Goal: Task Accomplishment & Management: Use online tool/utility

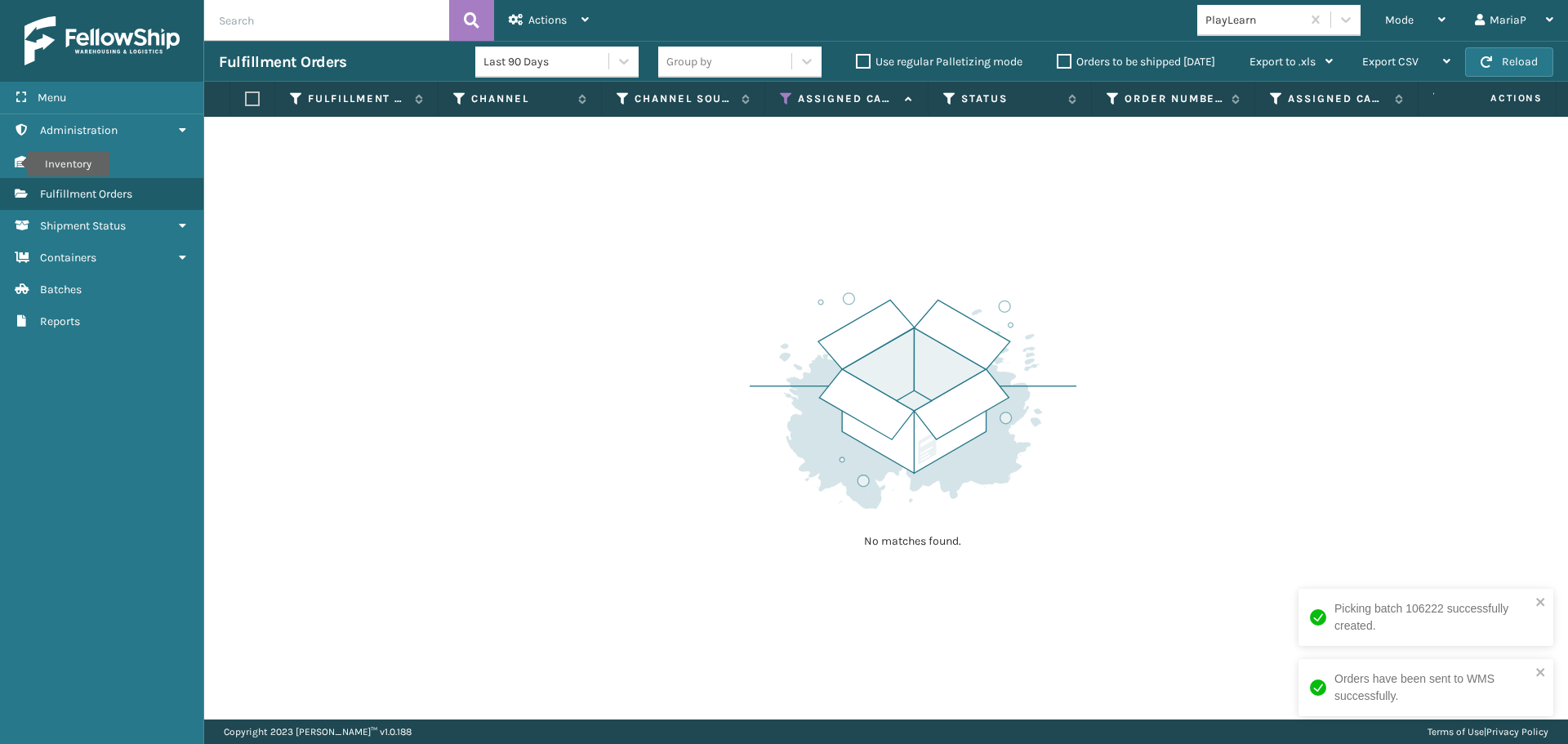
click at [788, 94] on icon at bounding box center [787, 98] width 13 height 14
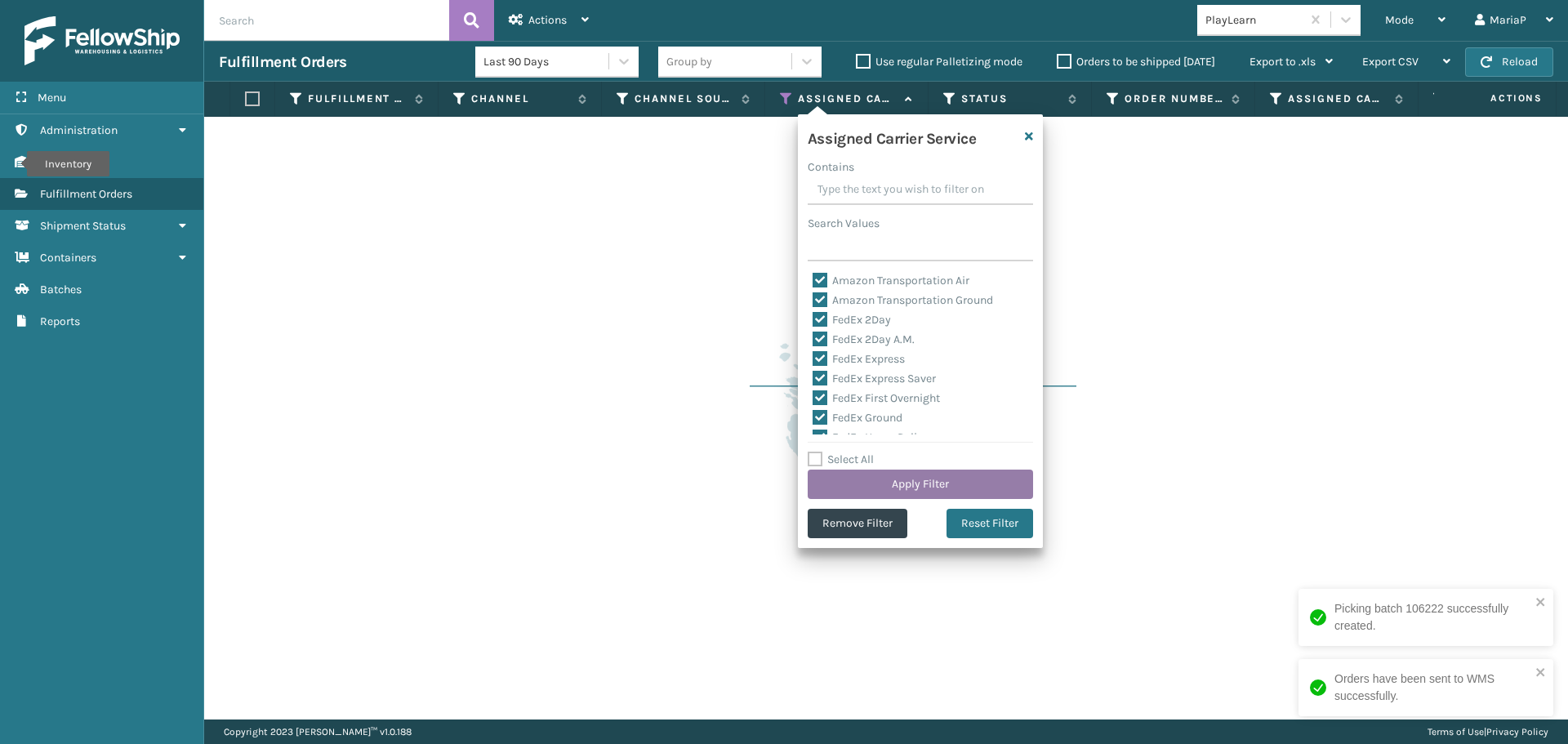
click at [920, 482] on button "Apply Filter" at bounding box center [921, 484] width 226 height 29
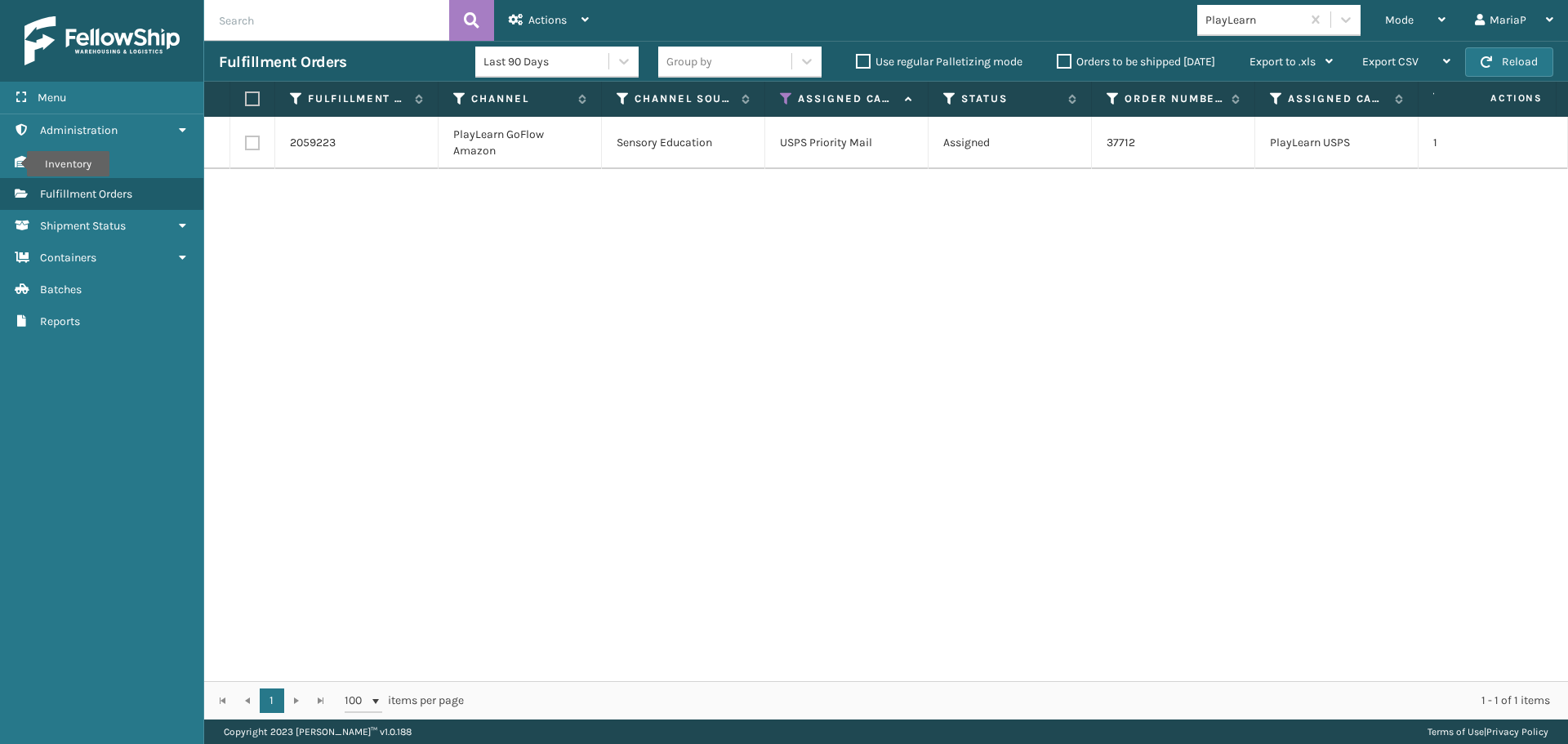
click at [249, 98] on label at bounding box center [250, 98] width 9 height 14
click at [246, 98] on input "checkbox" at bounding box center [245, 99] width 1 height 10
checkbox input "true"
click at [537, 15] on span "Actions" at bounding box center [548, 20] width 38 height 14
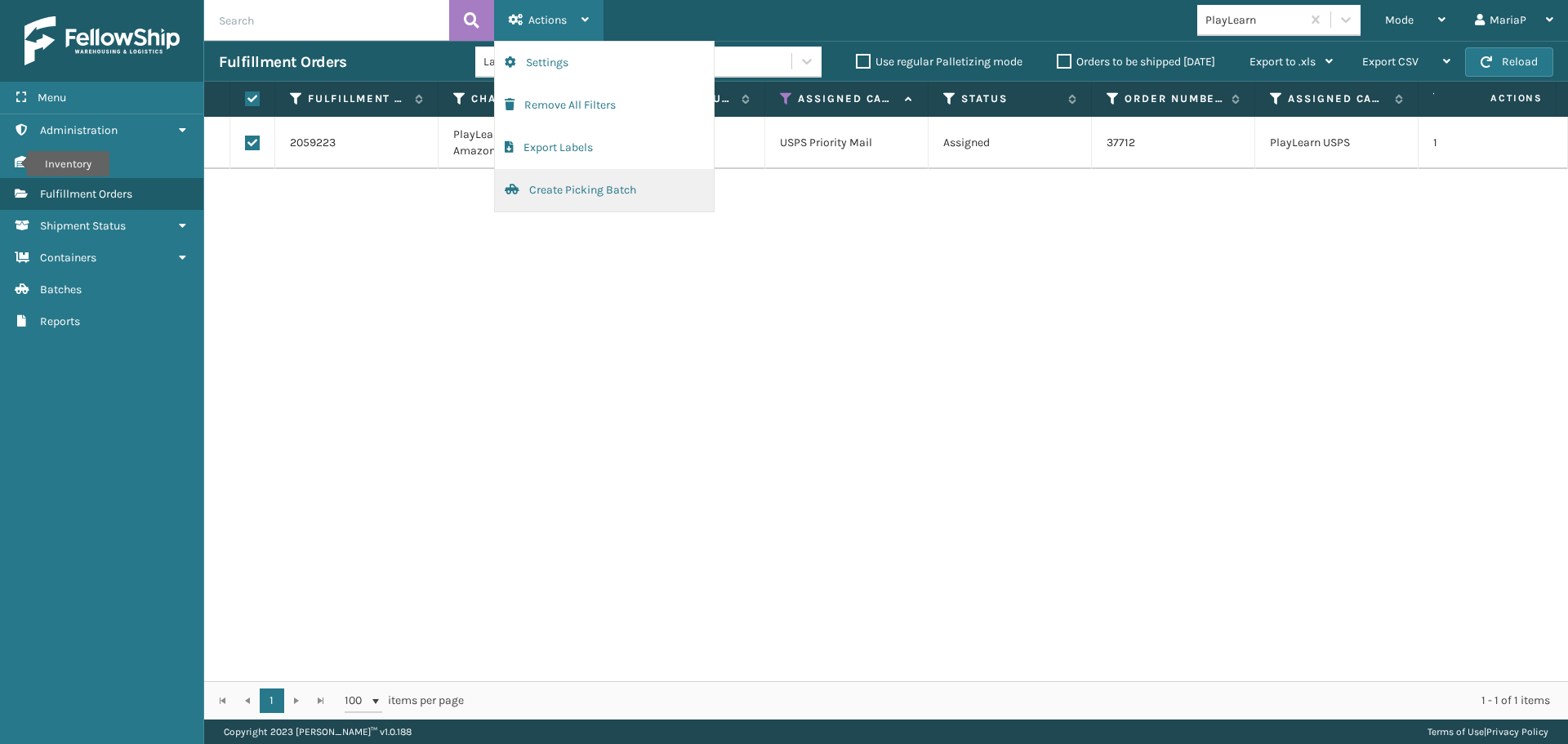
click at [571, 199] on button "Create Picking Batch" at bounding box center [604, 190] width 219 height 43
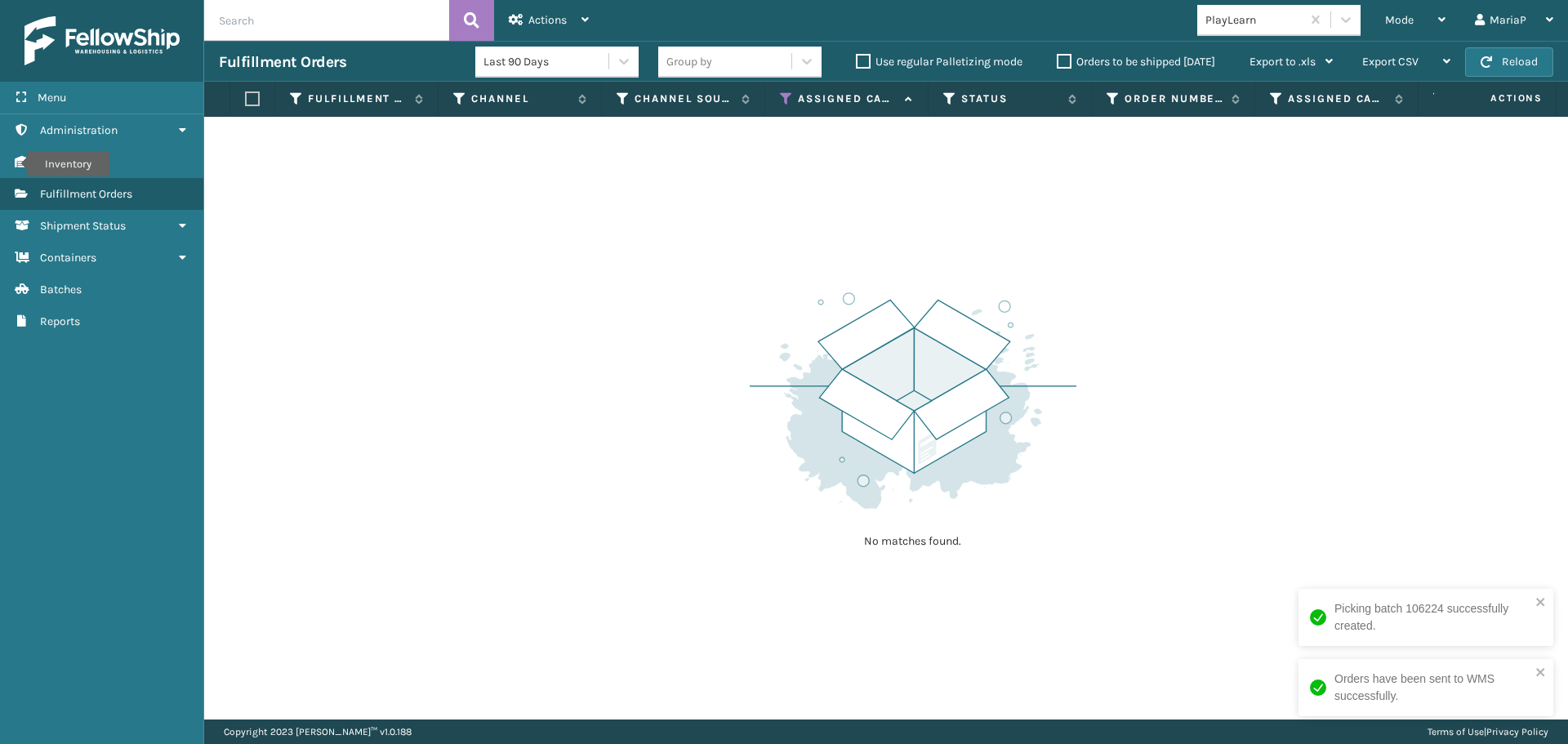
click at [1247, 26] on div "PlayLearn" at bounding box center [1254, 20] width 97 height 17
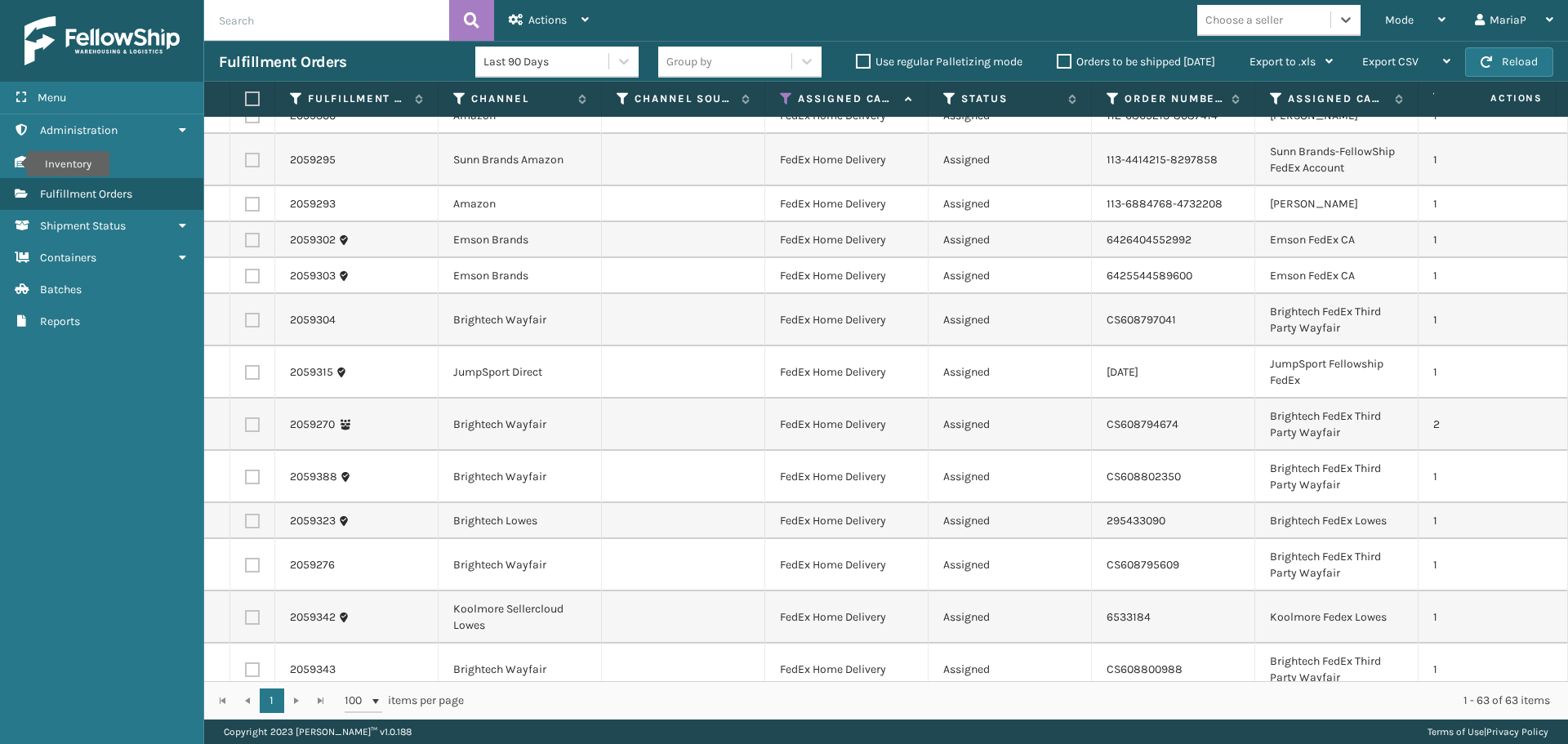
scroll to position [372, 0]
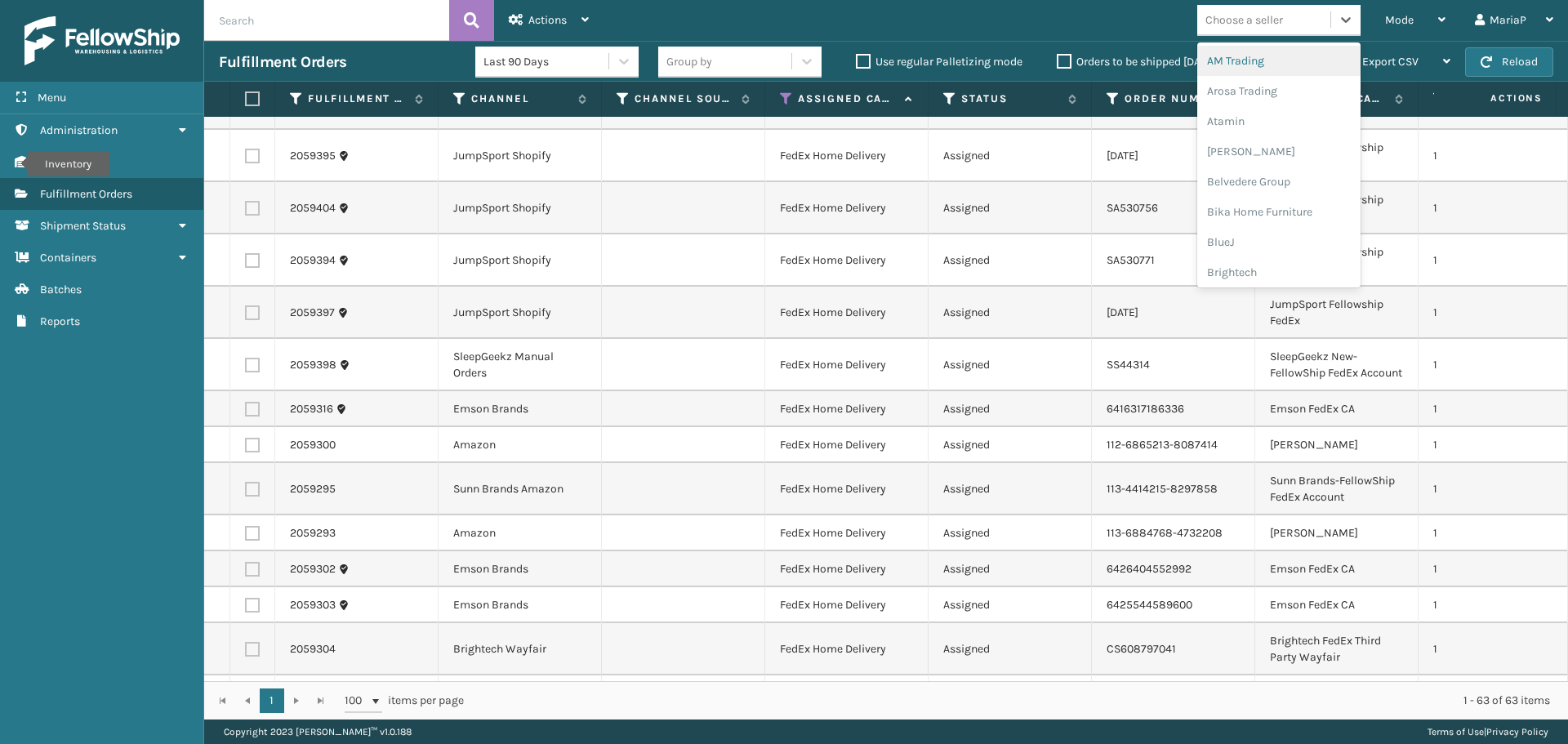
click at [1262, 21] on div "Choose a seller" at bounding box center [1244, 20] width 78 height 17
click at [1245, 138] on div "JumpSport" at bounding box center [1279, 140] width 163 height 30
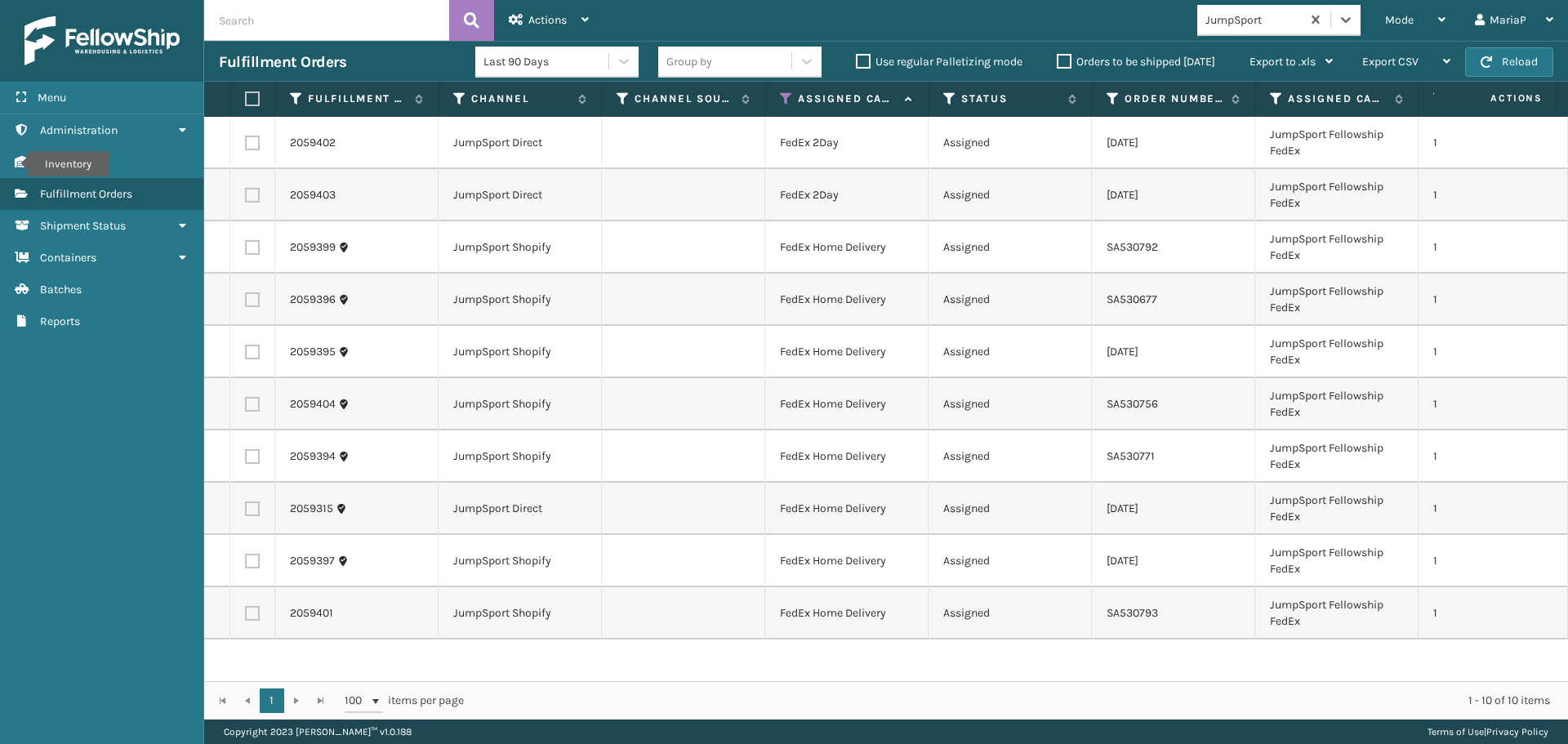
drag, startPoint x: 252, startPoint y: 95, endPoint x: 361, endPoint y: 69, distance: 112.1
click at [252, 96] on label at bounding box center [250, 98] width 9 height 14
click at [246, 96] on input "checkbox" at bounding box center [245, 99] width 1 height 10
checkbox input "true"
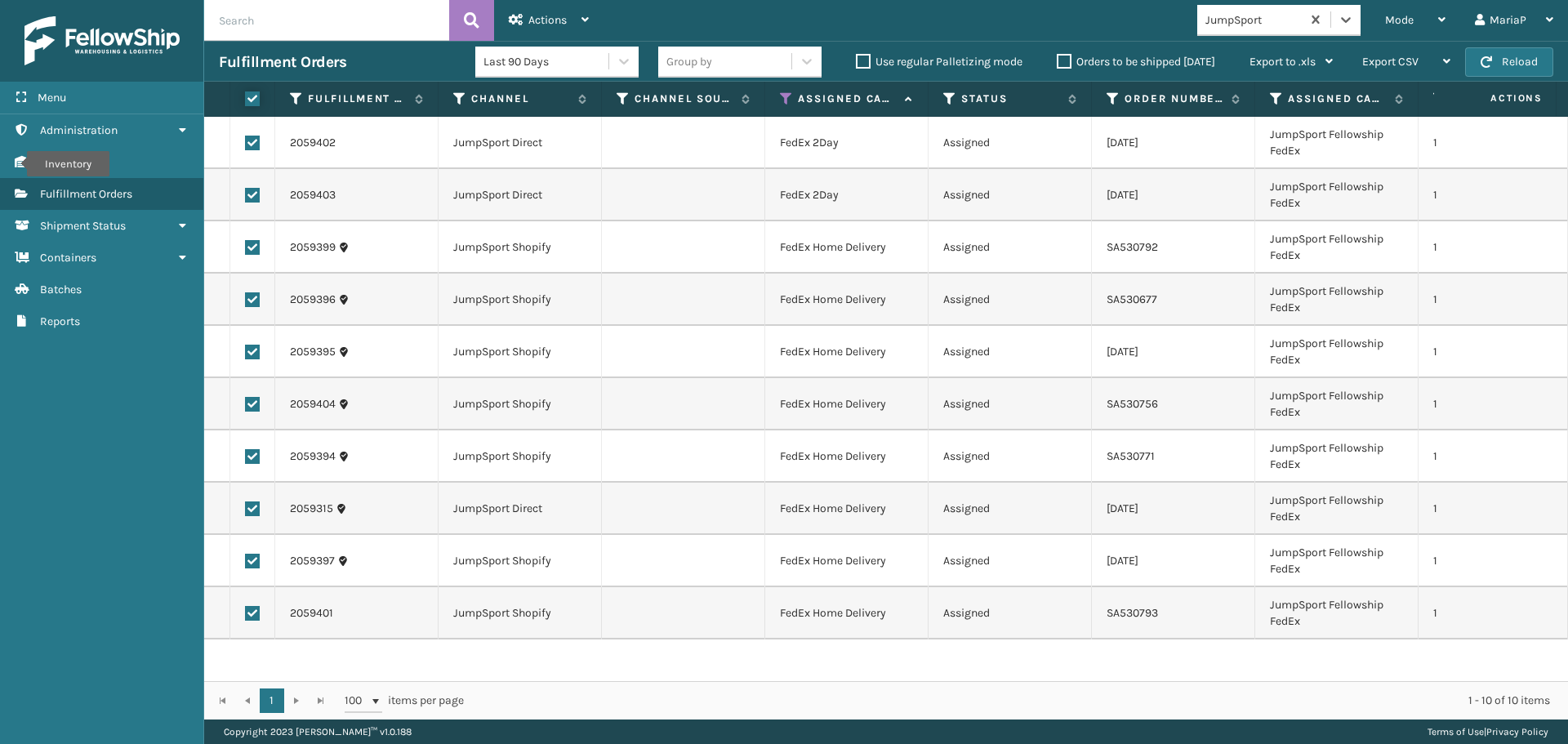
checkbox input "true"
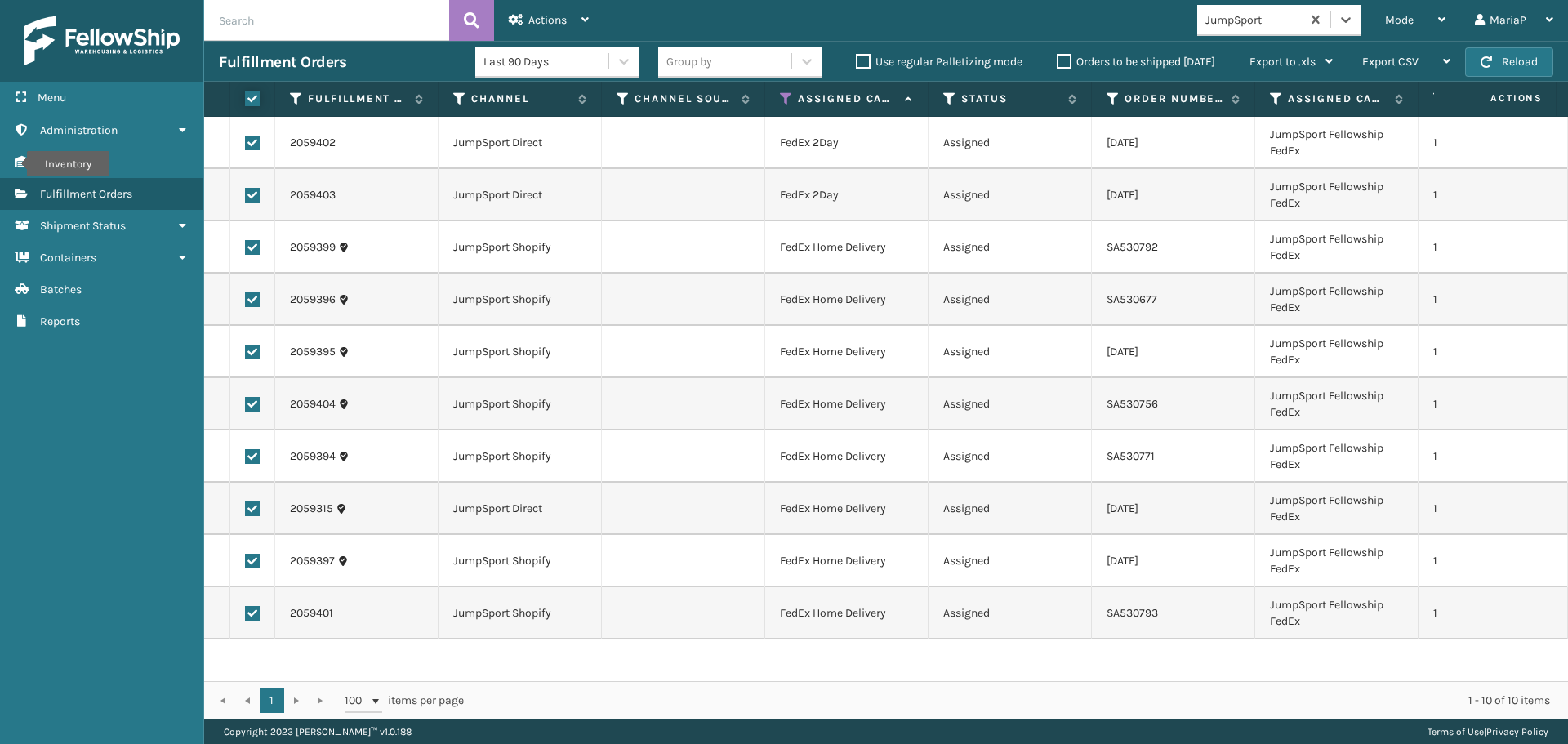
checkbox input "true"
click at [542, 16] on span "Actions" at bounding box center [548, 20] width 38 height 14
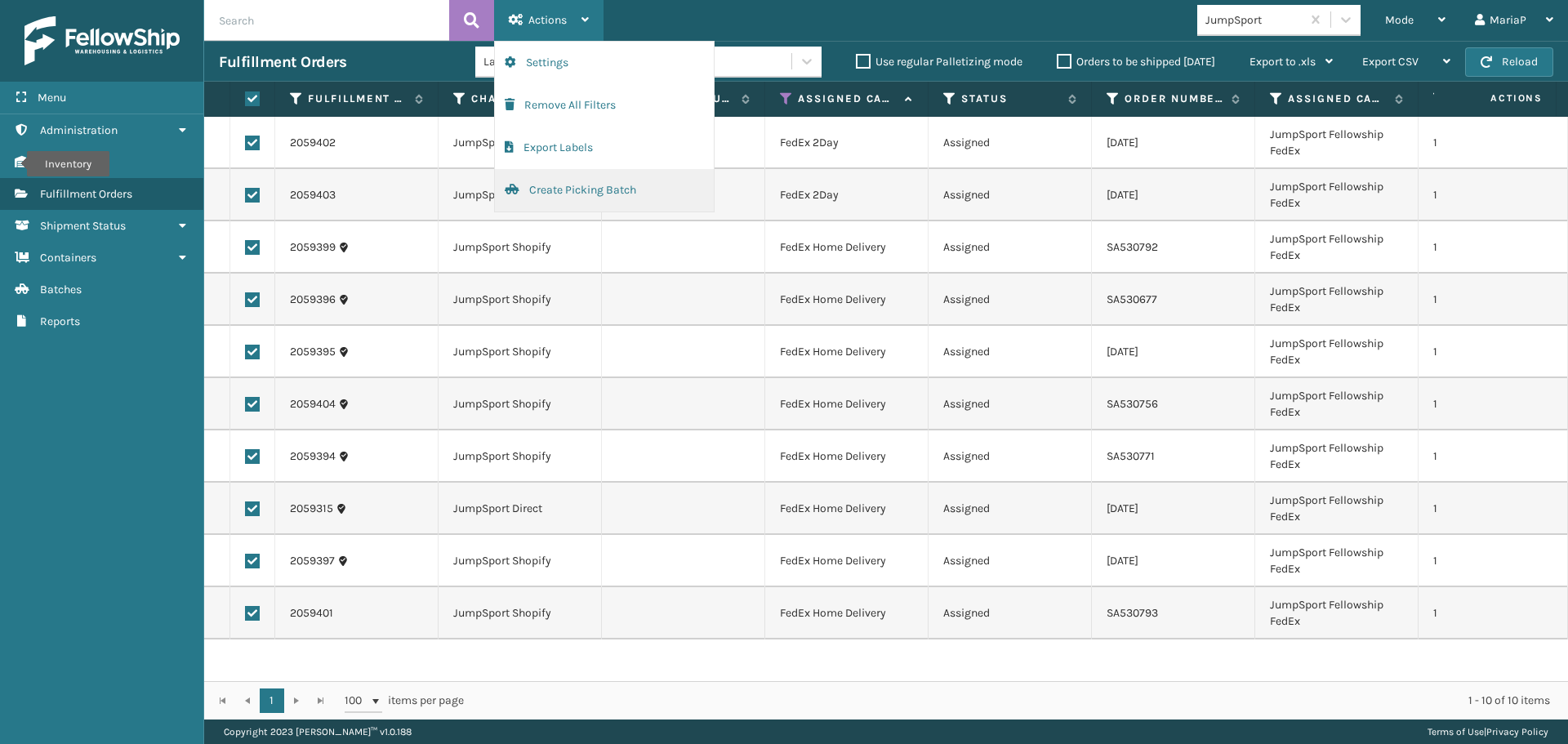
click at [554, 197] on button "Create Picking Batch" at bounding box center [604, 190] width 219 height 43
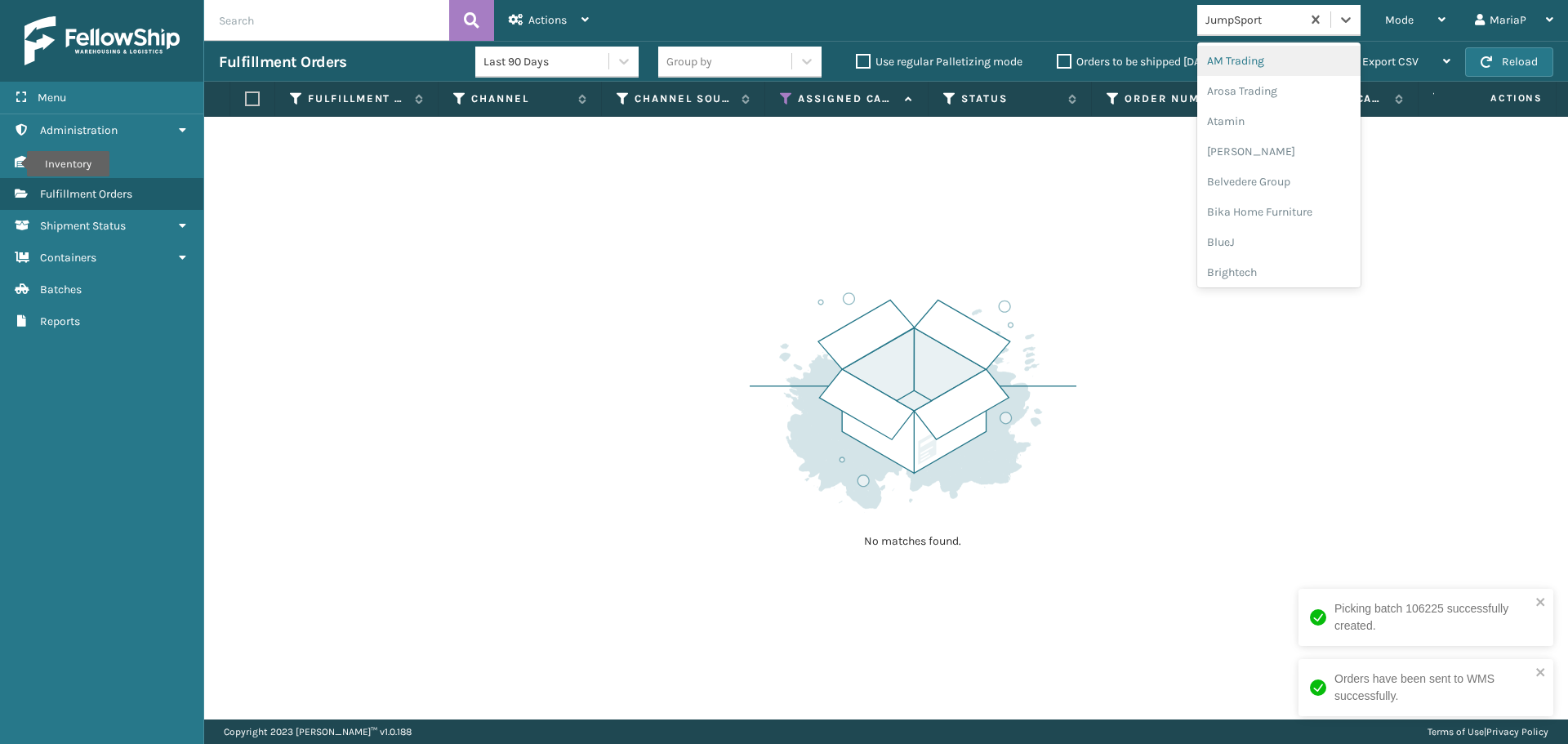
click at [1228, 11] on div "JumpSport" at bounding box center [1254, 20] width 97 height 17
click at [1264, 184] on div "Brightech" at bounding box center [1279, 191] width 163 height 30
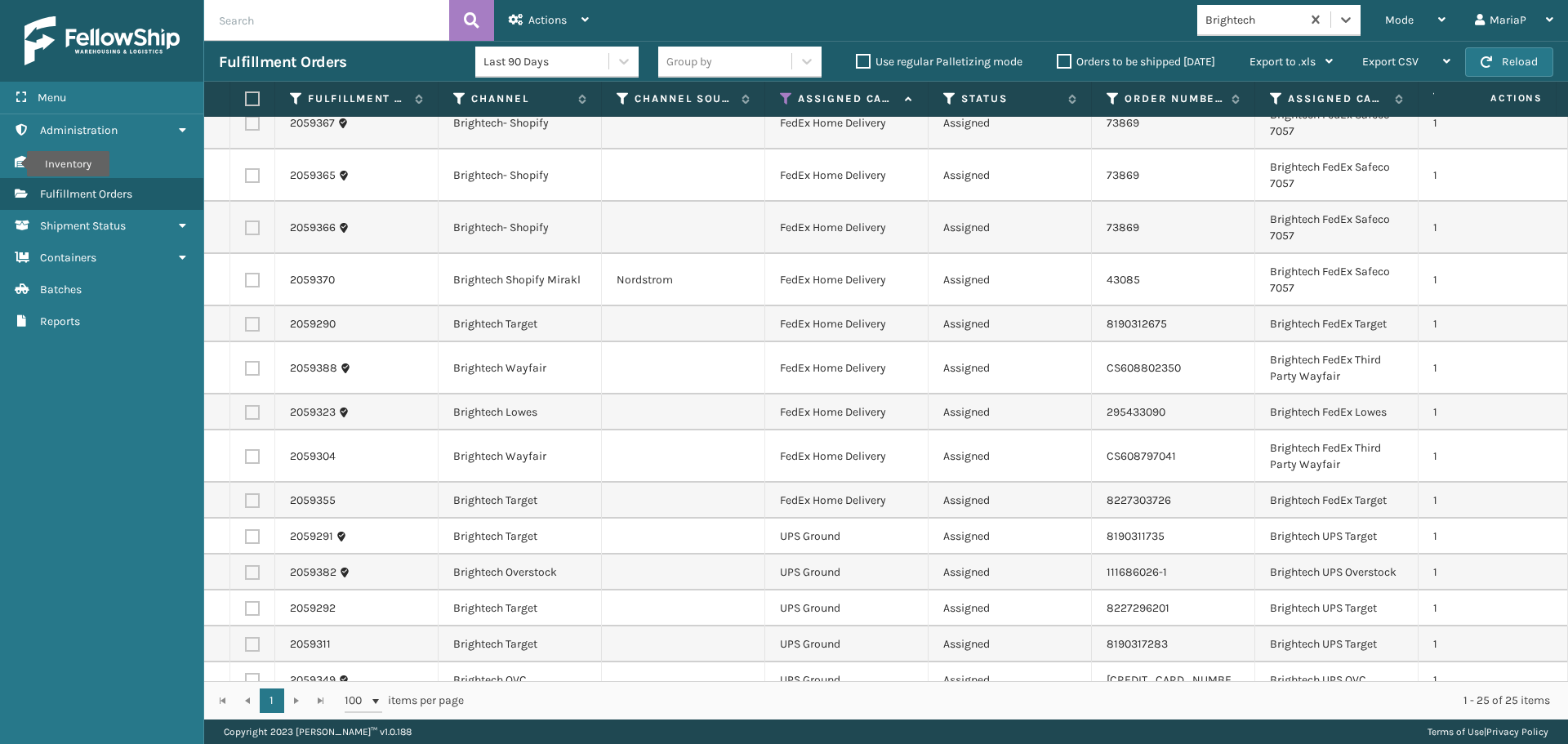
scroll to position [607, 0]
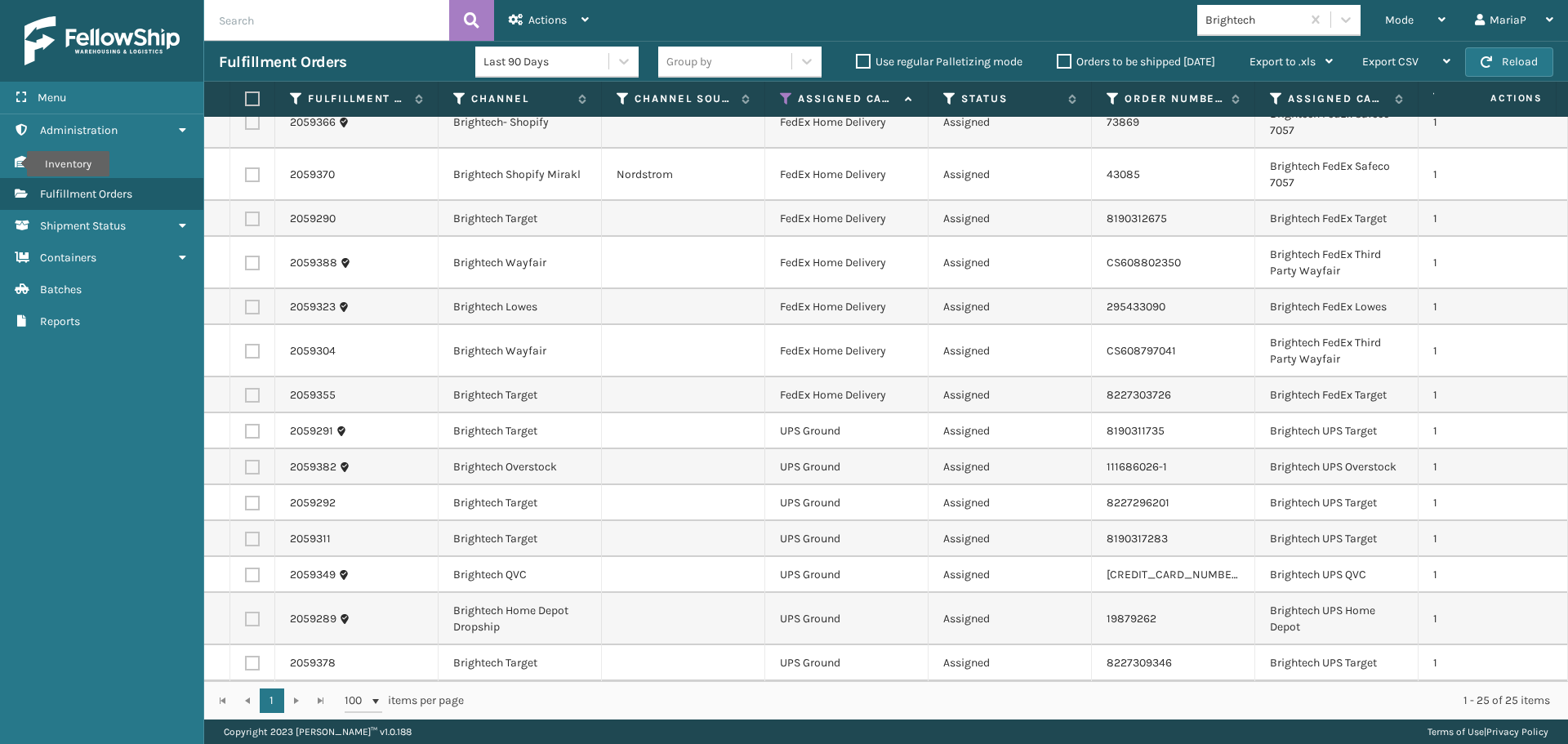
click at [254, 91] on th at bounding box center [252, 99] width 45 height 35
click at [253, 97] on label at bounding box center [250, 98] width 9 height 14
click at [246, 97] on input "checkbox" at bounding box center [245, 99] width 1 height 10
checkbox input "true"
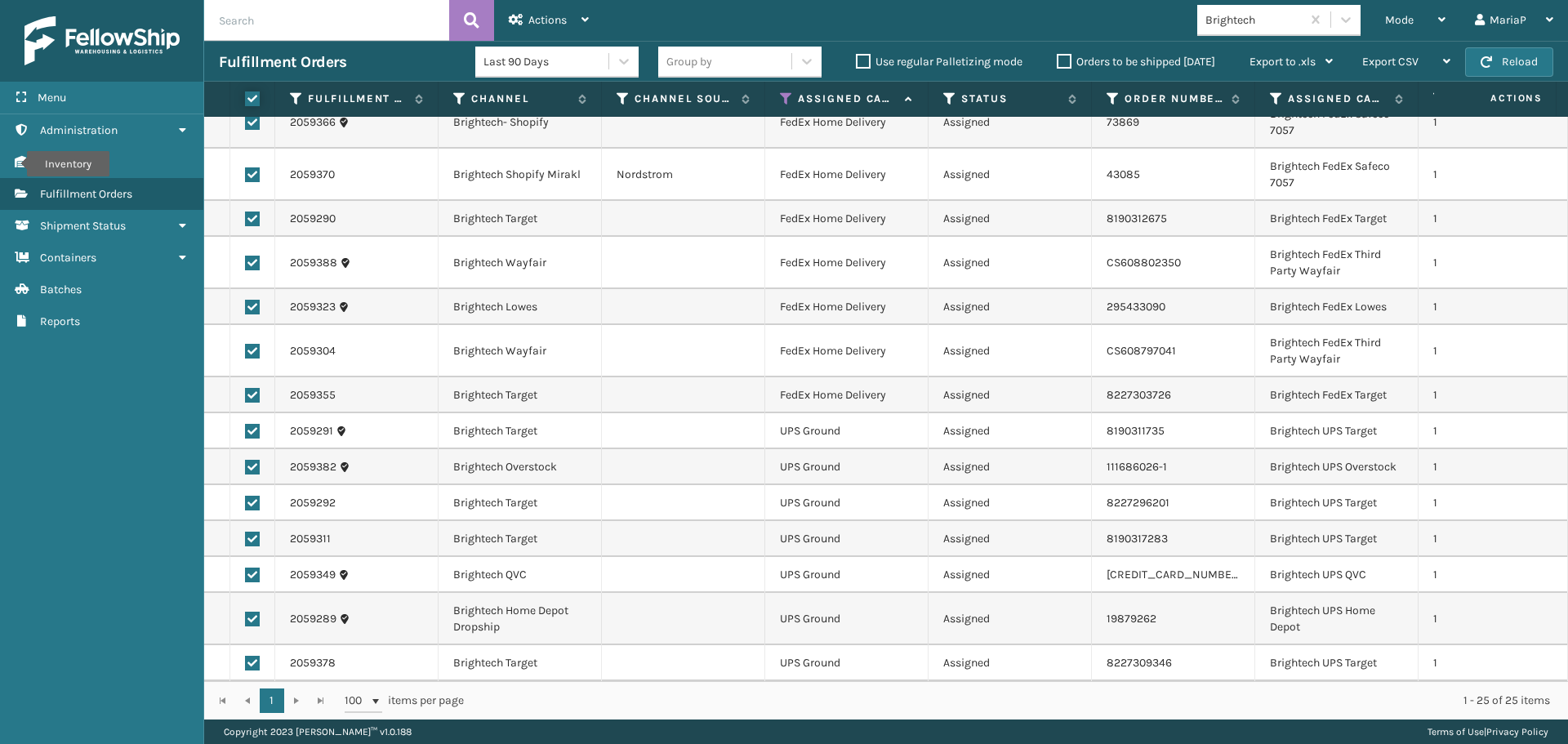
checkbox input "true"
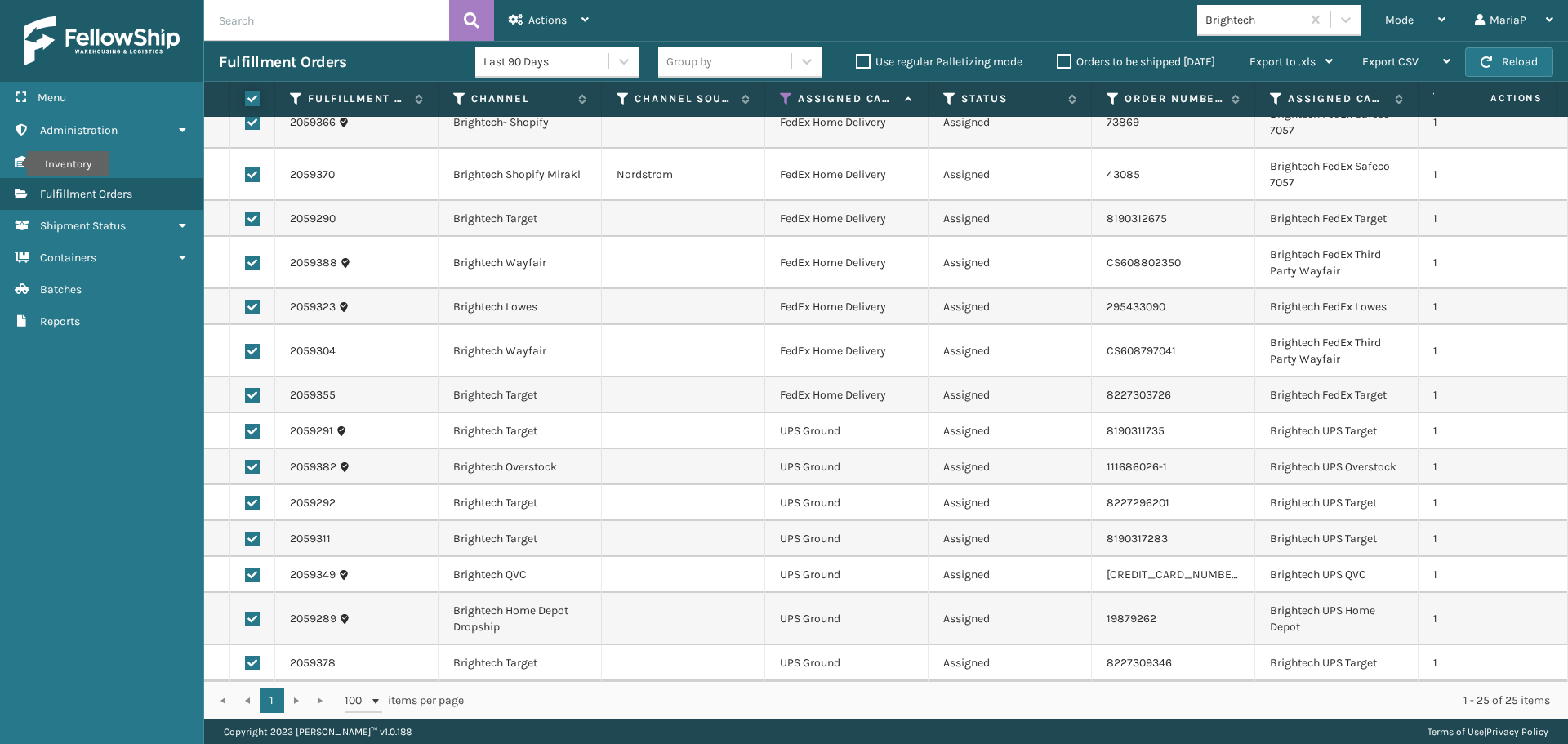
checkbox input "true"
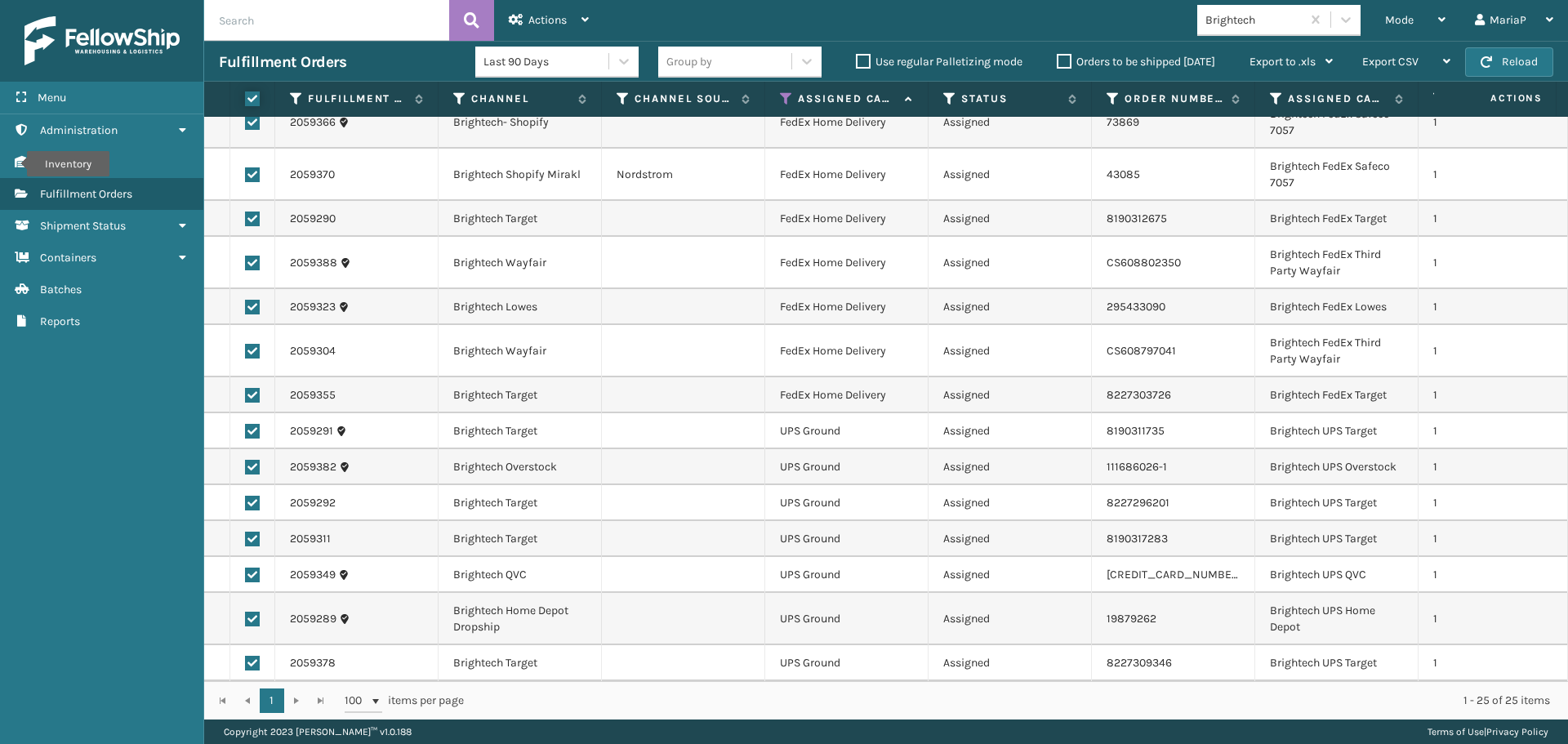
checkbox input "true"
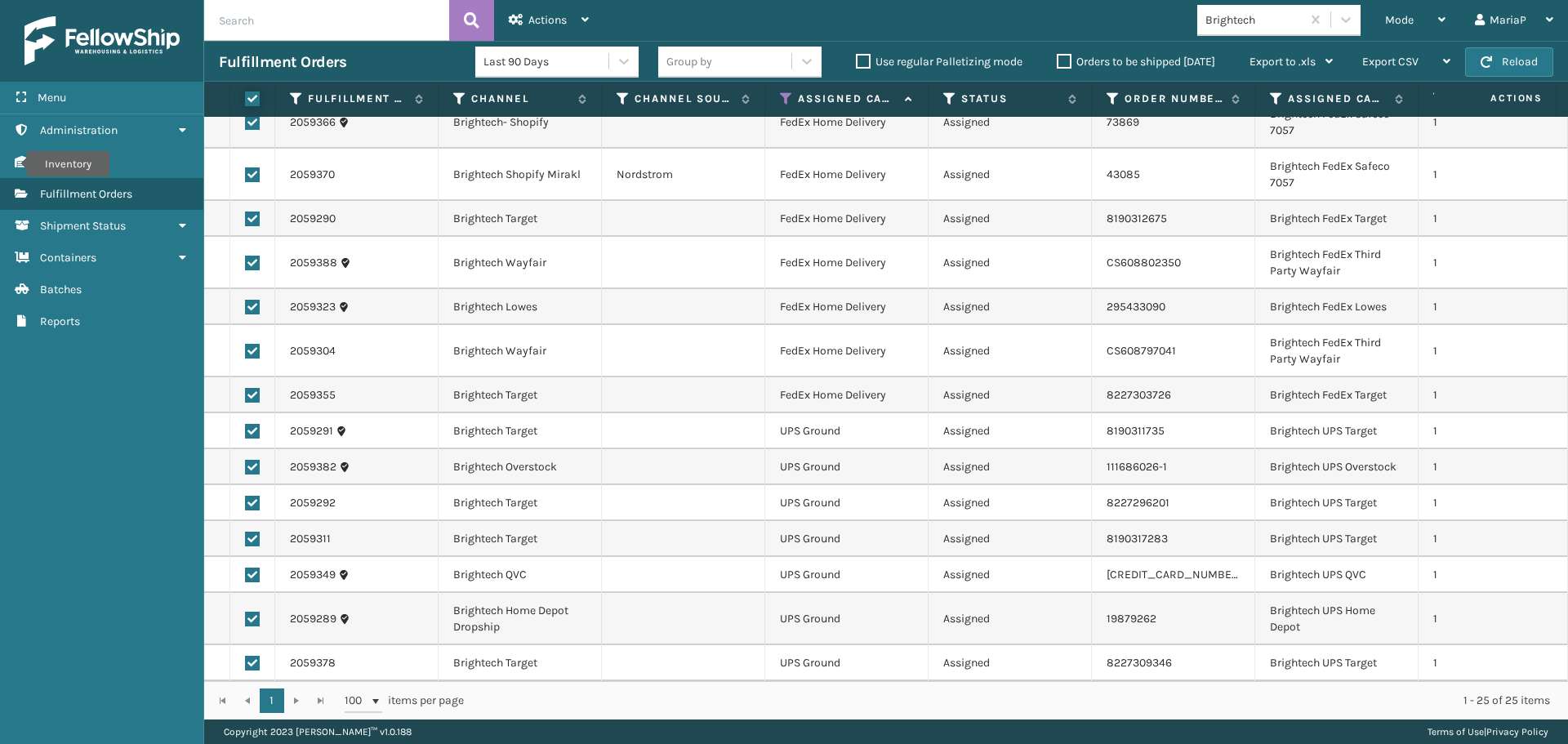
checkbox input "true"
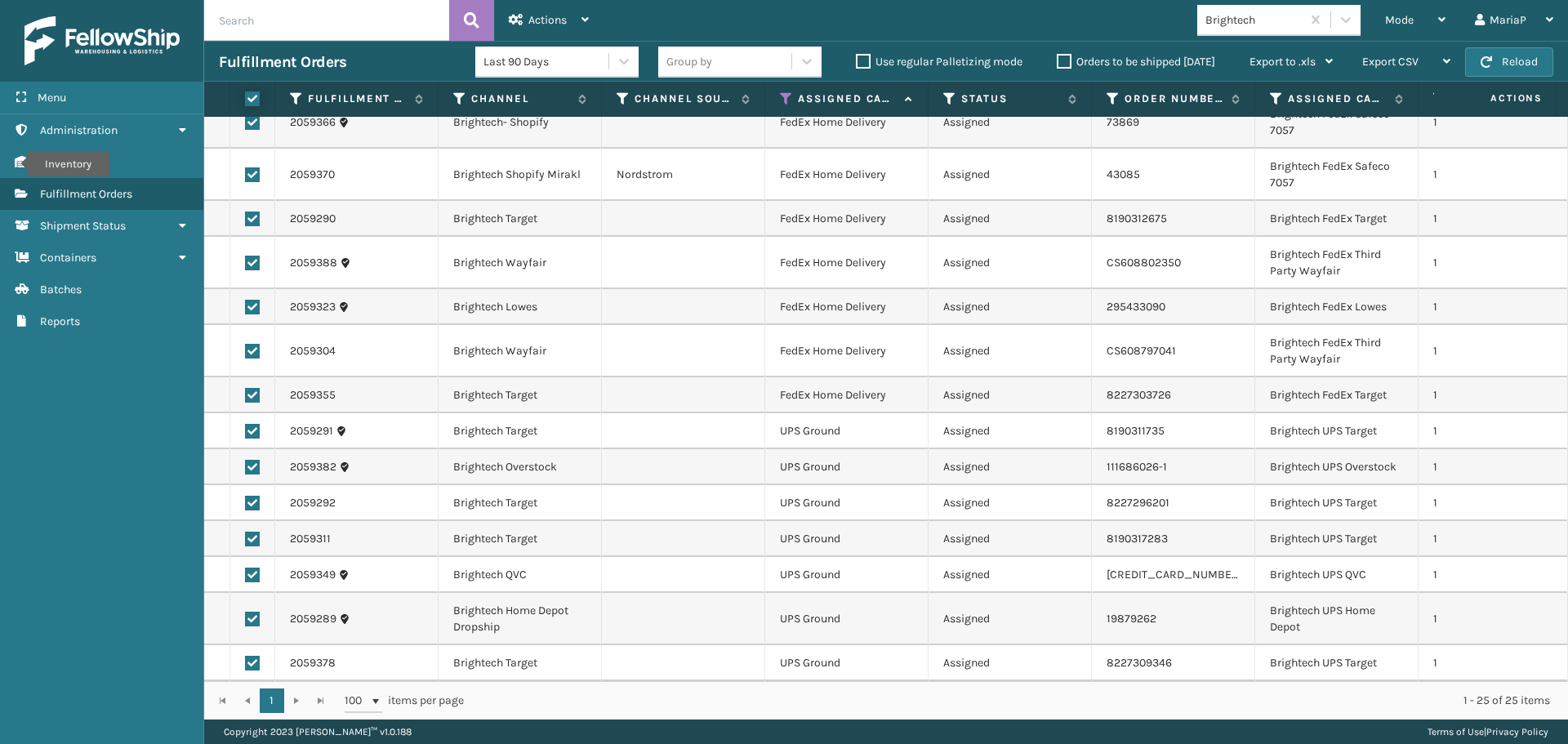
checkbox input "true"
click at [250, 424] on label at bounding box center [252, 431] width 14 height 14
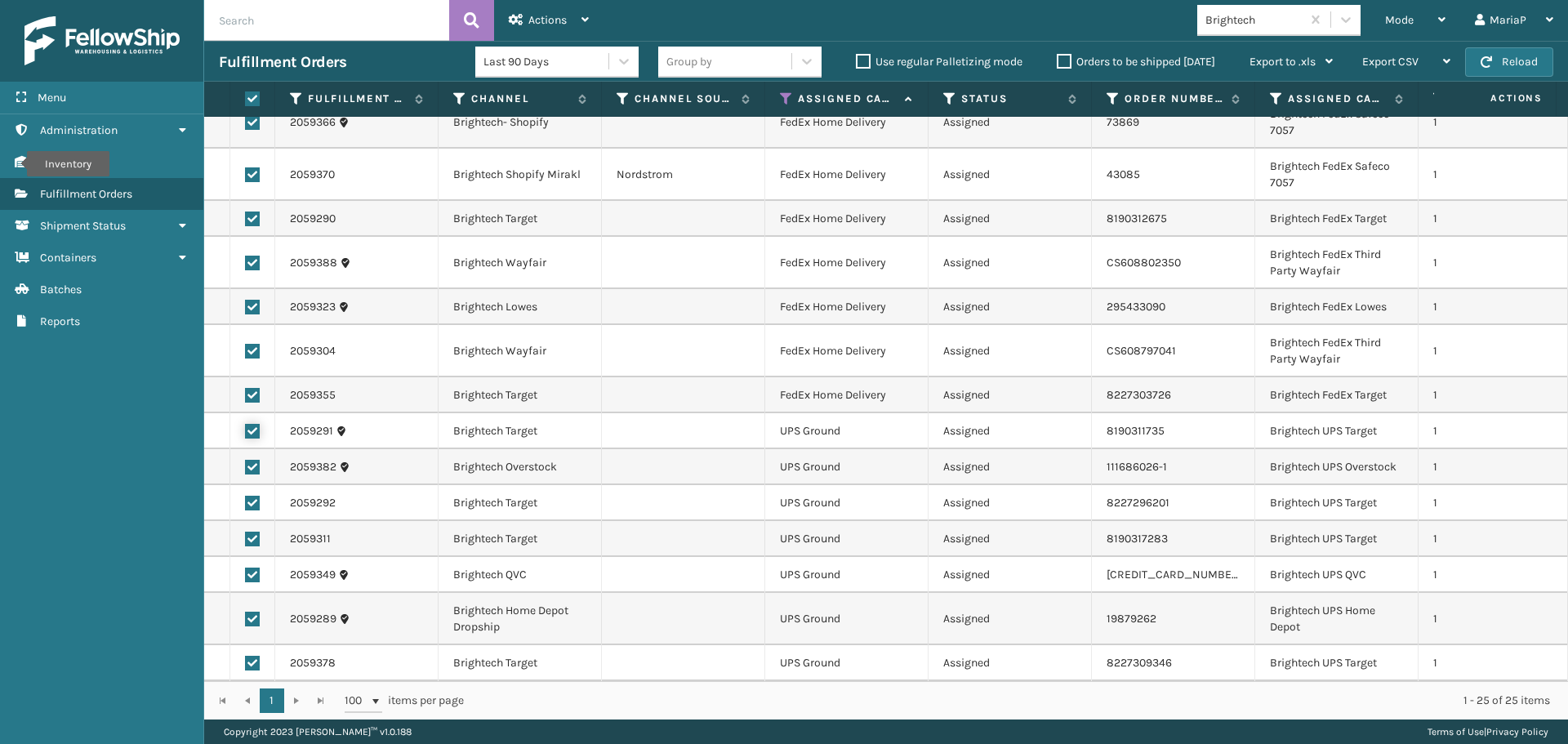
click at [246, 424] on input "checkbox" at bounding box center [245, 429] width 1 height 10
checkbox input "false"
click at [254, 459] on label at bounding box center [252, 466] width 14 height 14
click at [246, 459] on input "checkbox" at bounding box center [245, 464] width 1 height 10
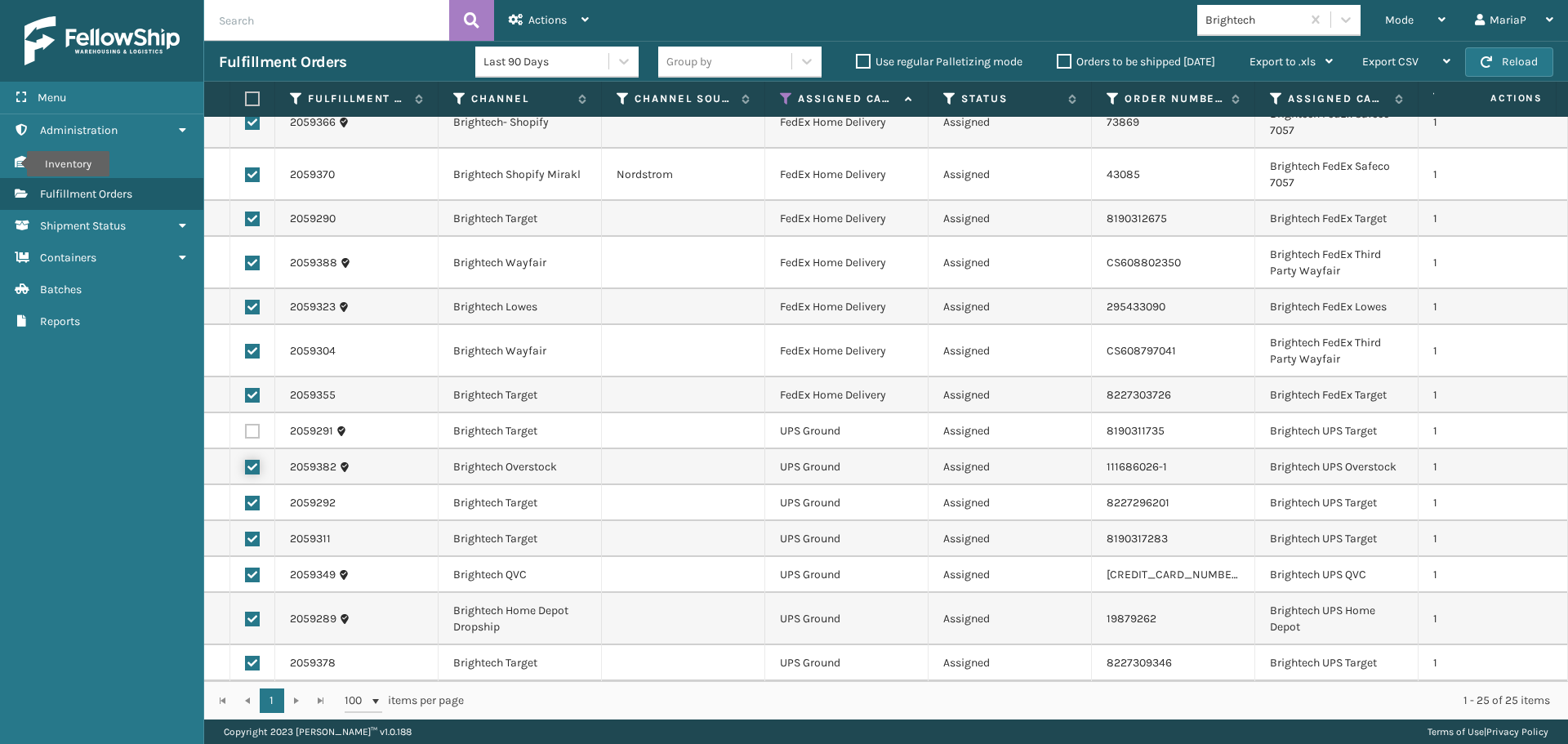
checkbox input "false"
click at [252, 495] on label at bounding box center [252, 502] width 14 height 14
click at [246, 495] on input "checkbox" at bounding box center [245, 500] width 1 height 10
checkbox input "false"
drag, startPoint x: 253, startPoint y: 527, endPoint x: 250, endPoint y: 545, distance: 18.2
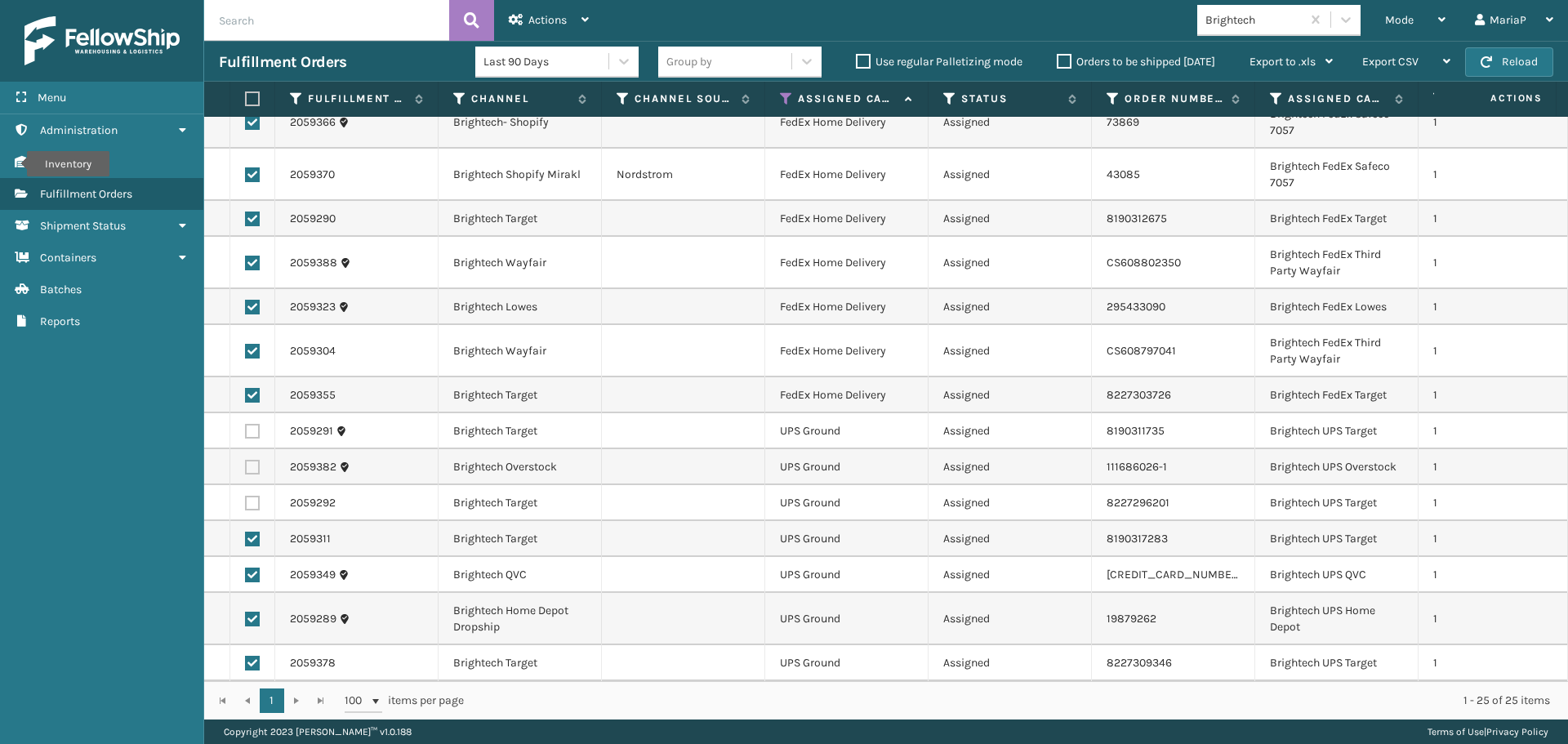
click at [252, 531] on label at bounding box center [252, 538] width 14 height 14
click at [246, 531] on input "checkbox" at bounding box center [245, 536] width 1 height 10
checkbox input "false"
click at [250, 567] on label at bounding box center [252, 574] width 14 height 14
click at [246, 567] on input "checkbox" at bounding box center [245, 572] width 1 height 10
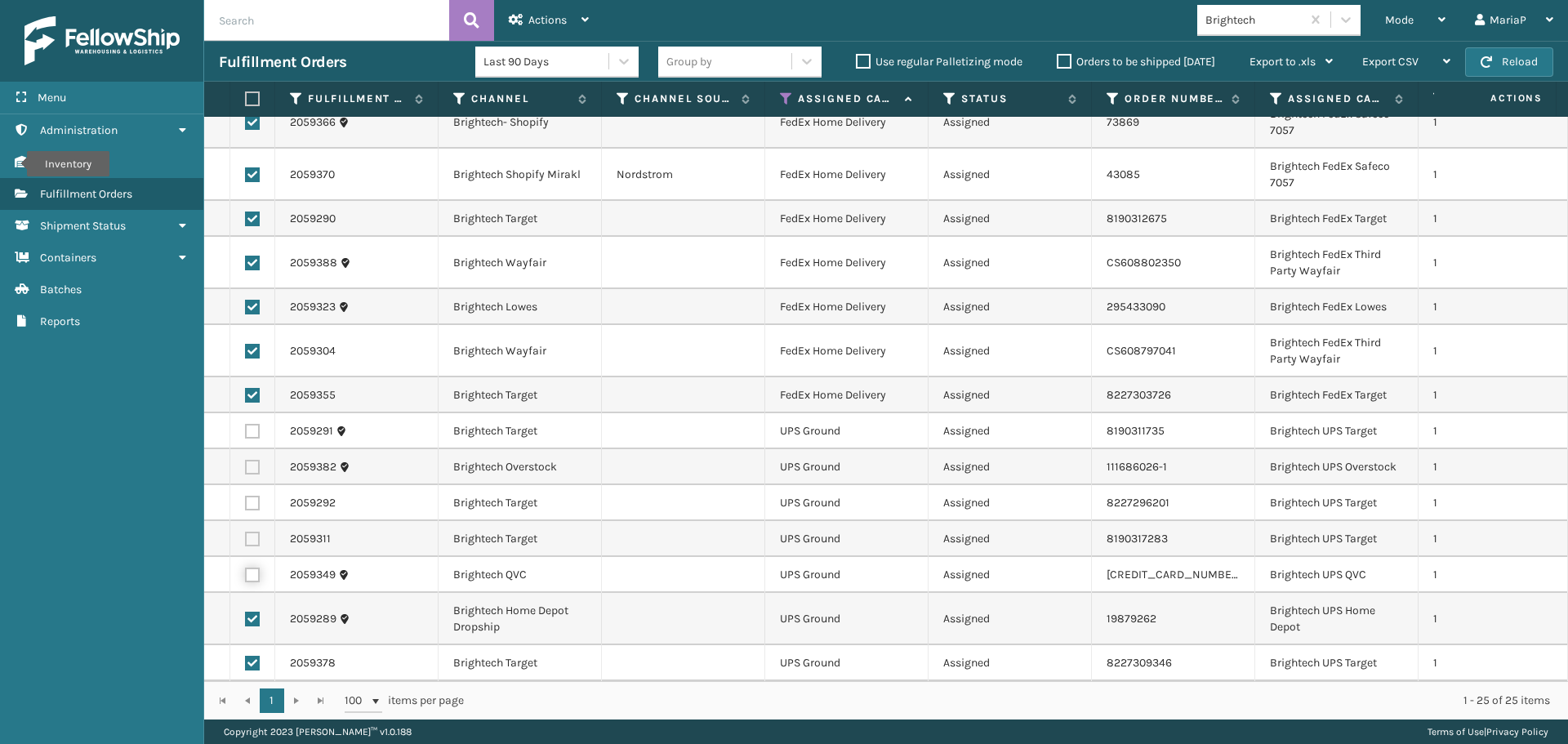
checkbox input "false"
click at [252, 618] on td at bounding box center [252, 619] width 45 height 52
click at [255, 656] on label at bounding box center [252, 662] width 14 height 14
click at [246, 656] on input "checkbox" at bounding box center [245, 660] width 1 height 10
checkbox input "false"
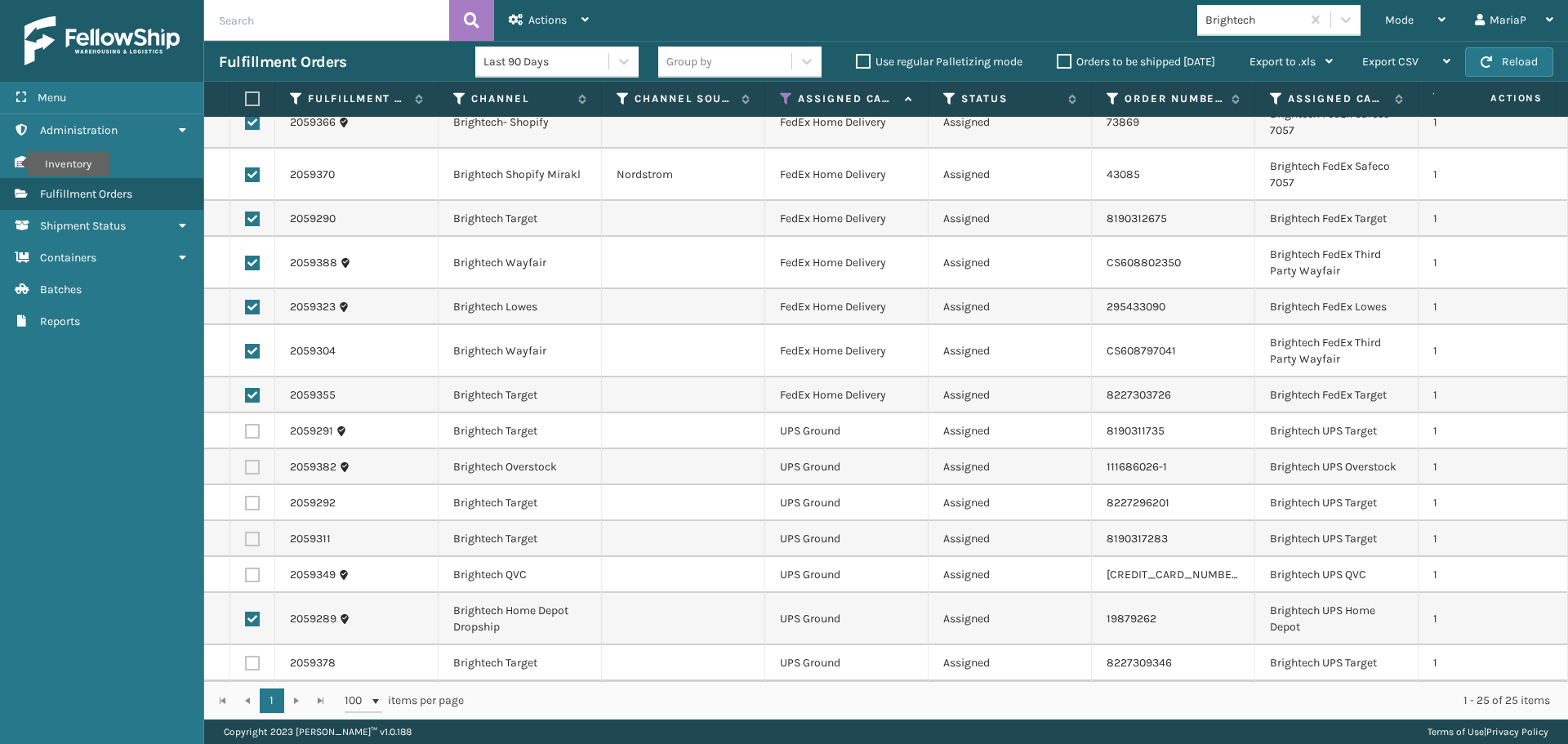
click at [252, 599] on td at bounding box center [252, 619] width 45 height 52
click at [251, 612] on label at bounding box center [252, 619] width 14 height 14
click at [246, 612] on input "checkbox" at bounding box center [245, 617] width 1 height 10
checkbox input "false"
drag, startPoint x: 559, startPoint y: 14, endPoint x: 556, endPoint y: 32, distance: 18.2
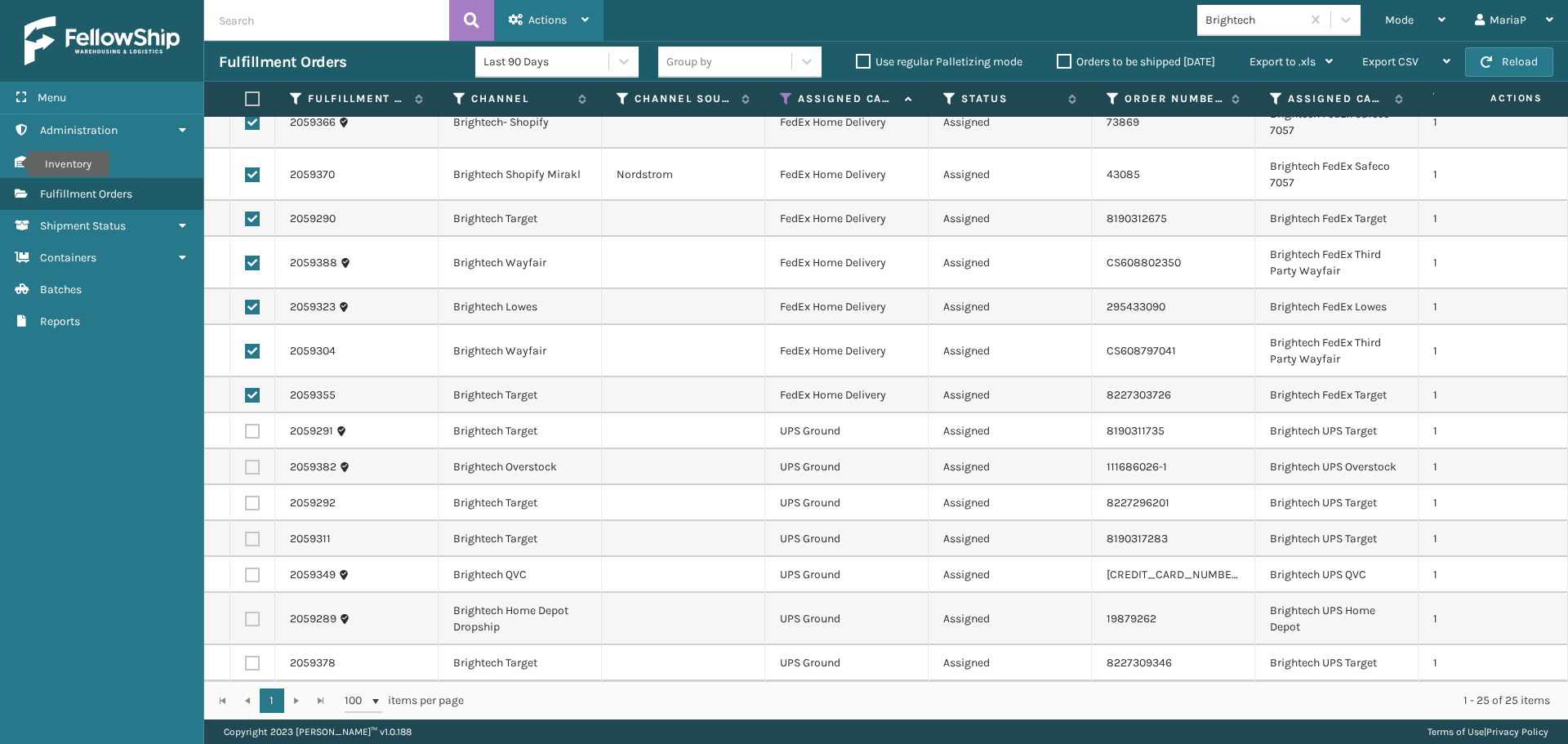
click at [558, 18] on span "Actions" at bounding box center [548, 20] width 38 height 14
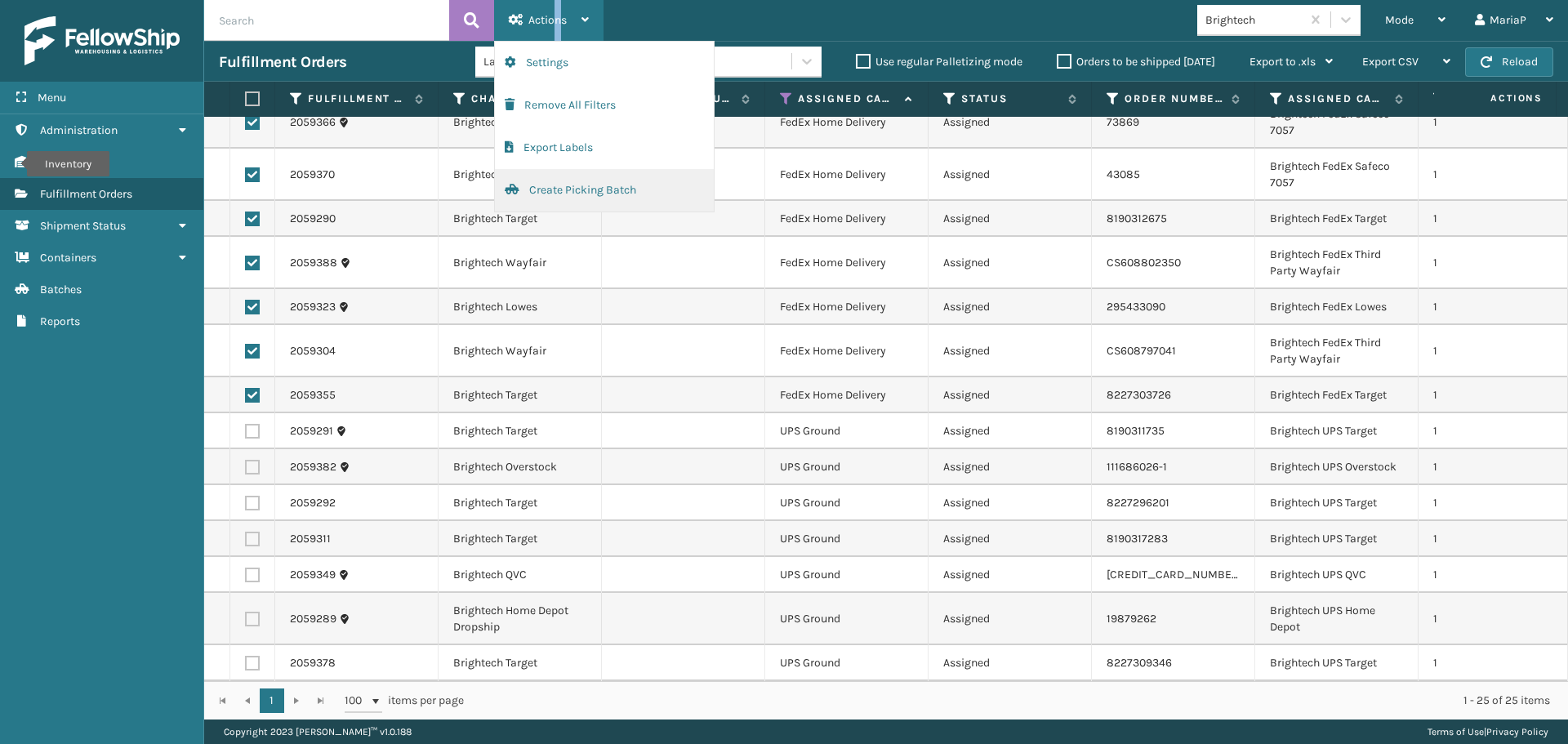
drag, startPoint x: 532, startPoint y: 187, endPoint x: 512, endPoint y: 187, distance: 20.0
click at [512, 187] on button "Create Picking Batch" at bounding box center [604, 190] width 219 height 43
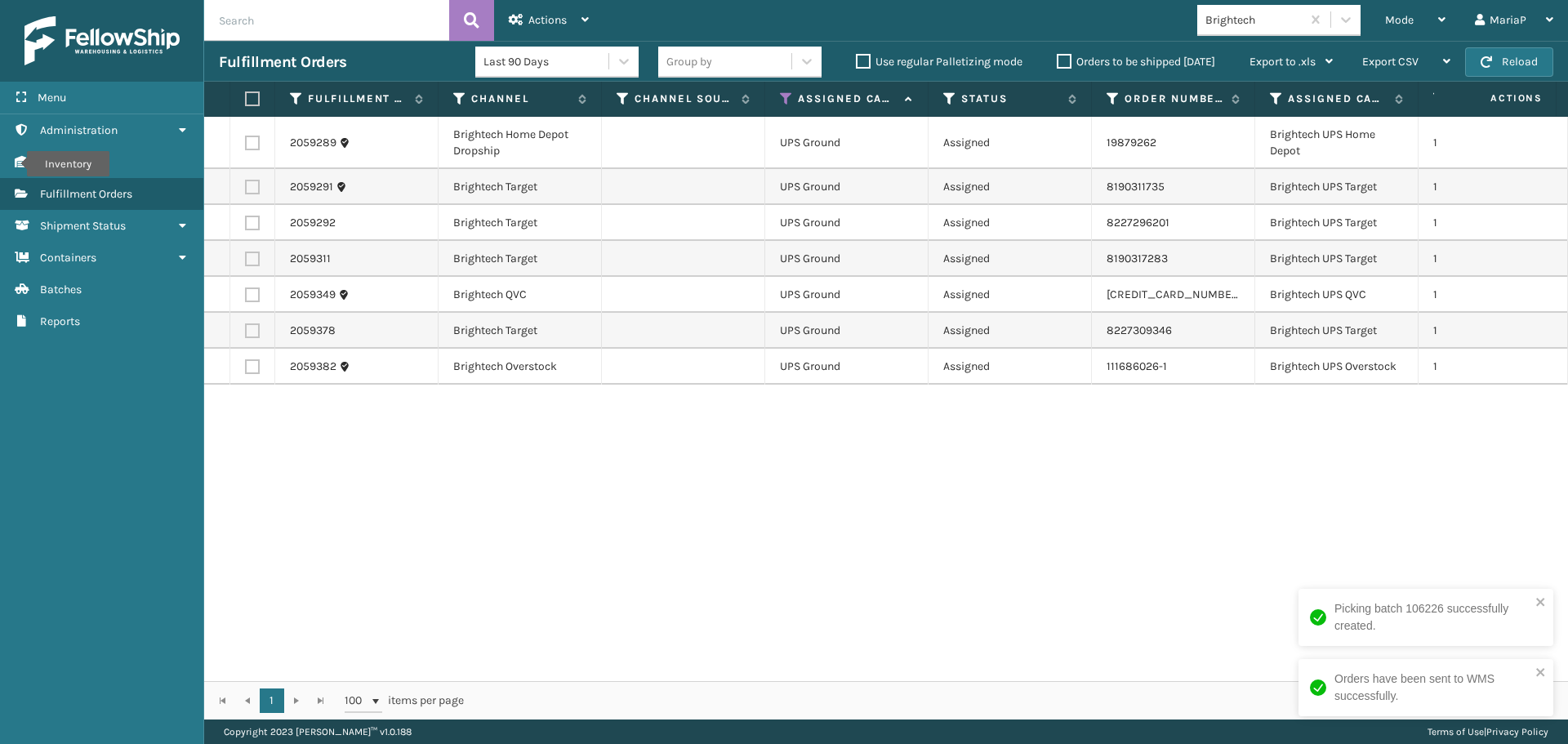
drag, startPoint x: 252, startPoint y: 96, endPoint x: 542, endPoint y: 2, distance: 304.9
click at [252, 96] on label at bounding box center [250, 98] width 9 height 14
click at [246, 96] on input "checkbox" at bounding box center [245, 99] width 1 height 10
checkbox input "true"
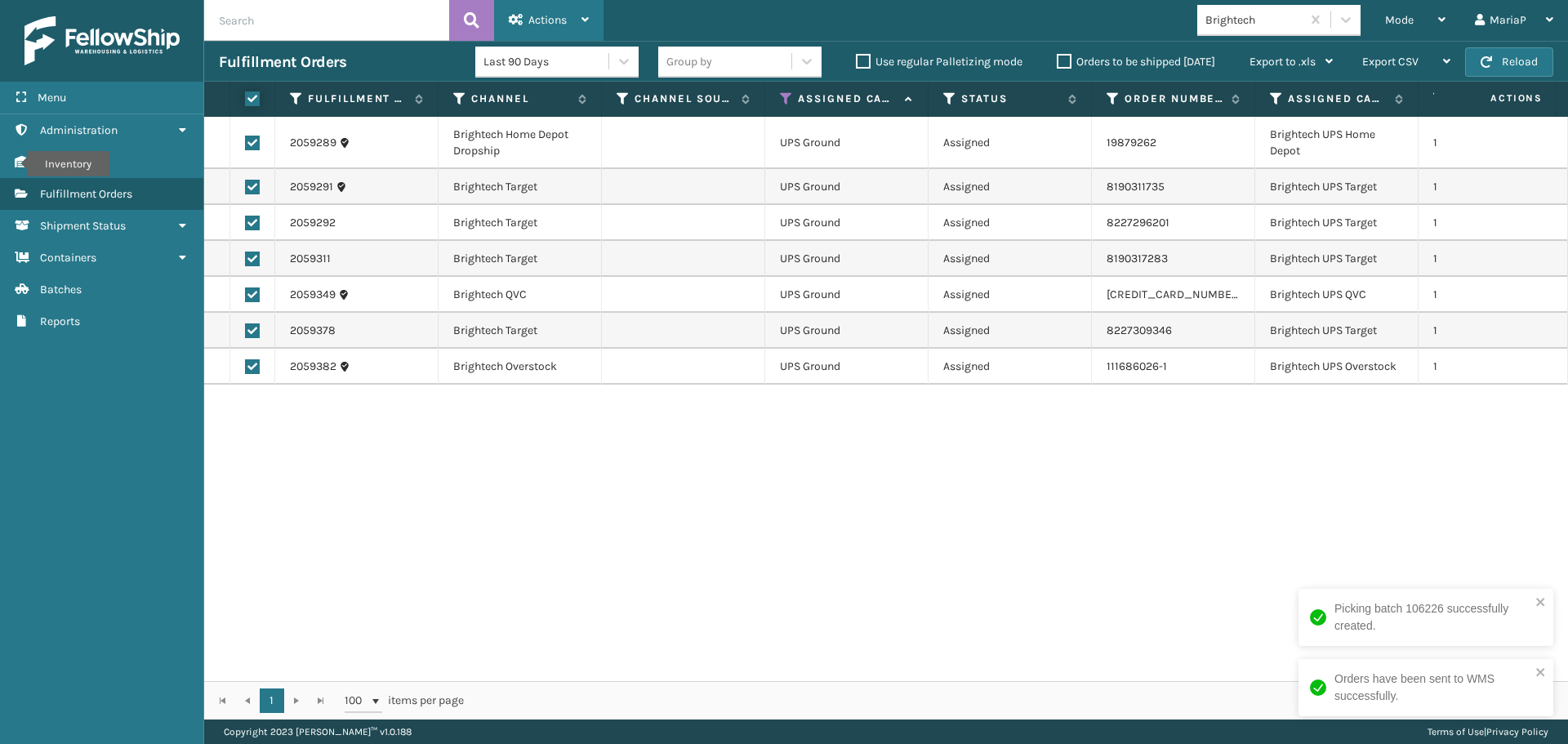
checkbox input "true"
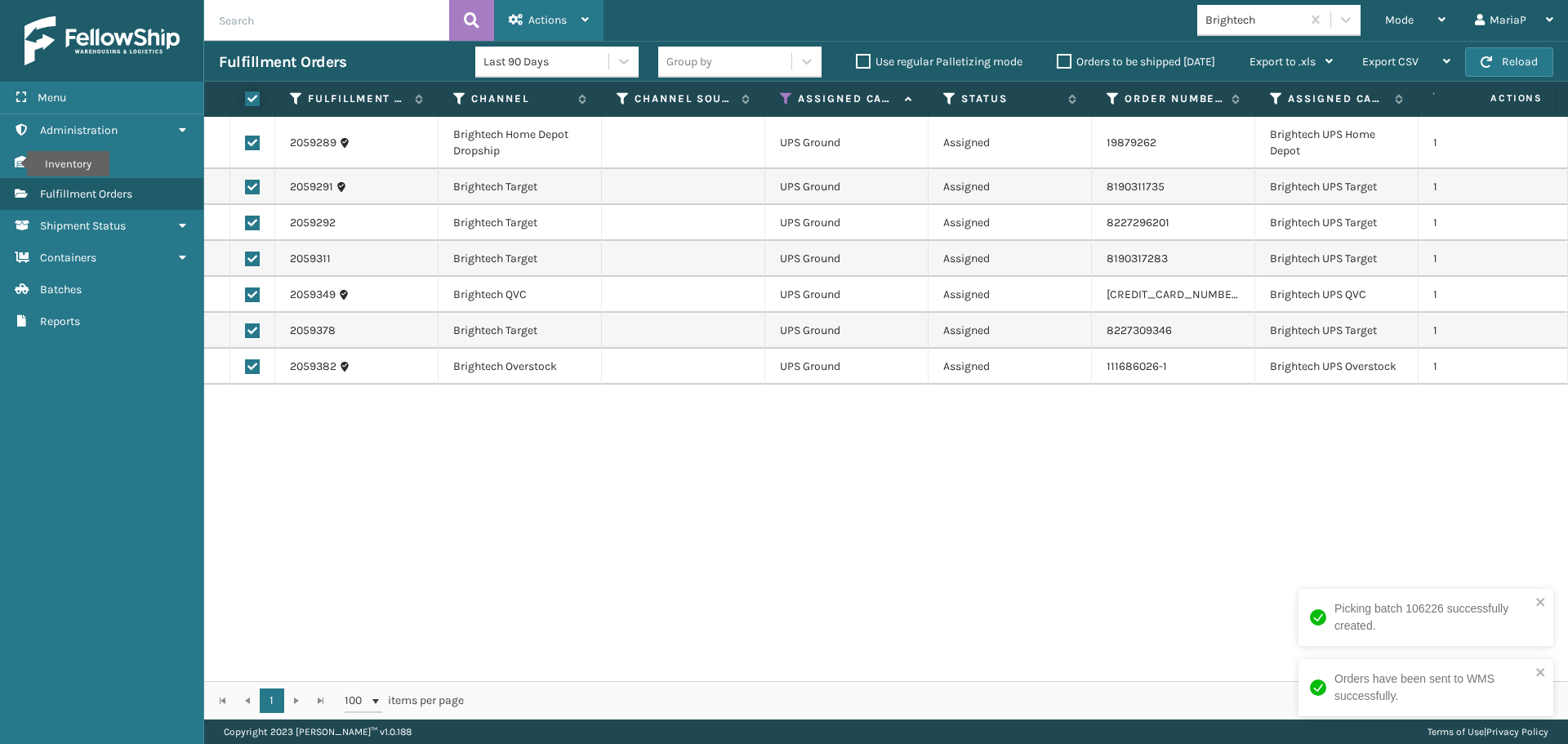
checkbox input "true"
click at [572, 11] on div "Actions" at bounding box center [549, 20] width 80 height 41
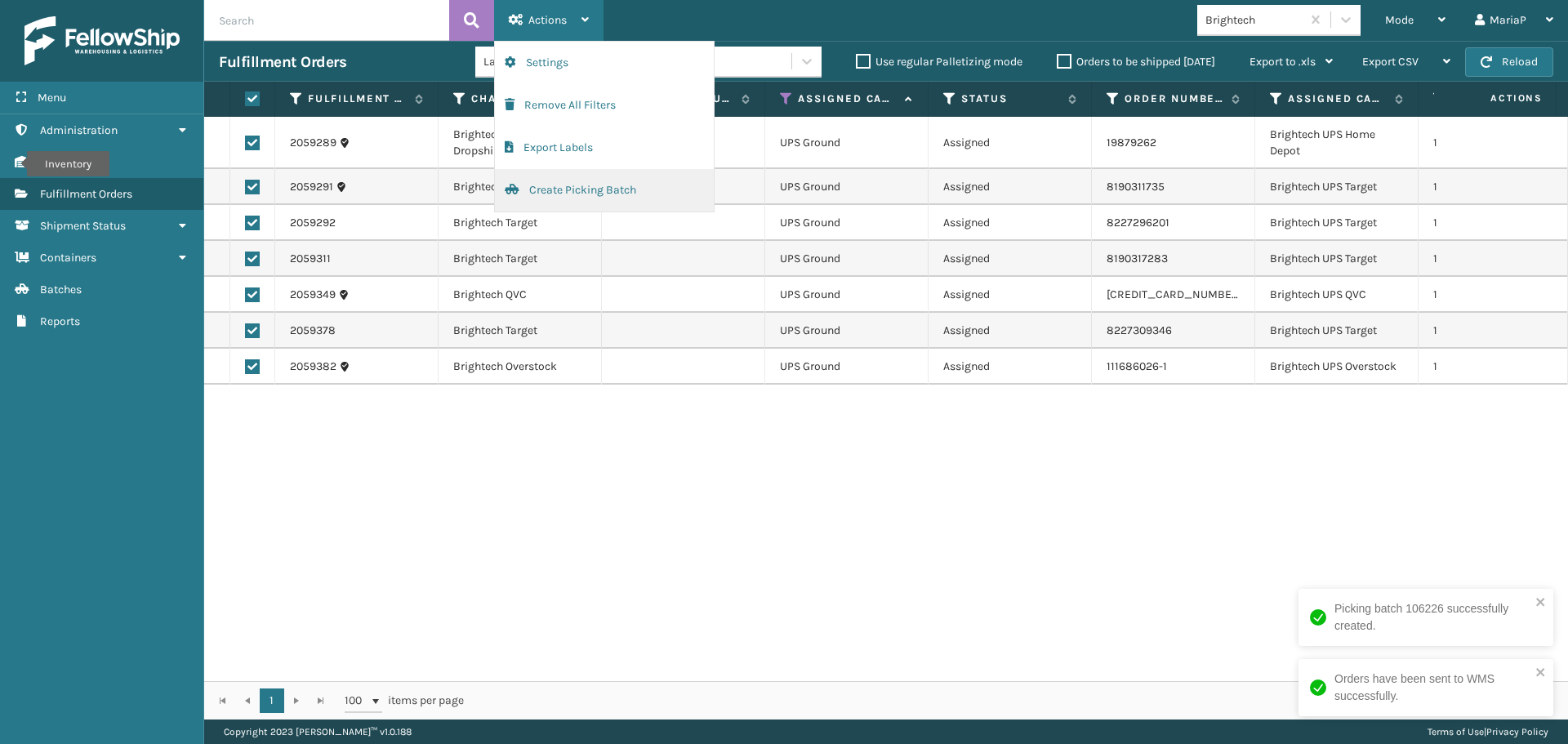
click at [593, 191] on button "Create Picking Batch" at bounding box center [604, 190] width 219 height 43
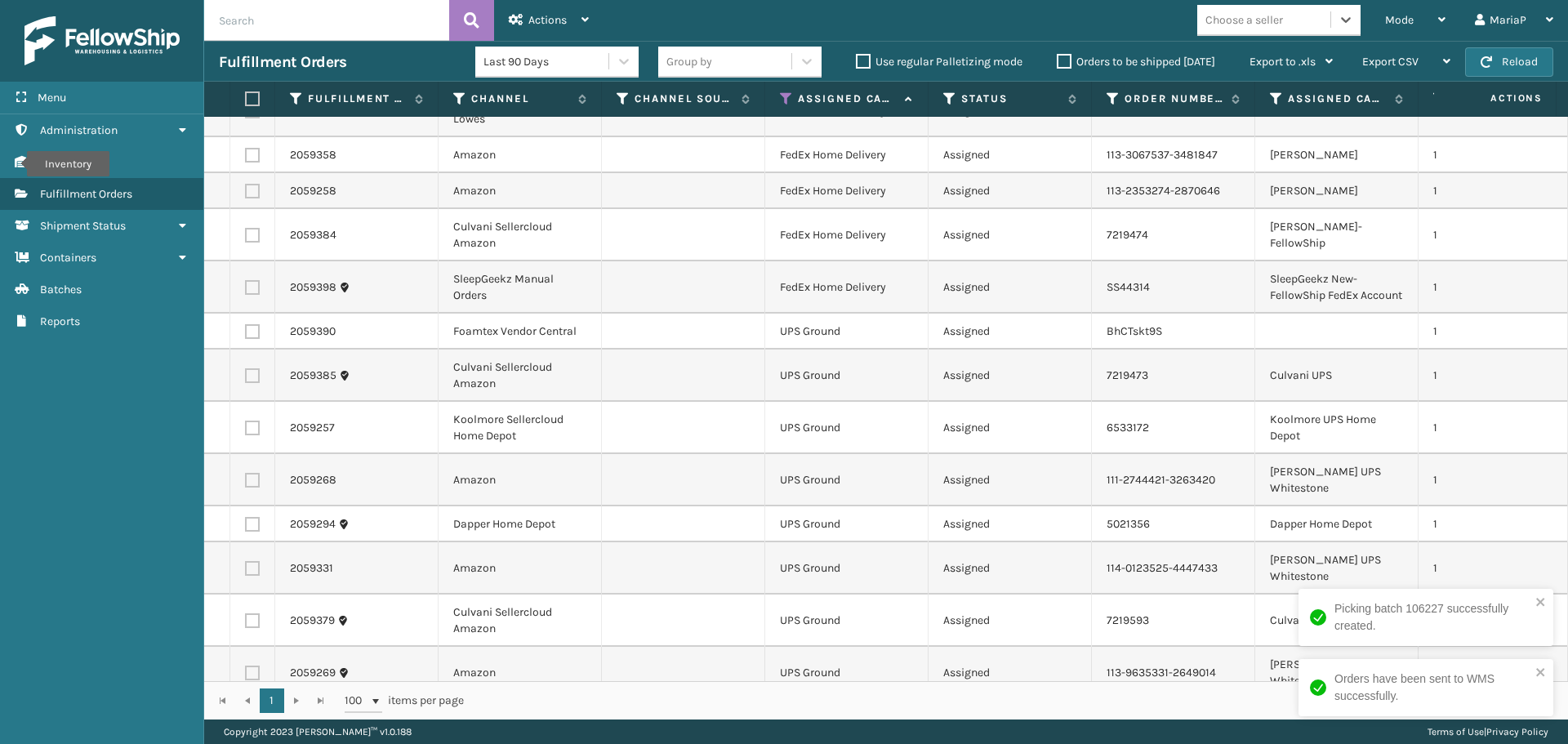
scroll to position [490, 0]
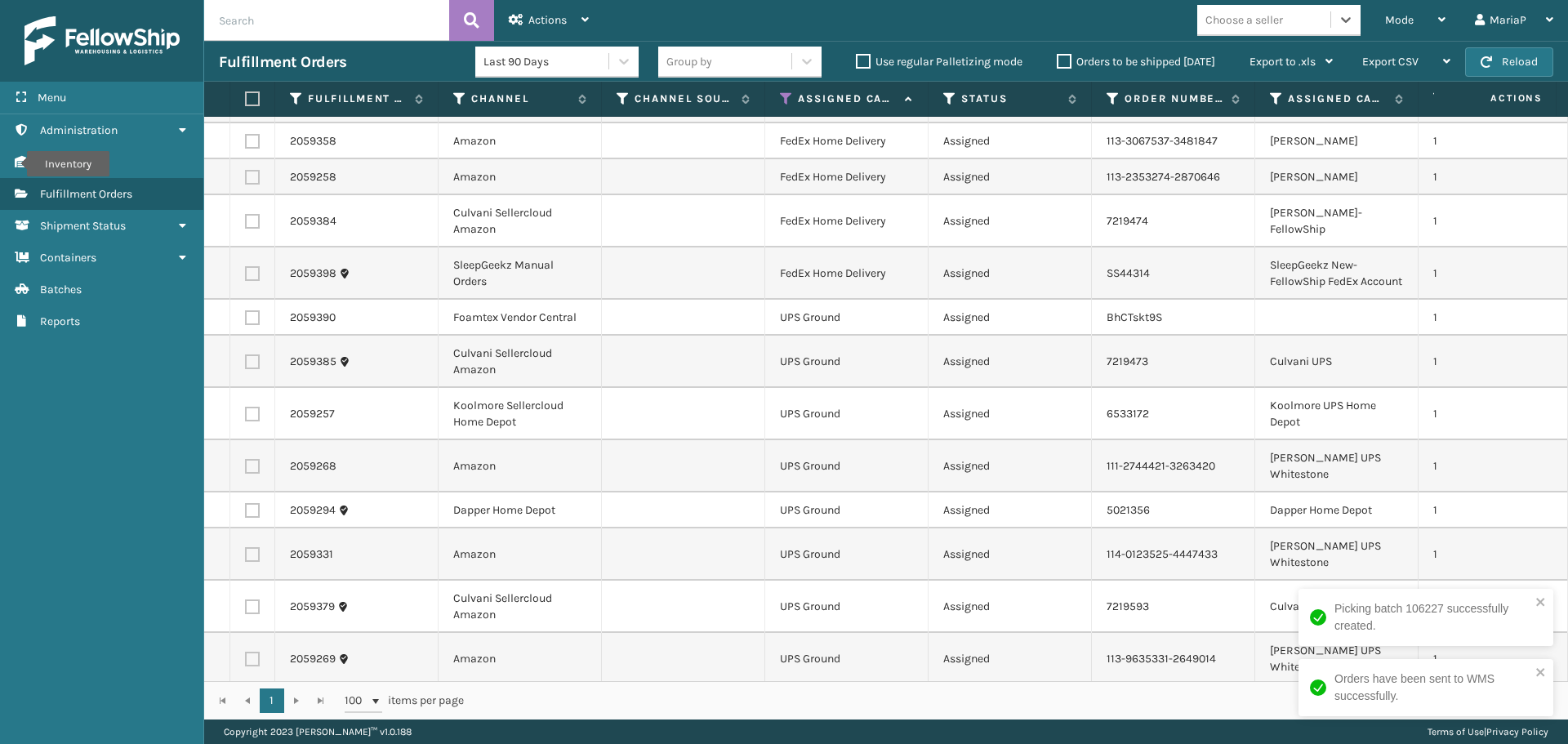
click at [1252, 21] on div "Choose a seller" at bounding box center [1244, 20] width 78 height 17
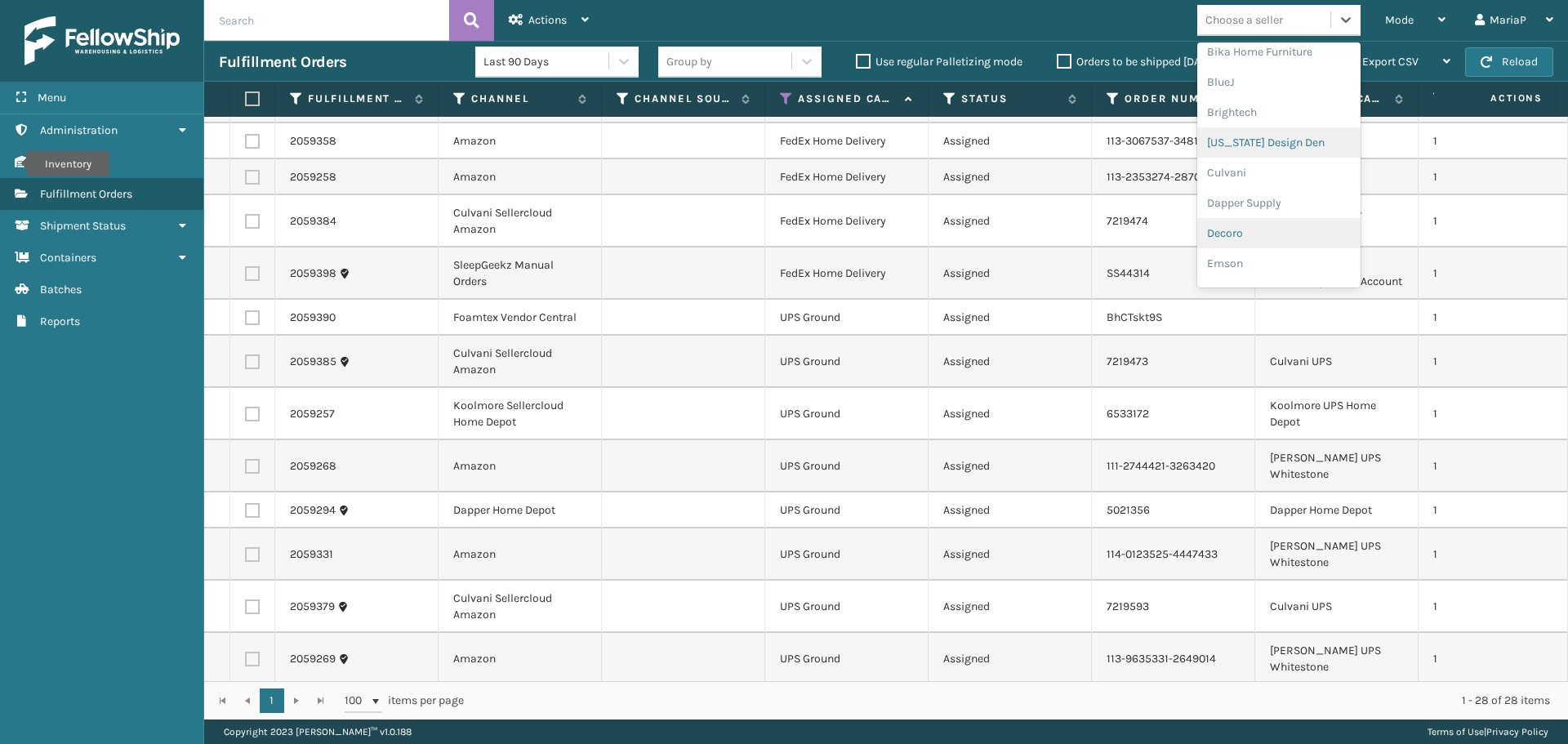
scroll to position [245, 0]
click at [1231, 171] on div "Emson" at bounding box center [1279, 178] width 163 height 30
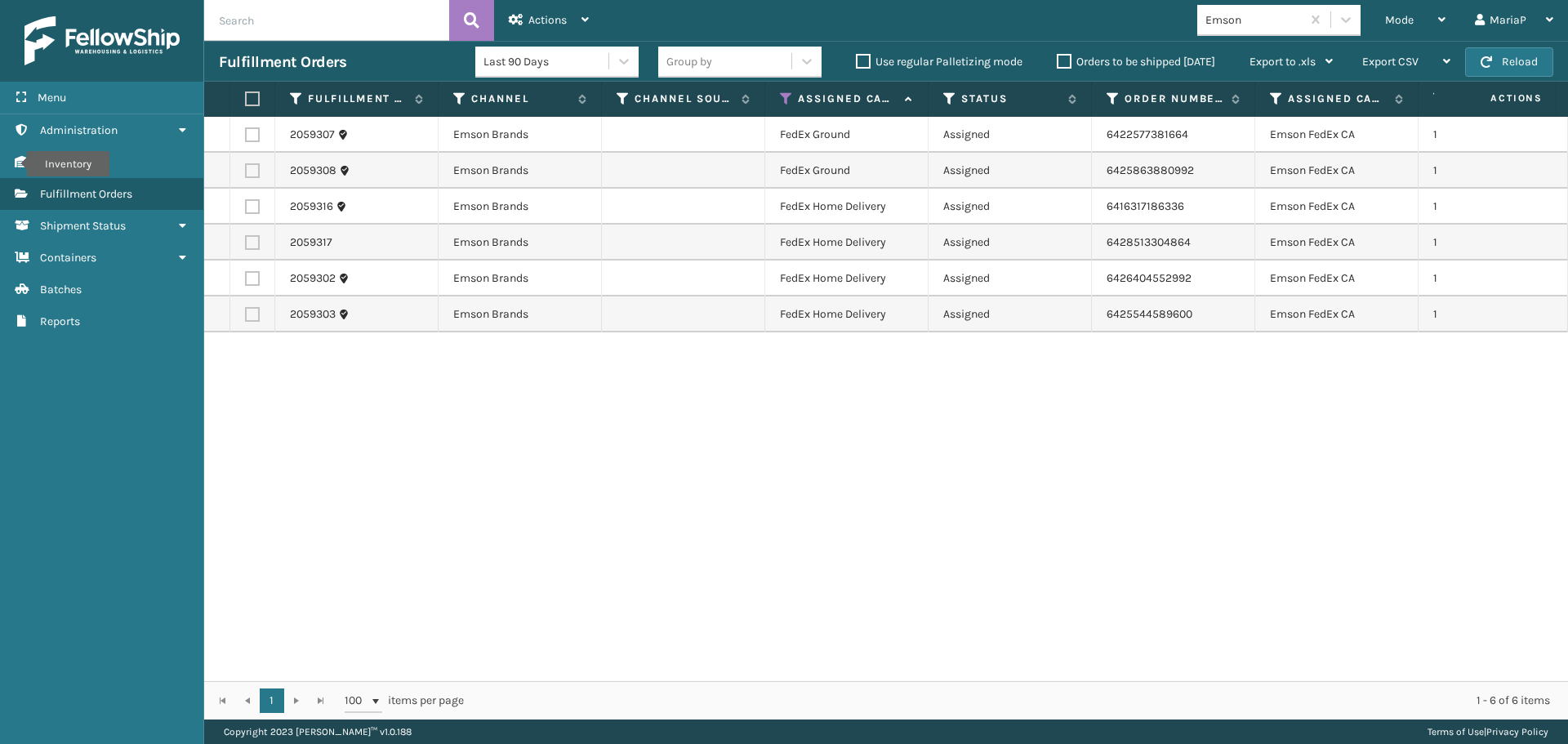
click at [250, 96] on label at bounding box center [250, 98] width 9 height 14
click at [246, 96] on input "checkbox" at bounding box center [245, 99] width 1 height 10
checkbox input "true"
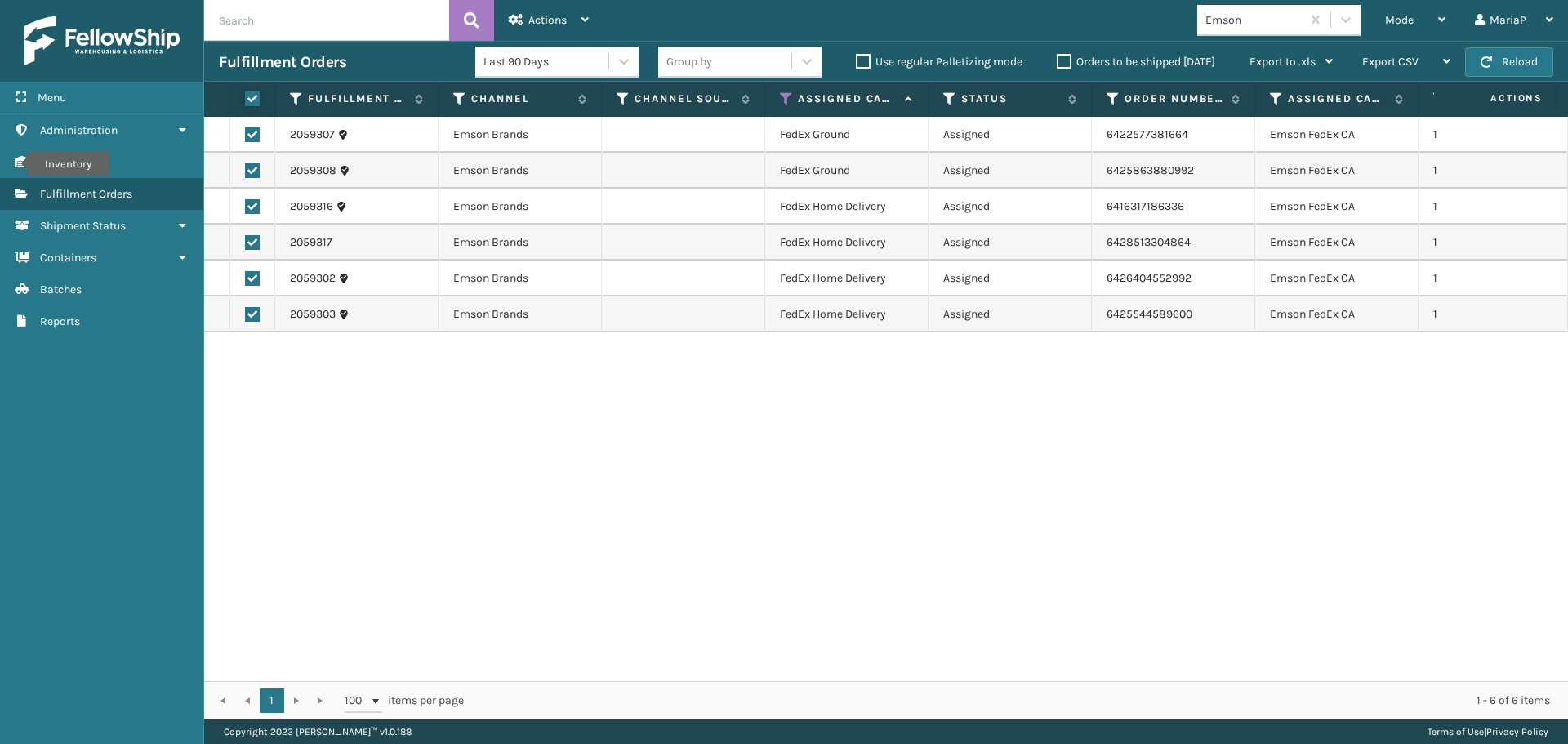
checkbox input "true"
click at [550, 3] on div "Actions" at bounding box center [549, 20] width 80 height 41
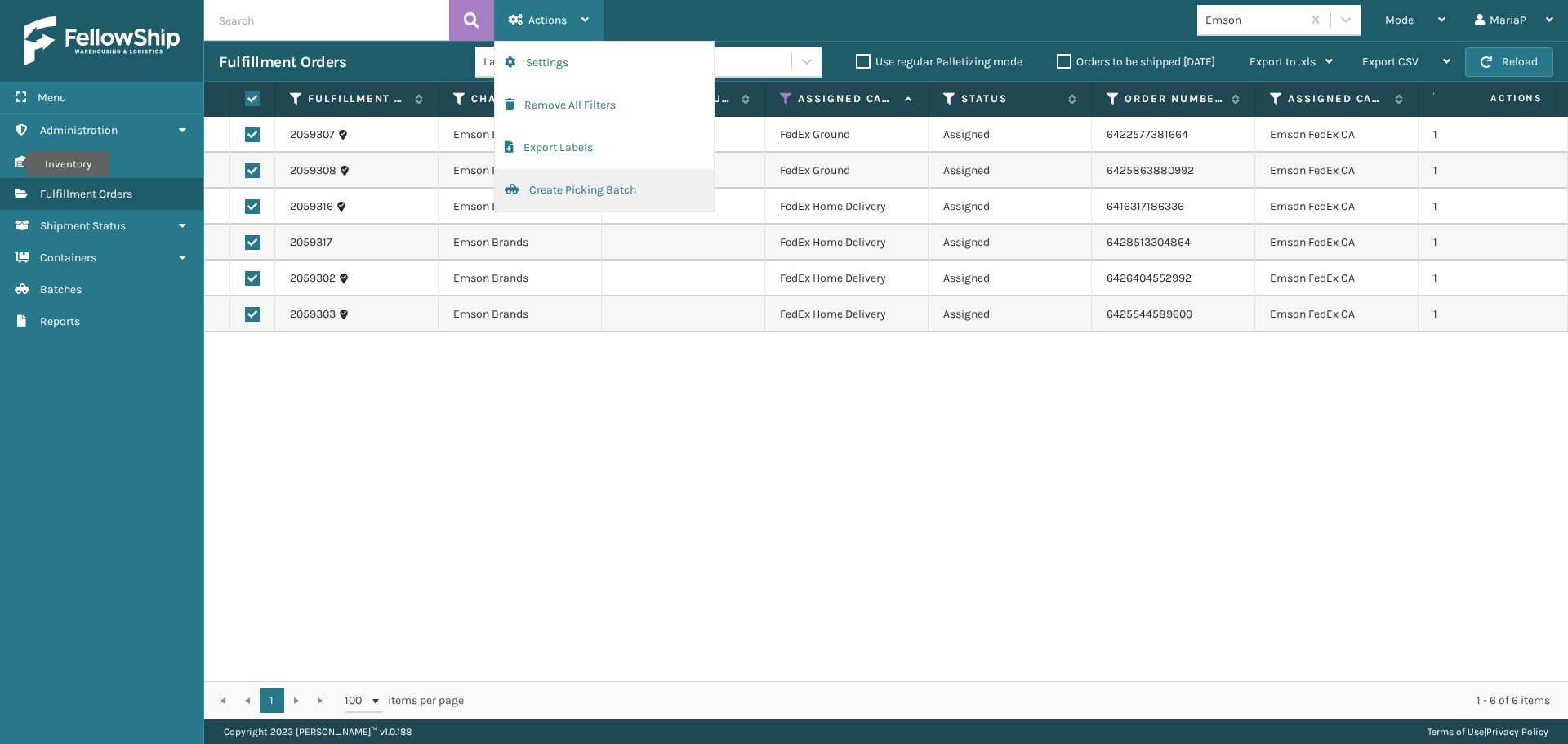
click at [594, 196] on button "Create Picking Batch" at bounding box center [604, 190] width 219 height 43
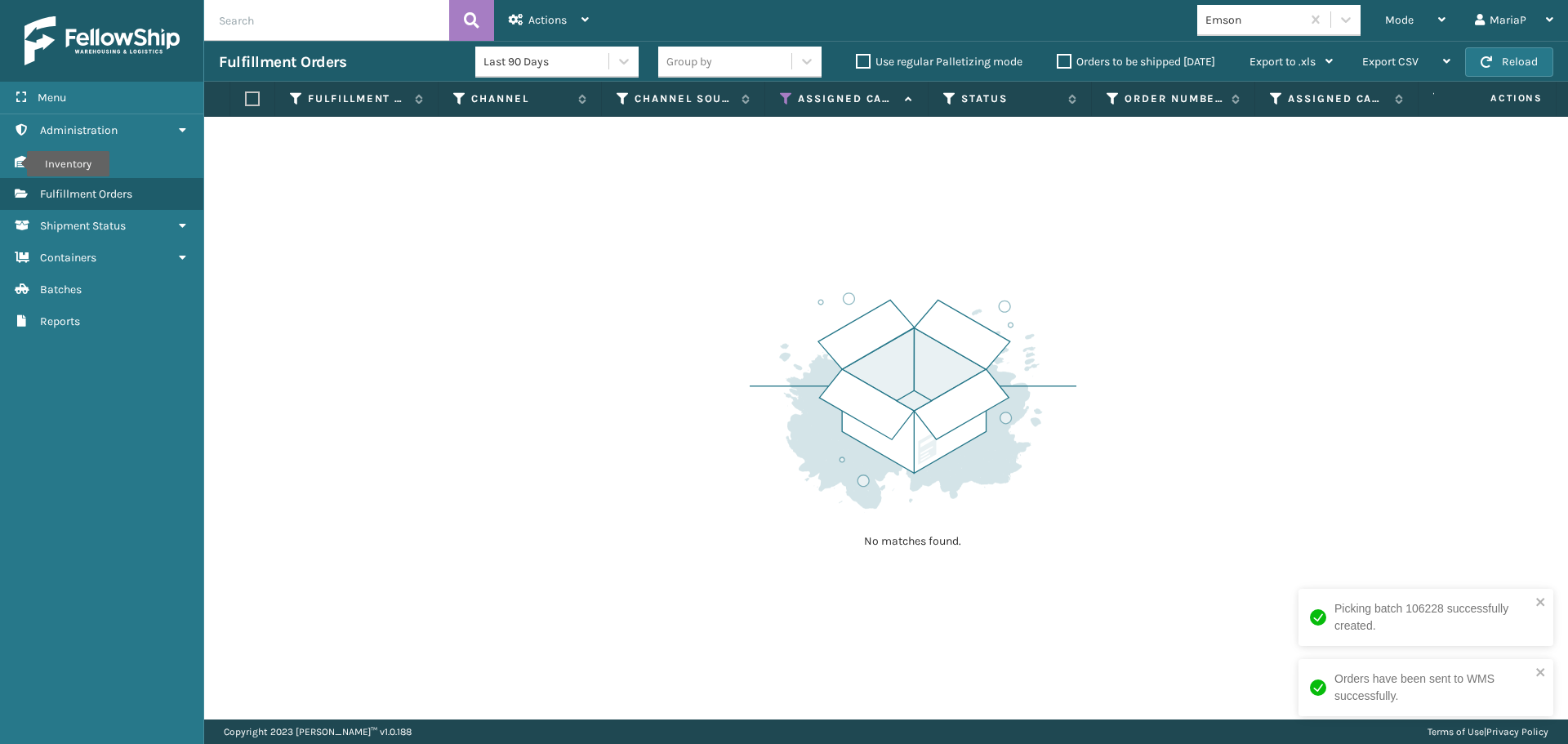
click at [257, 17] on input "text" at bounding box center [327, 20] width 245 height 41
click at [1331, 194] on div "No matches found." at bounding box center [886, 418] width 1364 height 603
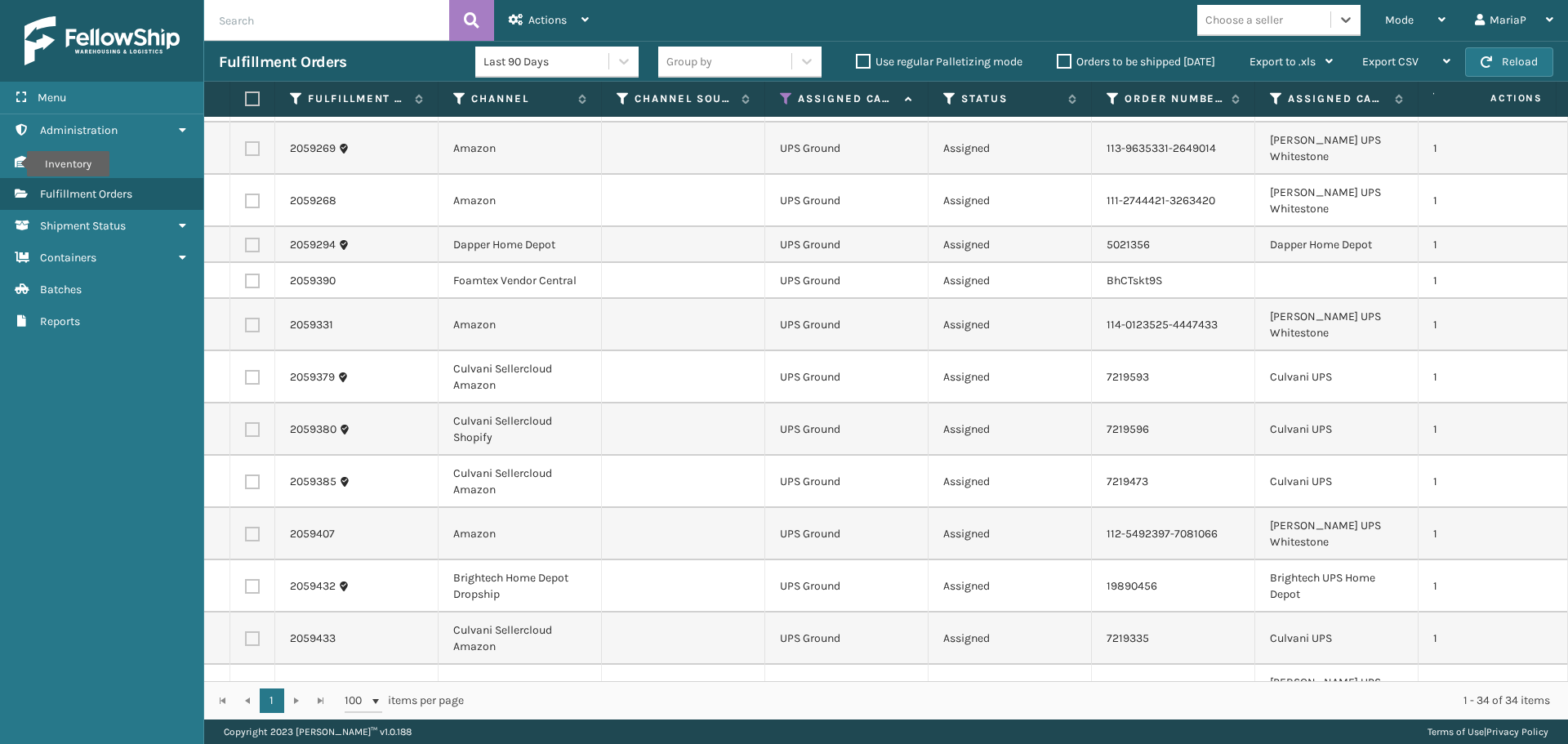
scroll to position [1029, 0]
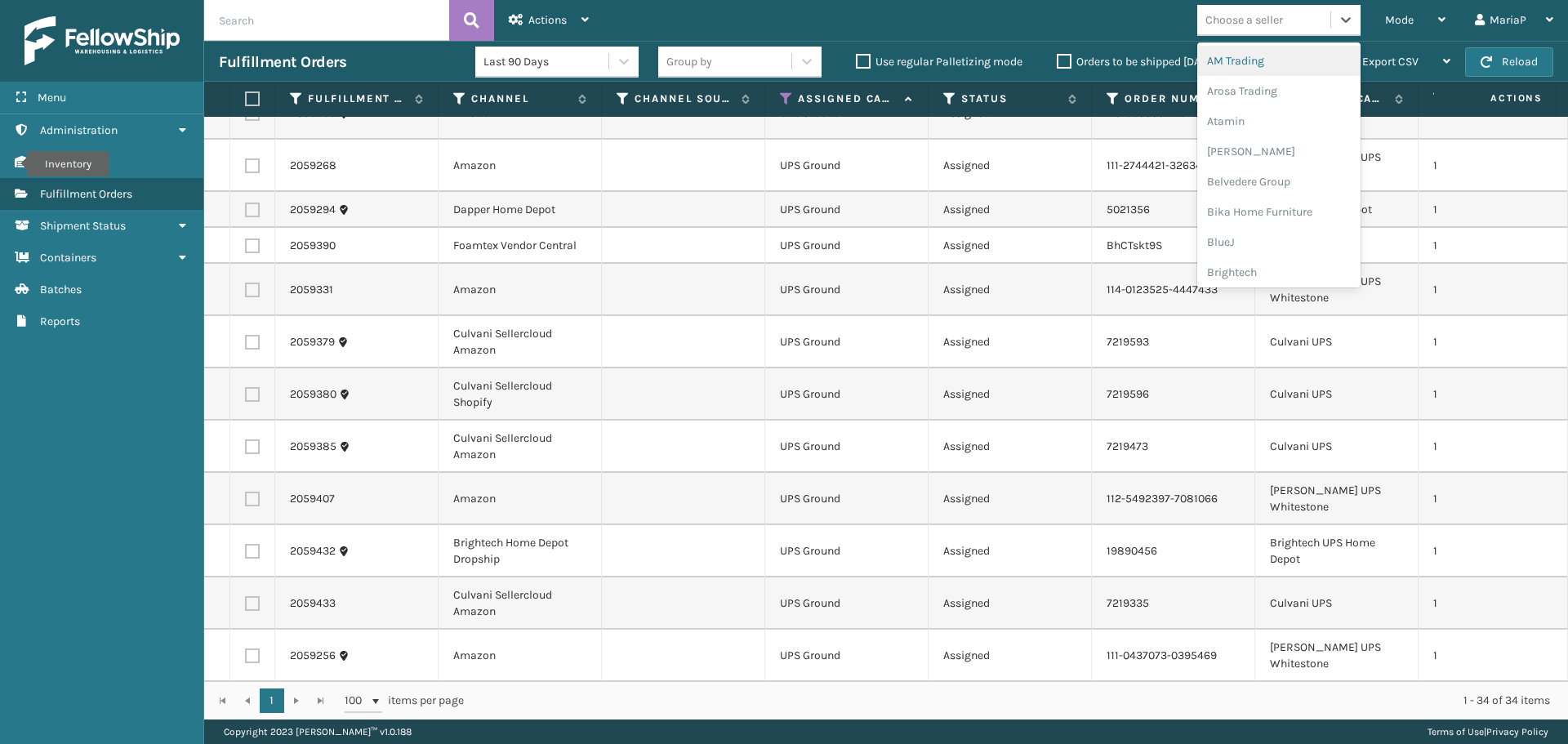
click at [1250, 13] on div "Choose a seller" at bounding box center [1244, 20] width 78 height 17
click at [1245, 84] on div "Culvani" at bounding box center [1279, 88] width 163 height 30
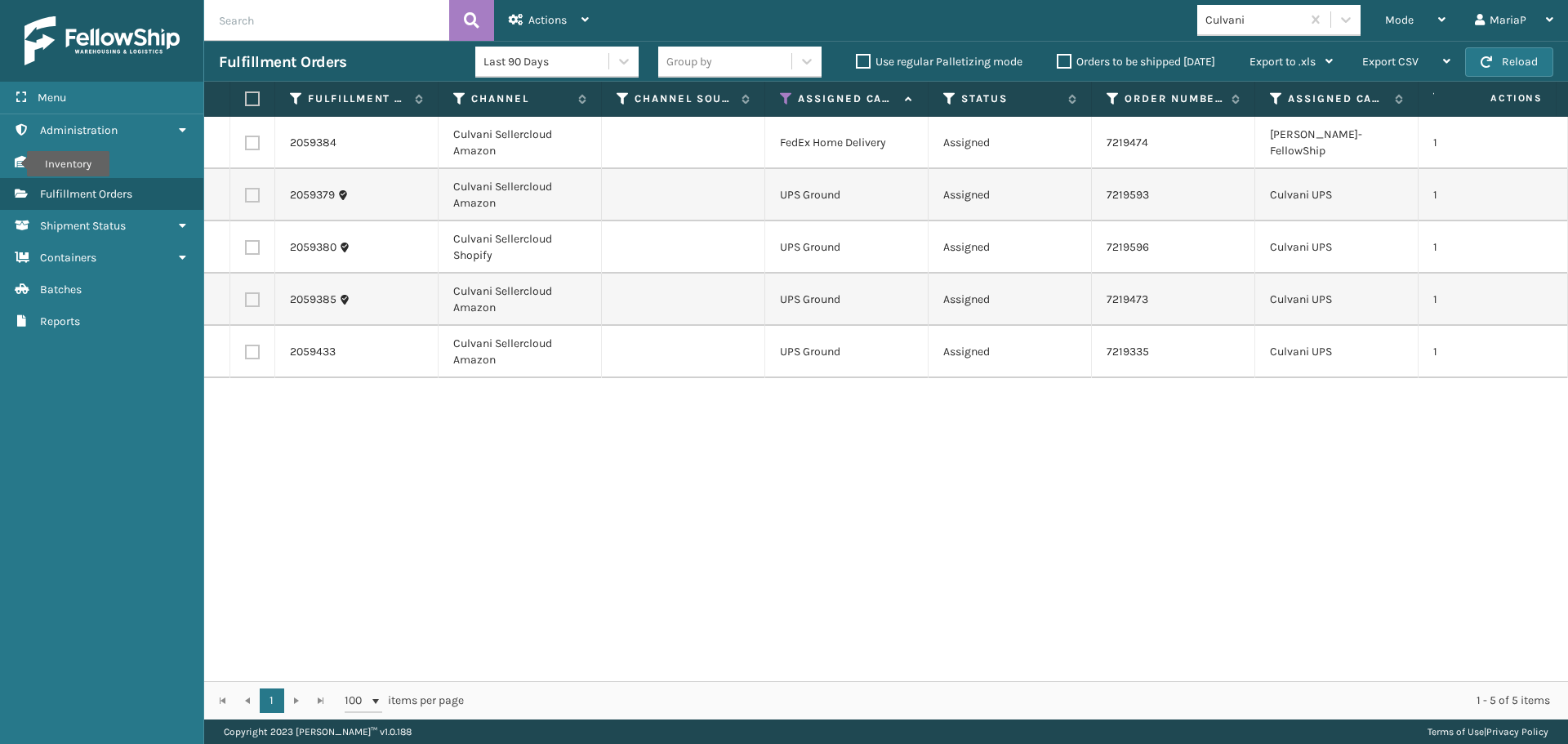
click at [252, 99] on label at bounding box center [250, 98] width 9 height 14
click at [246, 99] on input "checkbox" at bounding box center [245, 99] width 1 height 10
checkbox input "true"
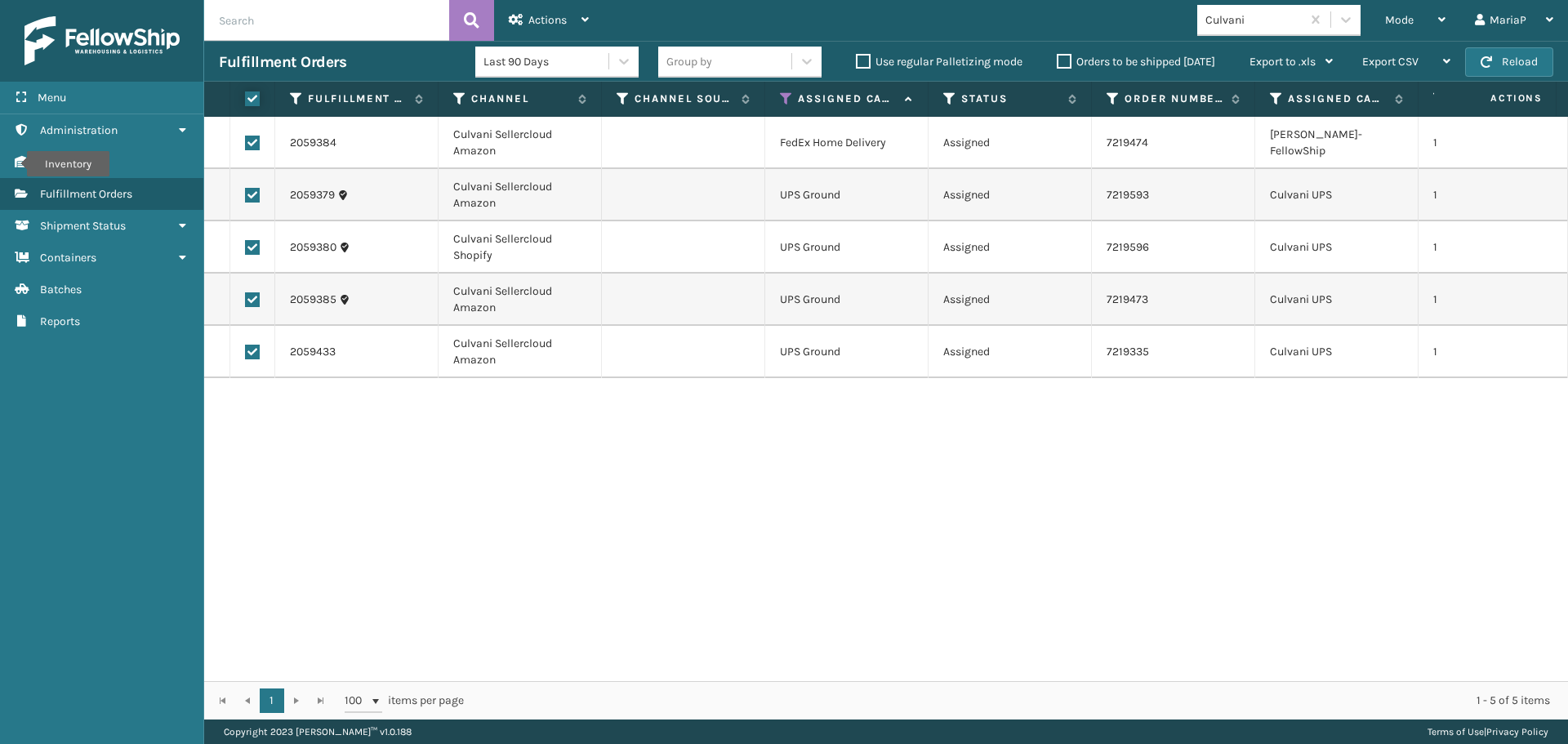
checkbox input "true"
click at [530, 7] on div "Actions" at bounding box center [549, 20] width 80 height 41
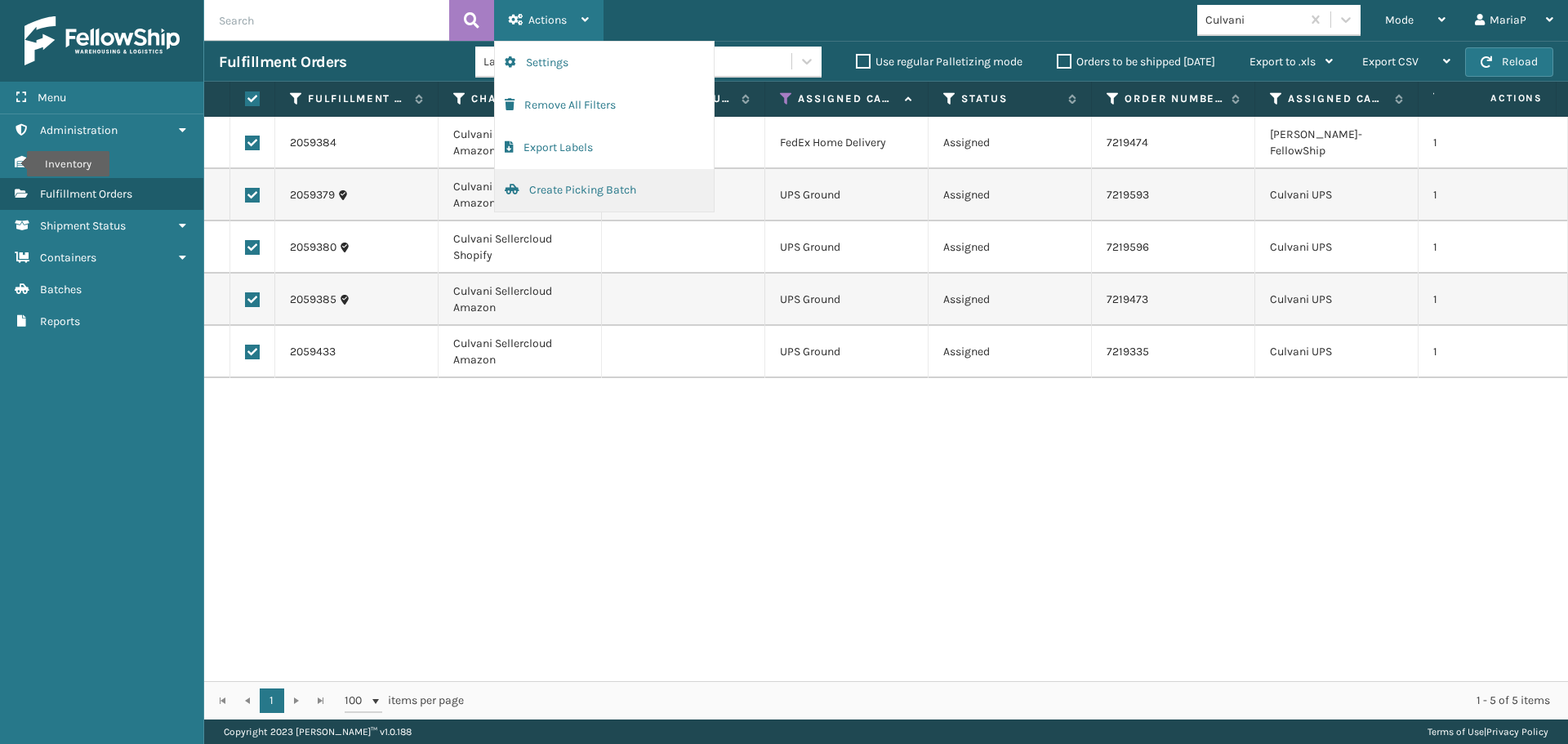
click at [551, 197] on button "Create Picking Batch" at bounding box center [604, 190] width 219 height 43
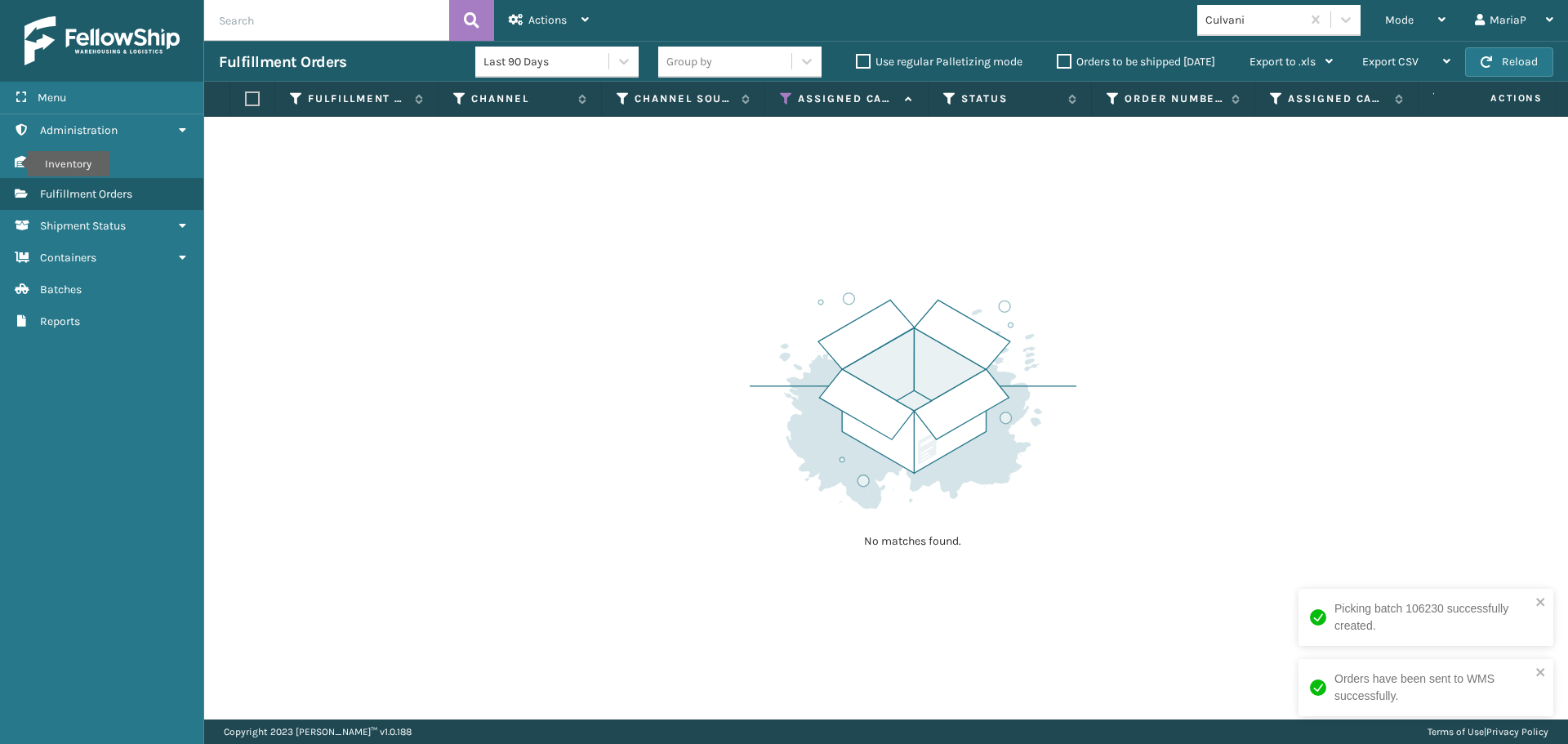
click at [1222, 22] on div "Culvani" at bounding box center [1254, 20] width 97 height 17
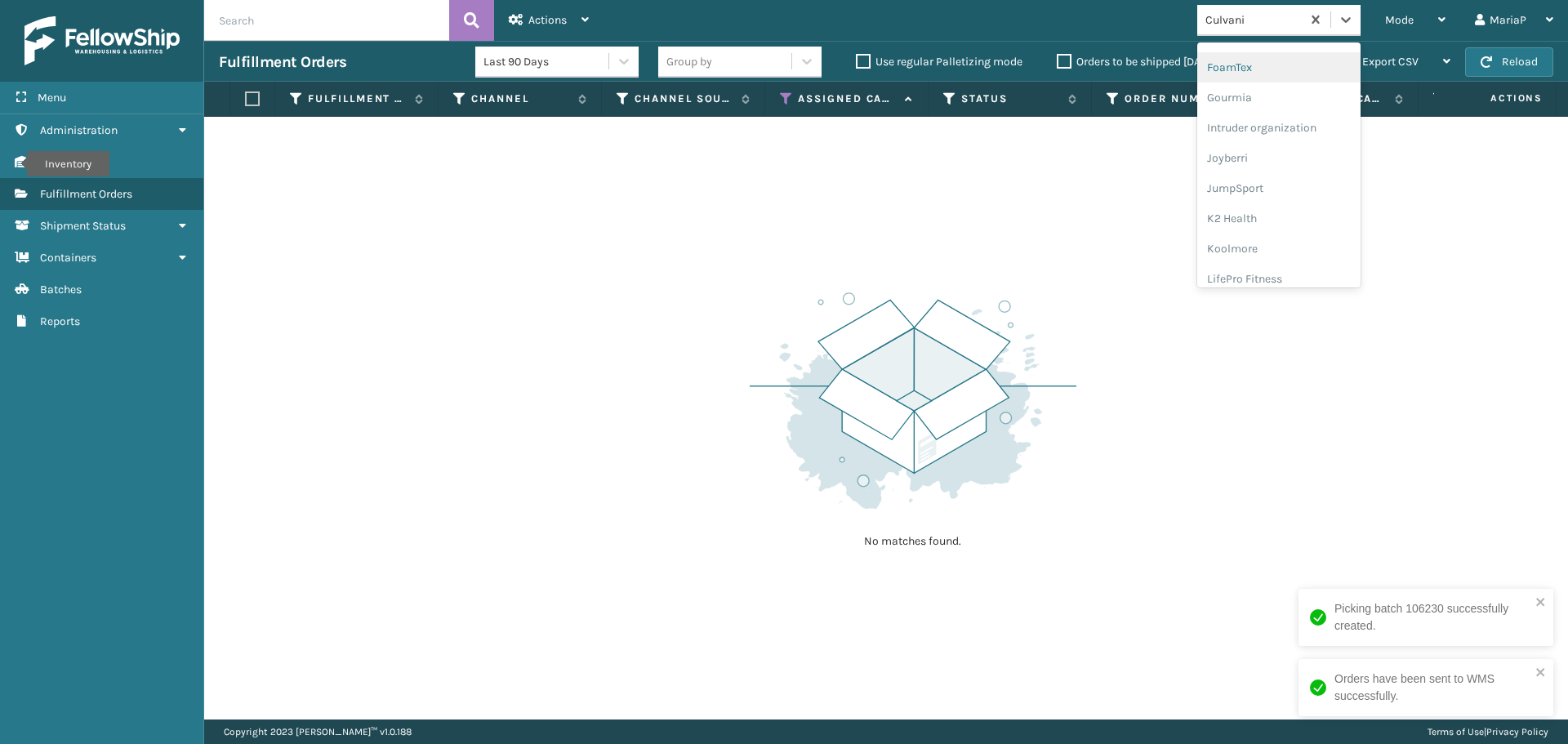
scroll to position [397, 0]
click at [1250, 268] on div "LifePro Fitness" at bounding box center [1279, 269] width 163 height 30
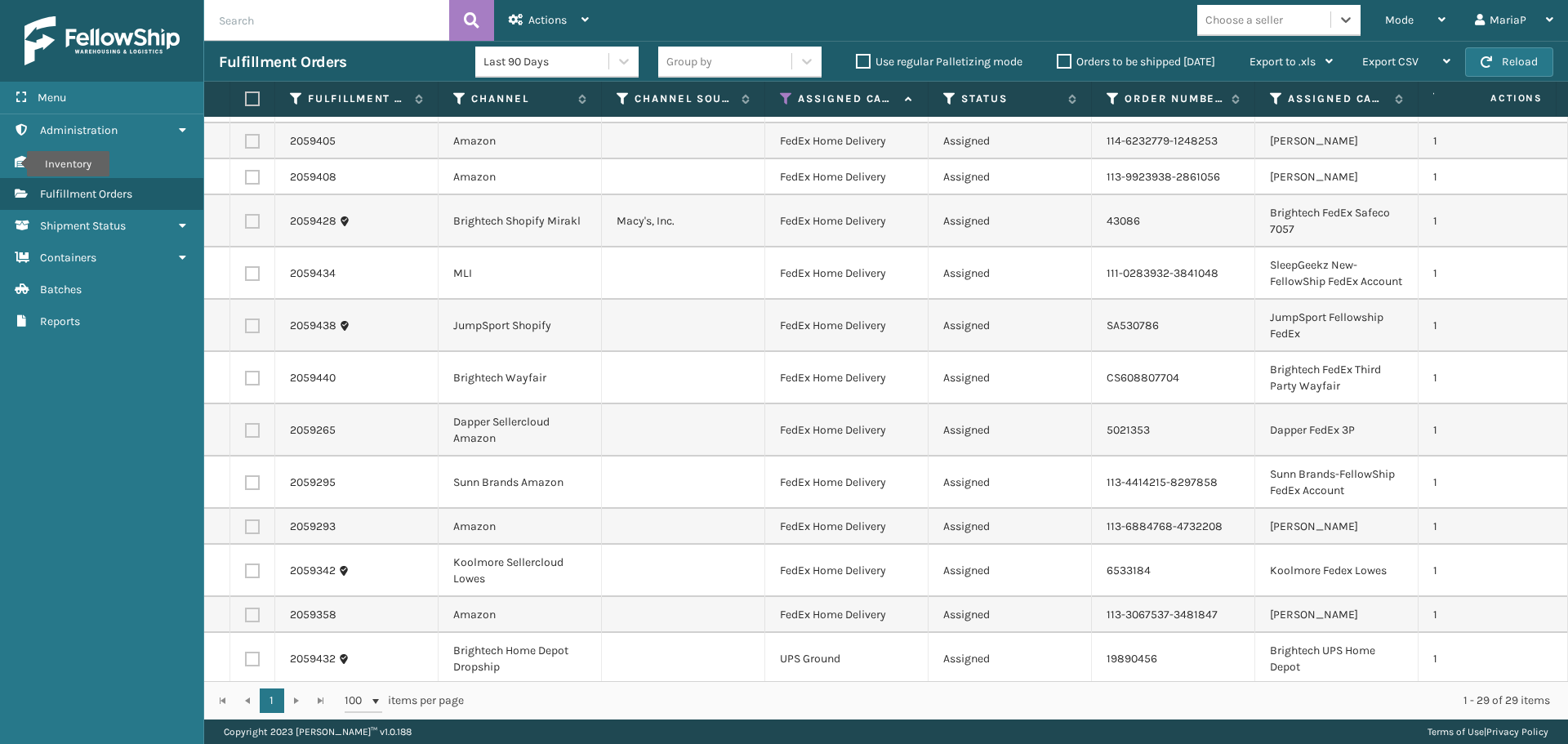
scroll to position [768, 0]
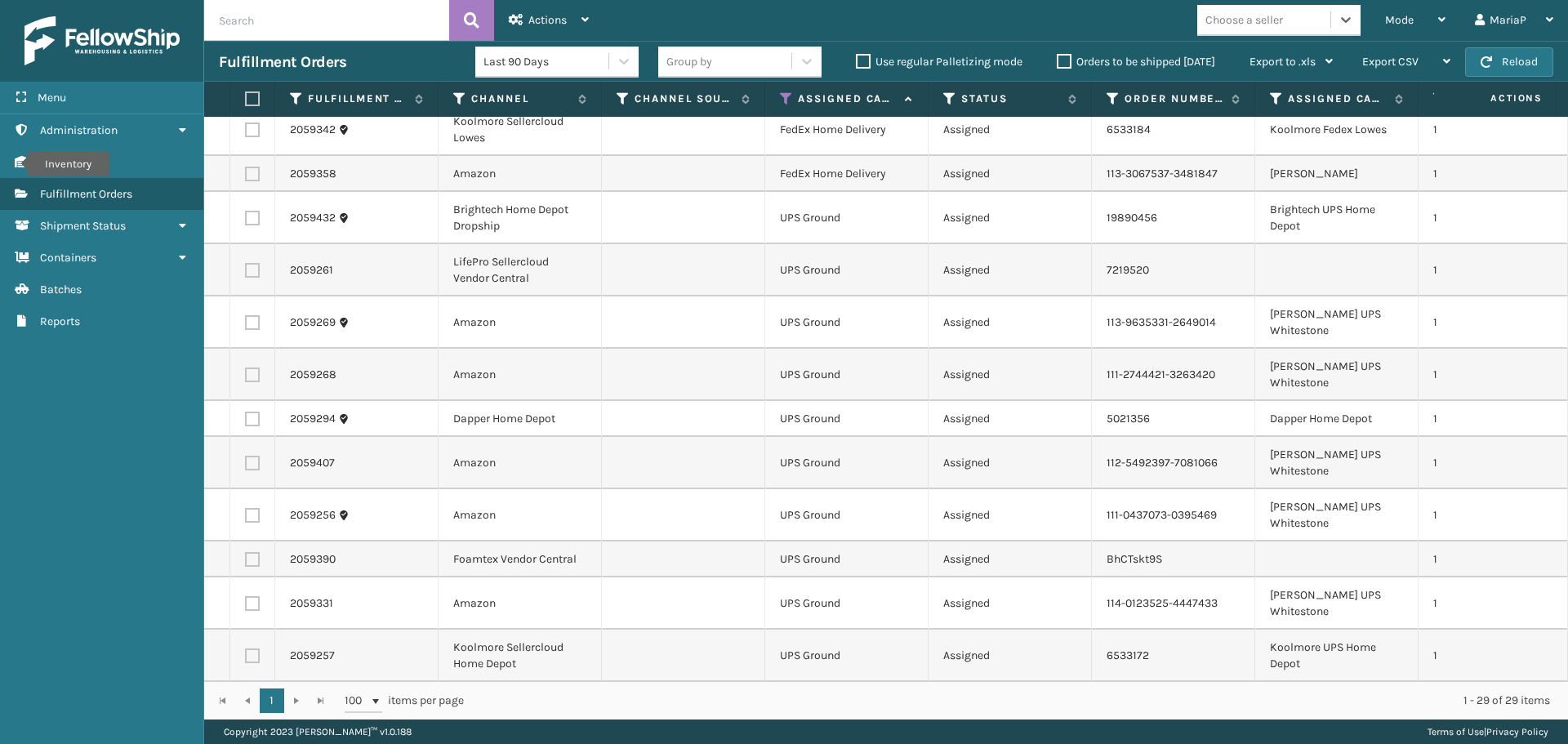
click at [1268, 25] on div "Choose a seller" at bounding box center [1244, 20] width 78 height 17
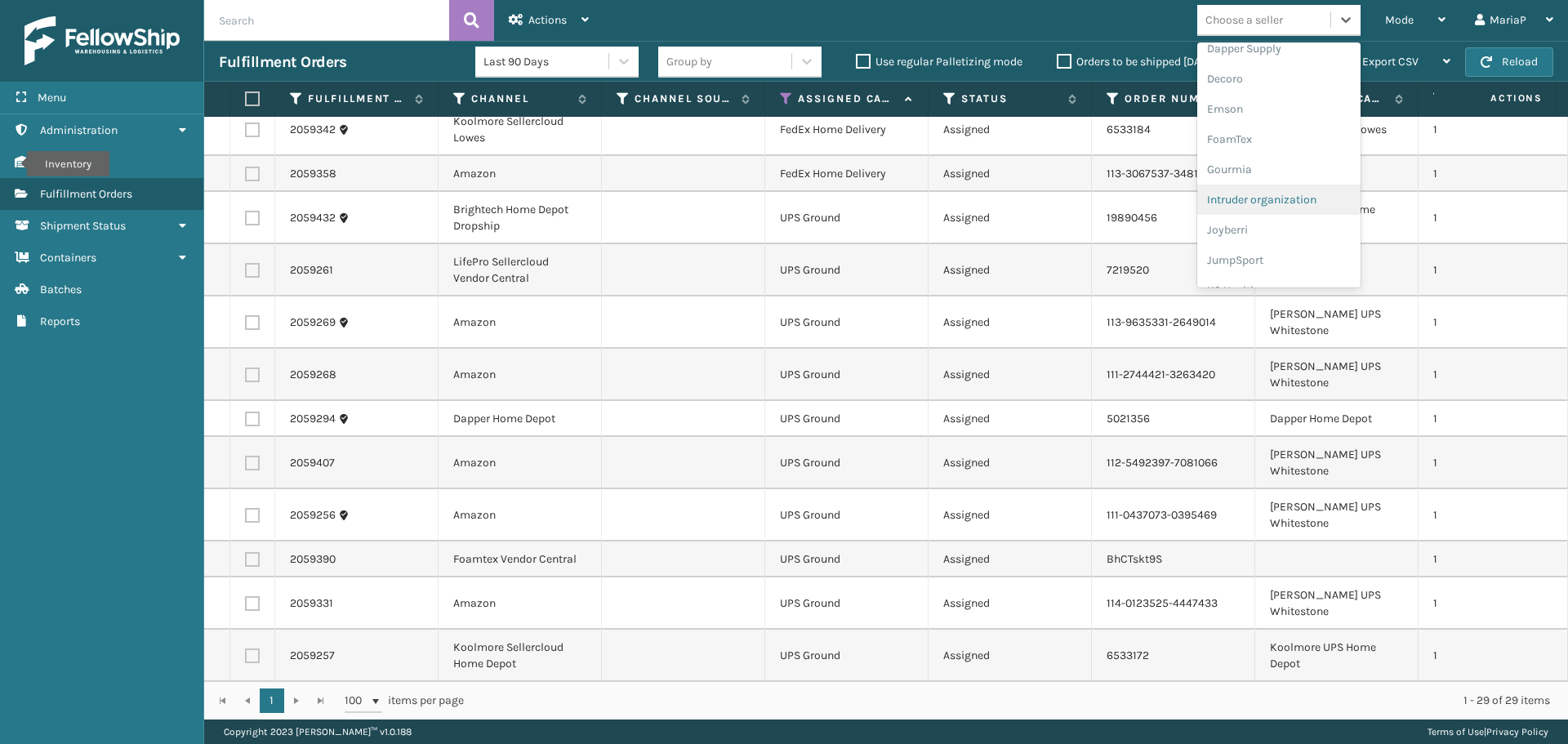
scroll to position [517, 0]
click at [1251, 272] on div "[PERSON_NAME] Brands" at bounding box center [1279, 270] width 163 height 30
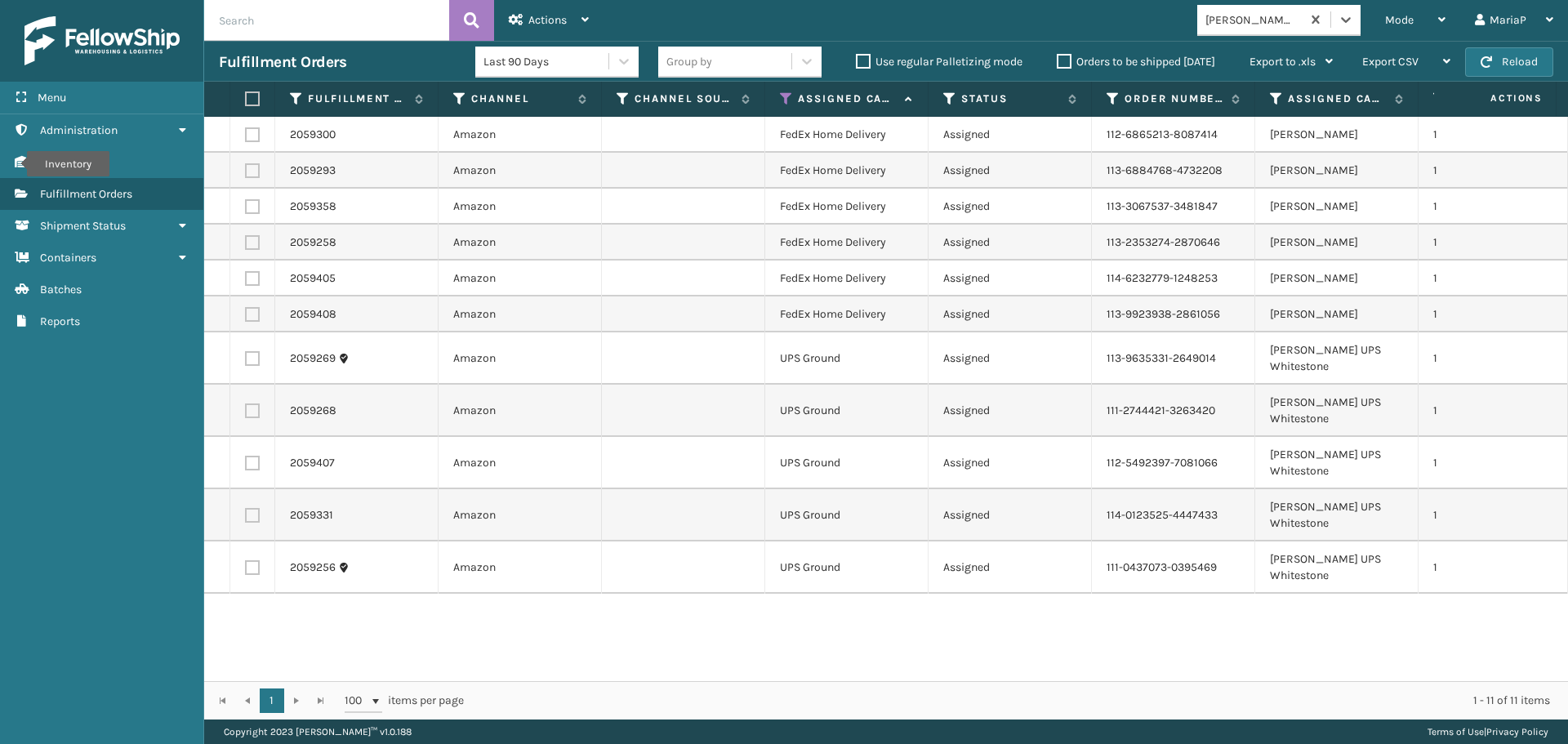
click at [254, 97] on label at bounding box center [250, 98] width 9 height 14
click at [246, 97] on input "checkbox" at bounding box center [245, 99] width 1 height 10
checkbox input "true"
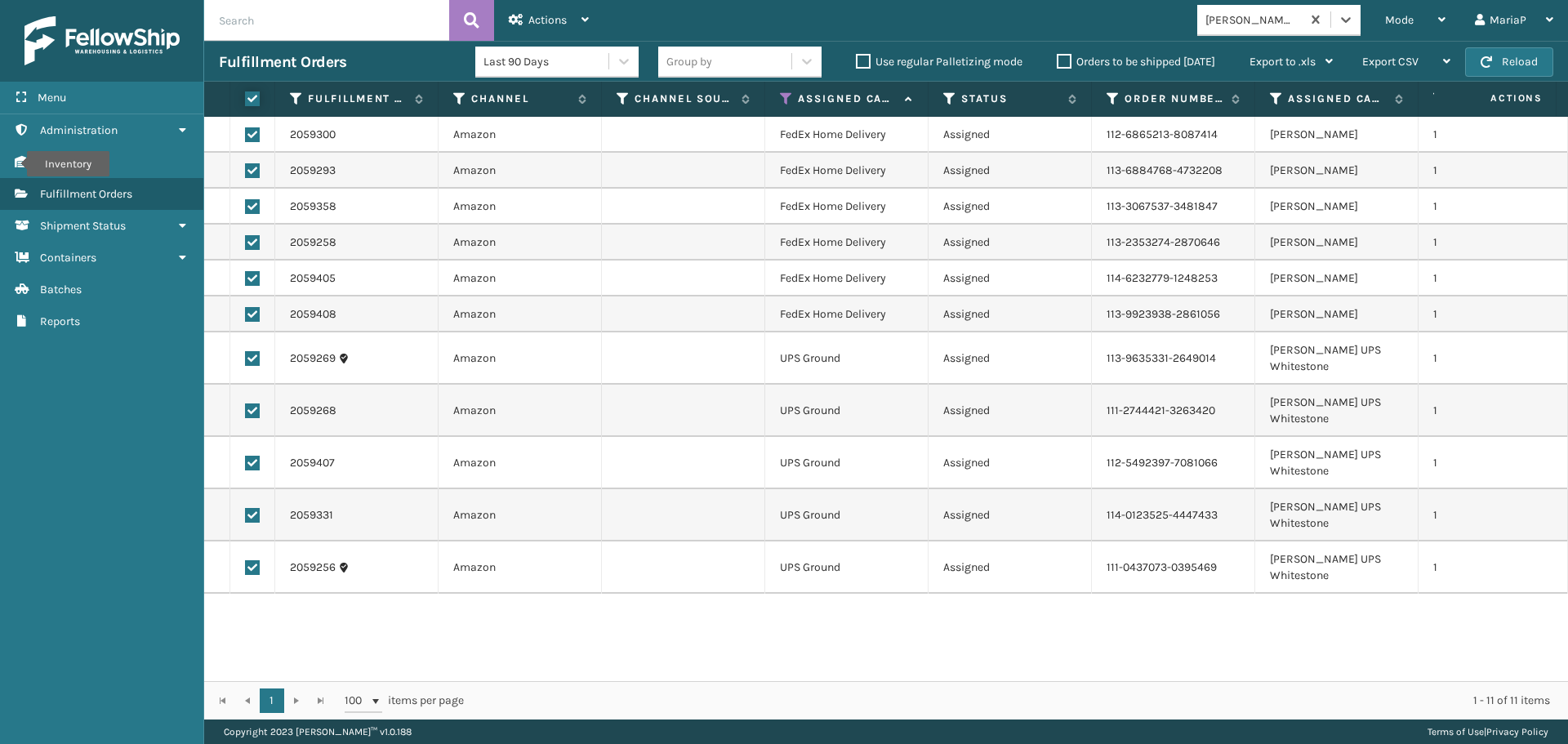
checkbox input "true"
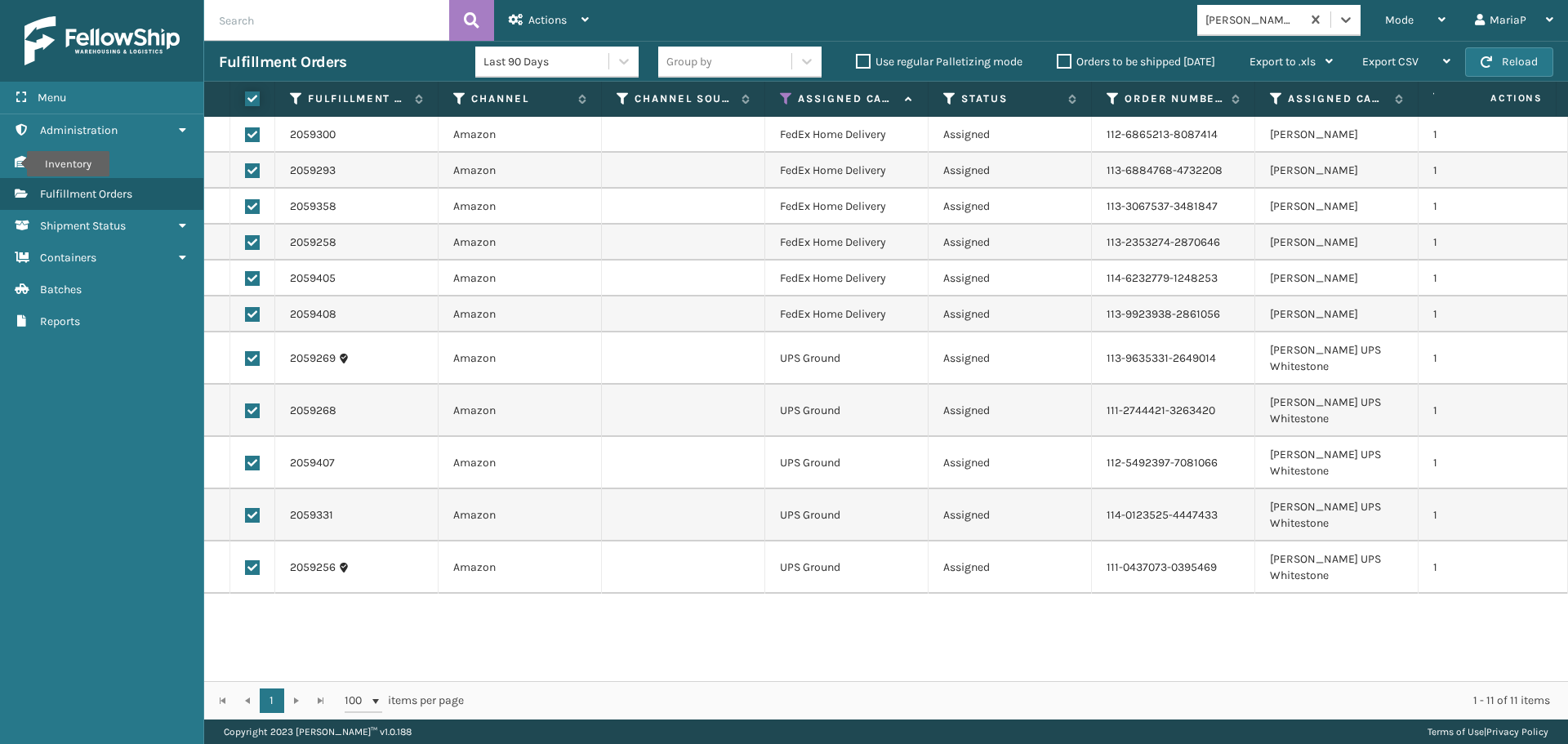
checkbox input "true"
drag, startPoint x: 249, startPoint y: 351, endPoint x: 256, endPoint y: 370, distance: 20.2
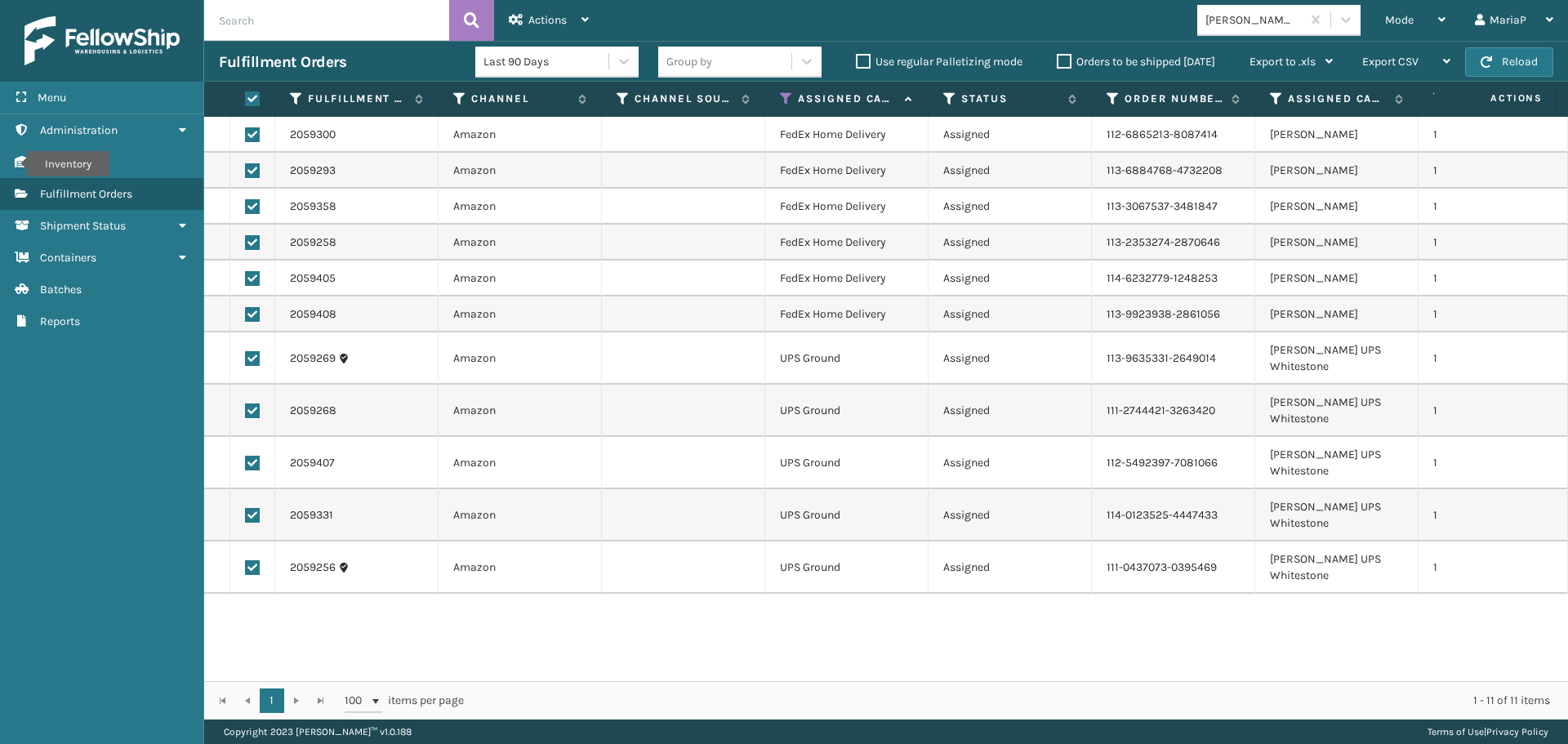
click at [250, 351] on label at bounding box center [252, 358] width 14 height 14
click at [246, 351] on input "checkbox" at bounding box center [245, 356] width 1 height 10
checkbox input "false"
click at [252, 403] on label at bounding box center [252, 410] width 14 height 14
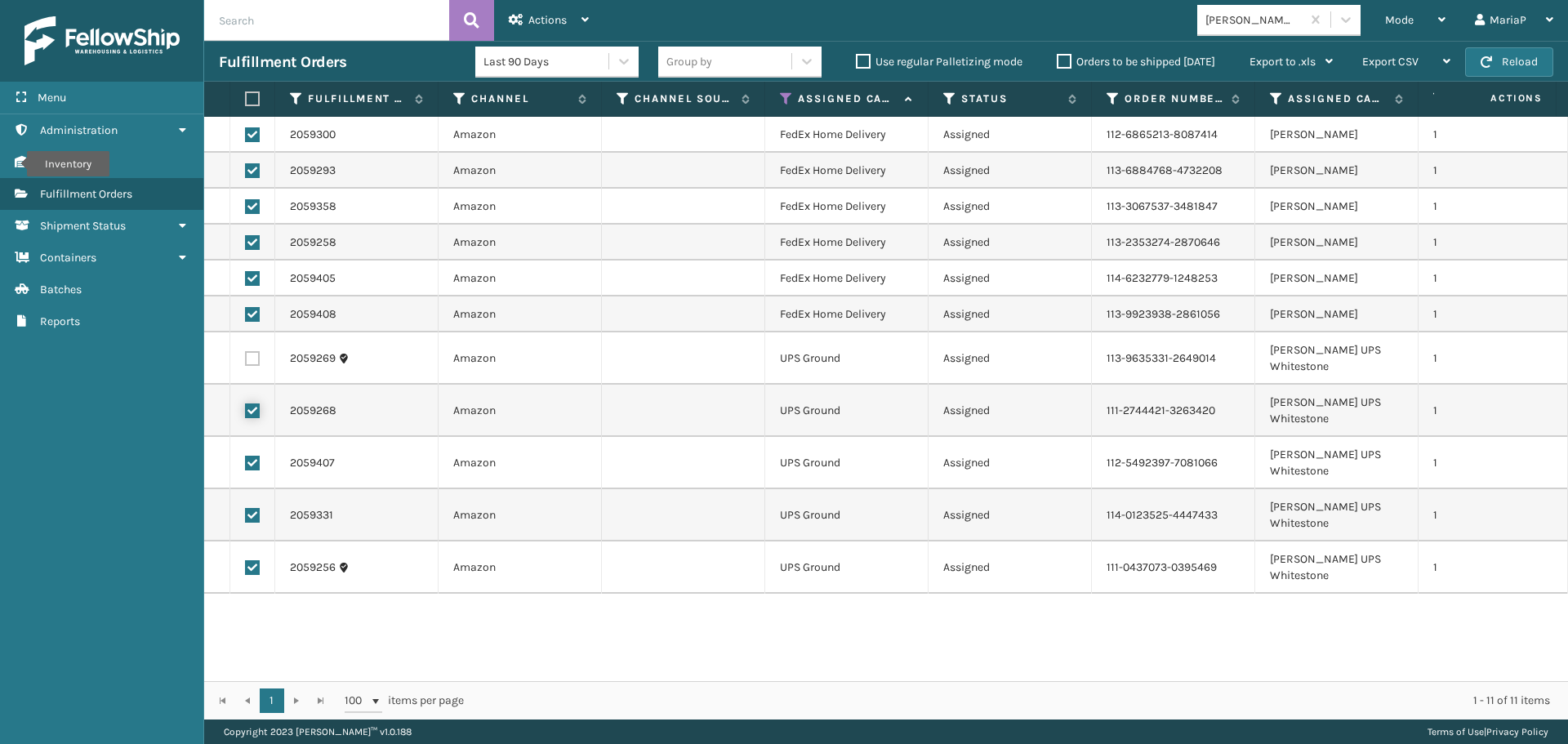
click at [246, 403] on input "checkbox" at bounding box center [245, 408] width 1 height 10
checkbox input "false"
click at [249, 456] on label at bounding box center [252, 462] width 14 height 14
click at [246, 456] on input "checkbox" at bounding box center [245, 460] width 1 height 10
click at [254, 456] on label at bounding box center [252, 462] width 14 height 14
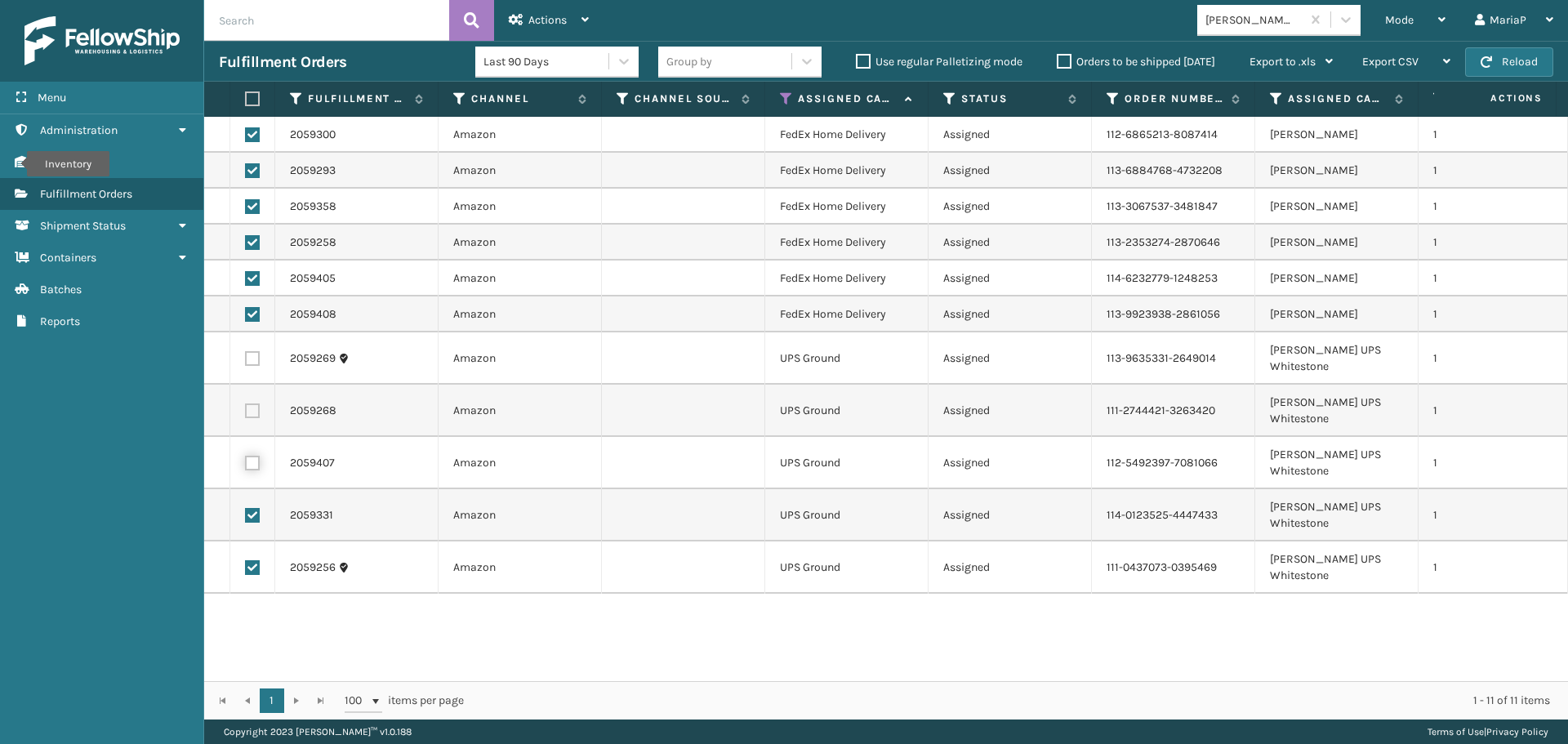
click at [246, 456] on input "checkbox" at bounding box center [245, 460] width 1 height 10
checkbox input "true"
click at [251, 508] on label at bounding box center [252, 514] width 14 height 14
click at [246, 508] on input "checkbox" at bounding box center [245, 512] width 1 height 10
checkbox input "false"
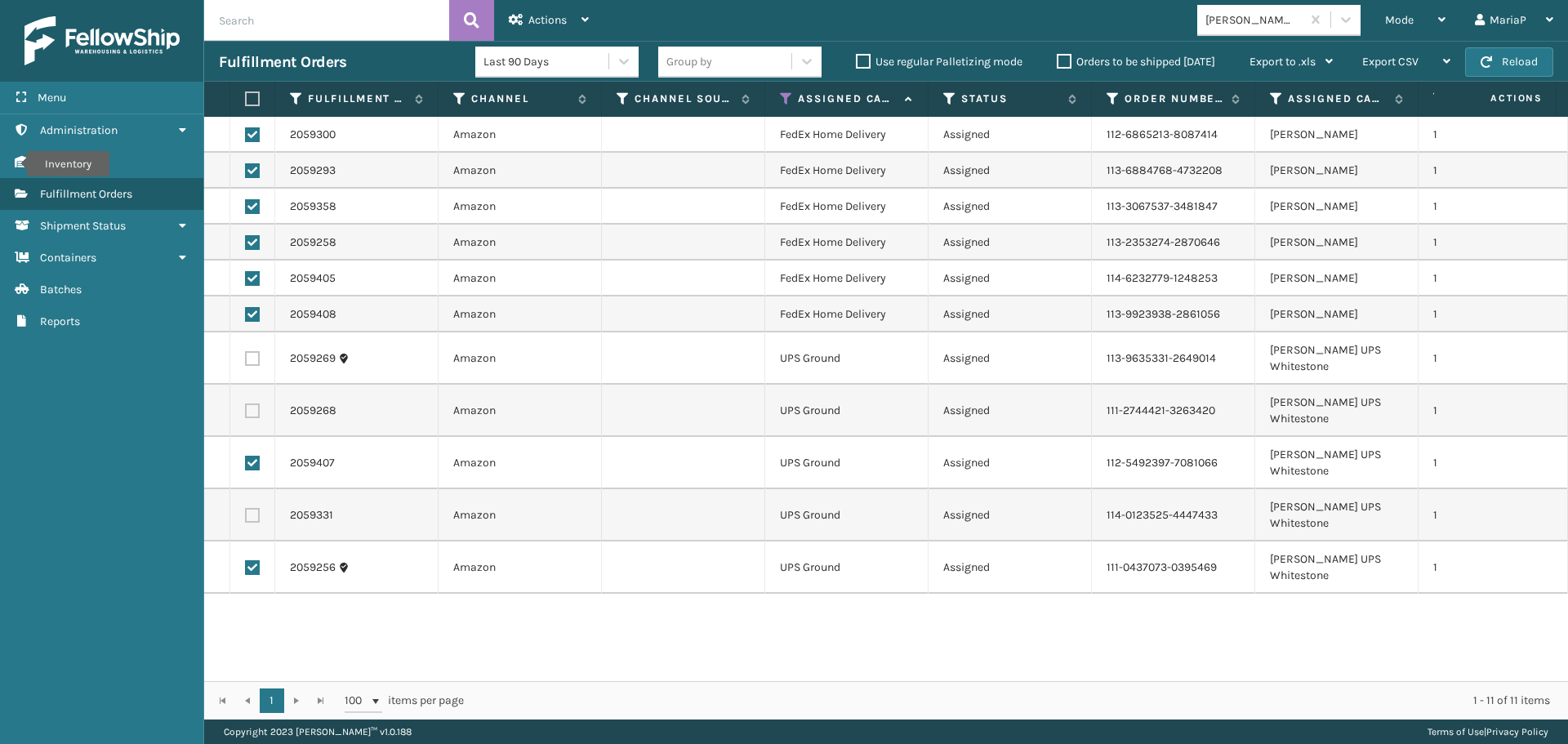
click at [252, 456] on label at bounding box center [252, 462] width 14 height 14
click at [246, 456] on input "checkbox" at bounding box center [245, 460] width 1 height 10
checkbox input "false"
click at [252, 560] on label at bounding box center [252, 567] width 14 height 14
click at [246, 560] on input "checkbox" at bounding box center [245, 565] width 1 height 10
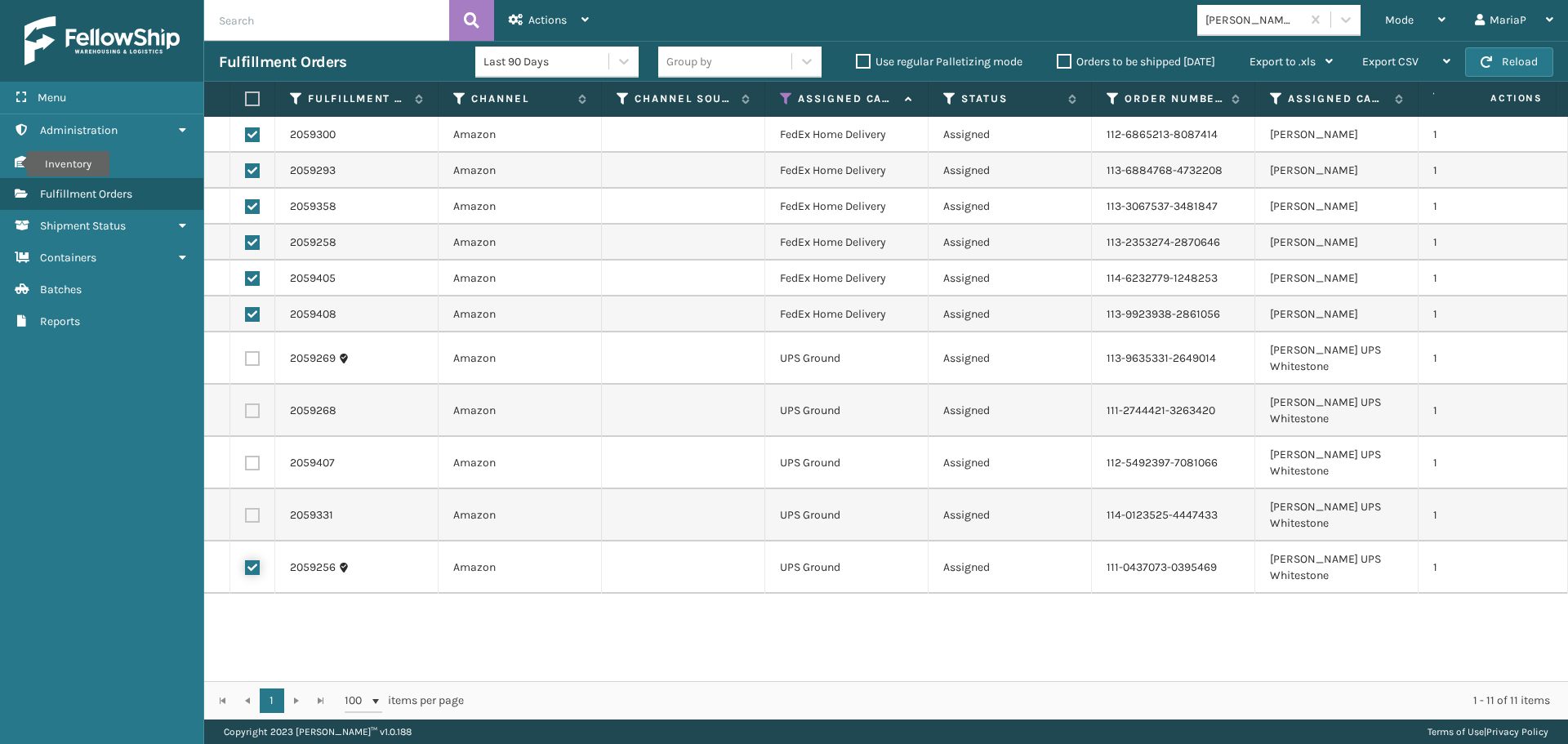
checkbox input "false"
drag, startPoint x: 582, startPoint y: 13, endPoint x: 588, endPoint y: 46, distance: 33.5
click at [582, 13] on div "Actions" at bounding box center [549, 20] width 80 height 41
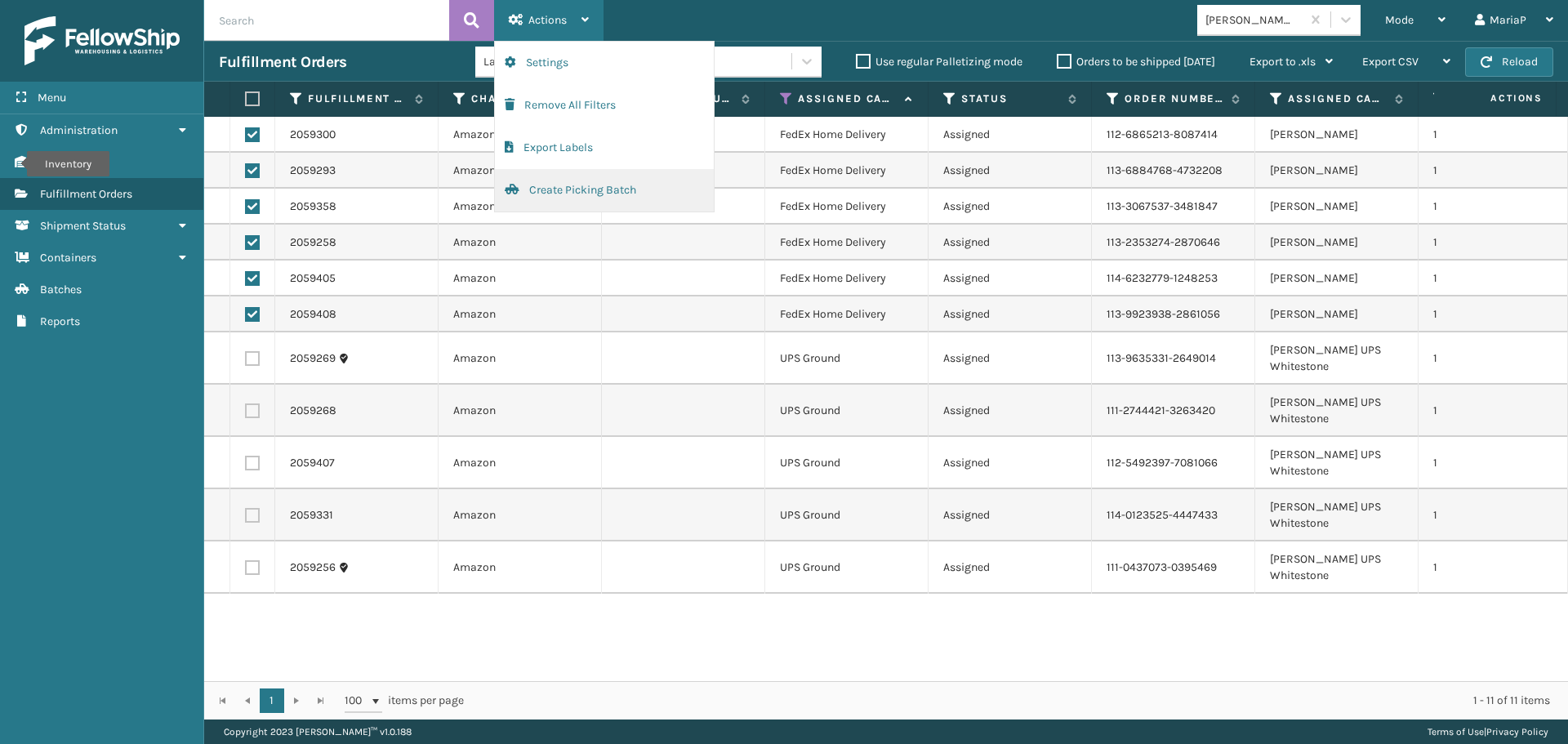
click at [567, 198] on button "Create Picking Batch" at bounding box center [604, 190] width 219 height 43
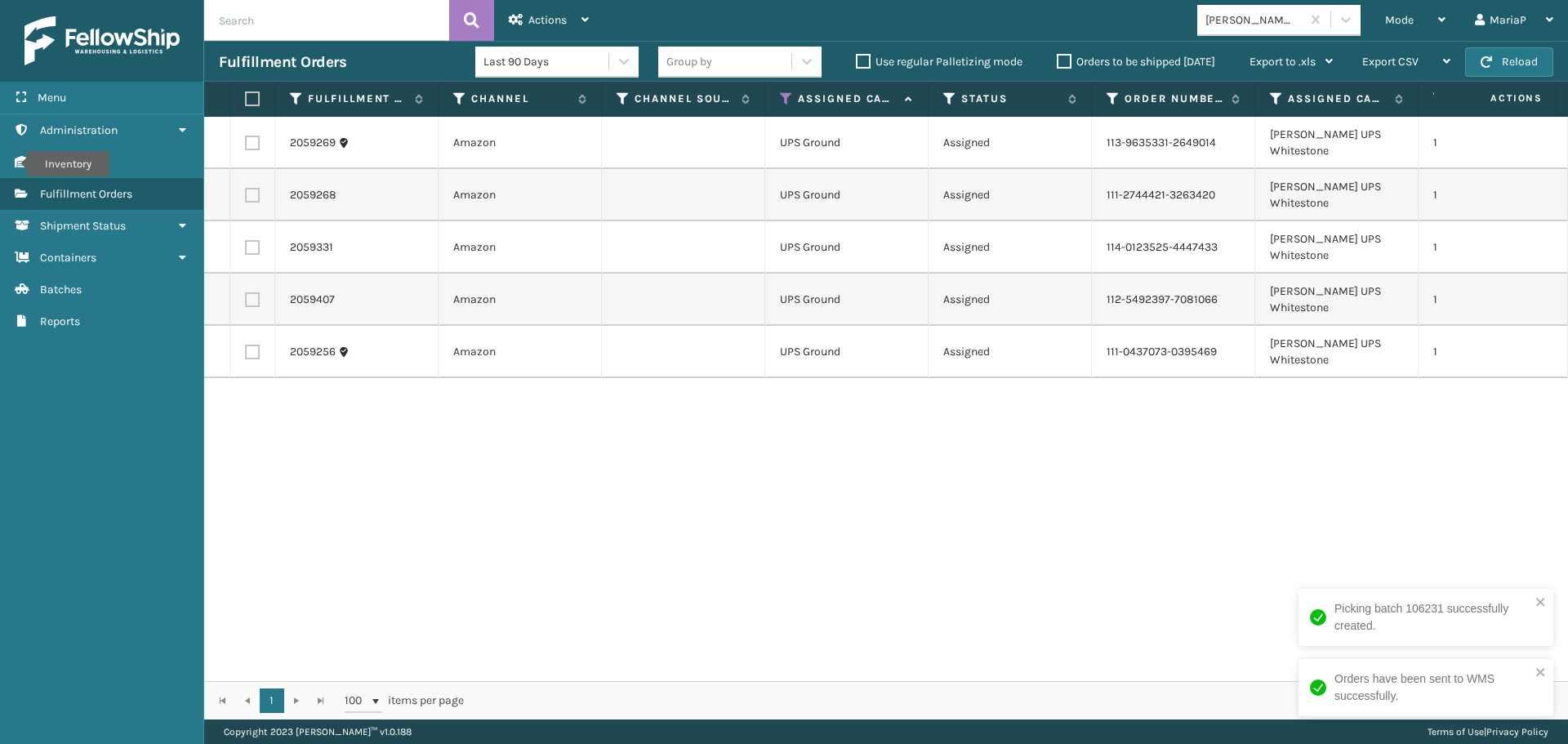
click at [253, 96] on label at bounding box center [250, 98] width 9 height 14
click at [246, 96] on input "checkbox" at bounding box center [245, 99] width 1 height 10
checkbox input "true"
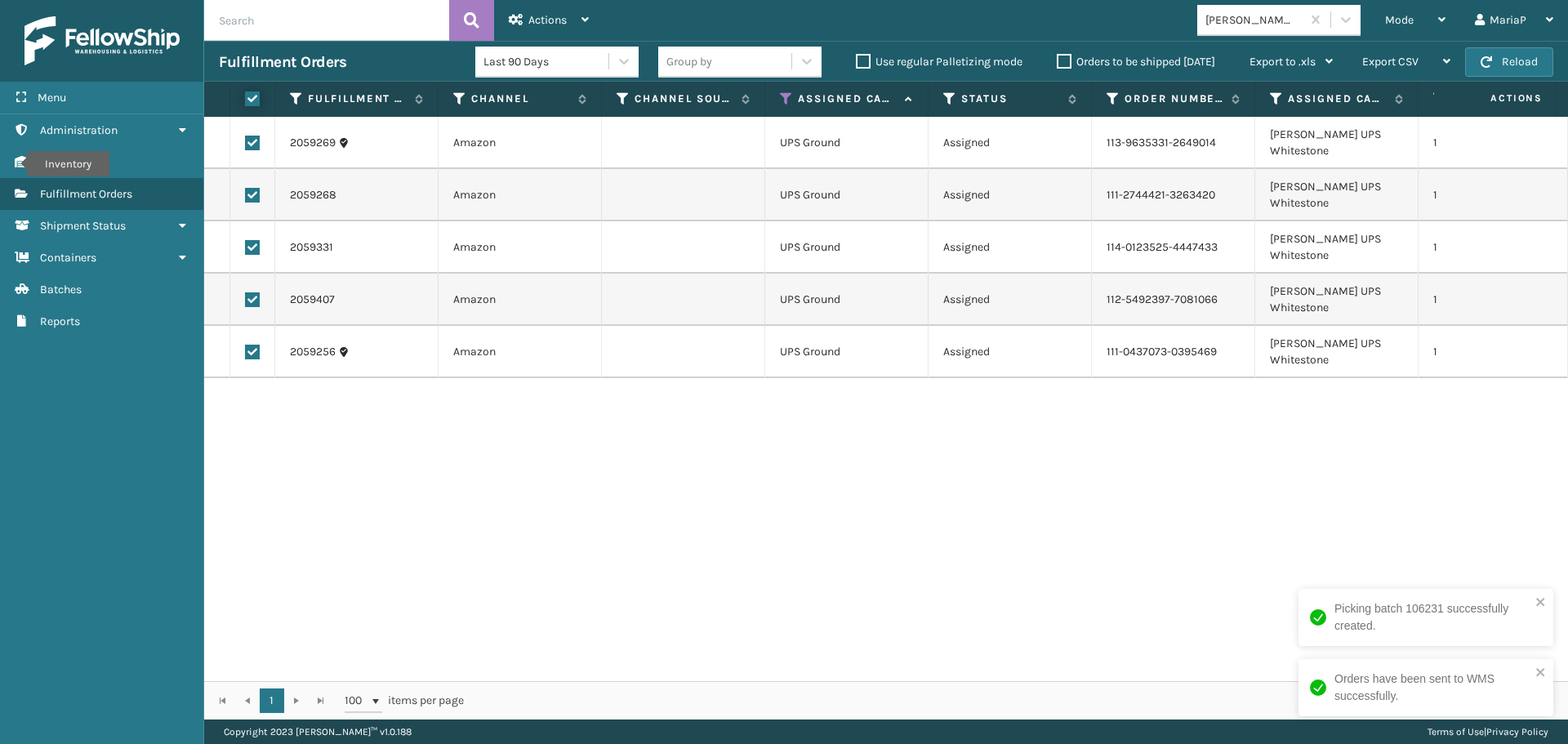
checkbox input "true"
click at [577, 11] on div "Actions" at bounding box center [549, 20] width 80 height 41
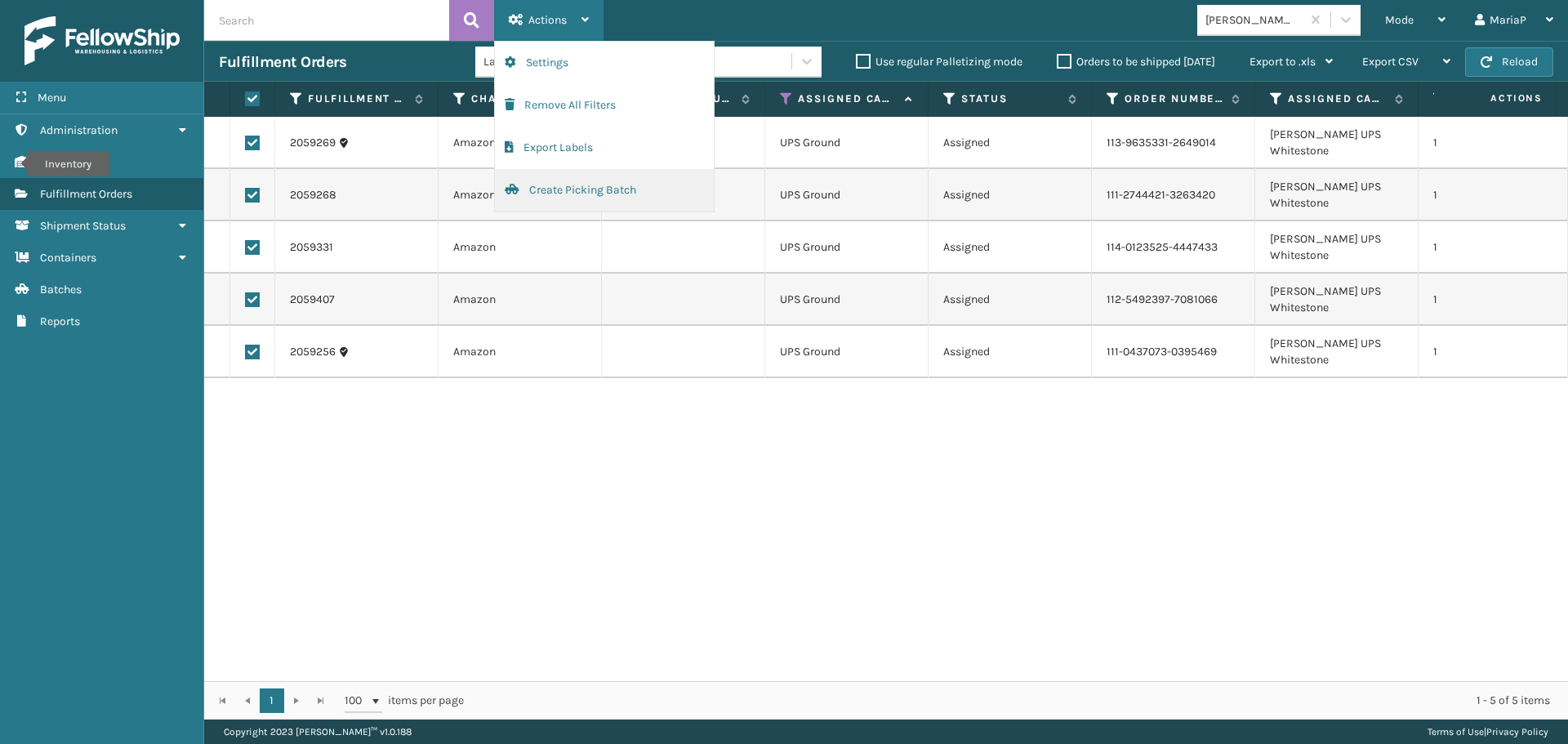
click at [578, 202] on button "Create Picking Batch" at bounding box center [604, 190] width 219 height 43
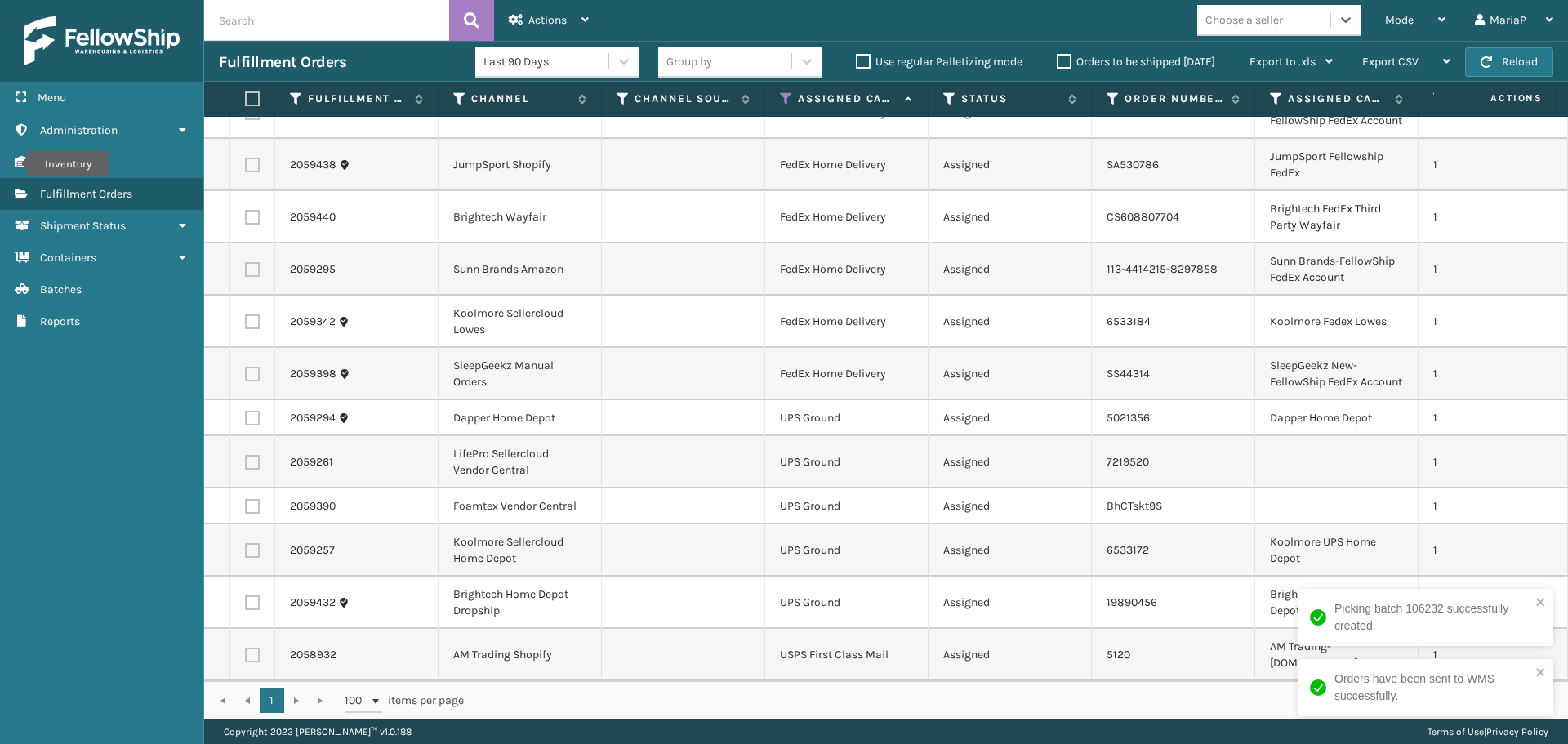
scroll to position [372, 0]
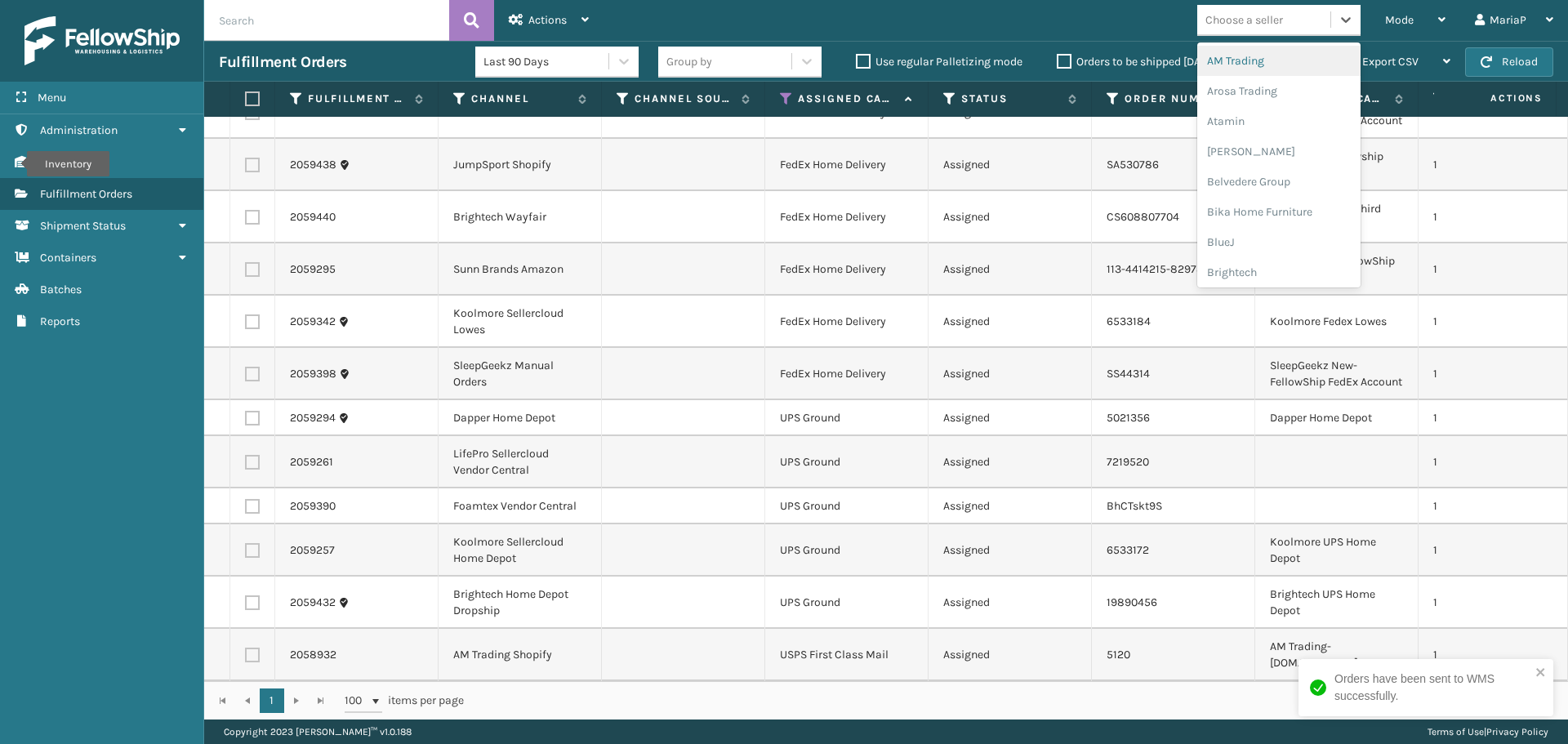
click at [1250, 19] on div "Choose a seller" at bounding box center [1244, 20] width 78 height 17
click at [1233, 52] on div "JumpSport" at bounding box center [1279, 58] width 163 height 30
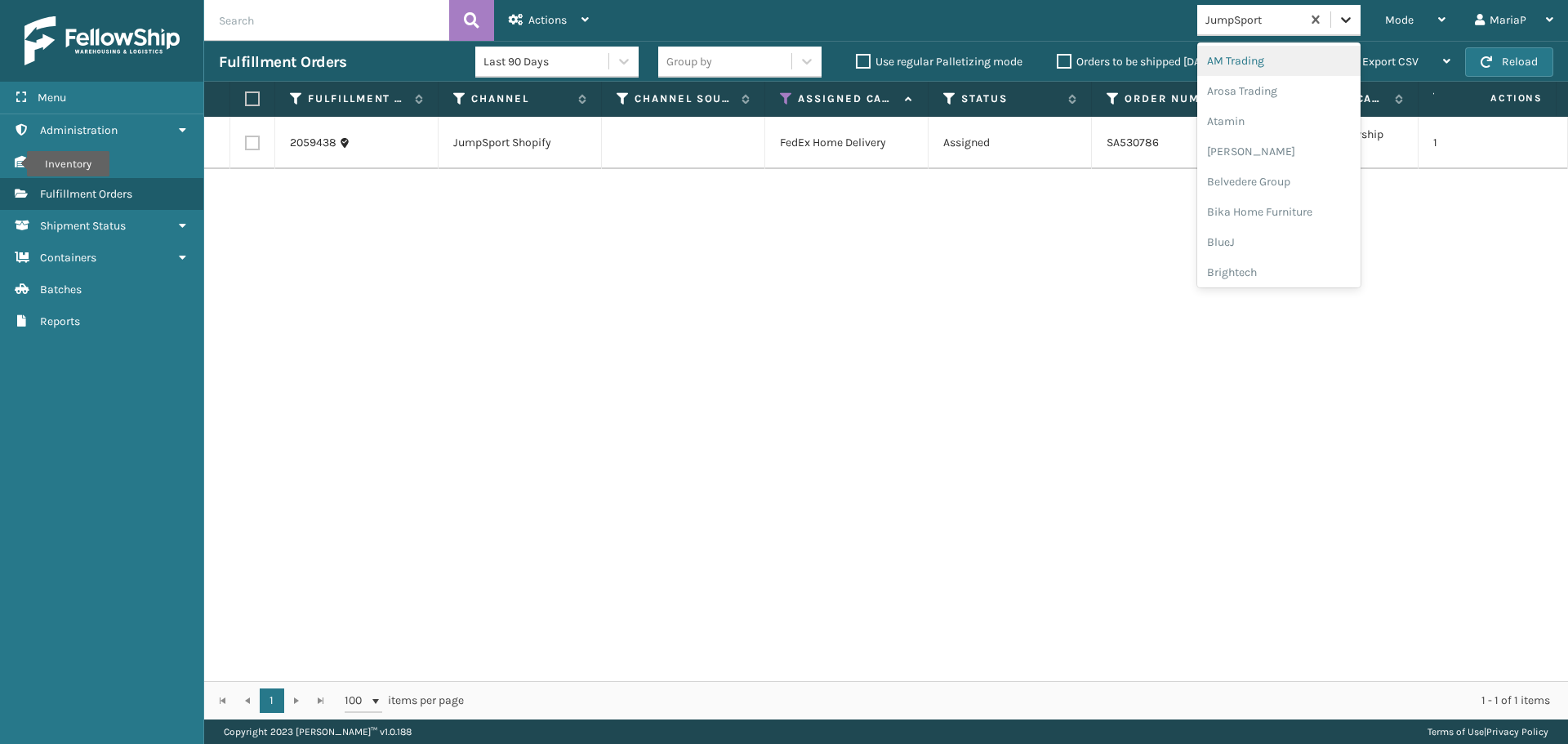
click at [1353, 18] on icon at bounding box center [1346, 19] width 16 height 16
click at [1242, 90] on div "Dapper Supply" at bounding box center [1279, 91] width 163 height 30
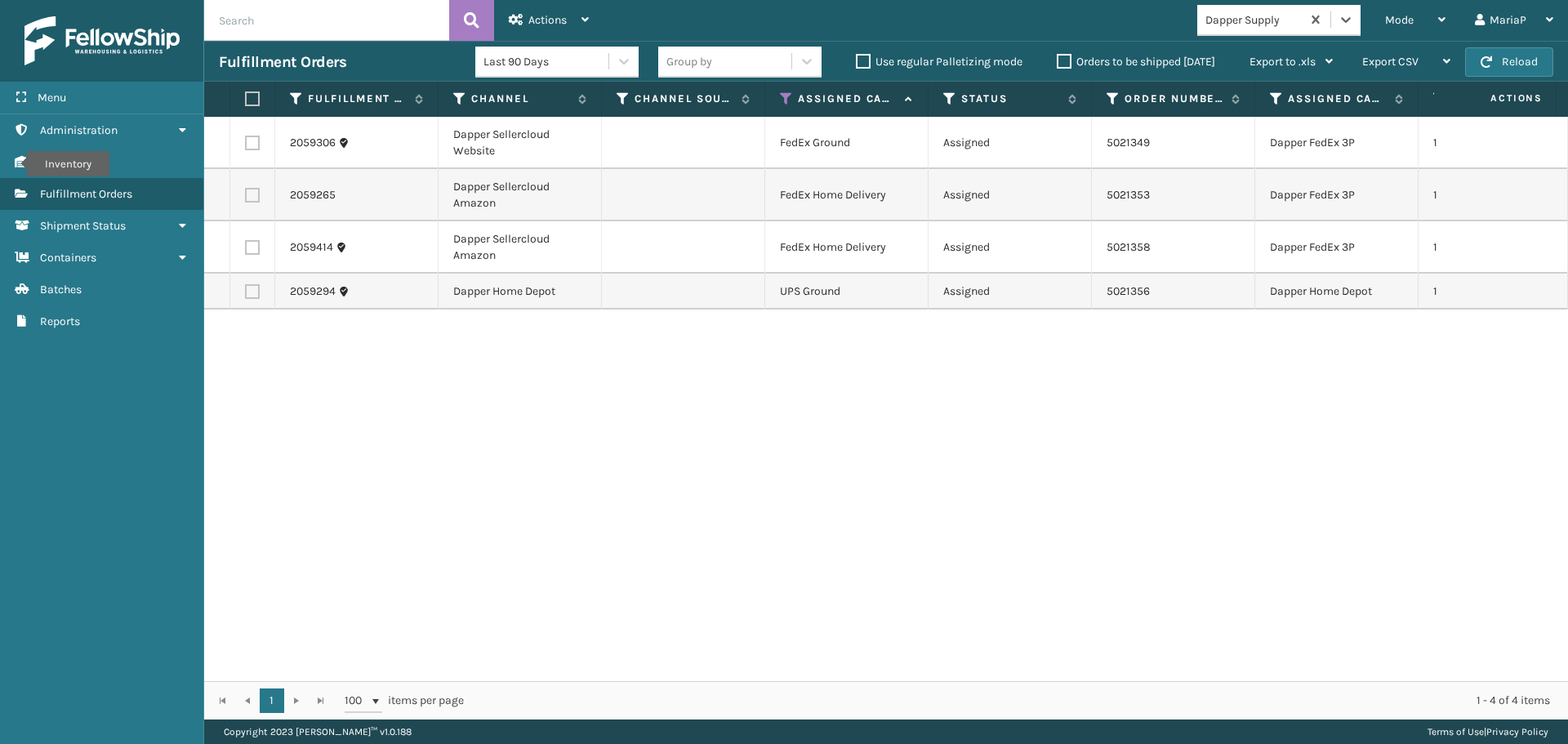
click at [254, 96] on label at bounding box center [250, 98] width 9 height 14
click at [246, 96] on input "checkbox" at bounding box center [245, 99] width 1 height 10
checkbox input "true"
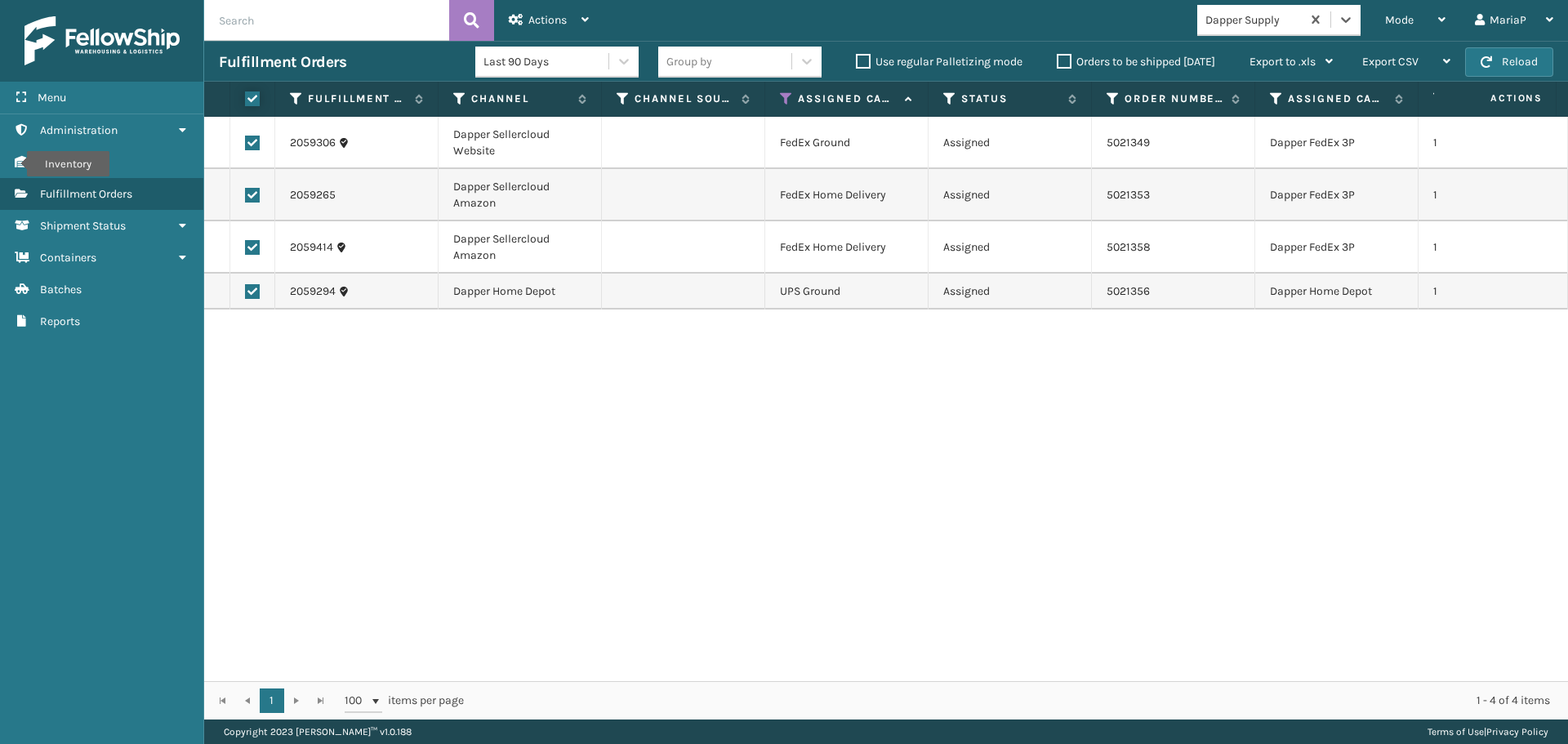
checkbox input "true"
click at [543, 19] on span "Actions" at bounding box center [548, 20] width 38 height 14
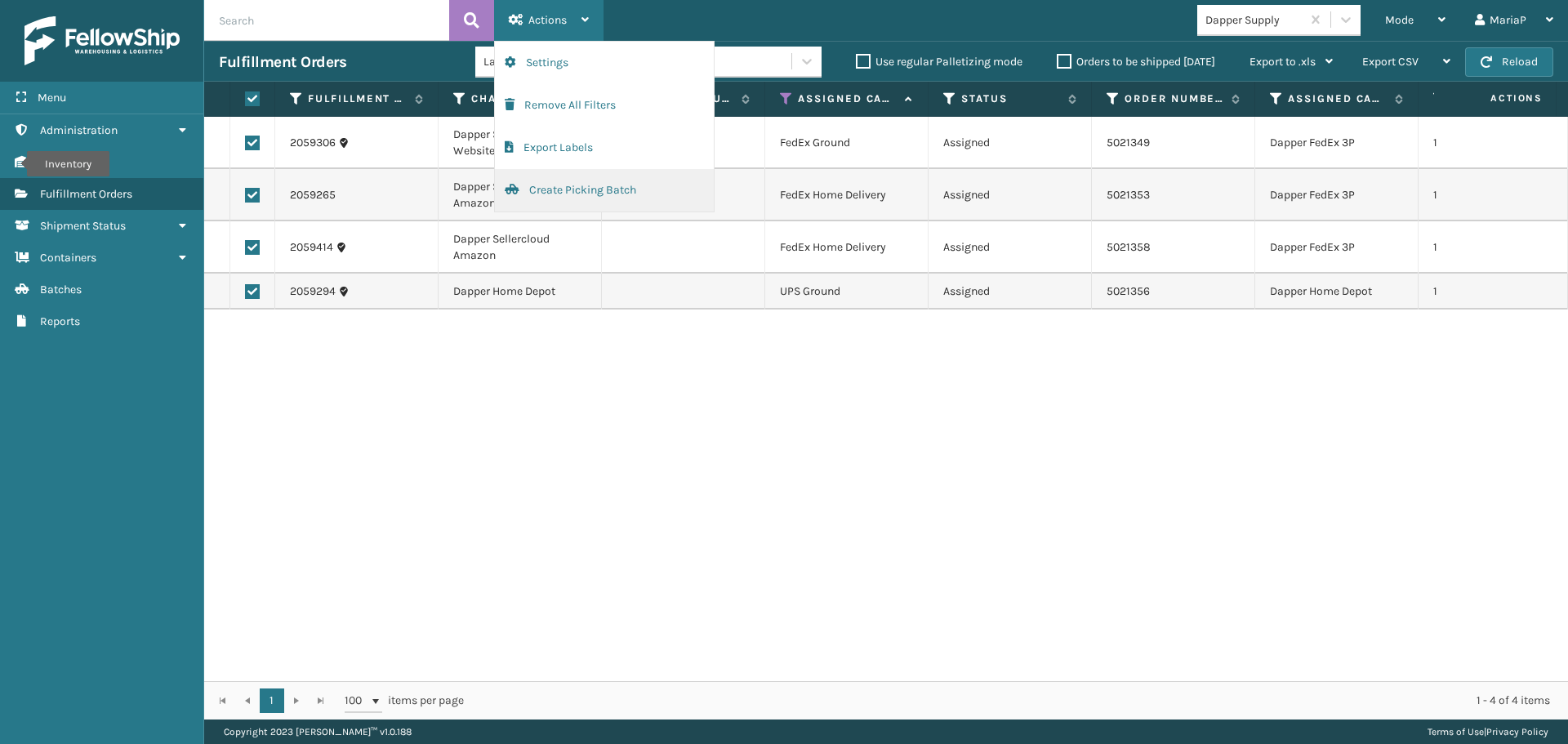
click at [588, 196] on button "Create Picking Batch" at bounding box center [604, 190] width 219 height 43
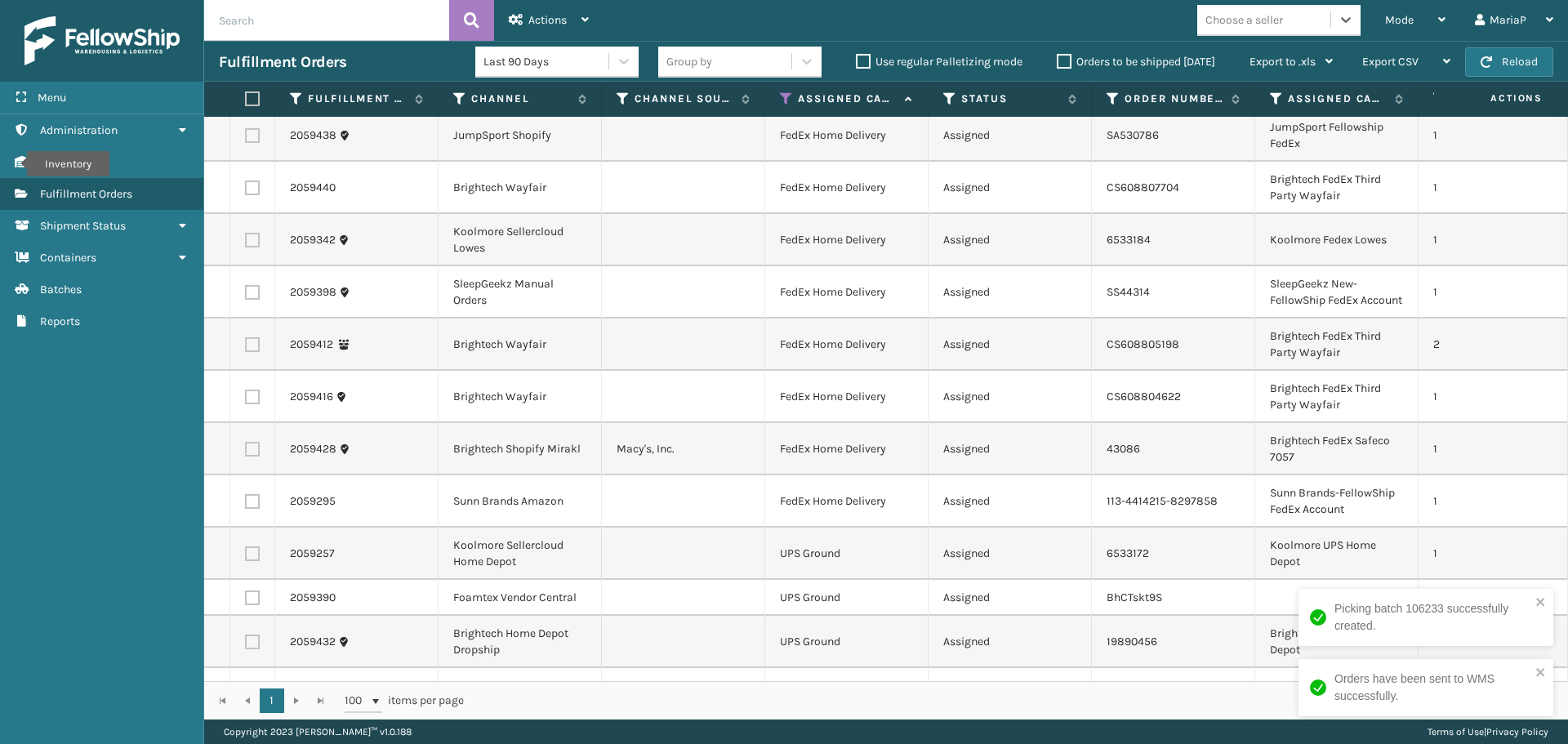
scroll to position [179, 0]
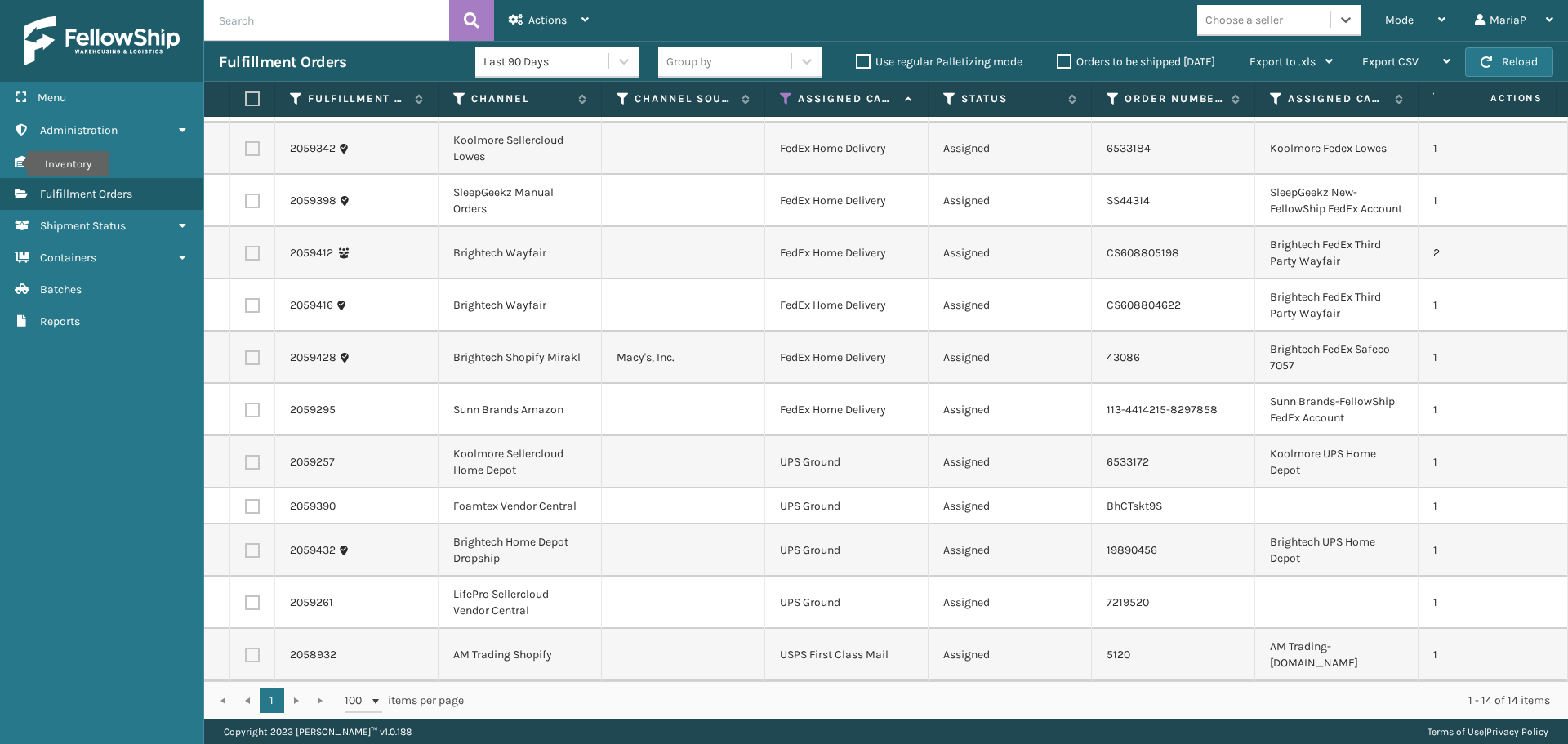
click at [793, 96] on div "Assigned Carrier Service" at bounding box center [847, 98] width 133 height 14
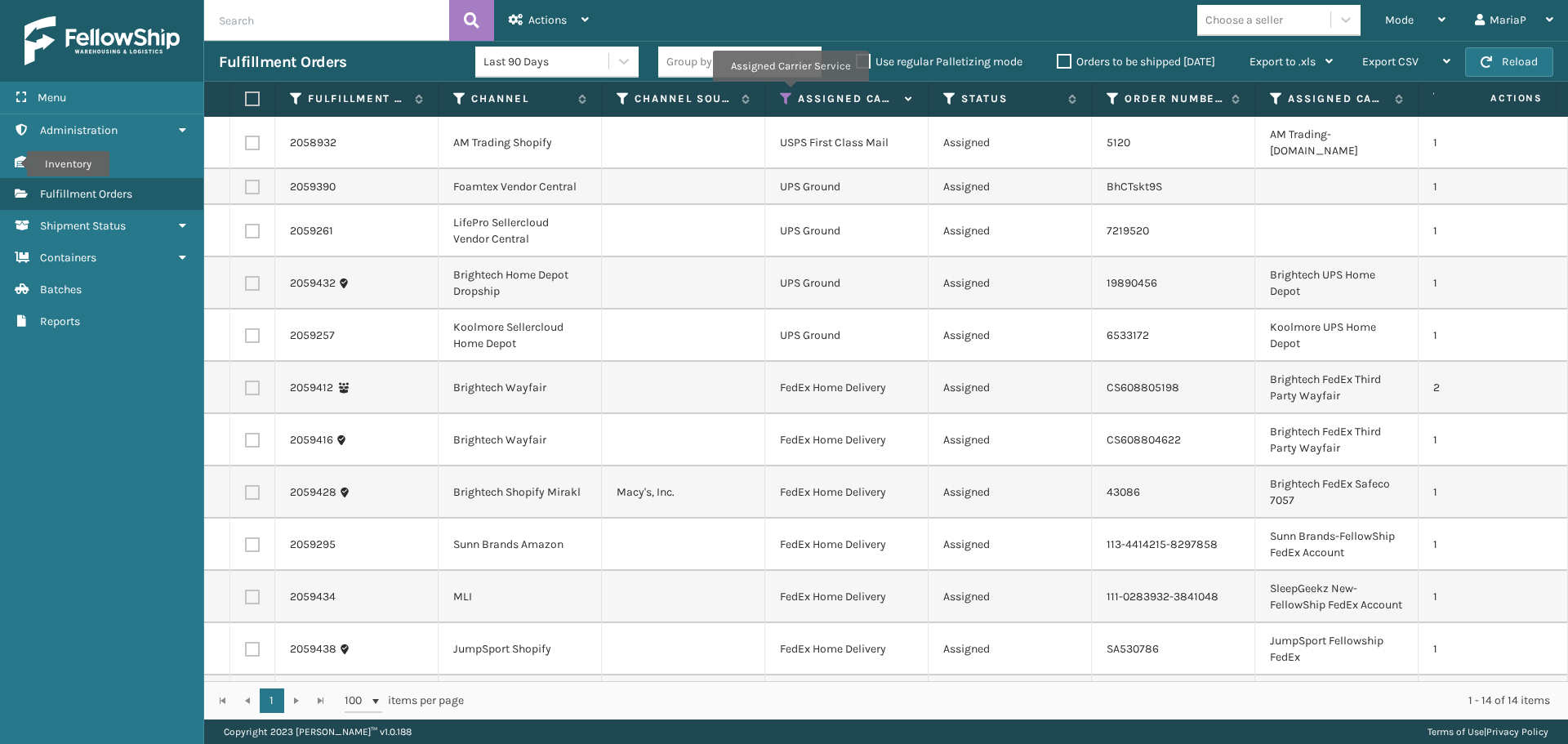
click at [790, 93] on icon at bounding box center [787, 98] width 13 height 14
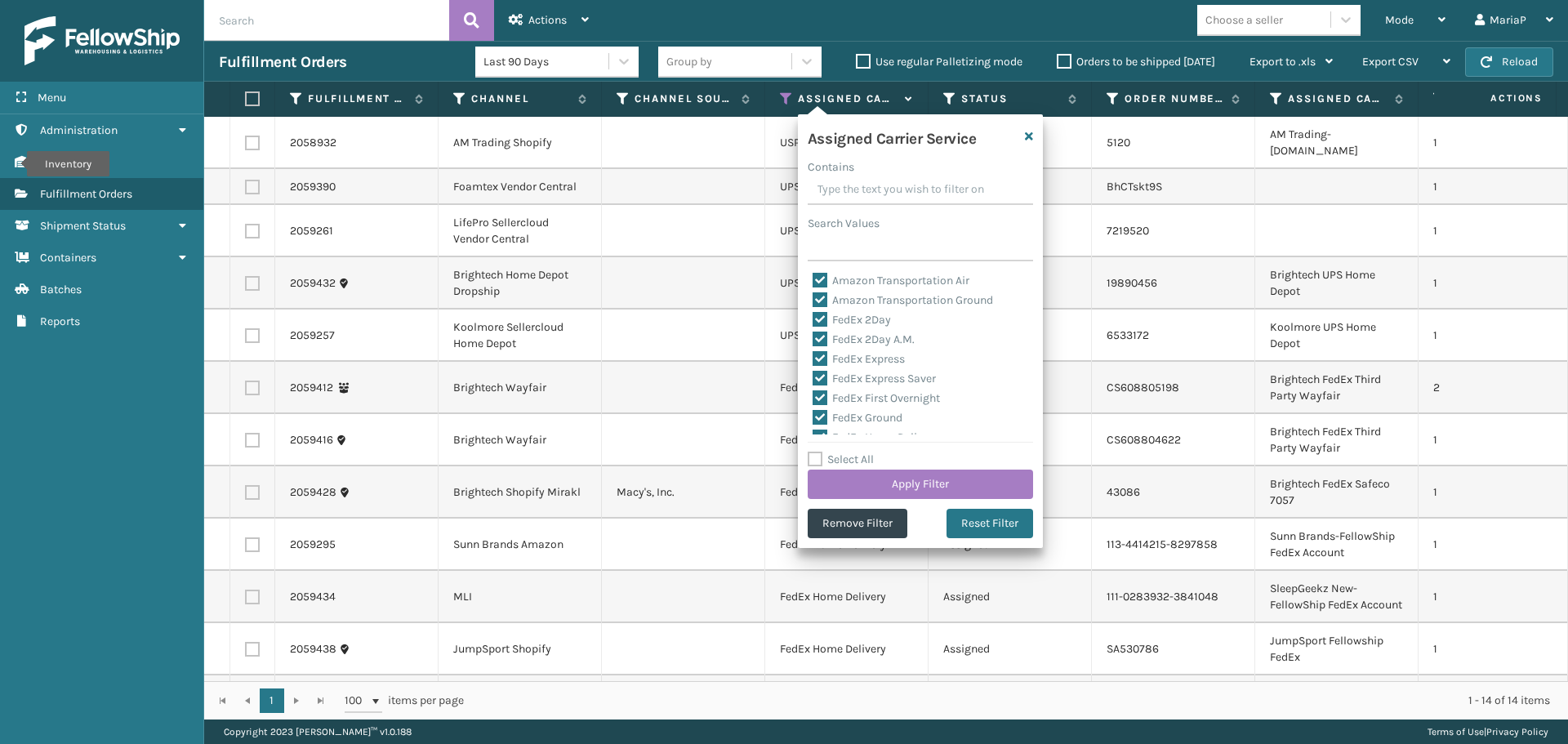
click at [853, 458] on label "Select All" at bounding box center [841, 459] width 66 height 14
click at [853, 452] on input "Select All" at bounding box center [930, 451] width 245 height 2
checkbox input "true"
click at [853, 458] on label "Select All" at bounding box center [841, 459] width 66 height 14
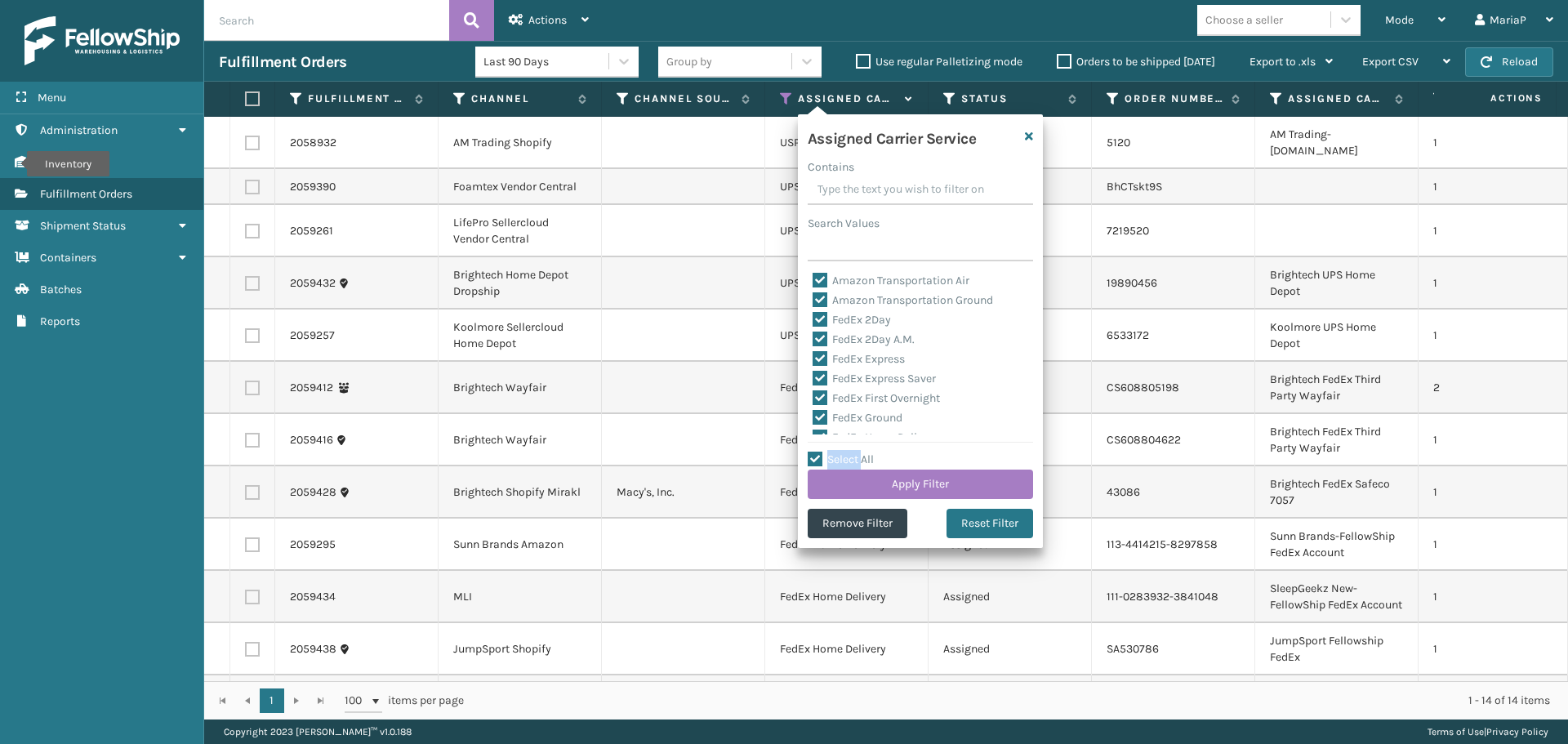
click at [853, 452] on input "Select All" at bounding box center [930, 451] width 245 height 2
checkbox input "false"
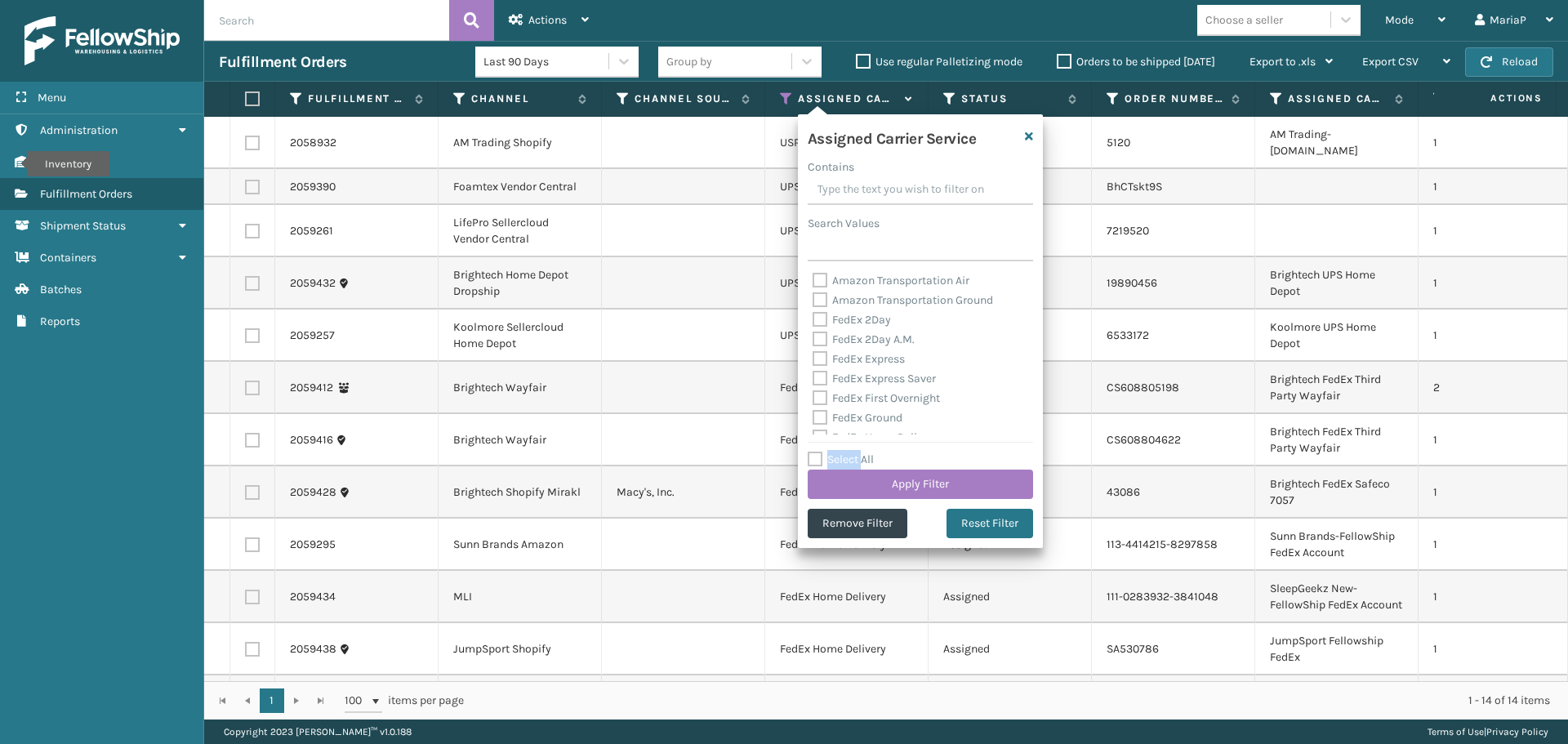
checkbox input "false"
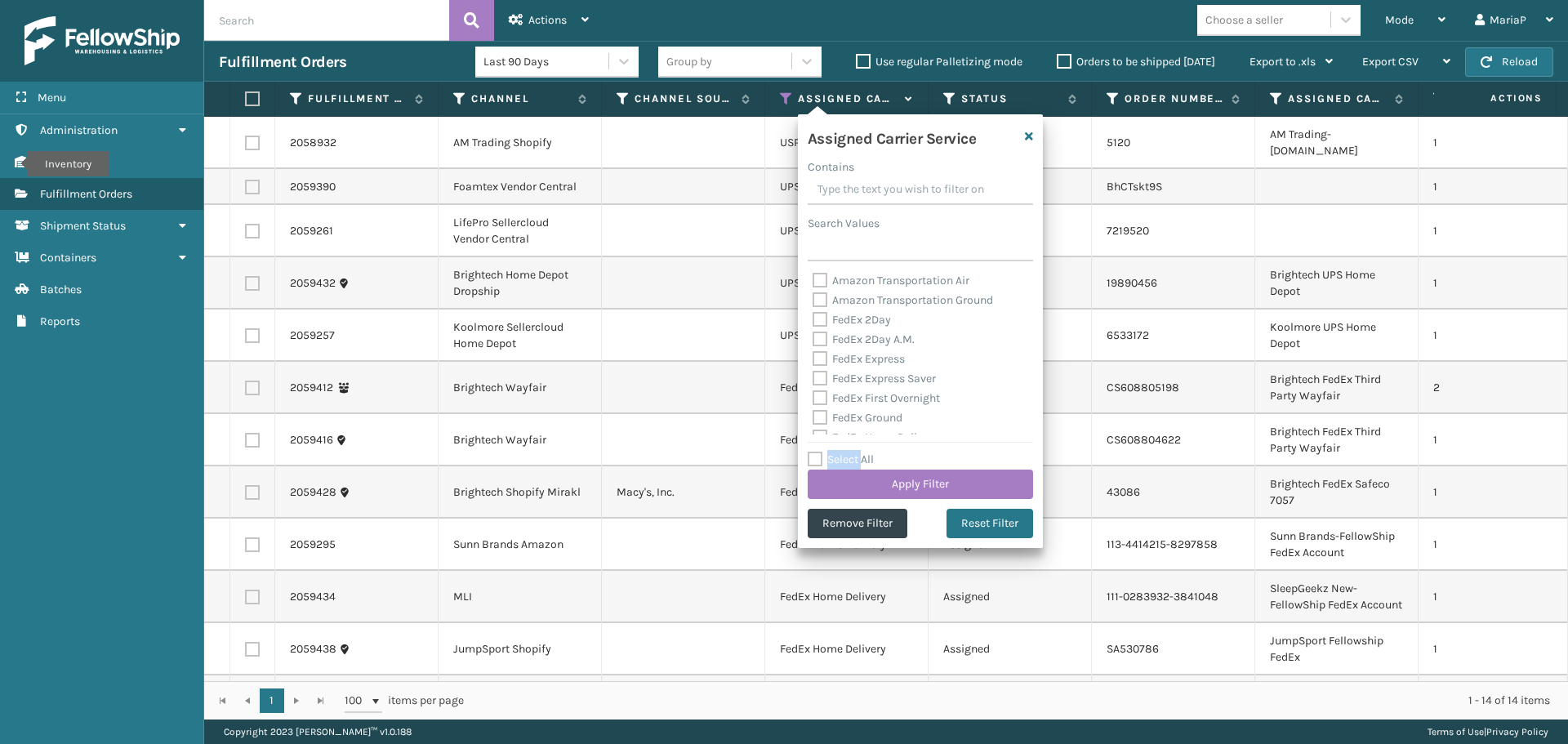
checkbox input "false"
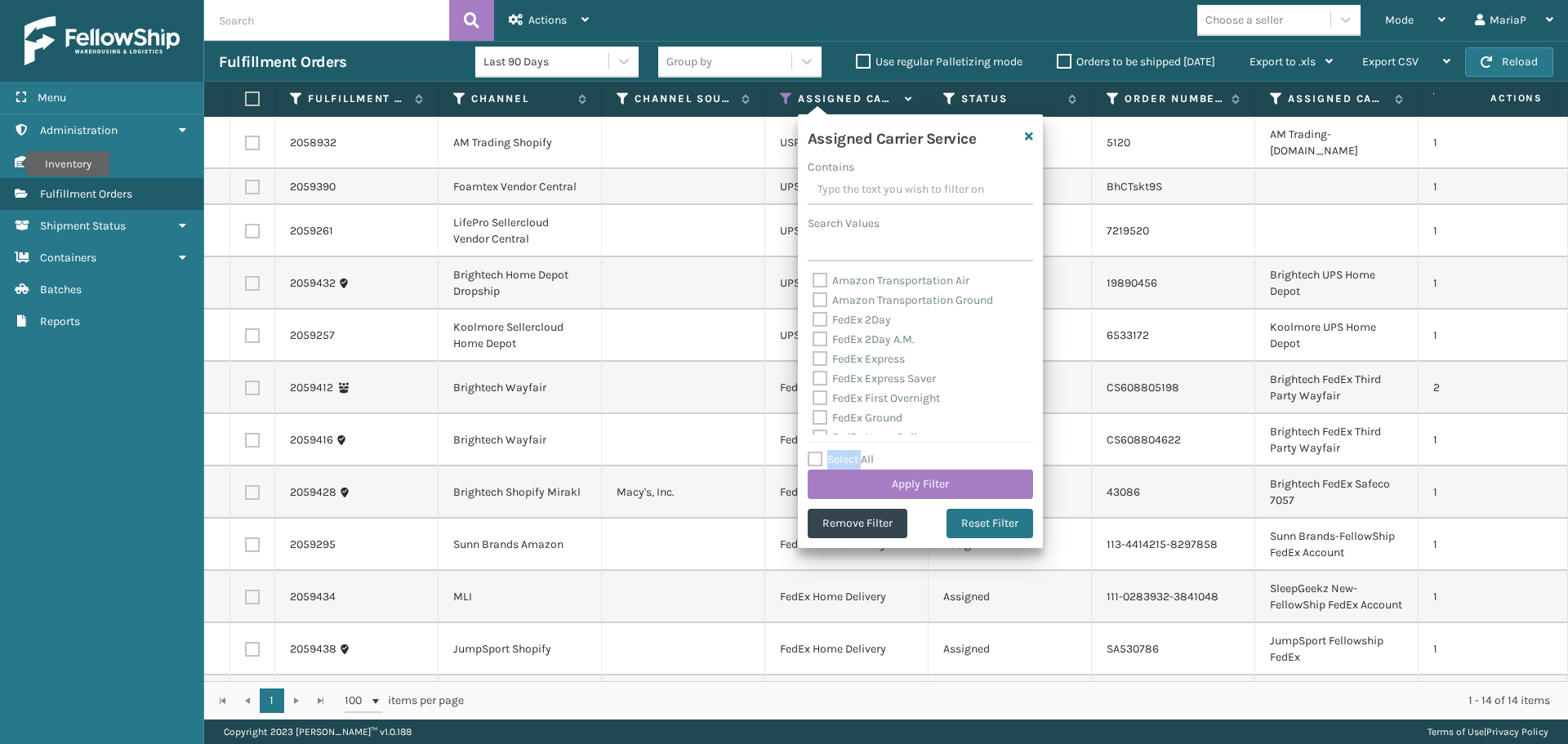
checkbox input "false"
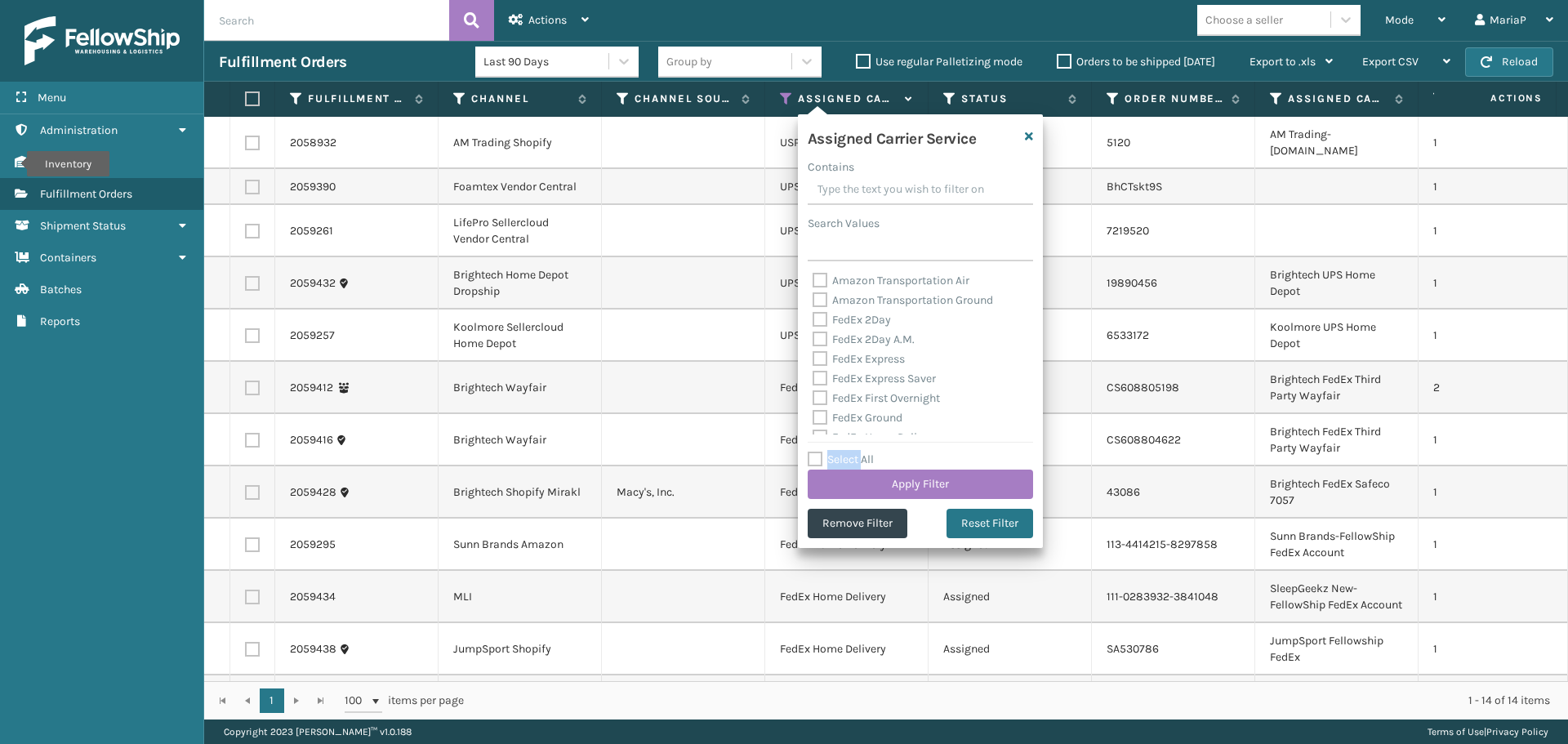
checkbox input "false"
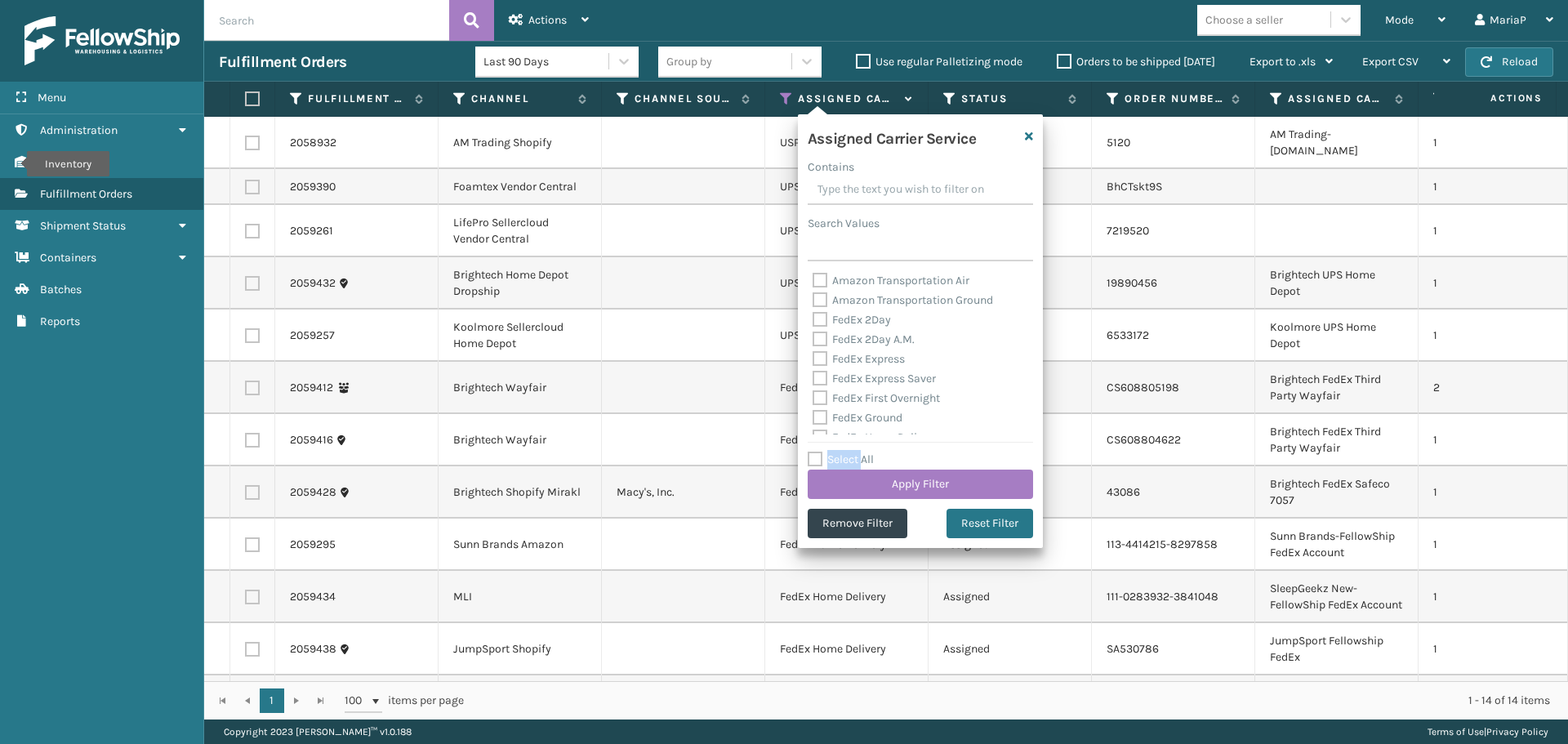
checkbox input "false"
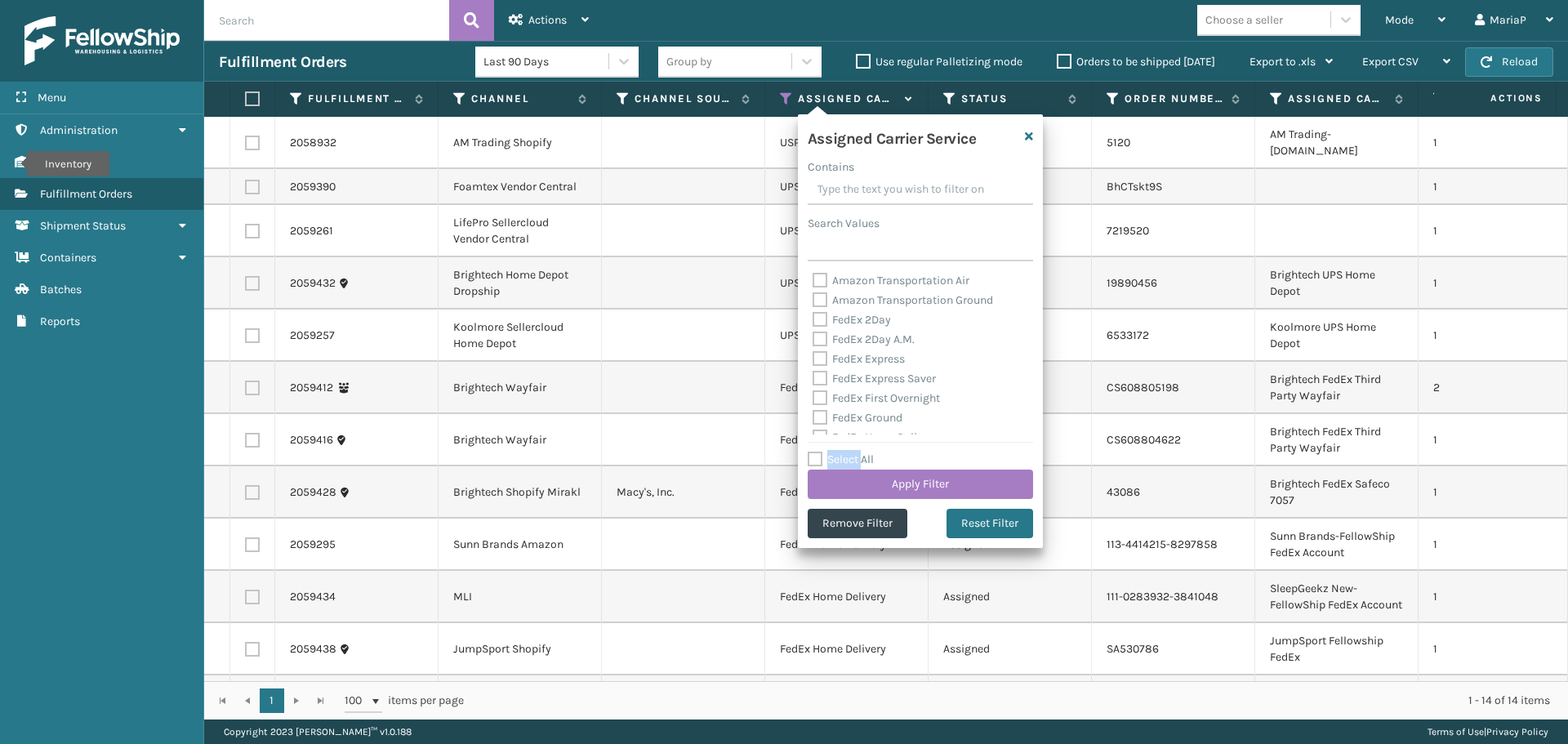
checkbox input "false"
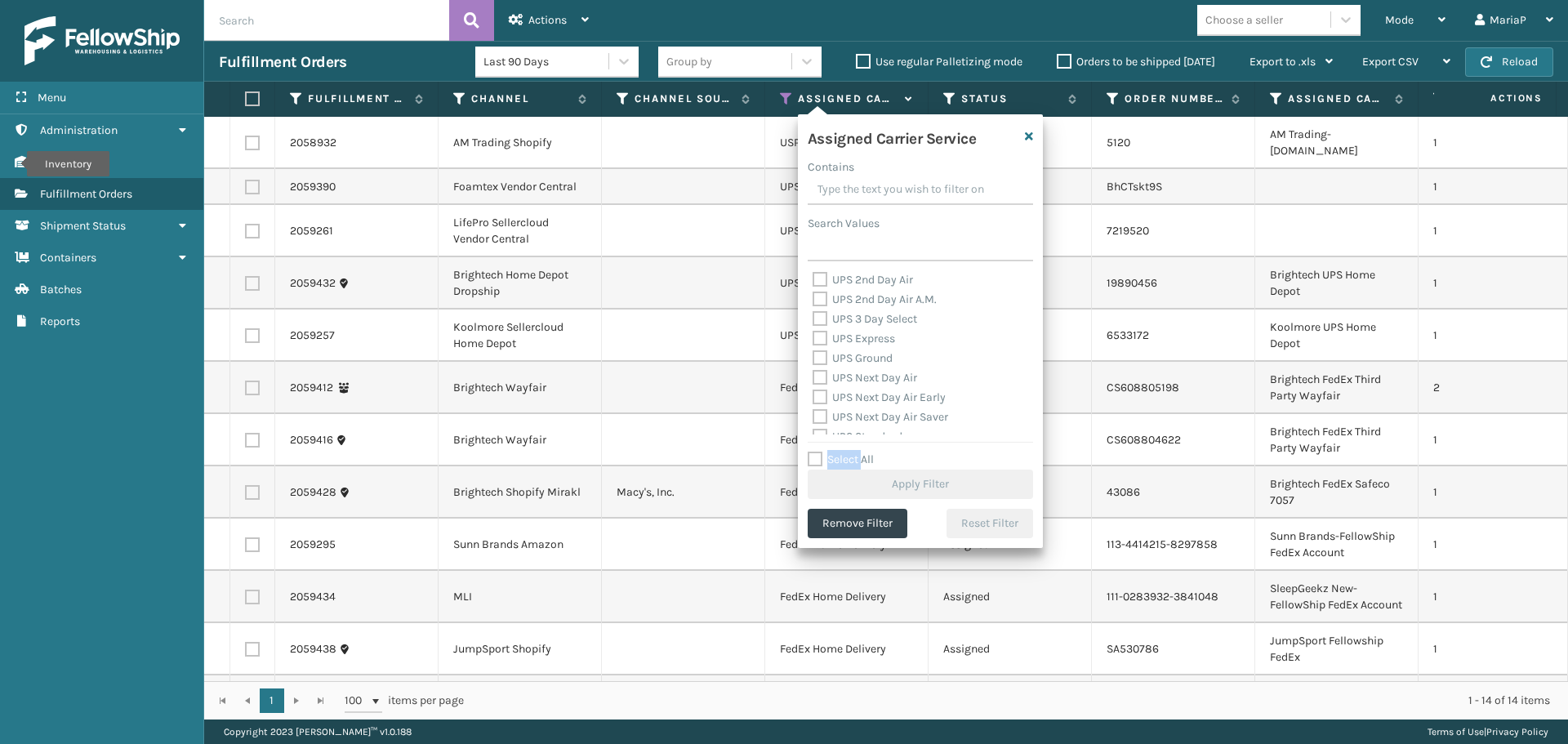
scroll to position [326, 0]
click at [852, 288] on label "UPS 3 Day Select" at bounding box center [865, 287] width 104 height 14
click at [813, 288] on input "UPS 3 Day Select" at bounding box center [812, 283] width 1 height 10
checkbox input "true"
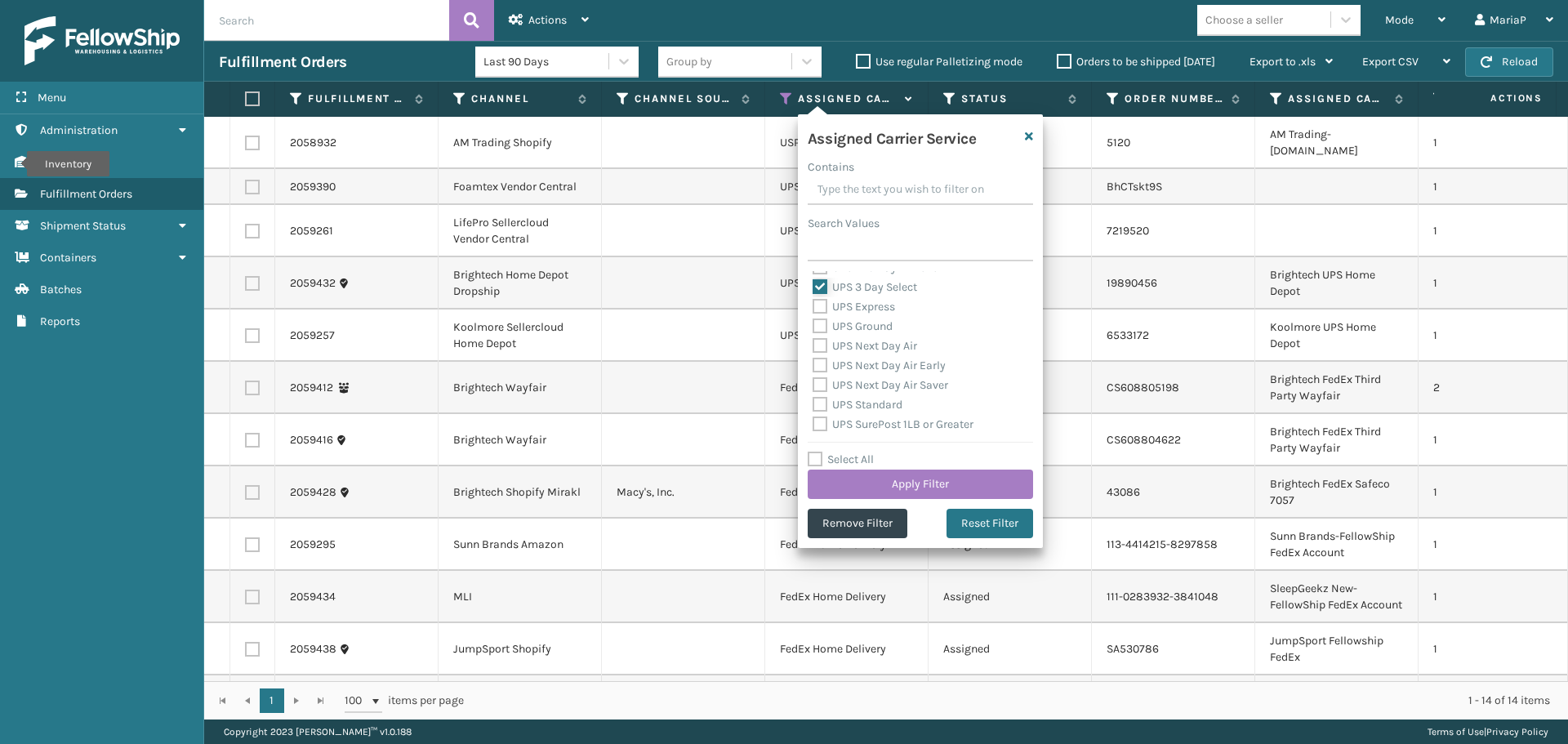
scroll to position [245, 0]
click at [867, 346] on label "UPS 2nd Day Air A.M." at bounding box center [874, 349] width 124 height 14
click at [813, 346] on input "UPS 2nd Day Air A.M." at bounding box center [812, 344] width 1 height 10
checkbox input "true"
click at [864, 330] on label "UPS 2nd Day Air" at bounding box center [863, 329] width 101 height 14
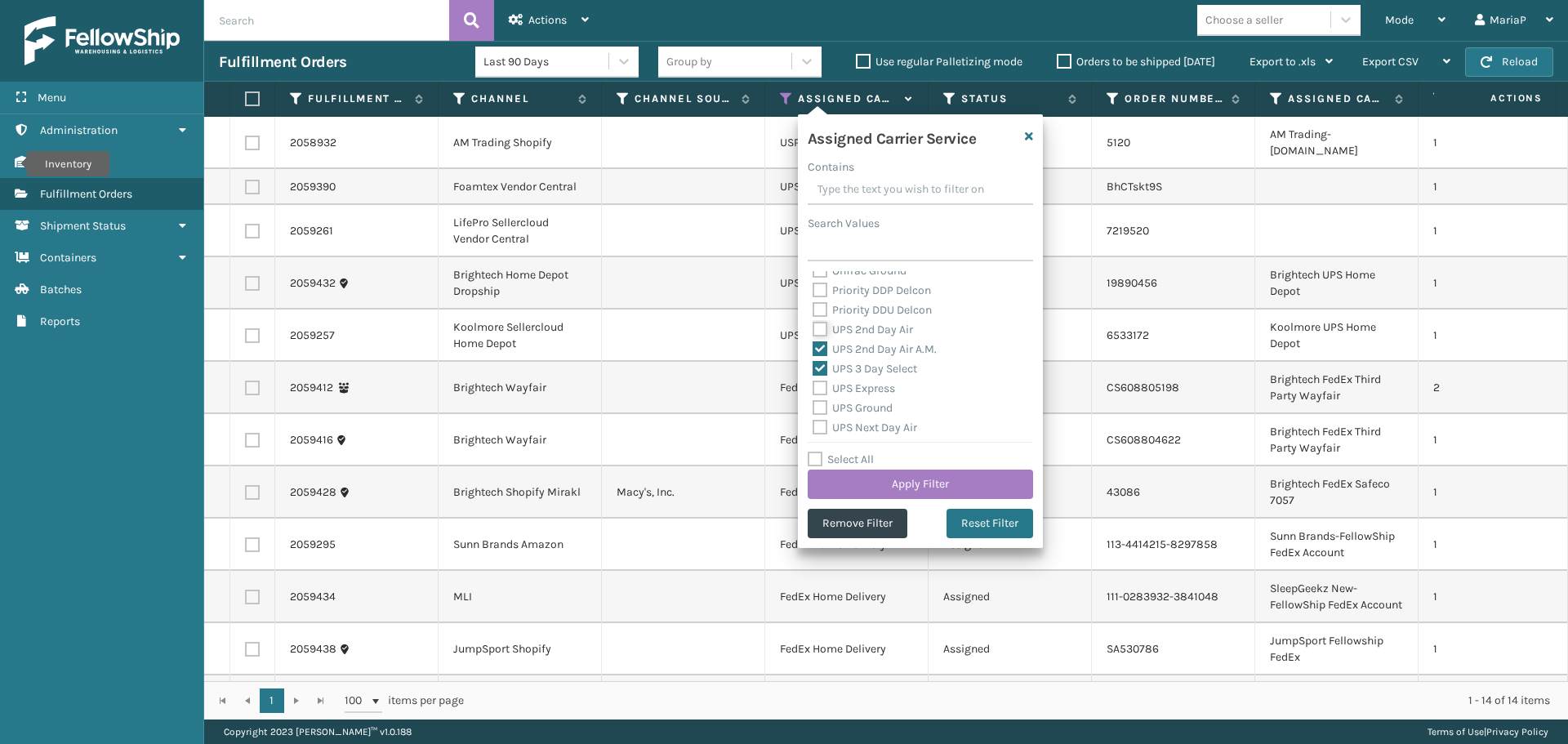
click at [813, 330] on input "UPS 2nd Day Air" at bounding box center [812, 325] width 1 height 10
checkbox input "true"
click at [866, 383] on label "UPS Express" at bounding box center [853, 388] width 83 height 14
click at [813, 383] on input "UPS Express" at bounding box center [812, 383] width 1 height 10
checkbox input "true"
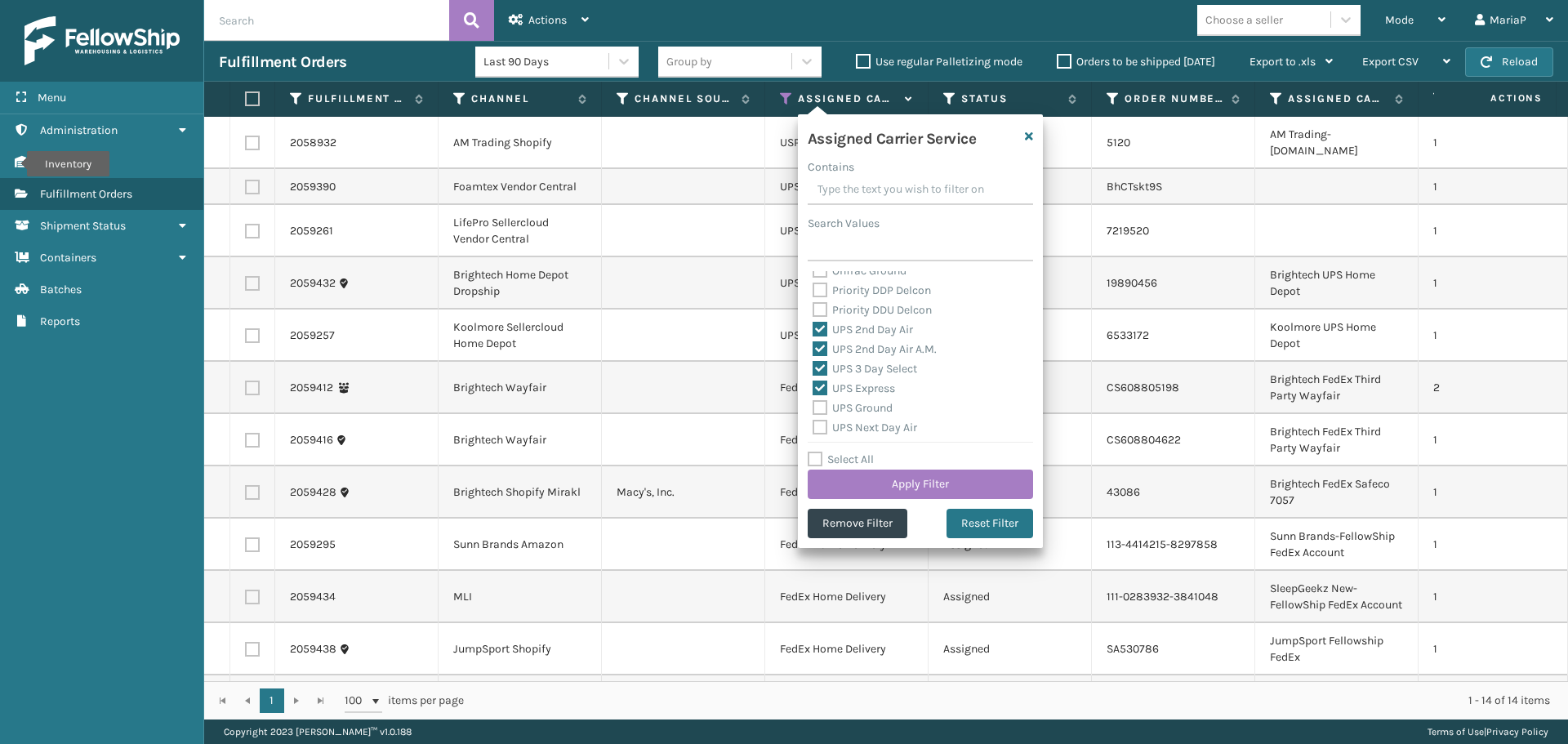
click at [865, 411] on label "UPS Ground" at bounding box center [852, 408] width 80 height 14
click at [813, 409] on input "UPS Ground" at bounding box center [812, 403] width 1 height 10
checkbox input "true"
click at [868, 430] on label "UPS Next Day Air" at bounding box center [865, 427] width 104 height 14
click at [813, 429] on input "UPS Next Day Air" at bounding box center [812, 423] width 1 height 10
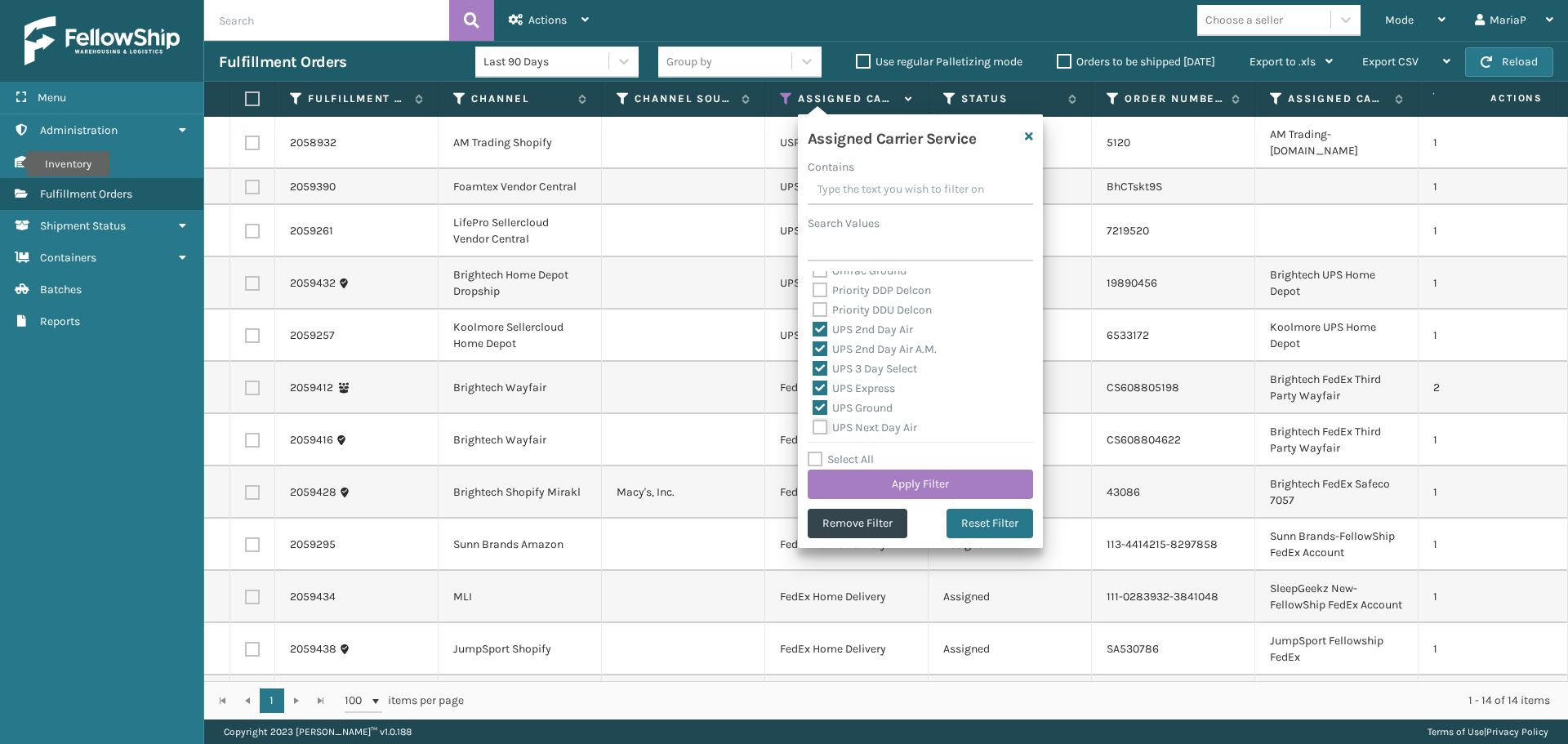
checkbox input "true"
click at [857, 363] on label "UPS Next Day Air Early" at bounding box center [879, 365] width 133 height 14
click at [813, 363] on input "UPS Next Day Air Early" at bounding box center [812, 361] width 1 height 10
checkbox input "true"
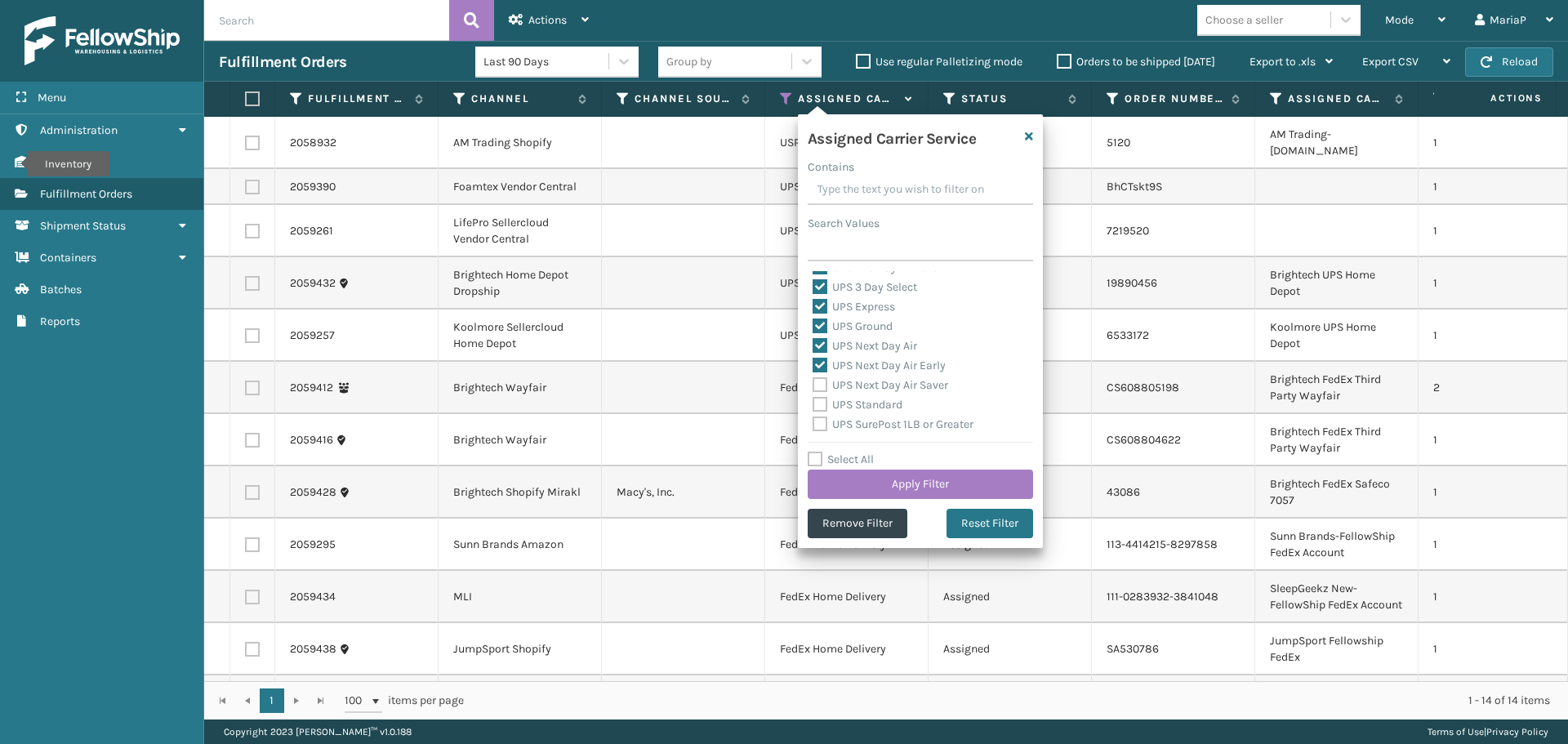
click at [864, 381] on label "UPS Next Day Air Saver" at bounding box center [880, 384] width 136 height 14
click at [813, 381] on input "UPS Next Day Air Saver" at bounding box center [812, 381] width 1 height 10
checkbox input "true"
click at [869, 407] on label "UPS Standard" at bounding box center [857, 404] width 90 height 14
click at [813, 406] on input "UPS Standard" at bounding box center [812, 400] width 1 height 10
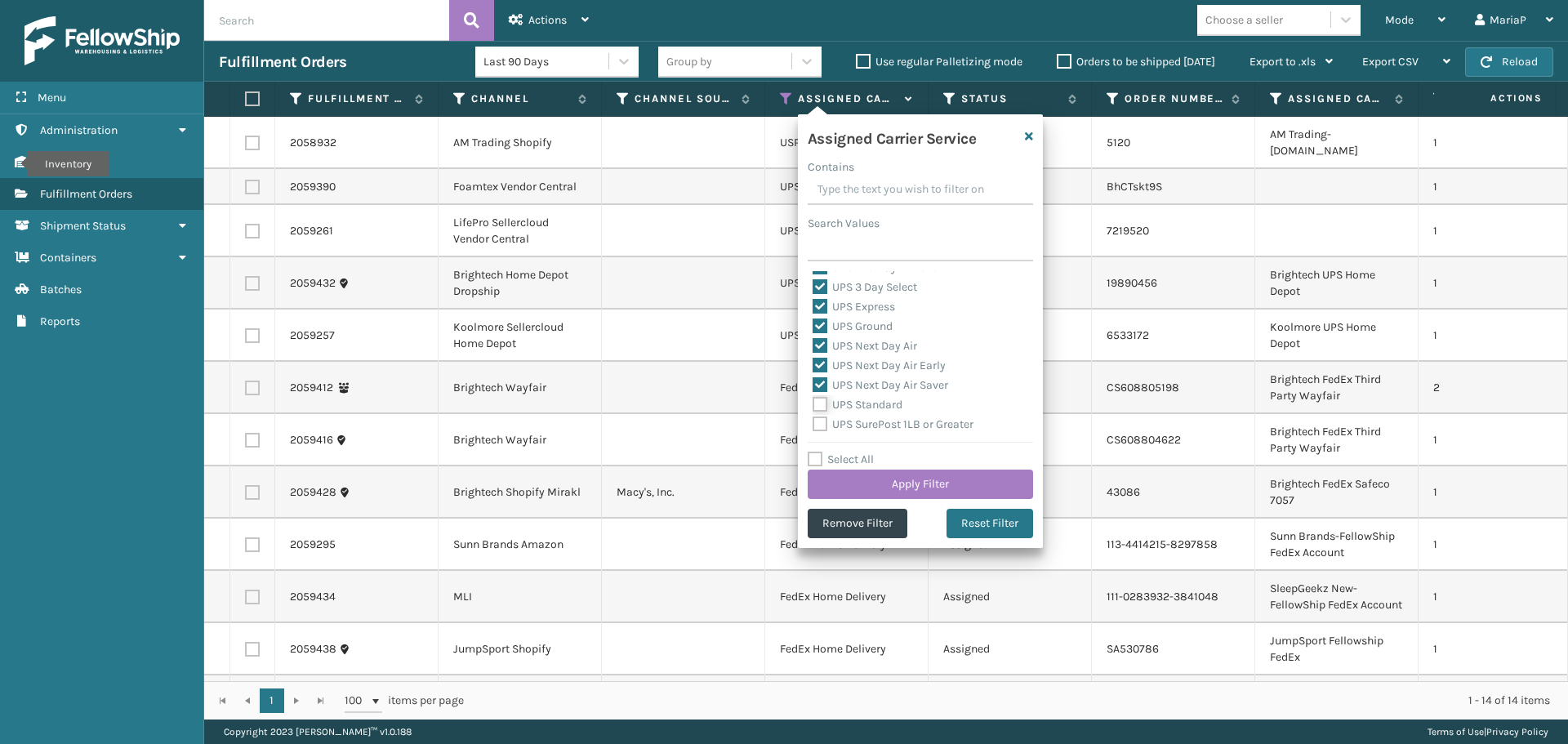
checkbox input "true"
click at [869, 423] on label "UPS SurePost 1LB or Greater" at bounding box center [893, 424] width 161 height 14
click at [813, 423] on input "UPS SurePost 1LB or Greater" at bounding box center [812, 419] width 1 height 10
checkbox input "true"
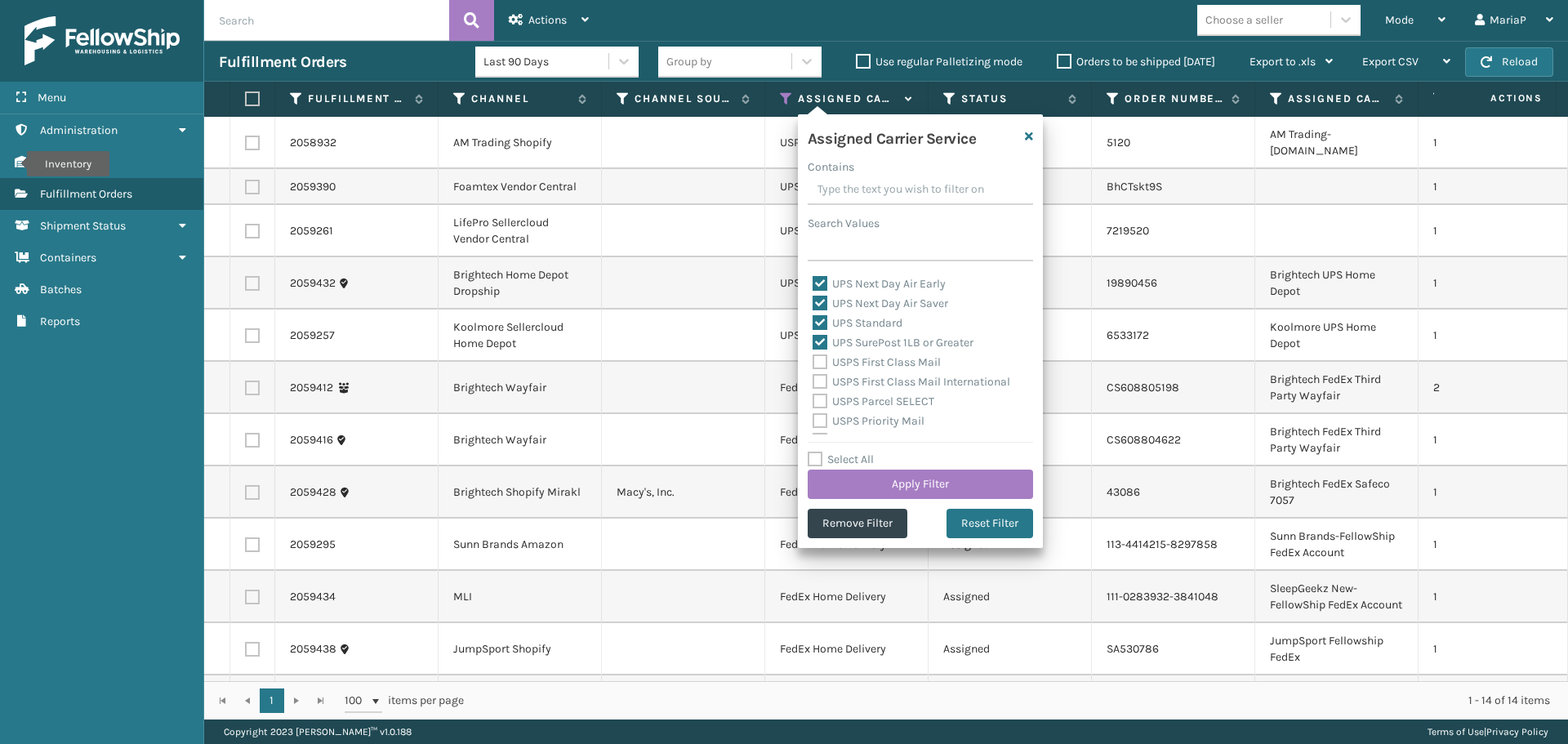
click at [865, 366] on label "USPS First Class Mail" at bounding box center [876, 362] width 128 height 14
click at [813, 363] on input "USPS First Class Mail" at bounding box center [812, 358] width 1 height 10
checkbox input "true"
click at [868, 380] on label "USPS First Class Mail International" at bounding box center [911, 381] width 197 height 14
click at [813, 380] on input "USPS First Class Mail International" at bounding box center [812, 377] width 1 height 10
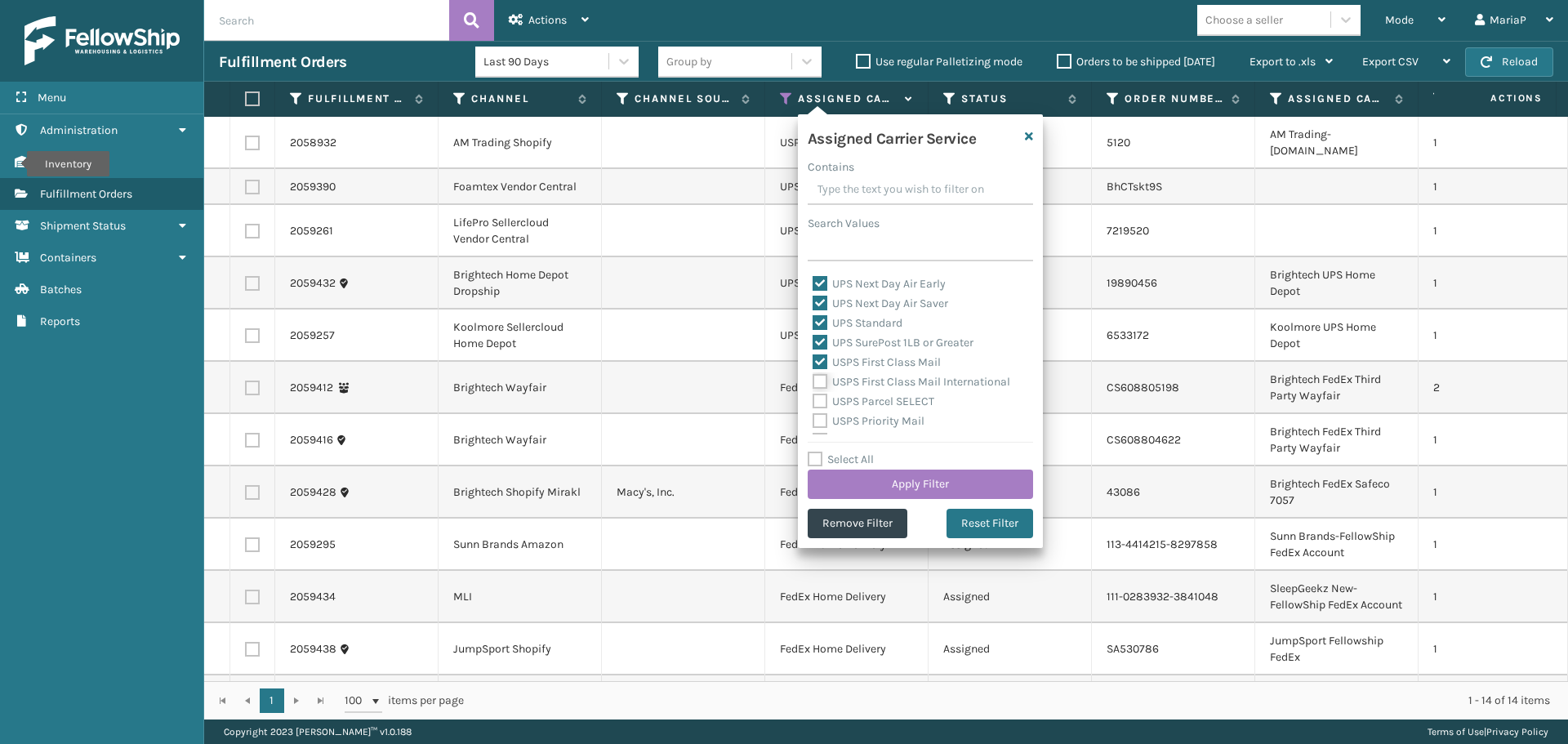
checkbox input "true"
click at [869, 399] on label "USPS Parcel SELECT" at bounding box center [873, 401] width 121 height 14
click at [813, 399] on input "USPS Parcel SELECT" at bounding box center [812, 397] width 1 height 10
checkbox input "true"
click at [869, 418] on label "USPS Priority Mail" at bounding box center [868, 420] width 112 height 14
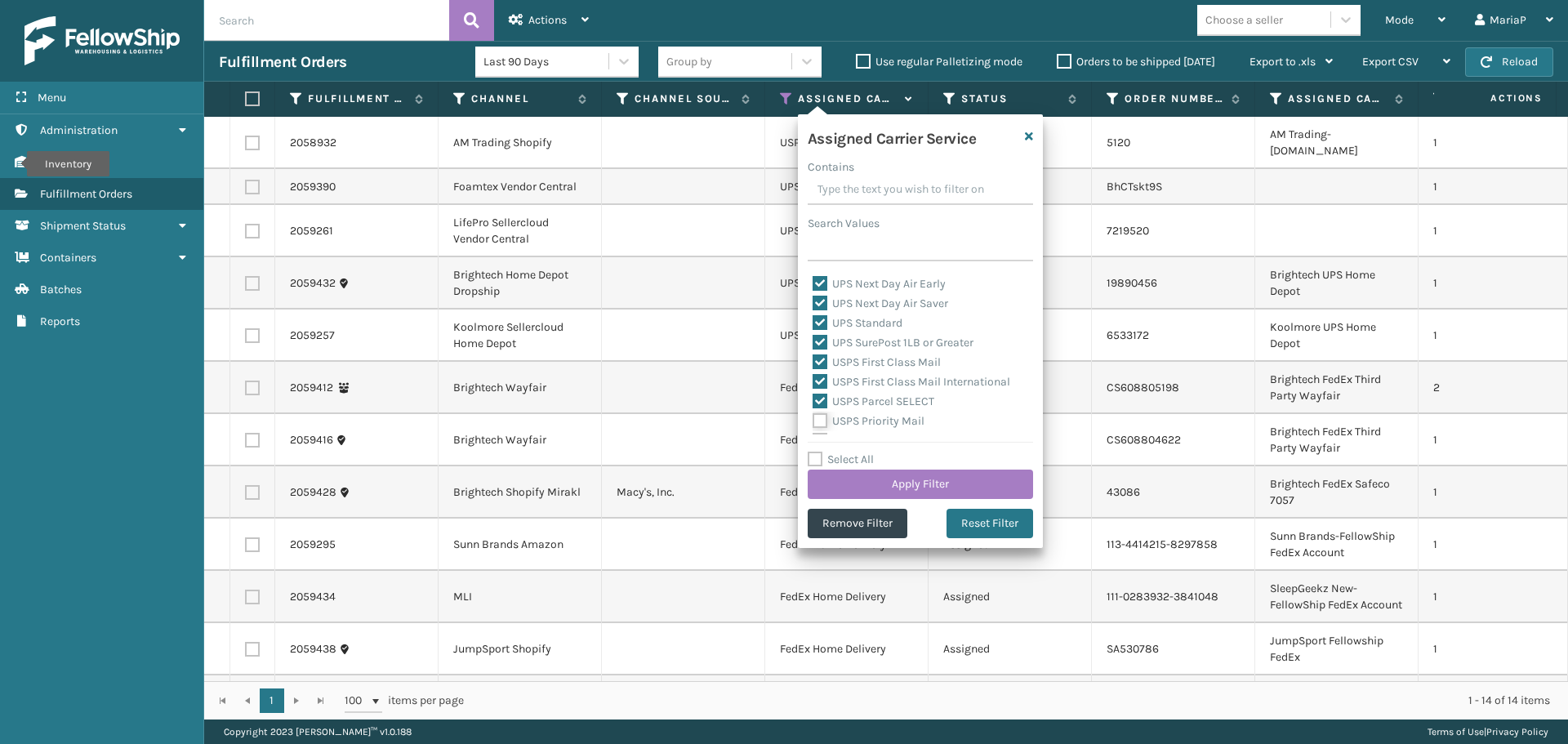
click at [813, 418] on input "USPS Priority Mail" at bounding box center [812, 417] width 1 height 10
checkbox input "true"
click at [904, 472] on div "Select All Apply Filter" at bounding box center [921, 474] width 226 height 49
click at [905, 482] on button "Apply Filter" at bounding box center [921, 484] width 226 height 29
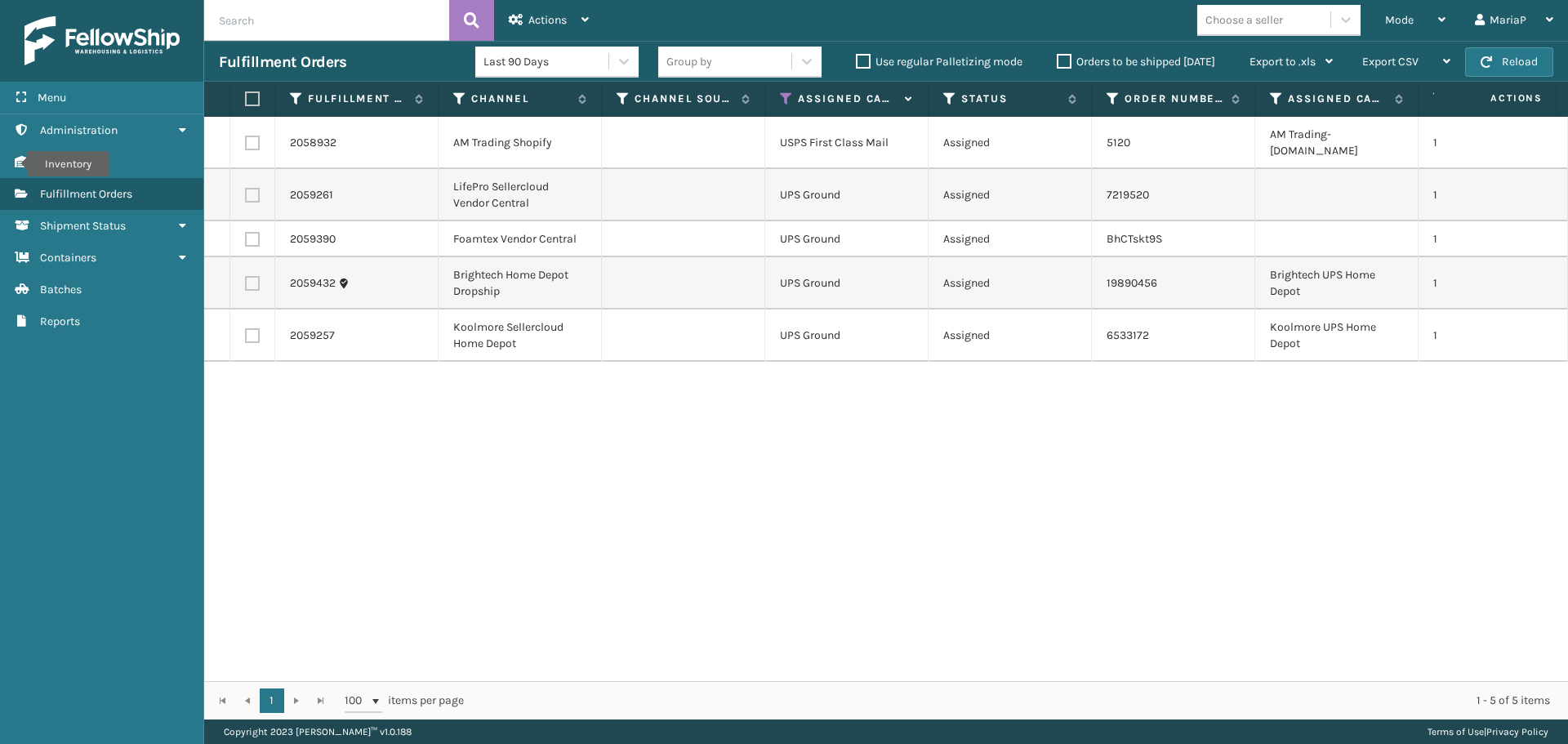
click at [253, 97] on label at bounding box center [250, 98] width 9 height 14
click at [246, 97] on input "checkbox" at bounding box center [245, 99] width 1 height 10
checkbox input "true"
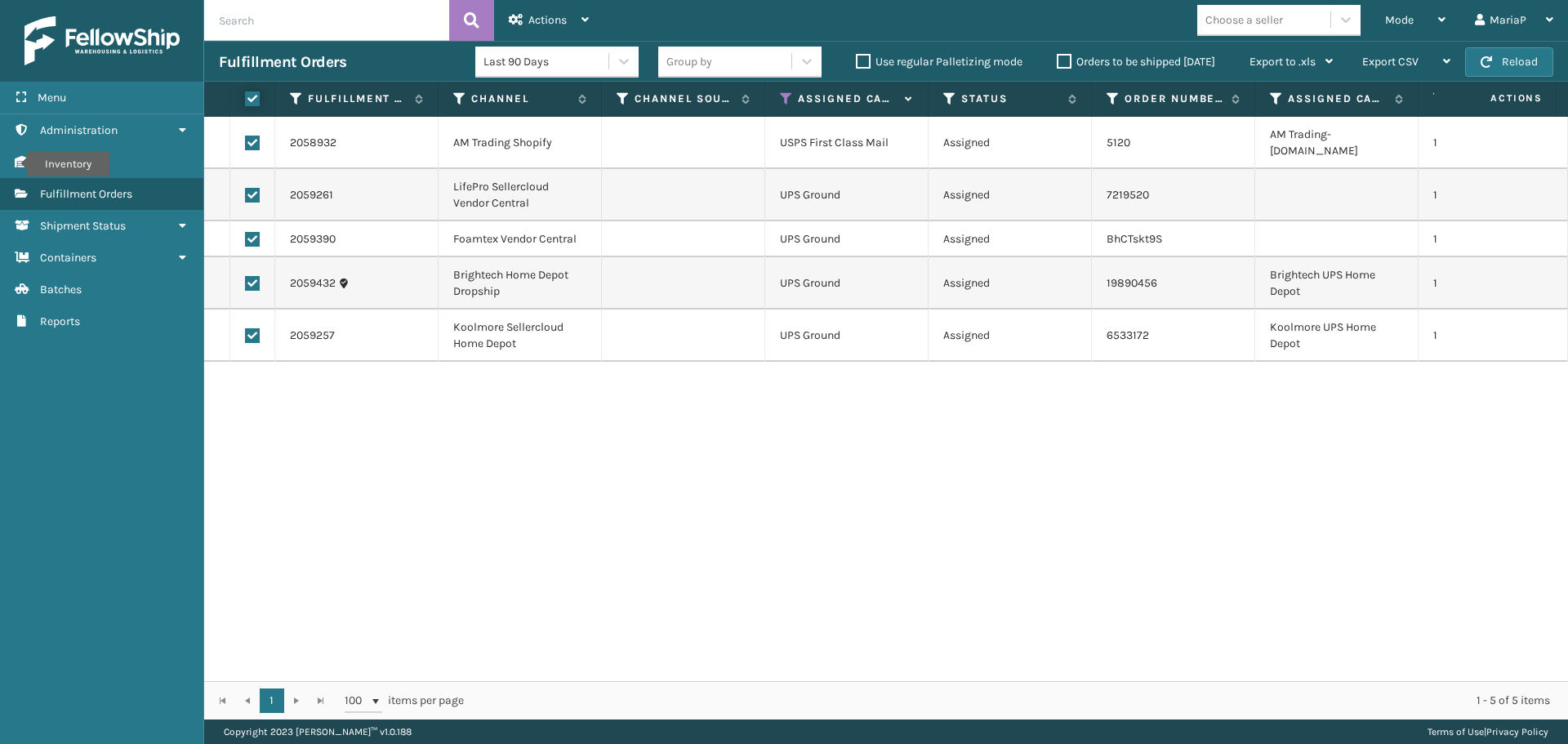
checkbox input "true"
click at [589, 27] on div "Actions Settings Remove All Filters Export Labels Create Picking Batch" at bounding box center [549, 20] width 109 height 41
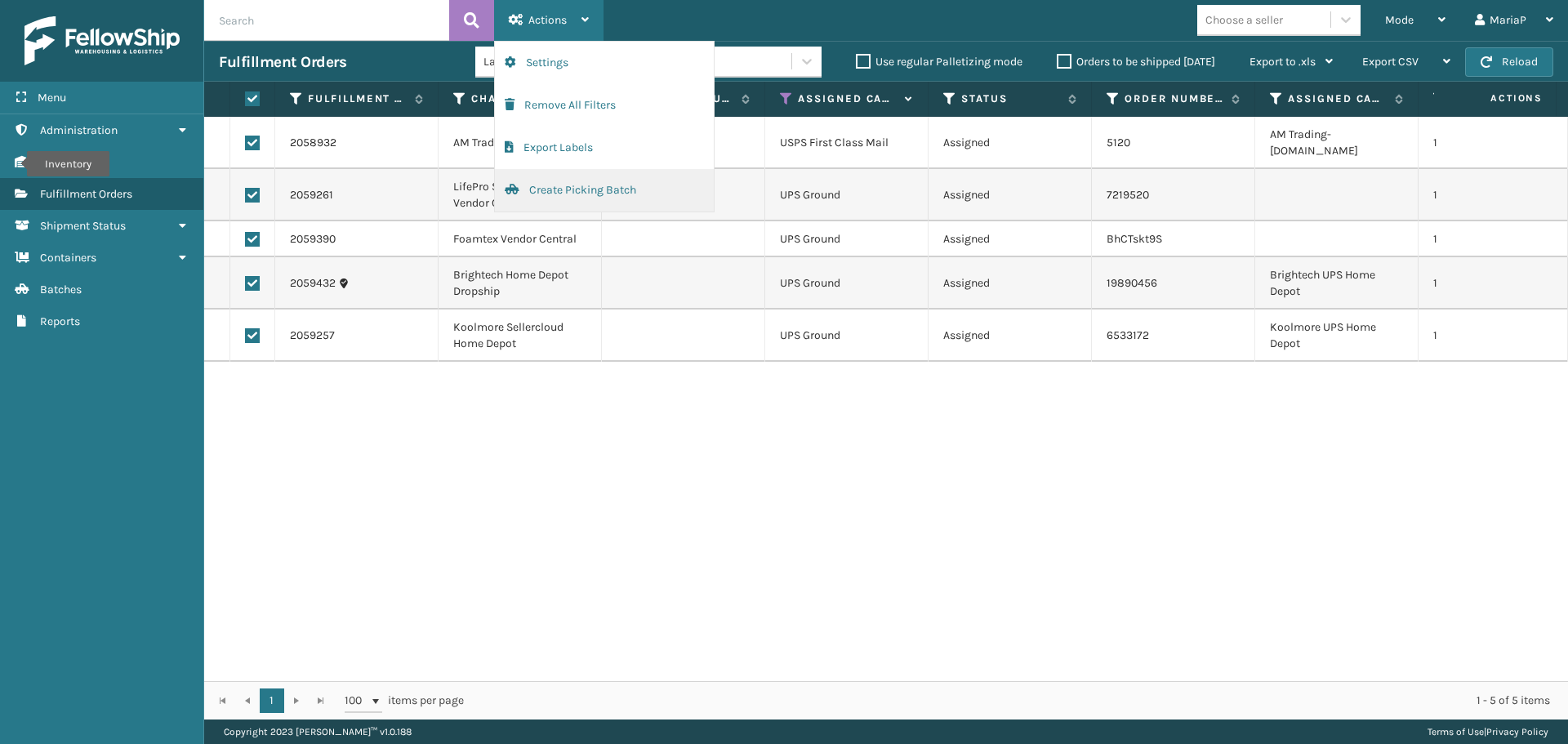
click at [589, 197] on button "Create Picking Batch" at bounding box center [604, 190] width 219 height 43
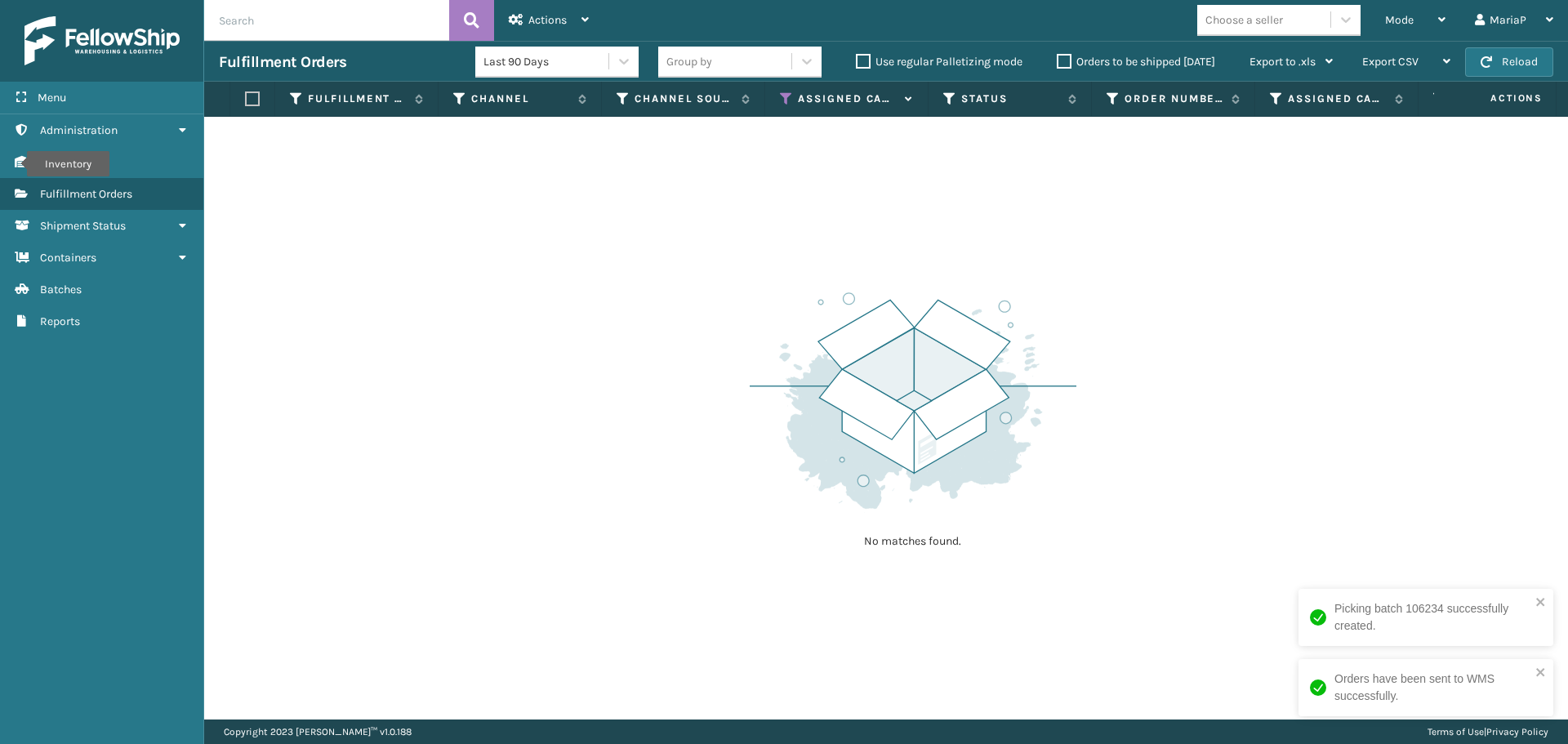
click at [1153, 274] on div "No matches found." at bounding box center [886, 418] width 1364 height 603
click at [790, 98] on icon at bounding box center [787, 98] width 13 height 14
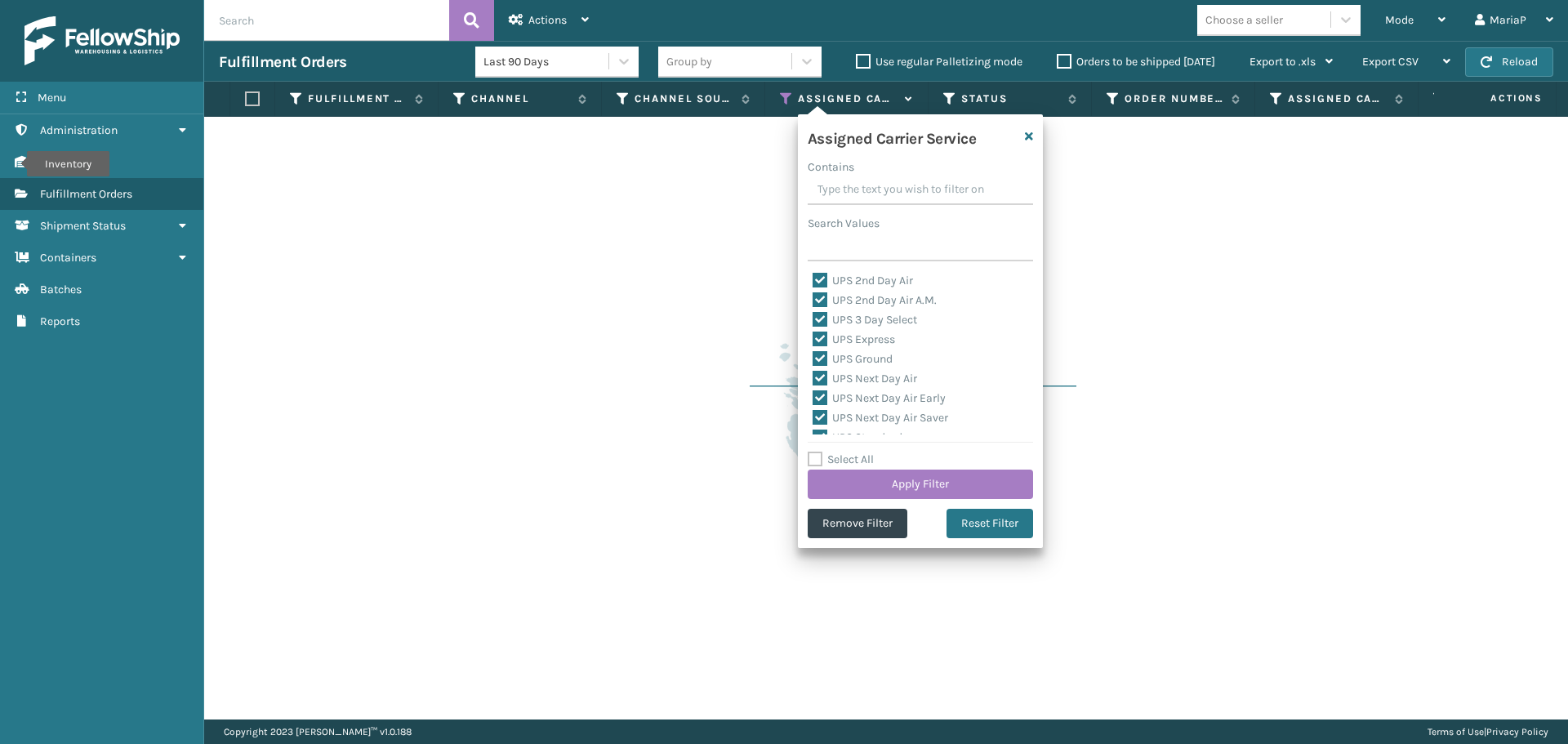
click at [878, 460] on div "Select All Apply Filter" at bounding box center [921, 474] width 226 height 49
click at [873, 459] on label "Select All" at bounding box center [841, 459] width 66 height 14
click at [873, 452] on input "Select All" at bounding box center [930, 451] width 245 height 2
checkbox input "true"
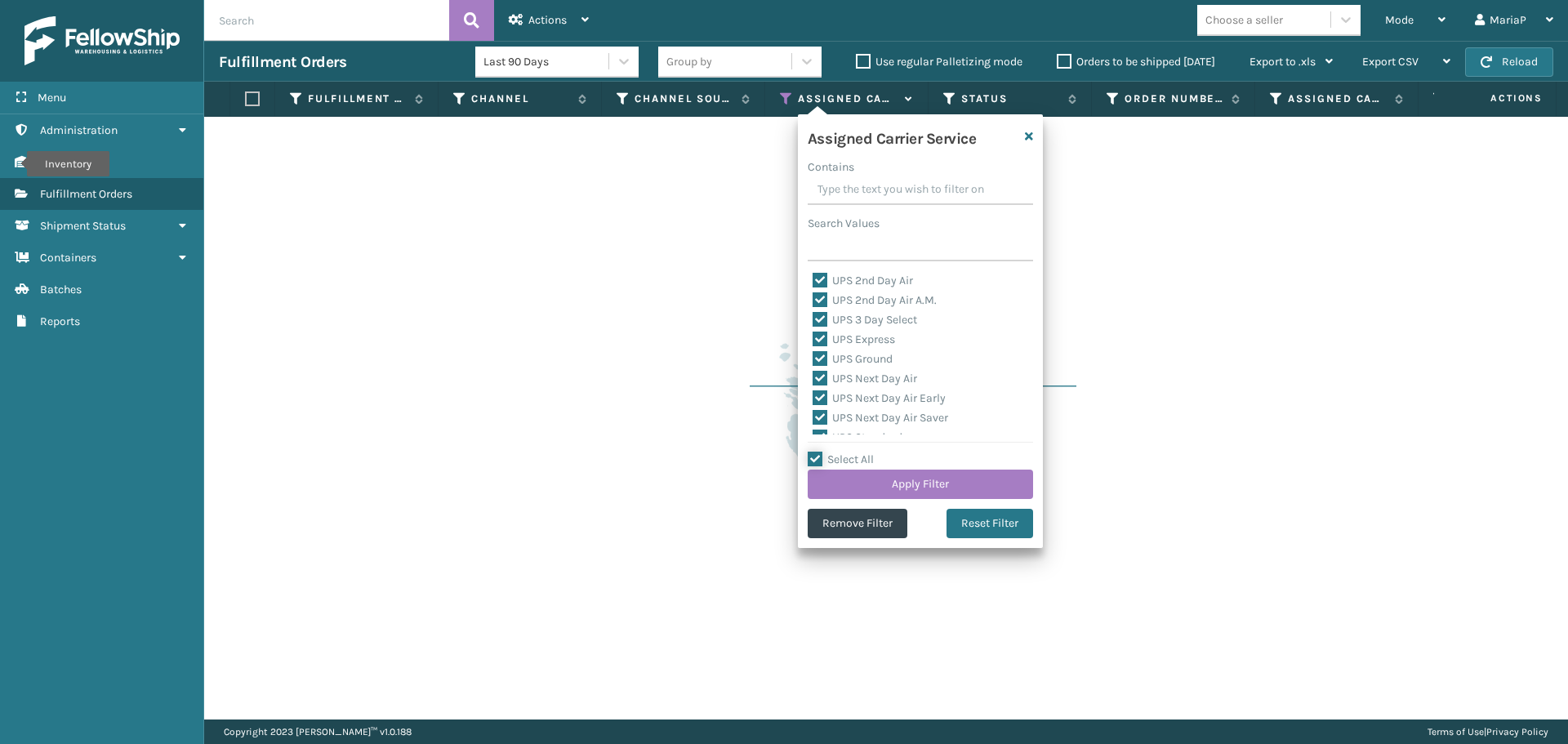
checkbox input "true"
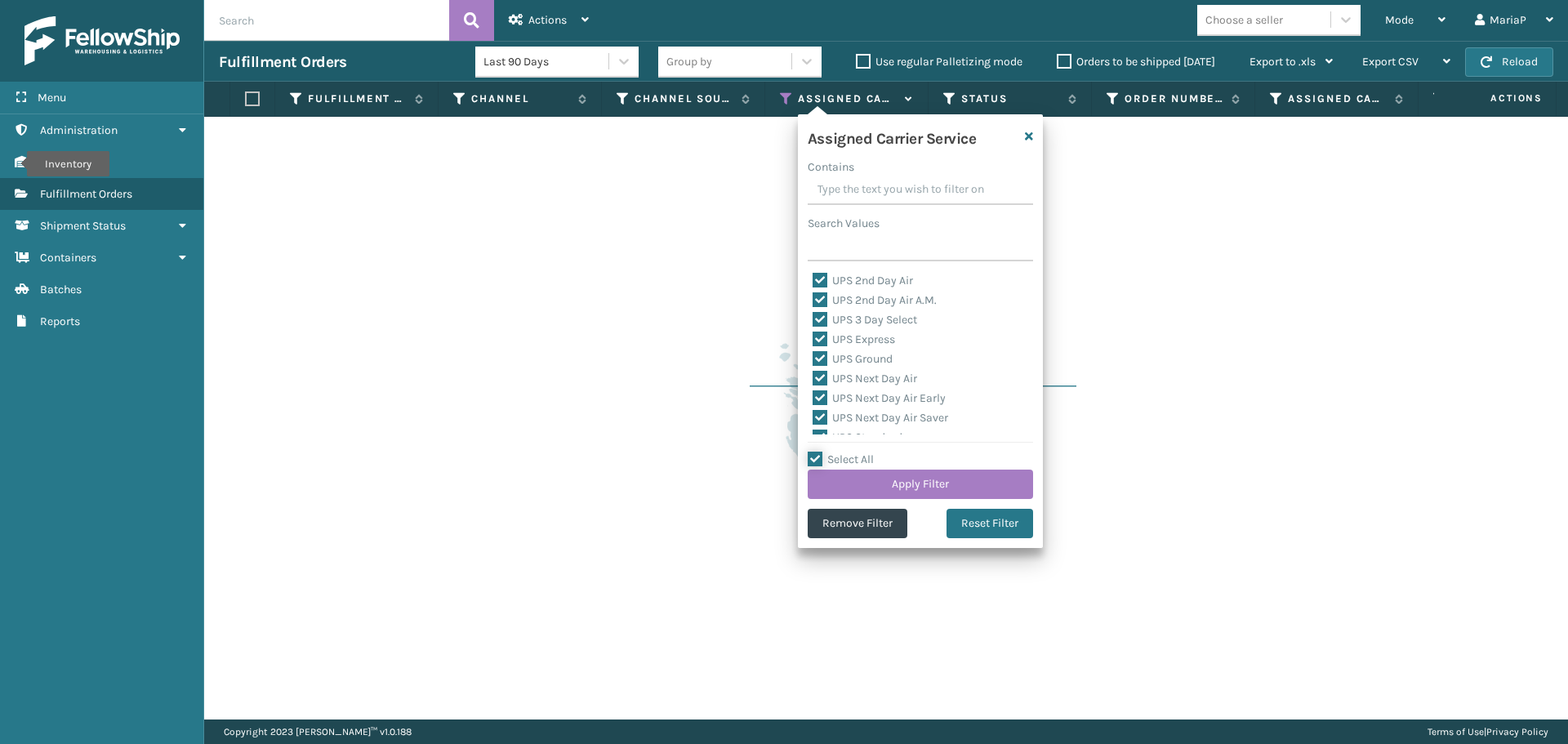
checkbox input "true"
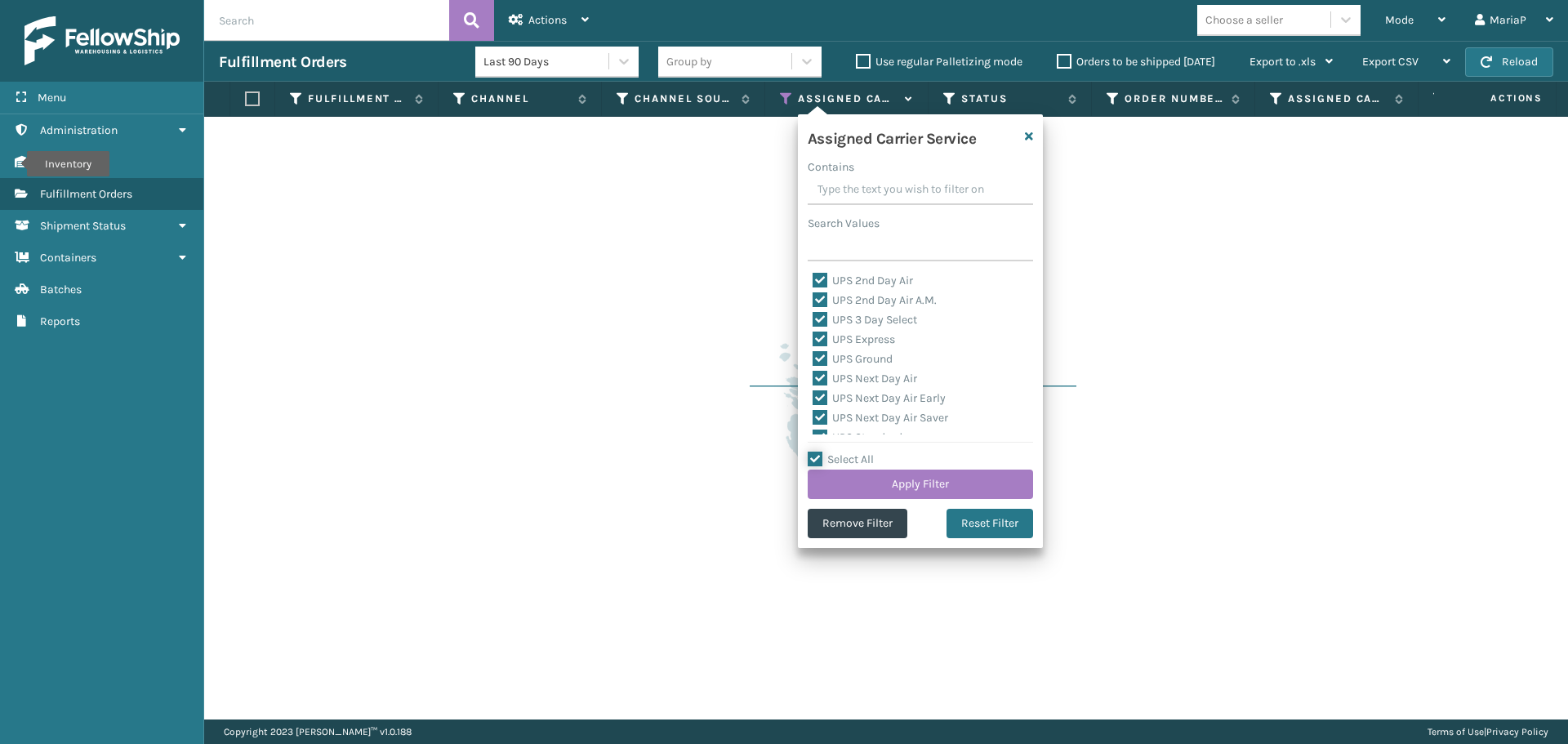
checkbox input "true"
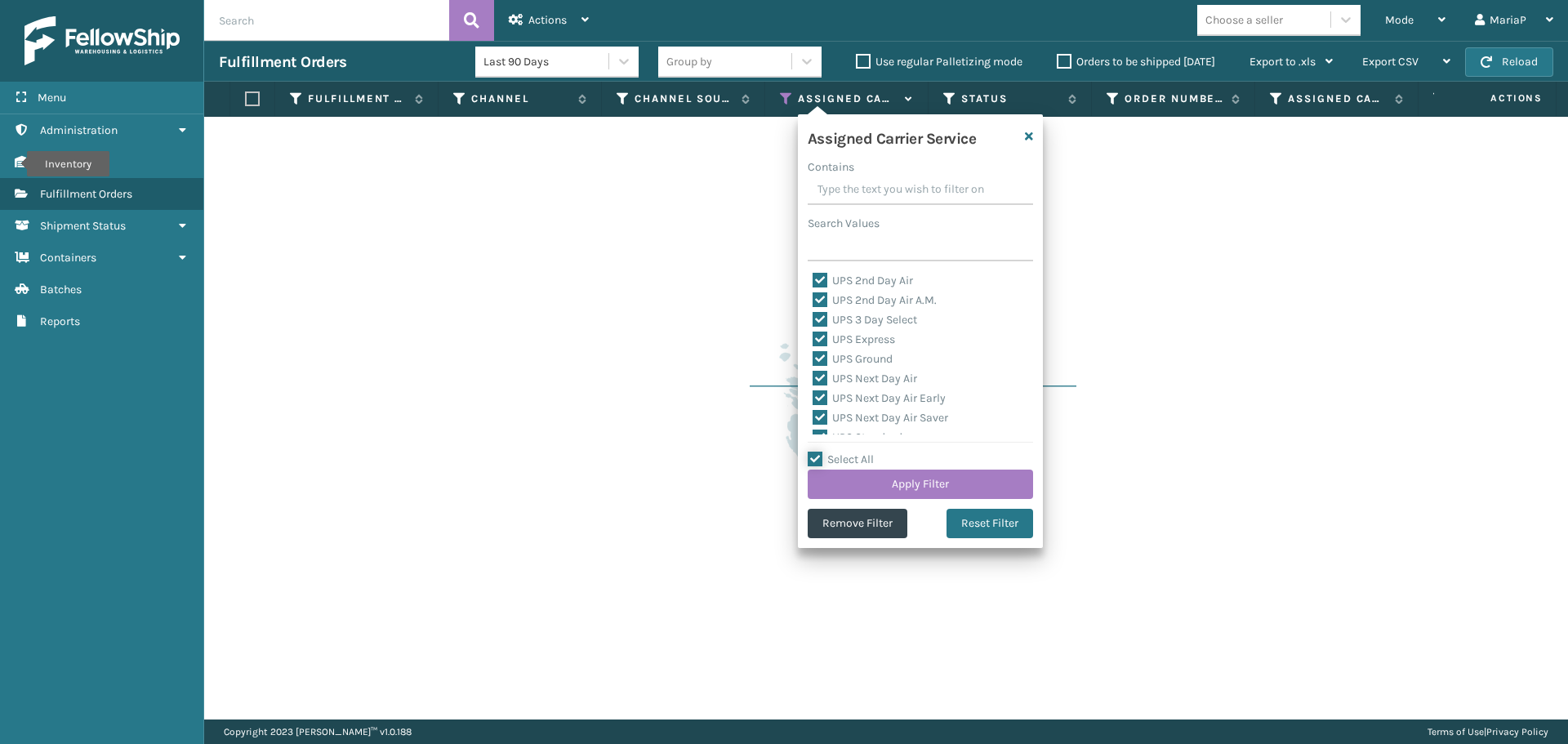
checkbox input "true"
click at [873, 459] on label "Select All" at bounding box center [841, 459] width 66 height 14
click at [873, 452] on input "Select All" at bounding box center [930, 451] width 245 height 2
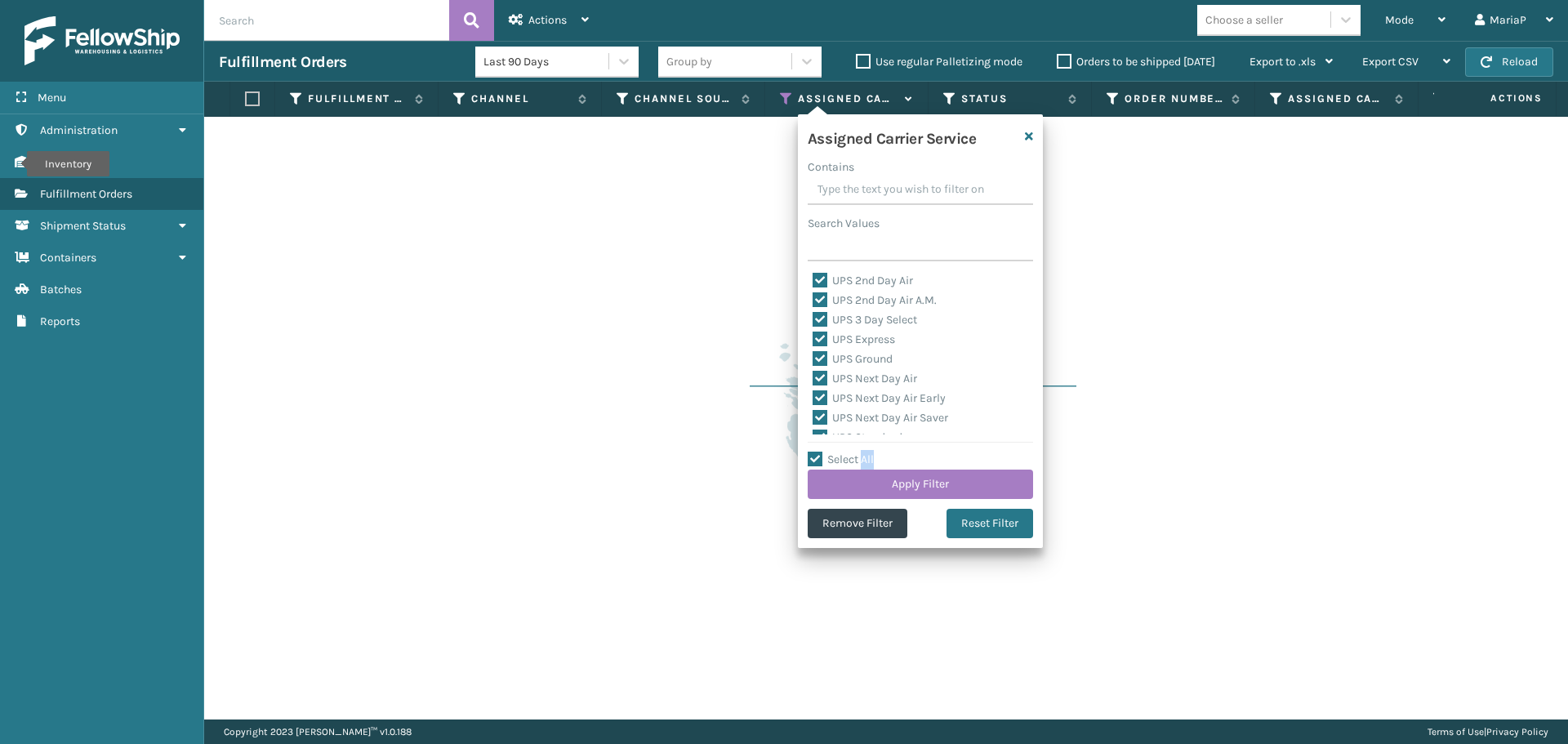
checkbox input "false"
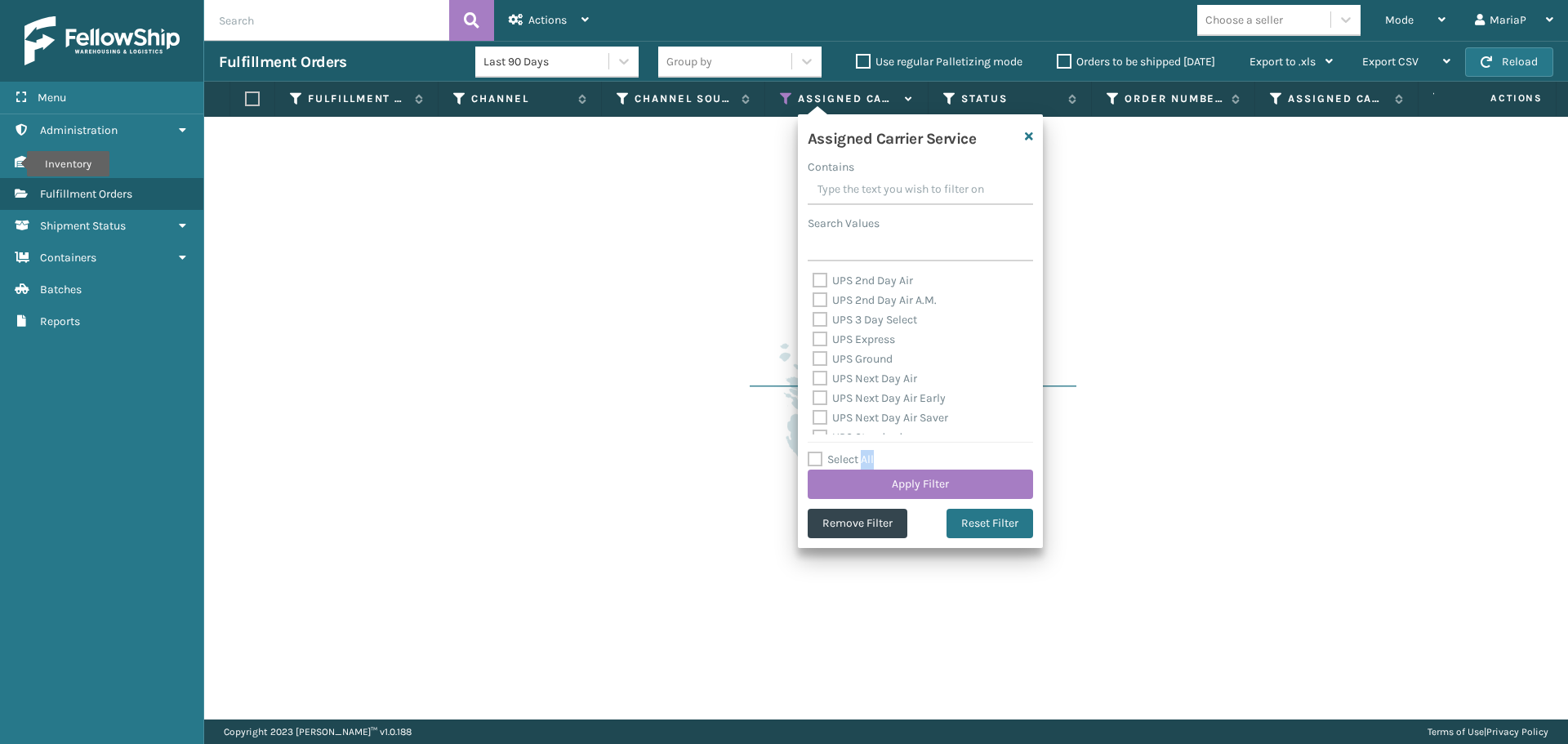
checkbox input "false"
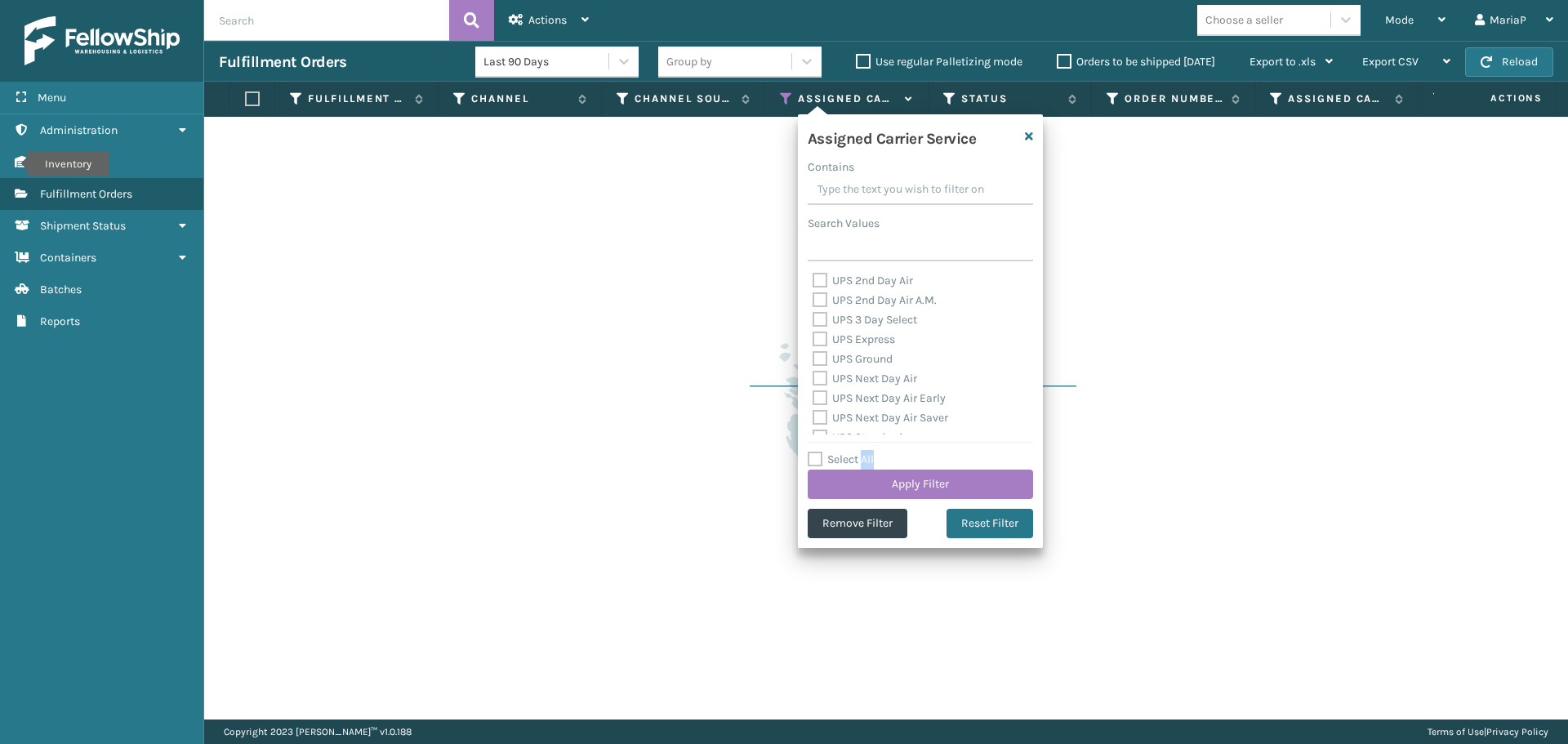
checkbox input "false"
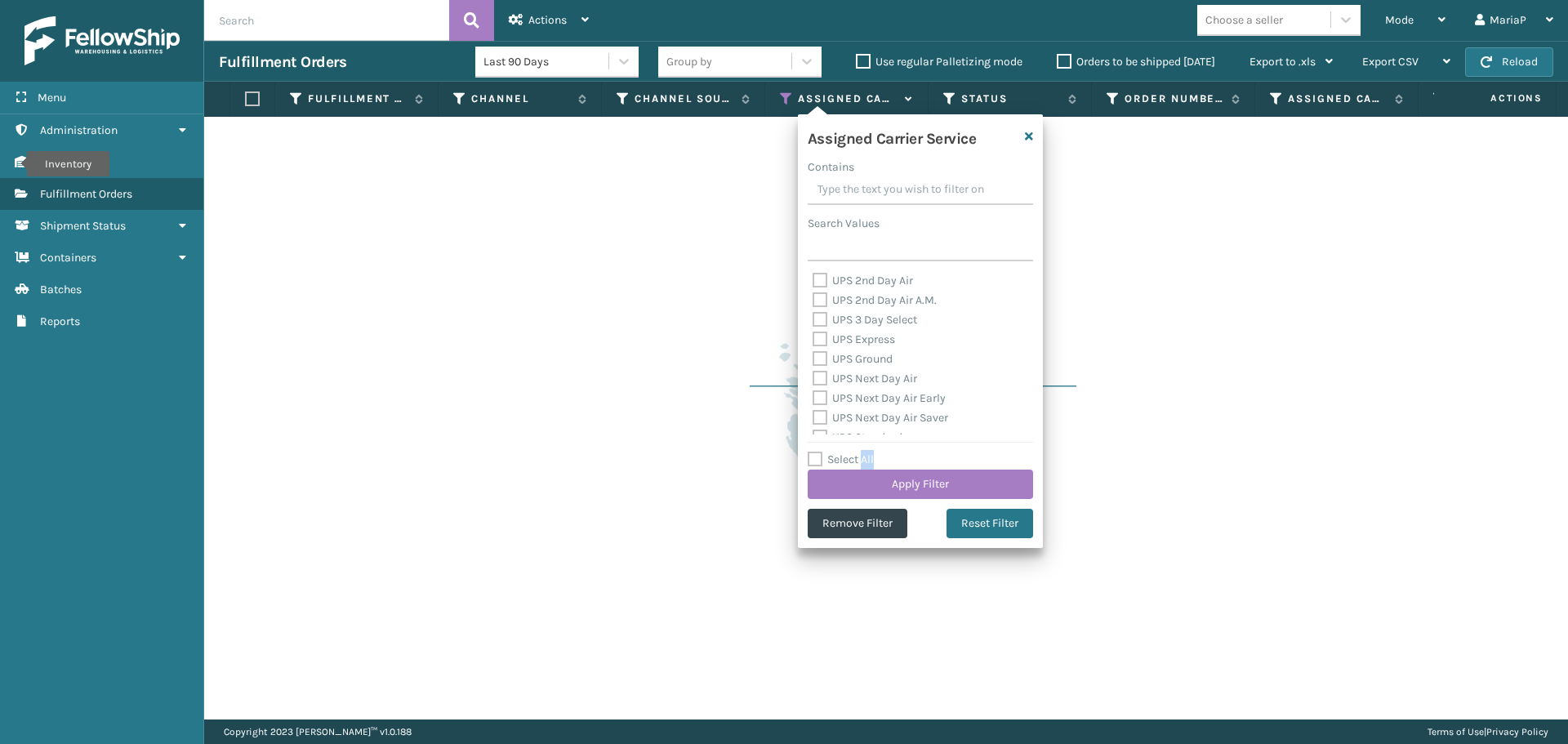
checkbox input "false"
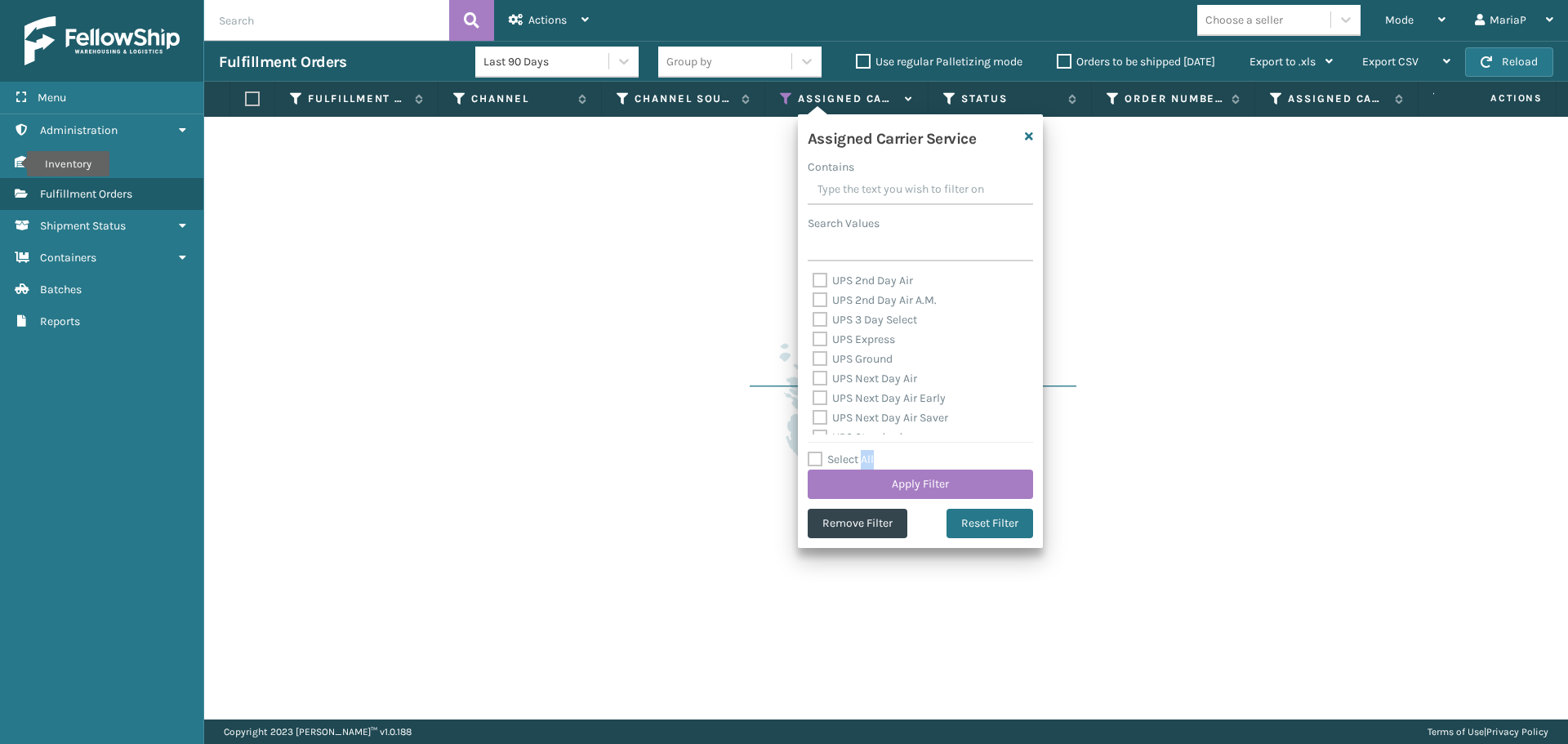
checkbox input "false"
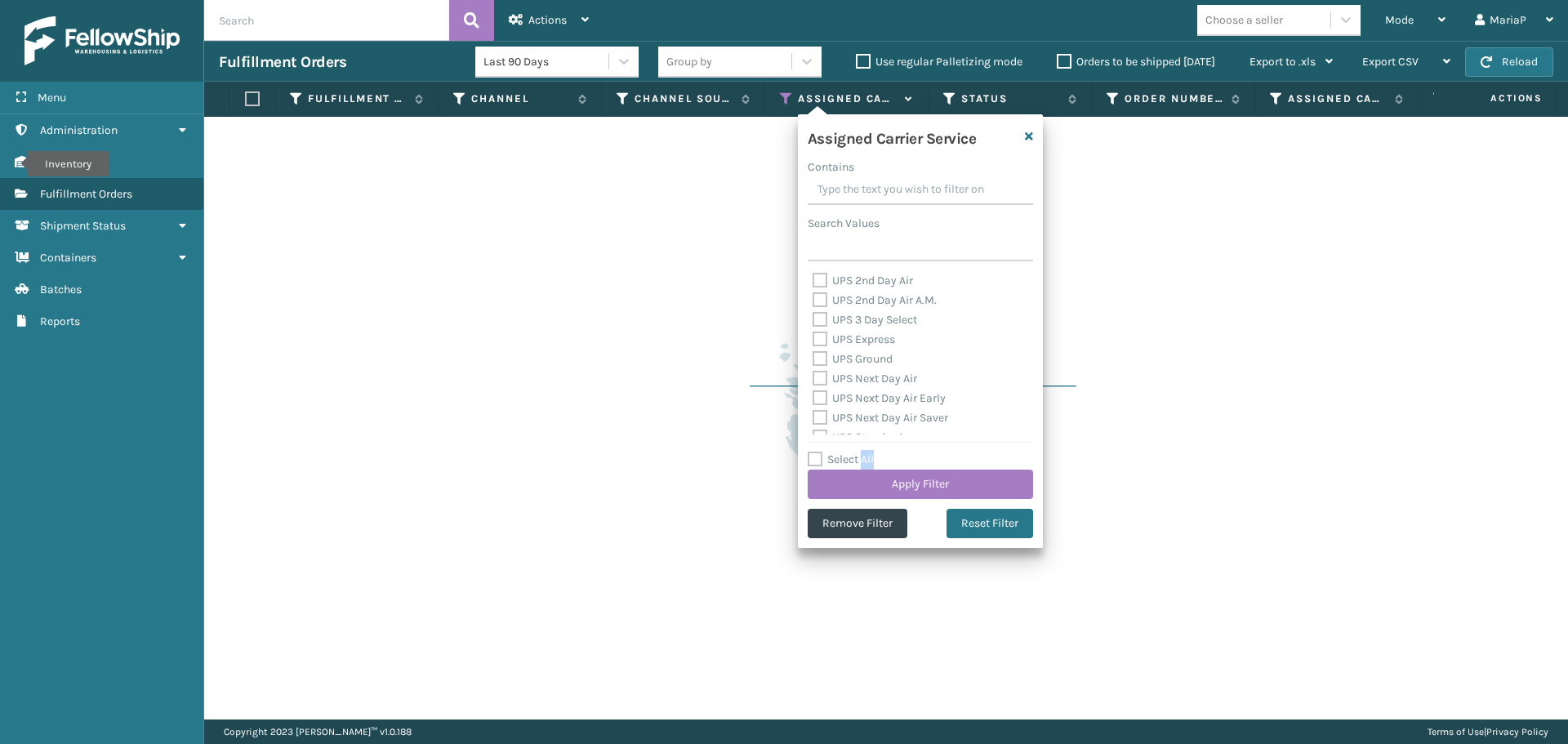
checkbox input "false"
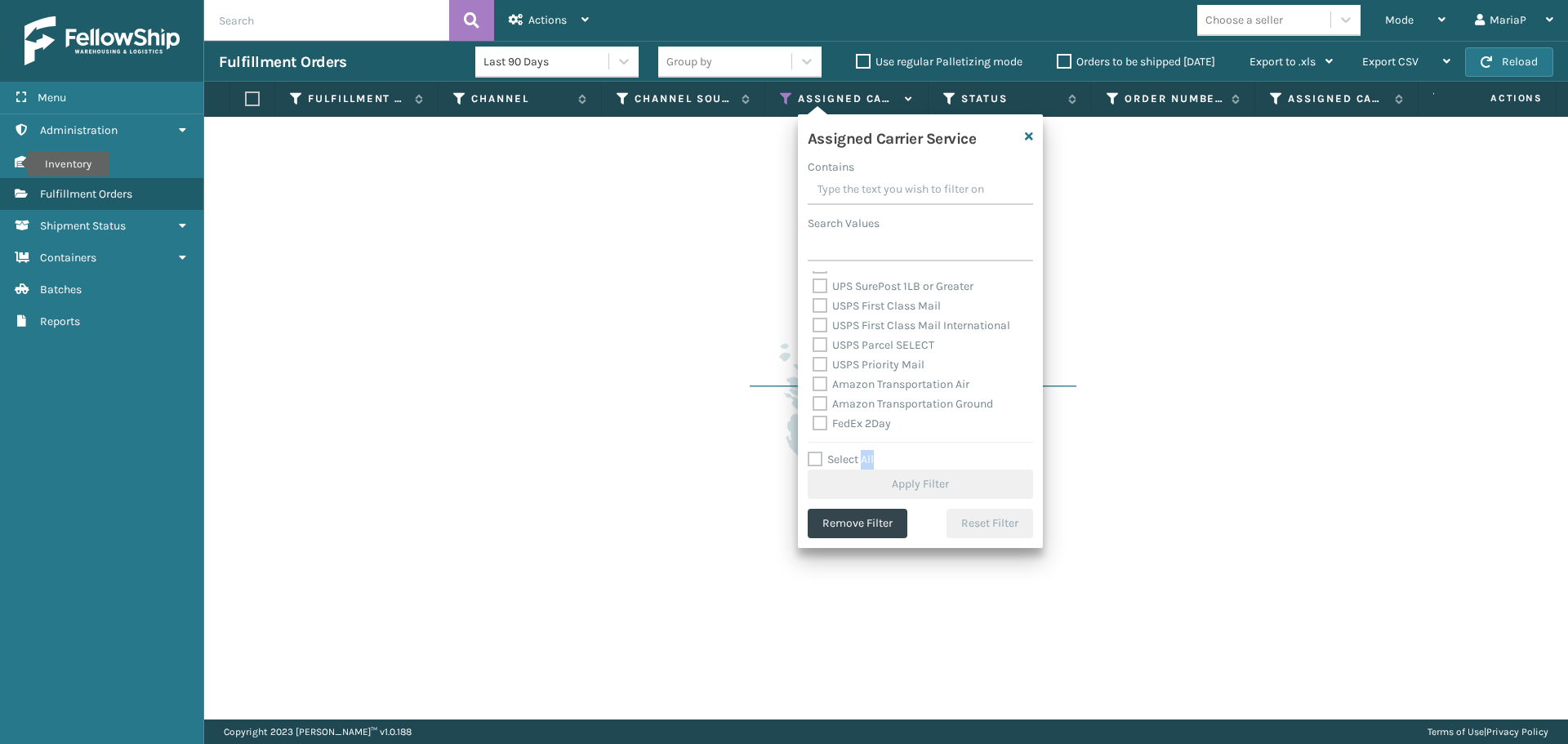
scroll to position [245, 0]
click at [883, 349] on label "FedEx 2Day" at bounding box center [851, 349] width 79 height 14
click at [813, 349] on input "FedEx 2Day" at bounding box center [812, 344] width 1 height 10
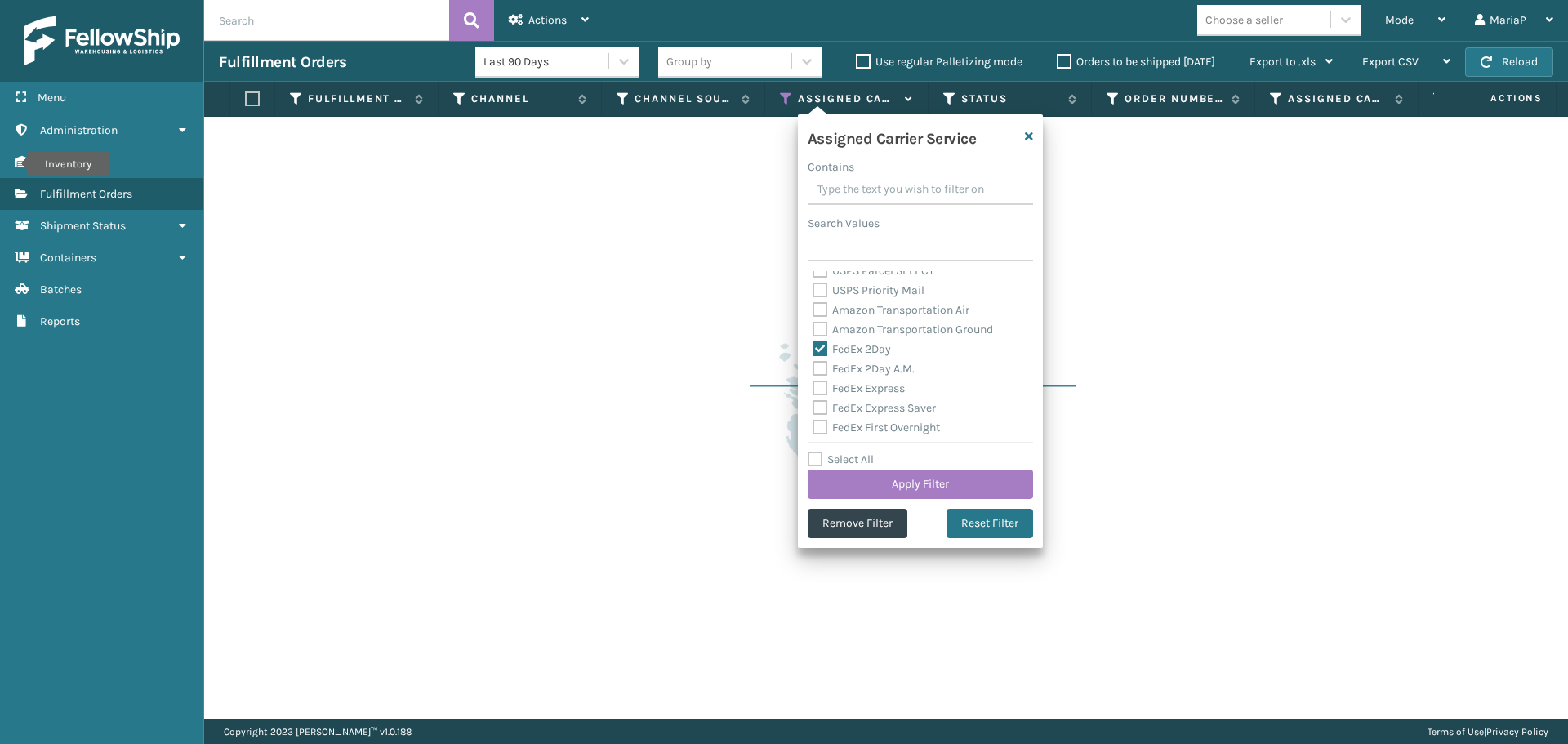
click at [885, 363] on label "FedEx 2Day A.M." at bounding box center [864, 368] width 103 height 14
click at [813, 363] on input "FedEx 2Day A.M." at bounding box center [812, 364] width 1 height 10
click at [890, 395] on label "FedEx Express" at bounding box center [858, 388] width 92 height 14
click at [813, 389] on input "FedEx Express" at bounding box center [812, 383] width 1 height 10
click at [893, 414] on label "FedEx Express Saver" at bounding box center [874, 408] width 123 height 14
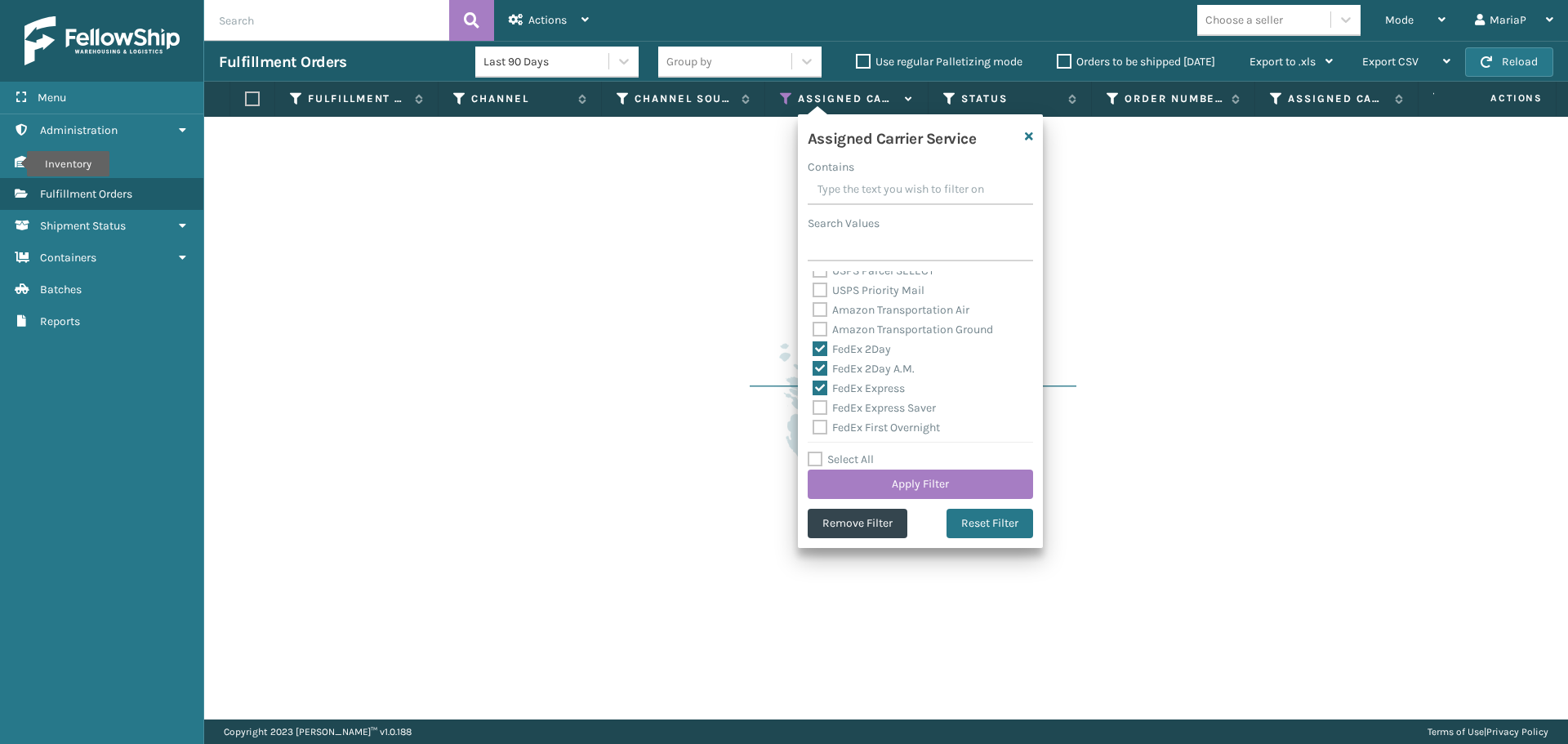
click at [813, 409] on input "FedEx Express Saver" at bounding box center [812, 403] width 1 height 10
click at [897, 440] on div "Assigned Carrier Service Contains Search Values UPS 2nd Day Air UPS 2nd Day Air…" at bounding box center [921, 330] width 245 height 434
click at [896, 422] on label "FedEx First Overnight" at bounding box center [876, 427] width 127 height 14
click at [813, 422] on input "FedEx First Overnight" at bounding box center [812, 423] width 1 height 10
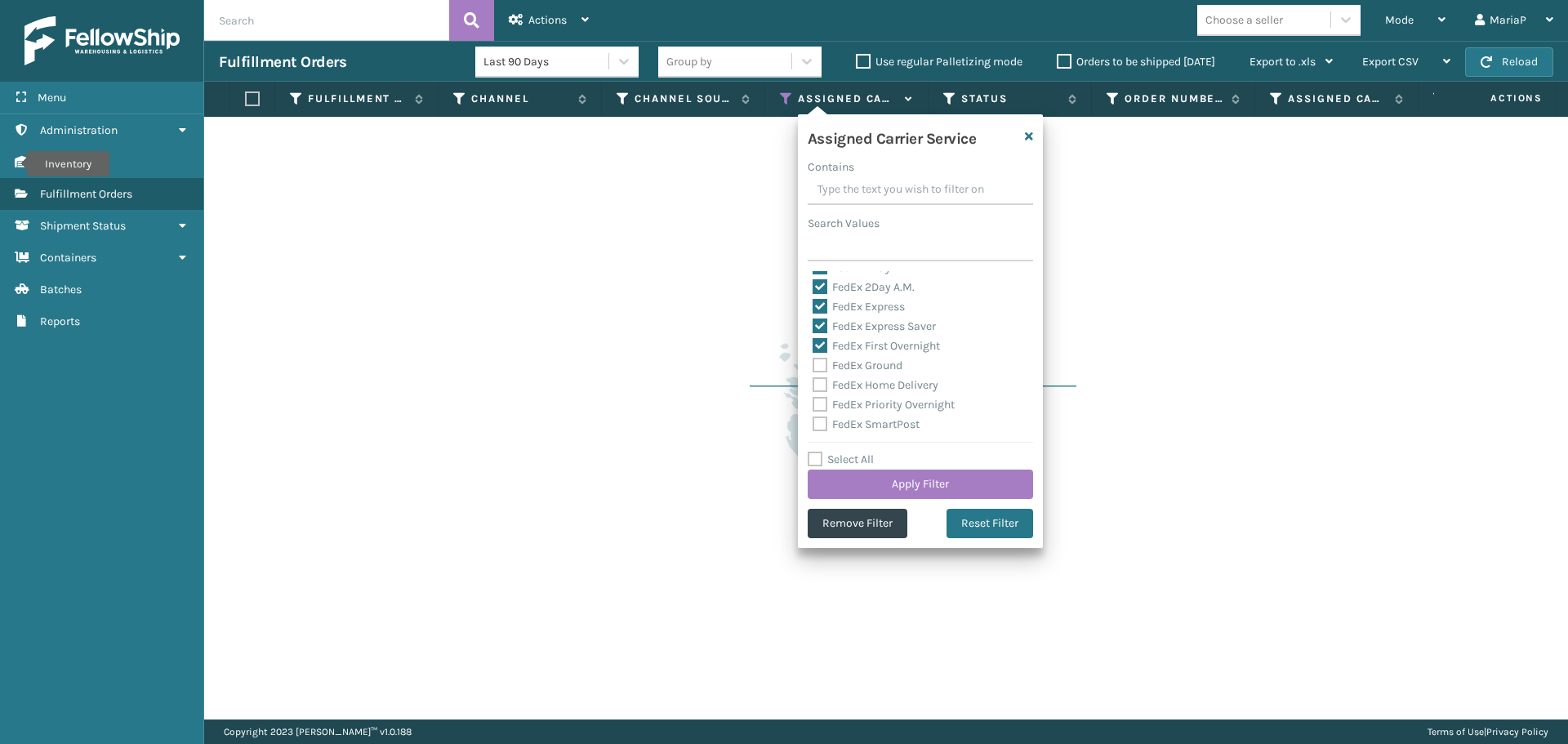
click at [880, 372] on label "FedEx Ground" at bounding box center [857, 365] width 90 height 14
click at [813, 366] on input "FedEx Ground" at bounding box center [812, 361] width 1 height 10
click at [879, 387] on label "FedEx Home Delivery" at bounding box center [875, 384] width 126 height 14
click at [813, 386] on input "FedEx Home Delivery" at bounding box center [812, 381] width 1 height 10
click at [882, 402] on label "FedEx Priority Overnight" at bounding box center [884, 404] width 142 height 14
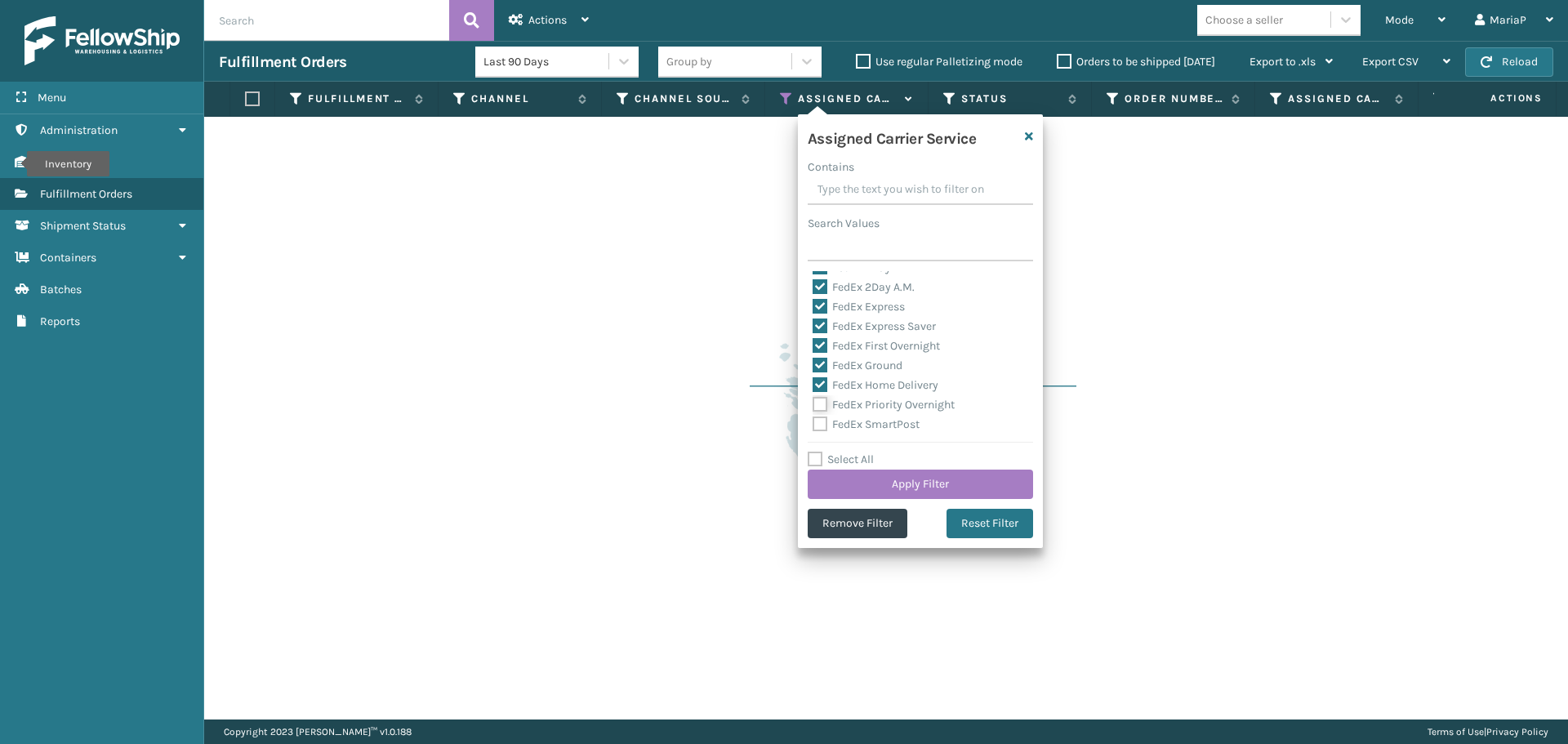
click at [813, 402] on input "FedEx Priority Overnight" at bounding box center [812, 400] width 1 height 10
click at [882, 422] on label "FedEx SmartPost" at bounding box center [866, 424] width 107 height 14
click at [813, 422] on input "FedEx SmartPost" at bounding box center [812, 419] width 1 height 10
click at [875, 368] on label "FedEx Standard Overnight" at bounding box center [888, 362] width 152 height 14
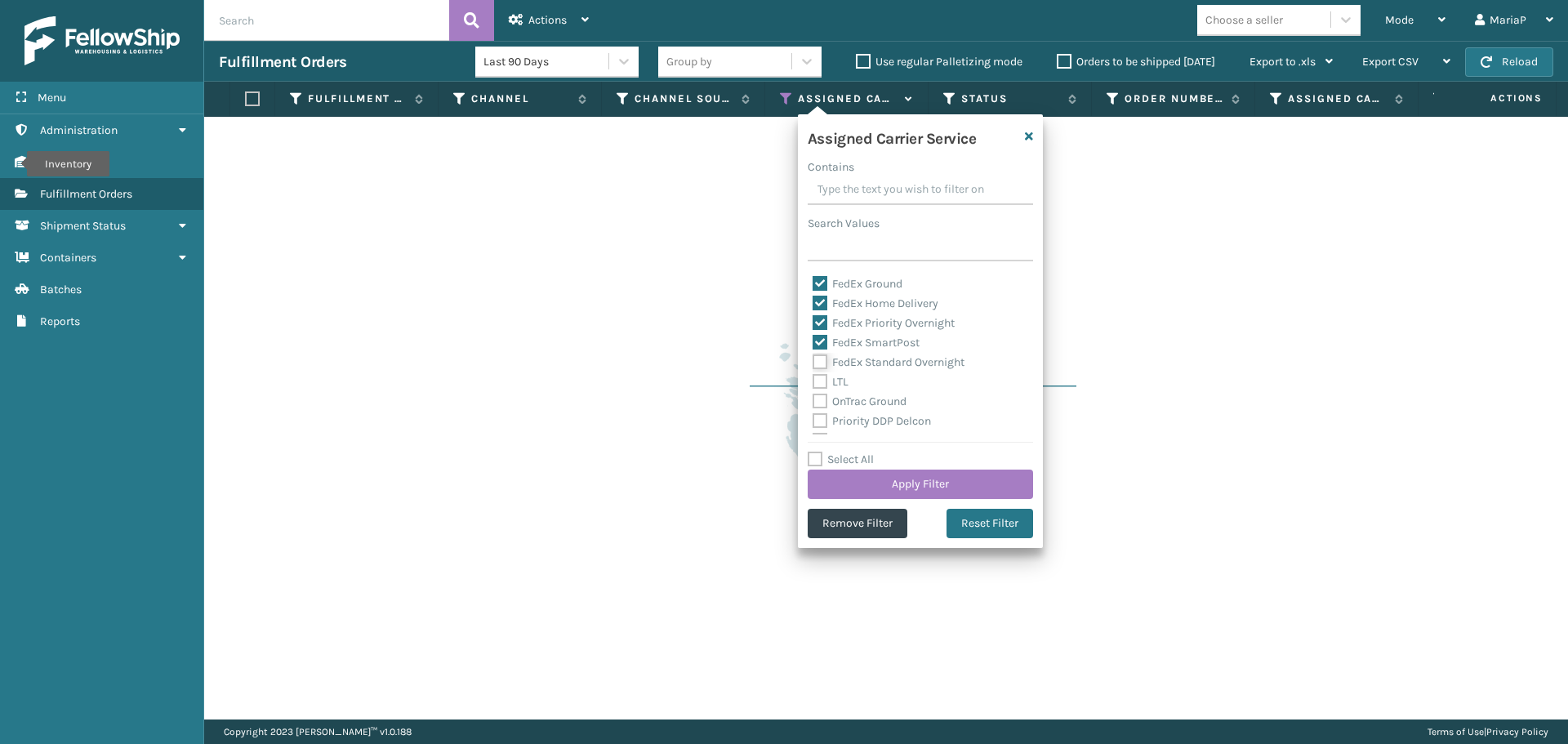
click at [813, 363] on input "FedEx Standard Overnight" at bounding box center [812, 358] width 1 height 10
click at [896, 488] on button "Apply Filter" at bounding box center [921, 484] width 226 height 29
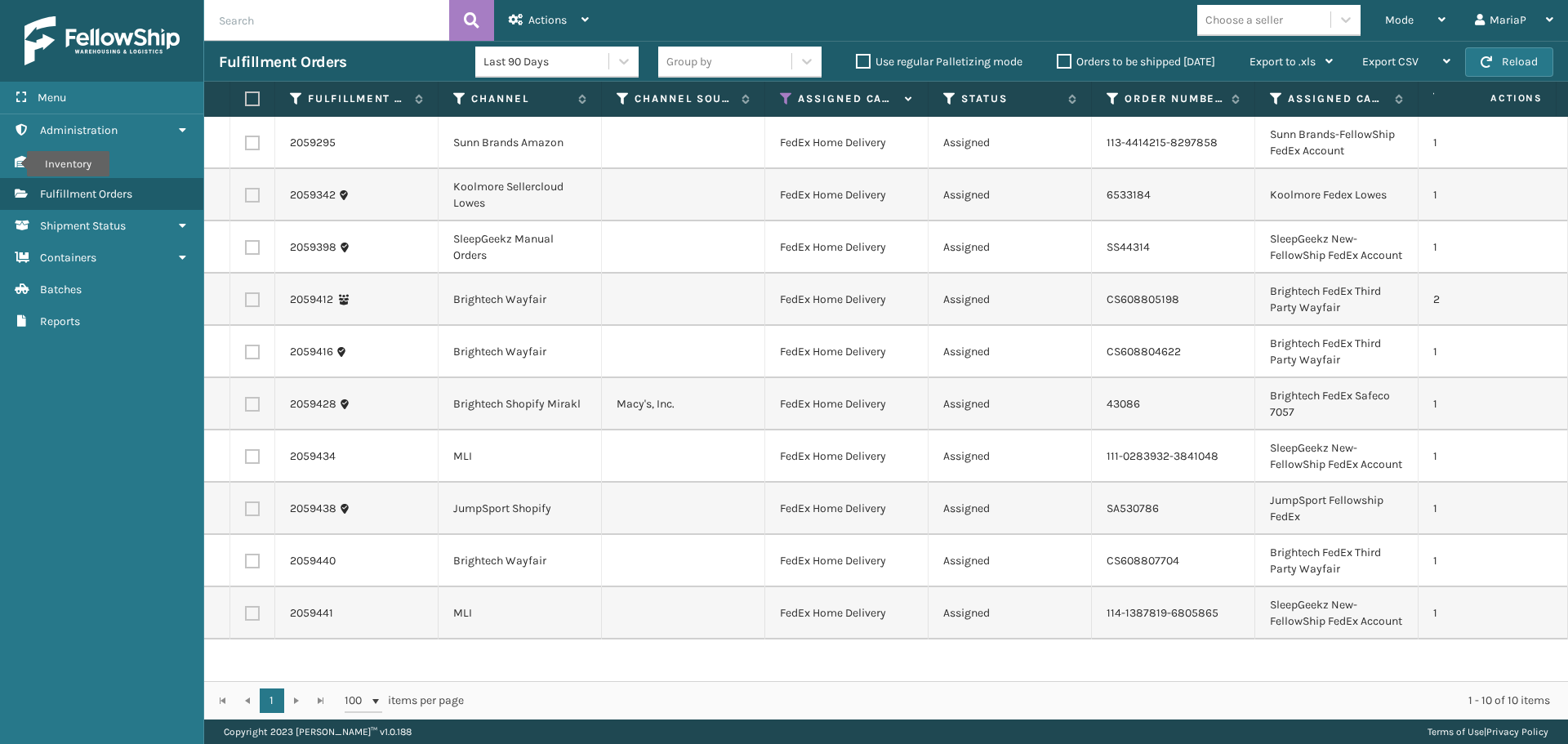
scroll to position [20, 0]
click at [251, 102] on label at bounding box center [250, 98] width 9 height 14
click at [246, 102] on input "checkbox" at bounding box center [245, 99] width 1 height 10
click at [550, 17] on span "Actions" at bounding box center [548, 20] width 38 height 14
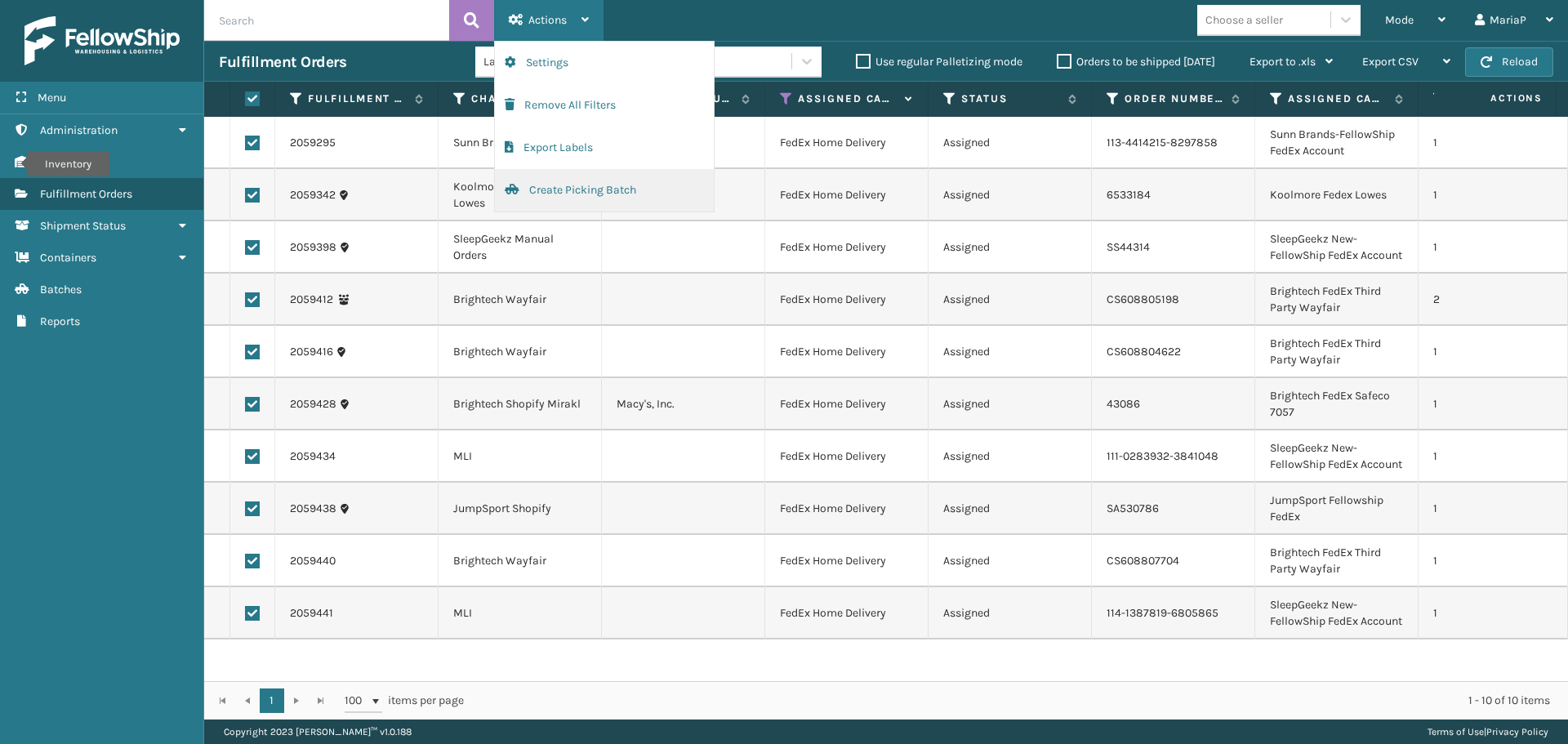
click at [597, 177] on button "Create Picking Batch" at bounding box center [604, 190] width 219 height 43
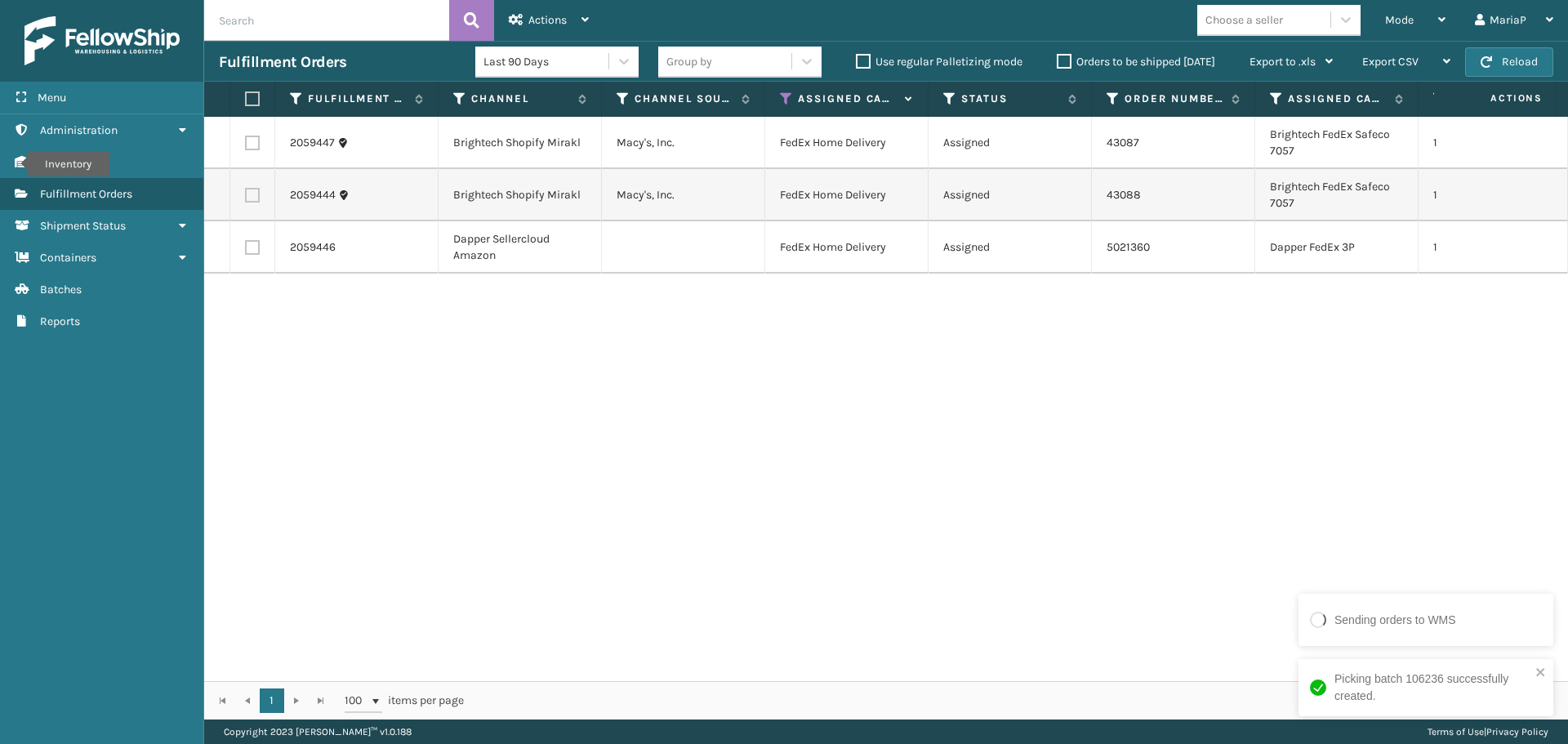
click at [254, 98] on label at bounding box center [250, 98] width 9 height 14
click at [246, 98] on input "checkbox" at bounding box center [245, 99] width 1 height 10
drag, startPoint x: 553, startPoint y: 18, endPoint x: 549, endPoint y: 65, distance: 47.2
click at [553, 17] on span "Actions" at bounding box center [548, 20] width 38 height 14
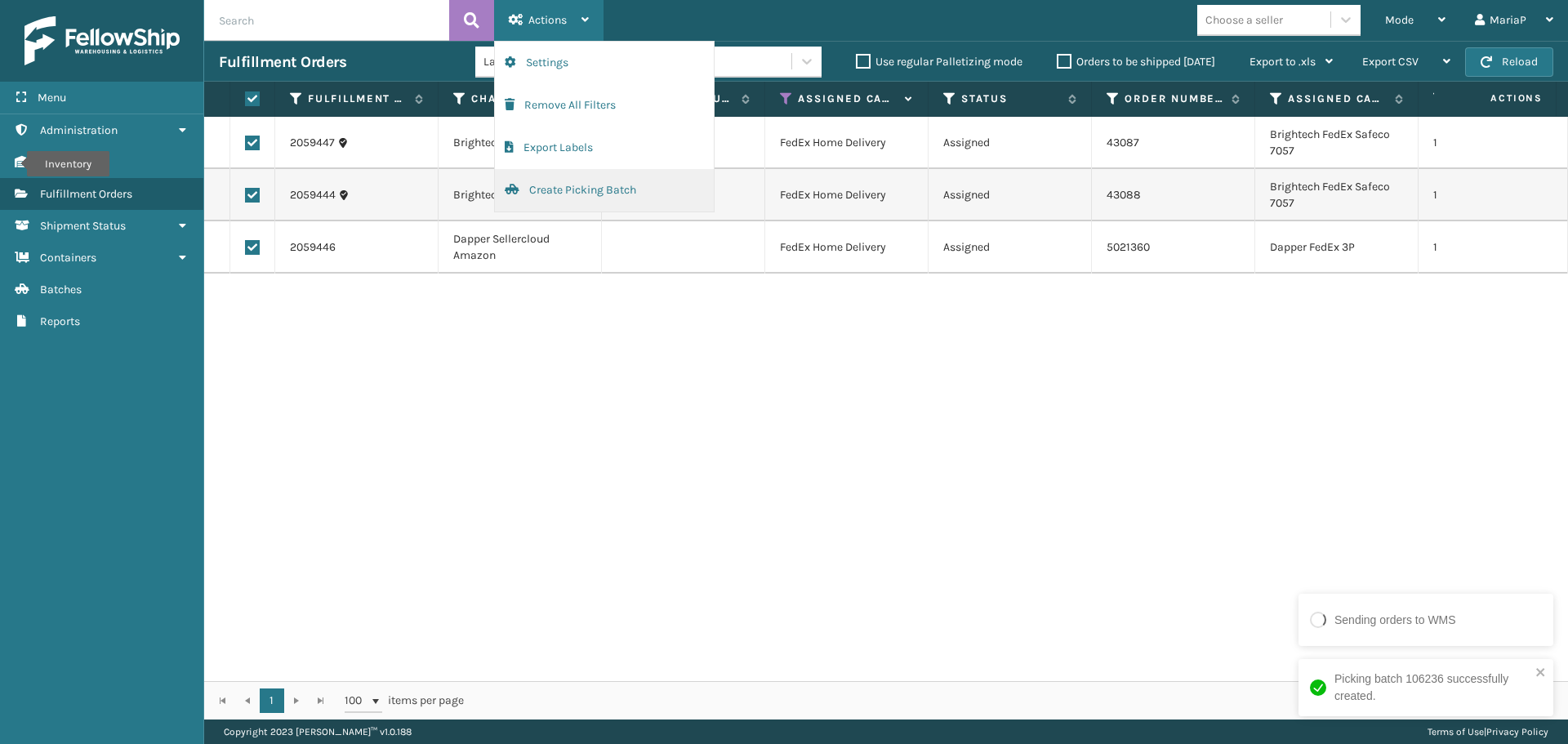
click at [561, 182] on button "Create Picking Batch" at bounding box center [604, 190] width 219 height 43
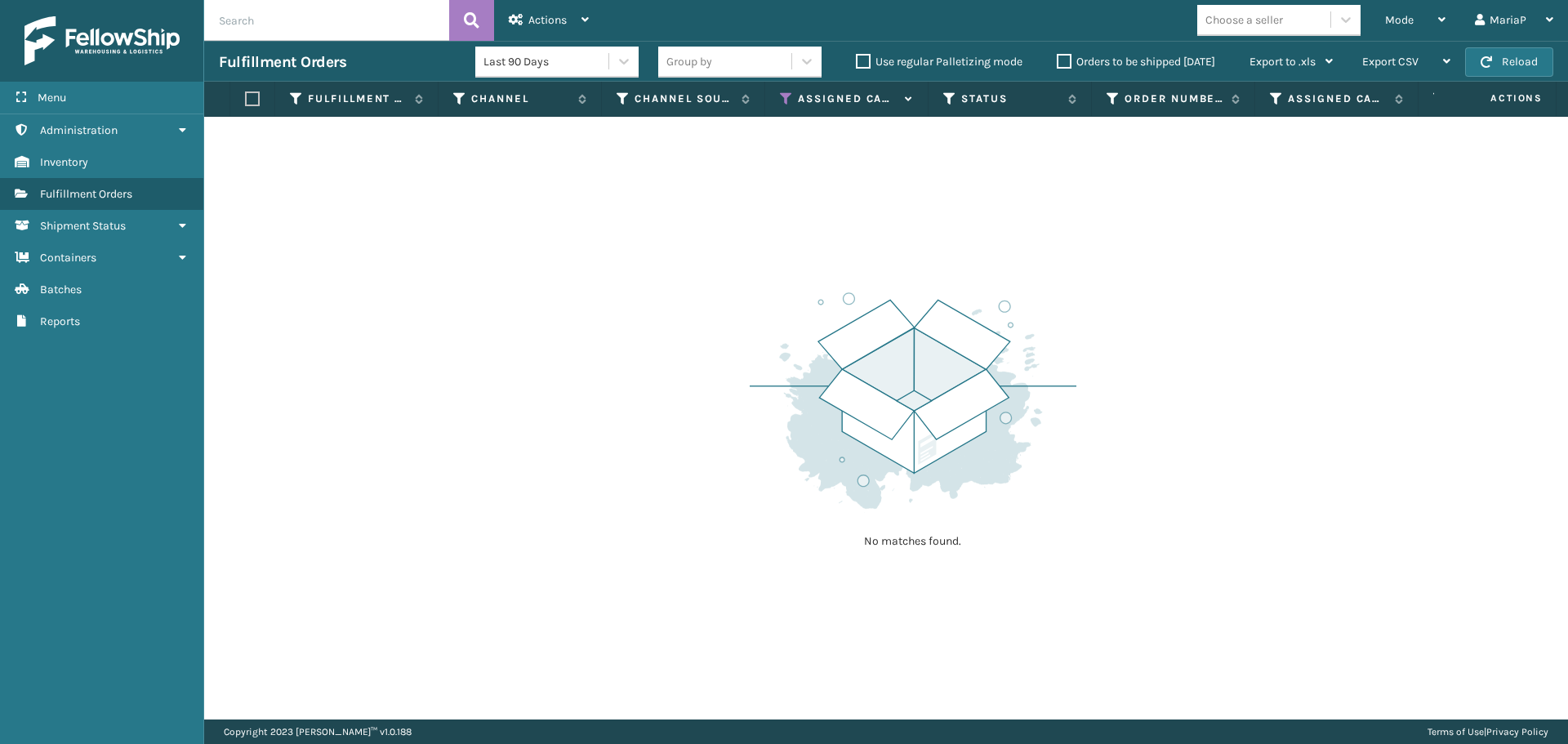
drag, startPoint x: 437, startPoint y: 59, endPoint x: 456, endPoint y: 72, distance: 23.0
click at [437, 59] on div "Fulfillment Orders" at bounding box center [347, 62] width 256 height 20
click at [788, 97] on icon at bounding box center [787, 98] width 13 height 14
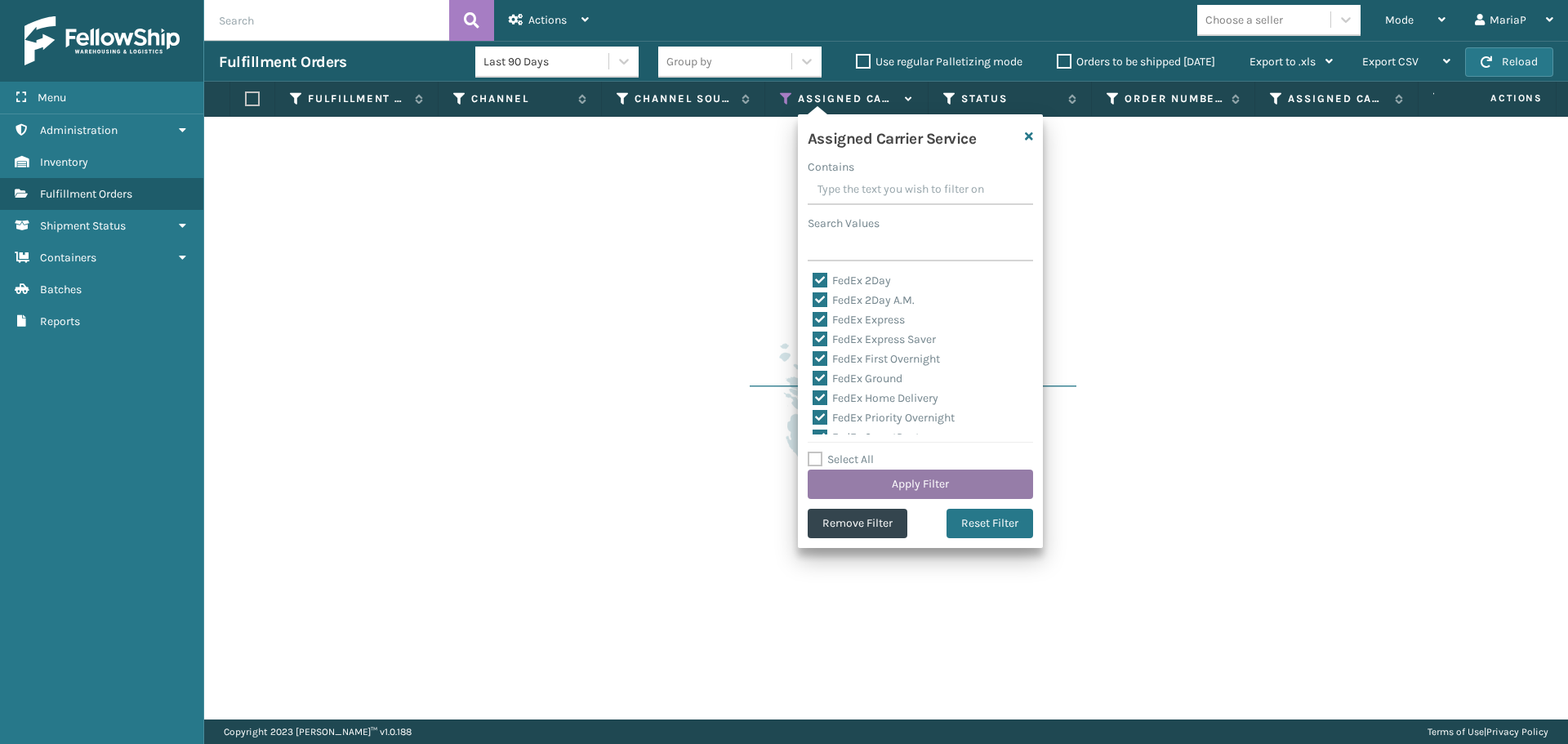
click at [882, 478] on button "Apply Filter" at bounding box center [921, 484] width 226 height 29
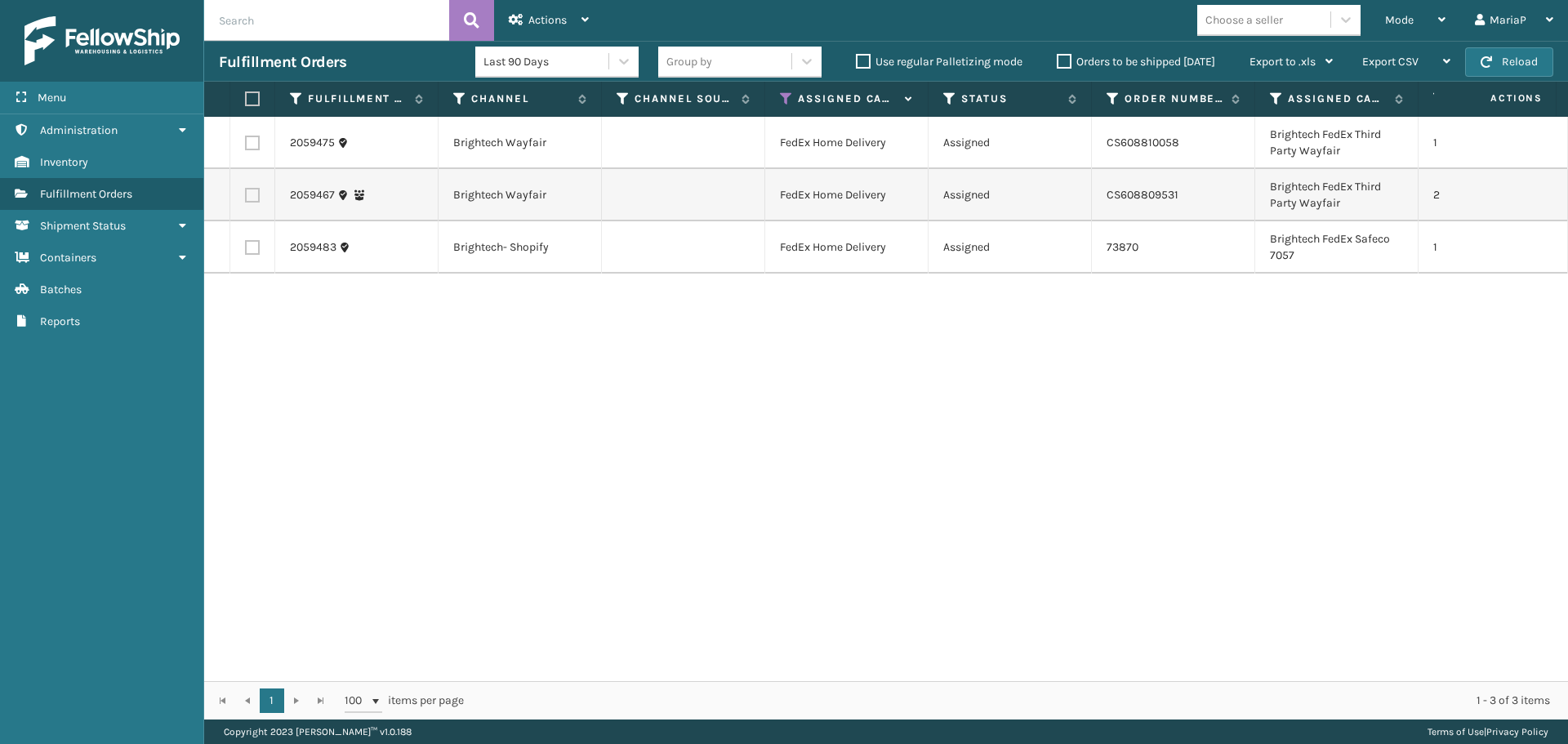
drag, startPoint x: 1458, startPoint y: 378, endPoint x: 1426, endPoint y: 362, distance: 35.8
click at [1456, 376] on div "2059475 Brightech Wayfair FedEx Home Delivery Assigned CS608810058 Brightech Fe…" at bounding box center [886, 399] width 1364 height 565
click at [785, 102] on icon at bounding box center [787, 98] width 13 height 14
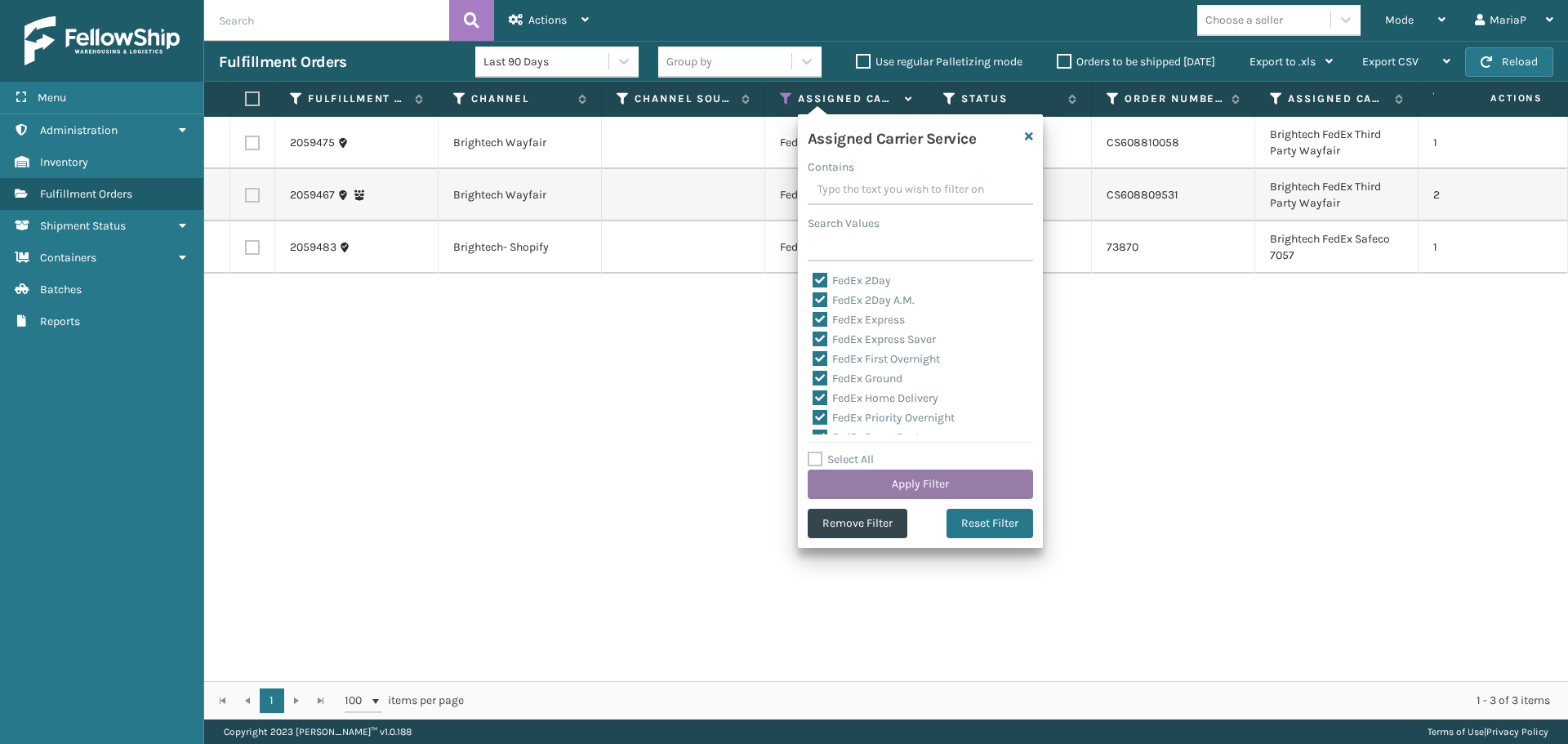
click at [925, 483] on button "Apply Filter" at bounding box center [921, 484] width 226 height 29
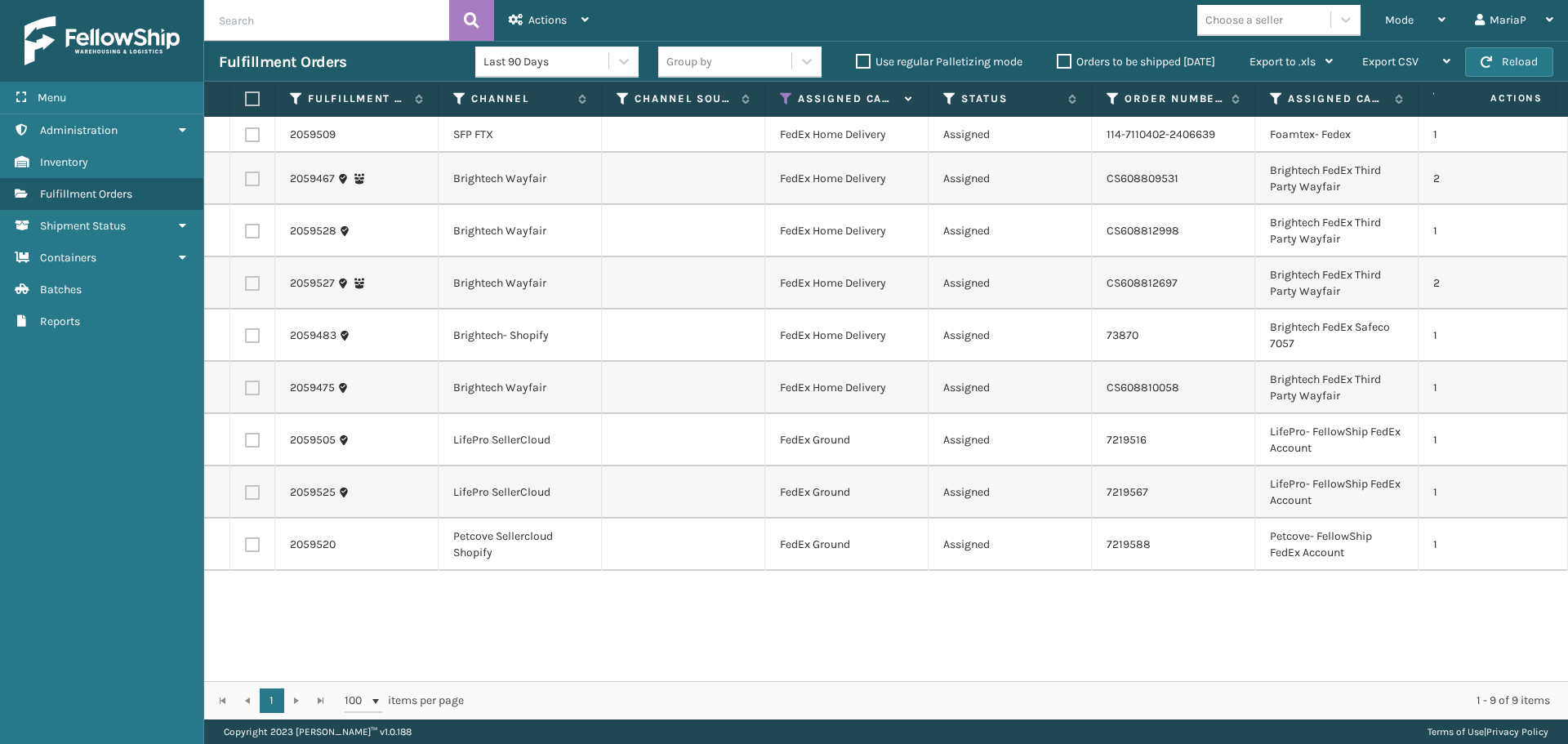
click at [1288, 19] on div "Choose a seller" at bounding box center [1264, 20] width 133 height 27
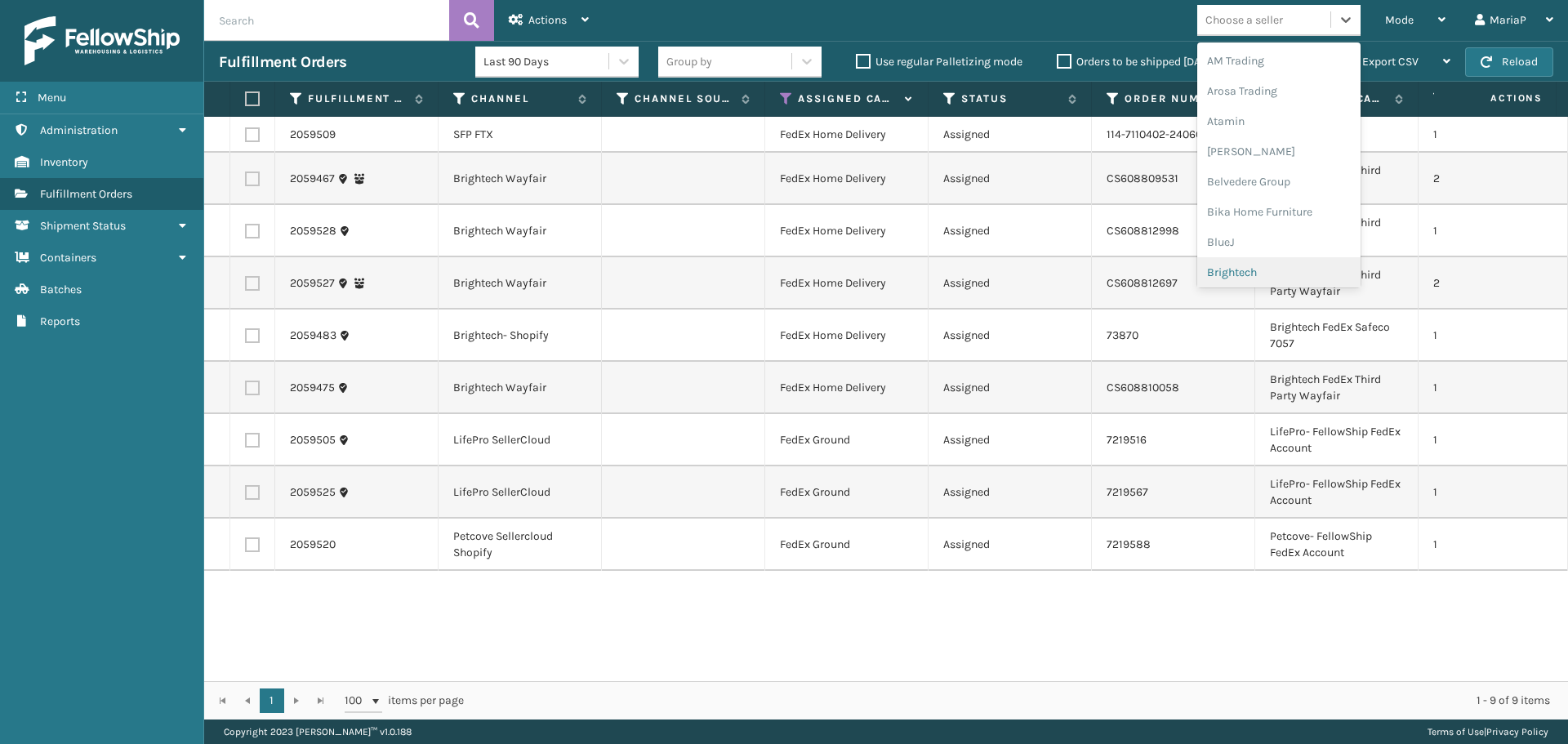
click at [1250, 271] on div "Brightech" at bounding box center [1279, 272] width 163 height 30
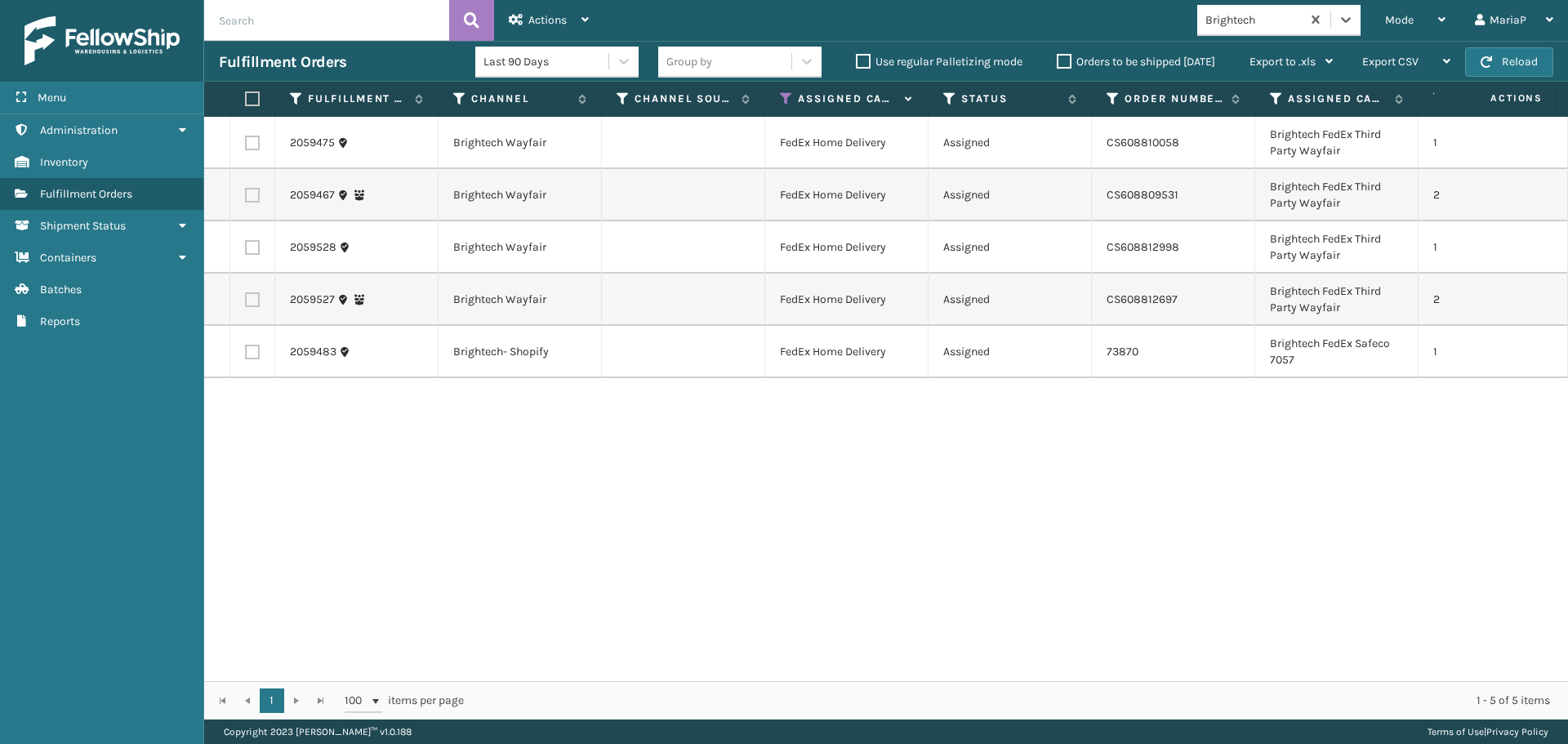
click at [254, 102] on label at bounding box center [250, 98] width 9 height 14
click at [246, 102] on input "checkbox" at bounding box center [245, 99] width 1 height 10
click at [566, 14] on div "Actions" at bounding box center [549, 20] width 80 height 41
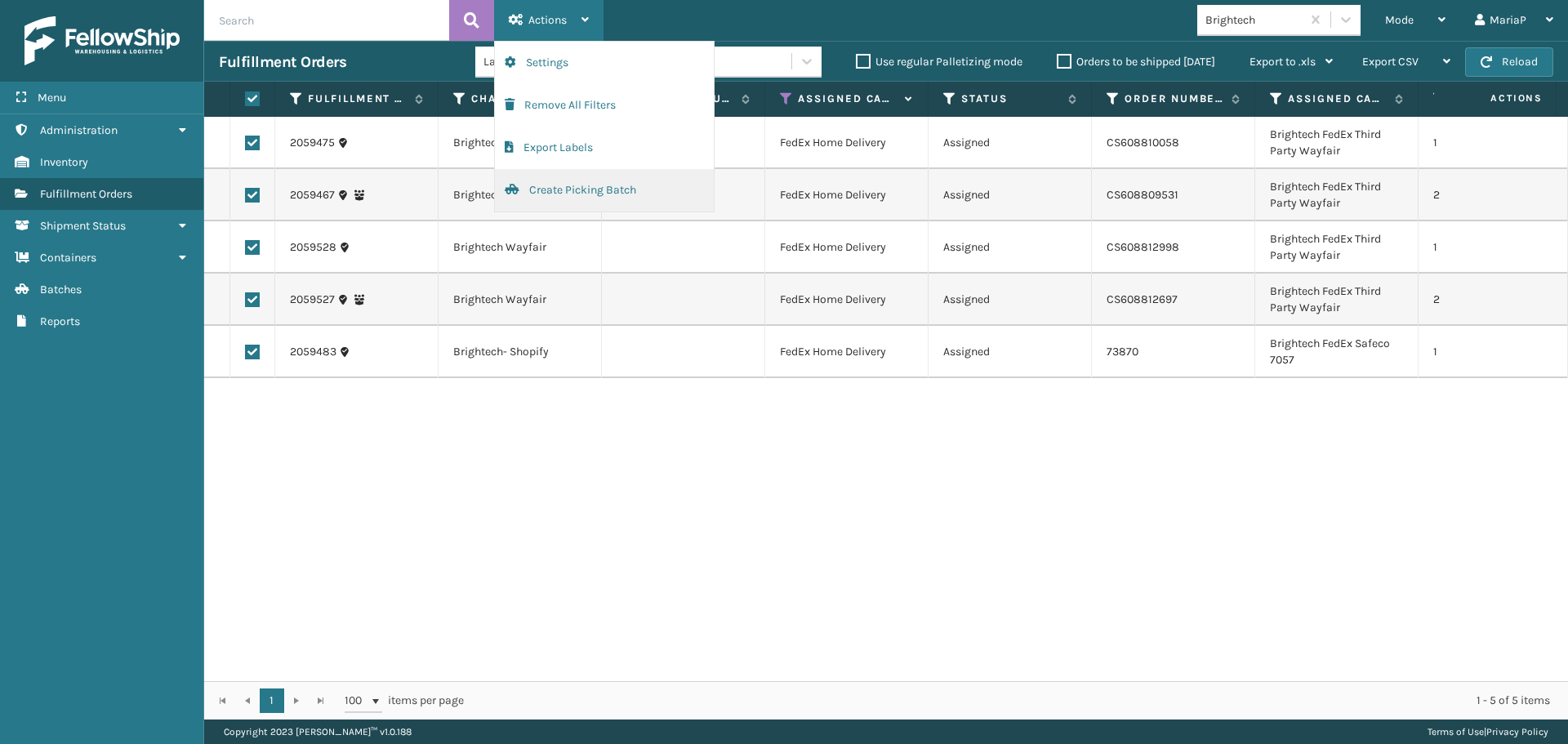
click at [549, 192] on button "Create Picking Batch" at bounding box center [604, 190] width 219 height 43
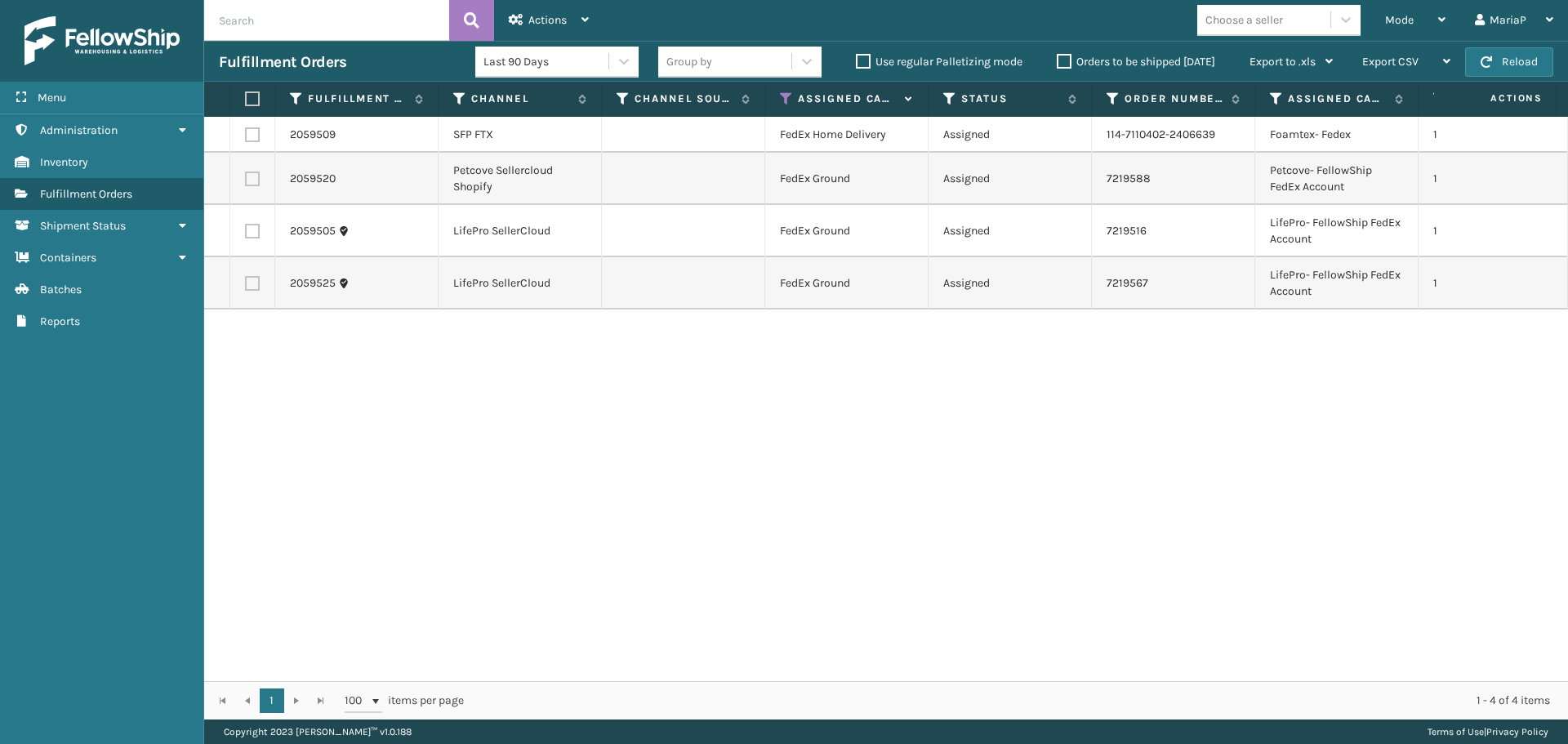
click at [254, 101] on label at bounding box center [250, 98] width 9 height 14
click at [246, 101] on input "checkbox" at bounding box center [245, 99] width 1 height 10
click at [508, 22] on div "Actions Settings Remove All Filters Export Labels Create Picking Batch" at bounding box center [549, 20] width 109 height 41
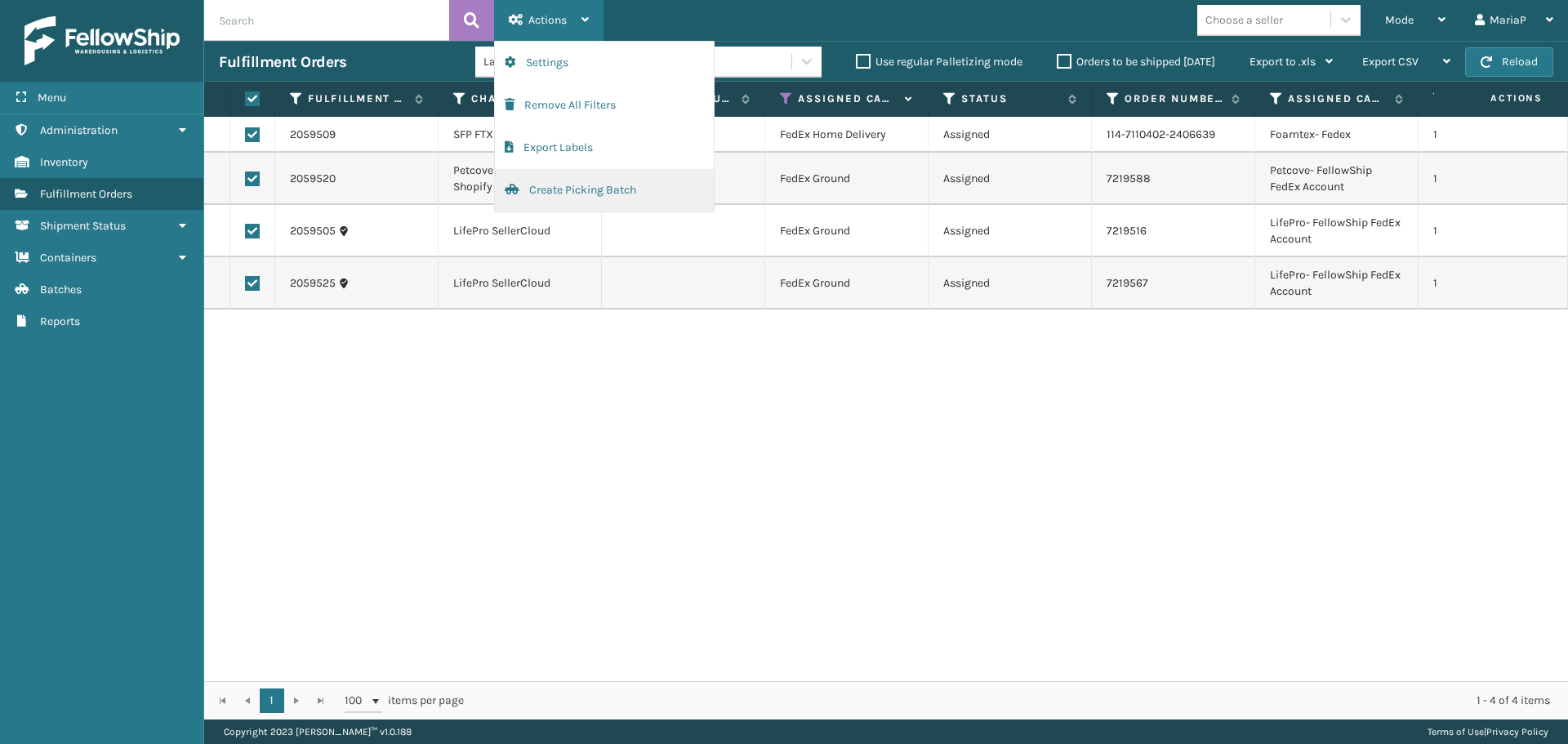
click at [609, 191] on button "Create Picking Batch" at bounding box center [604, 190] width 219 height 43
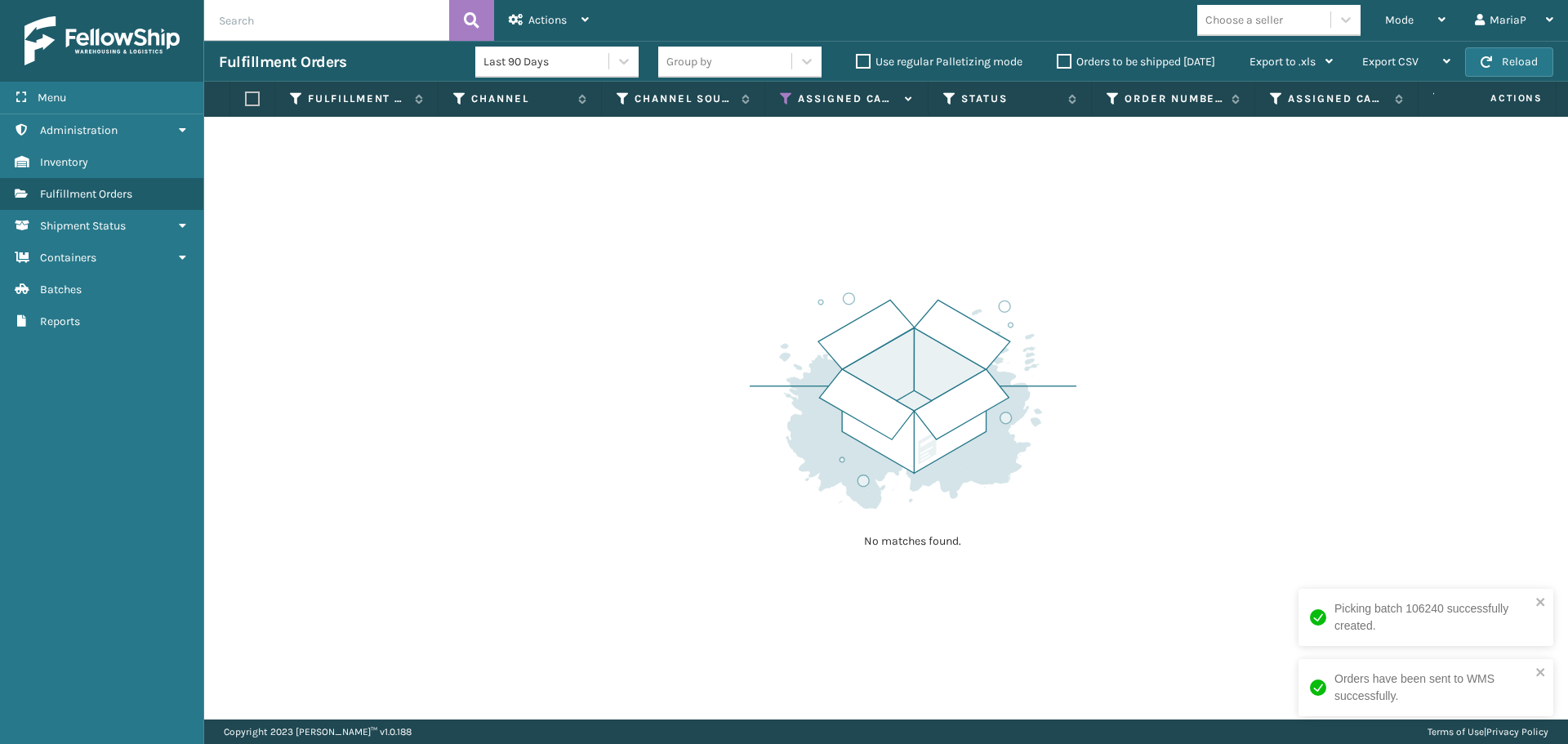
click at [787, 97] on icon at bounding box center [787, 98] width 13 height 14
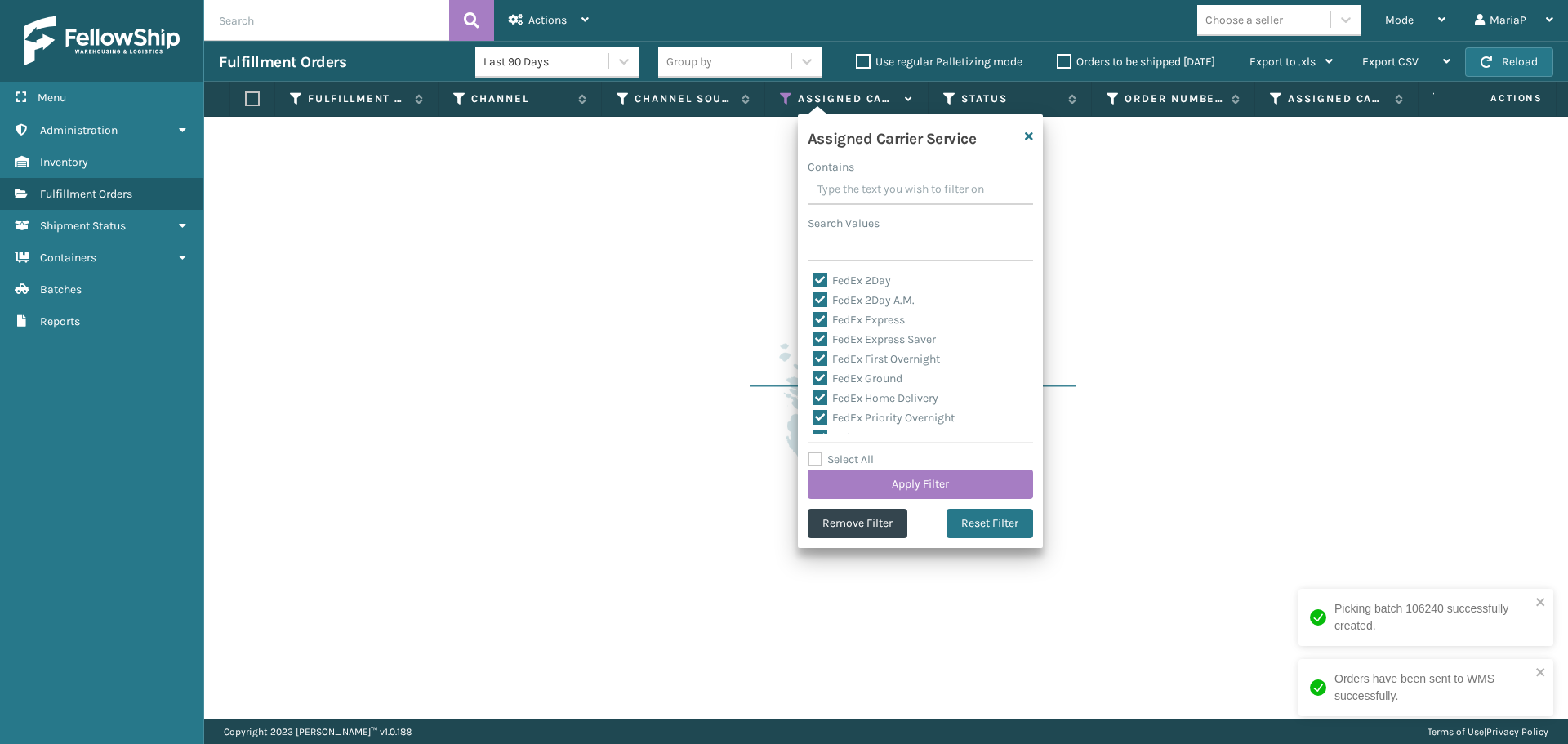
click at [846, 455] on label "Select All" at bounding box center [841, 459] width 66 height 14
click at [846, 452] on input "Select All" at bounding box center [930, 451] width 245 height 2
click at [846, 455] on label "Select All" at bounding box center [841, 459] width 66 height 14
click at [846, 452] on input "Select All" at bounding box center [930, 451] width 245 height 2
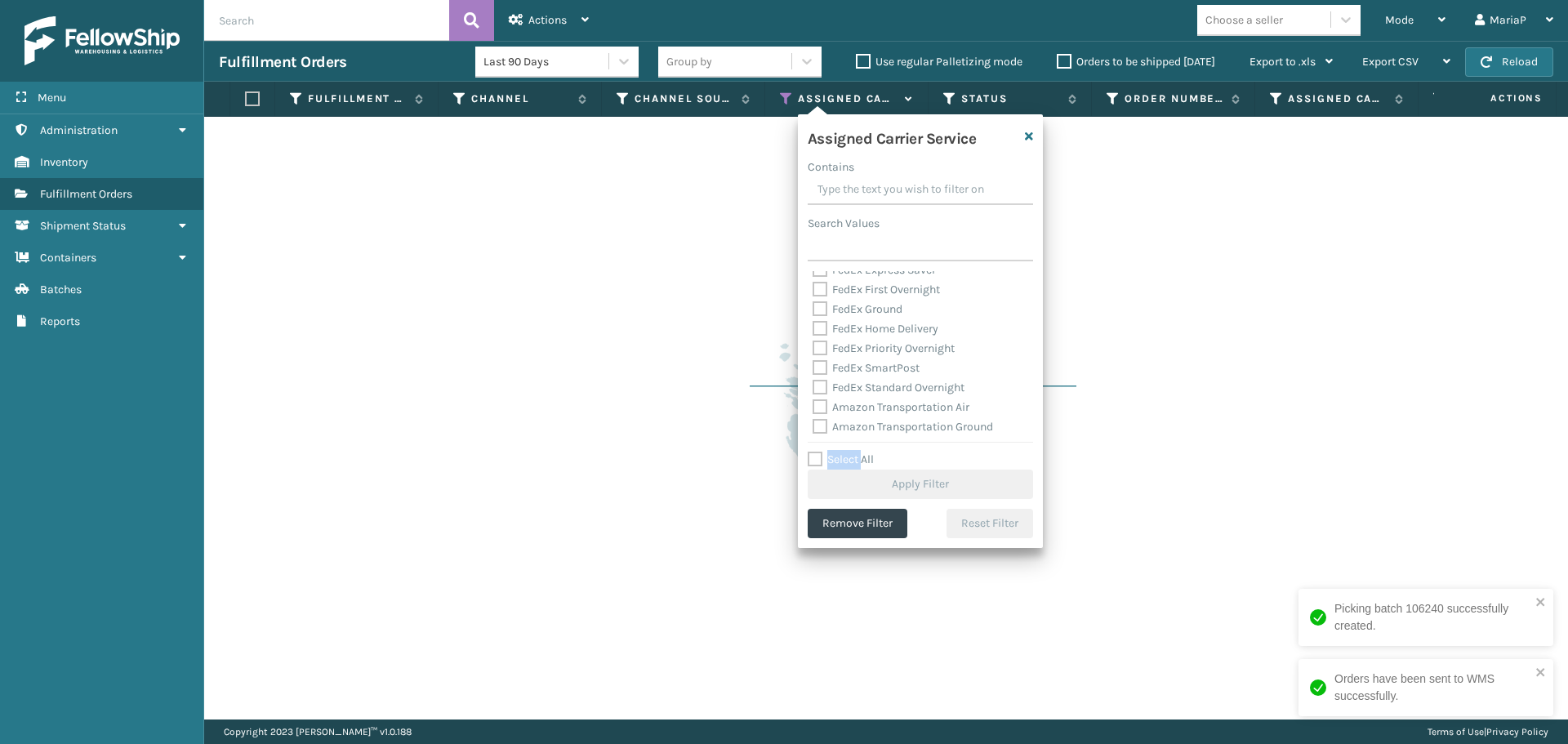
scroll to position [163, 0]
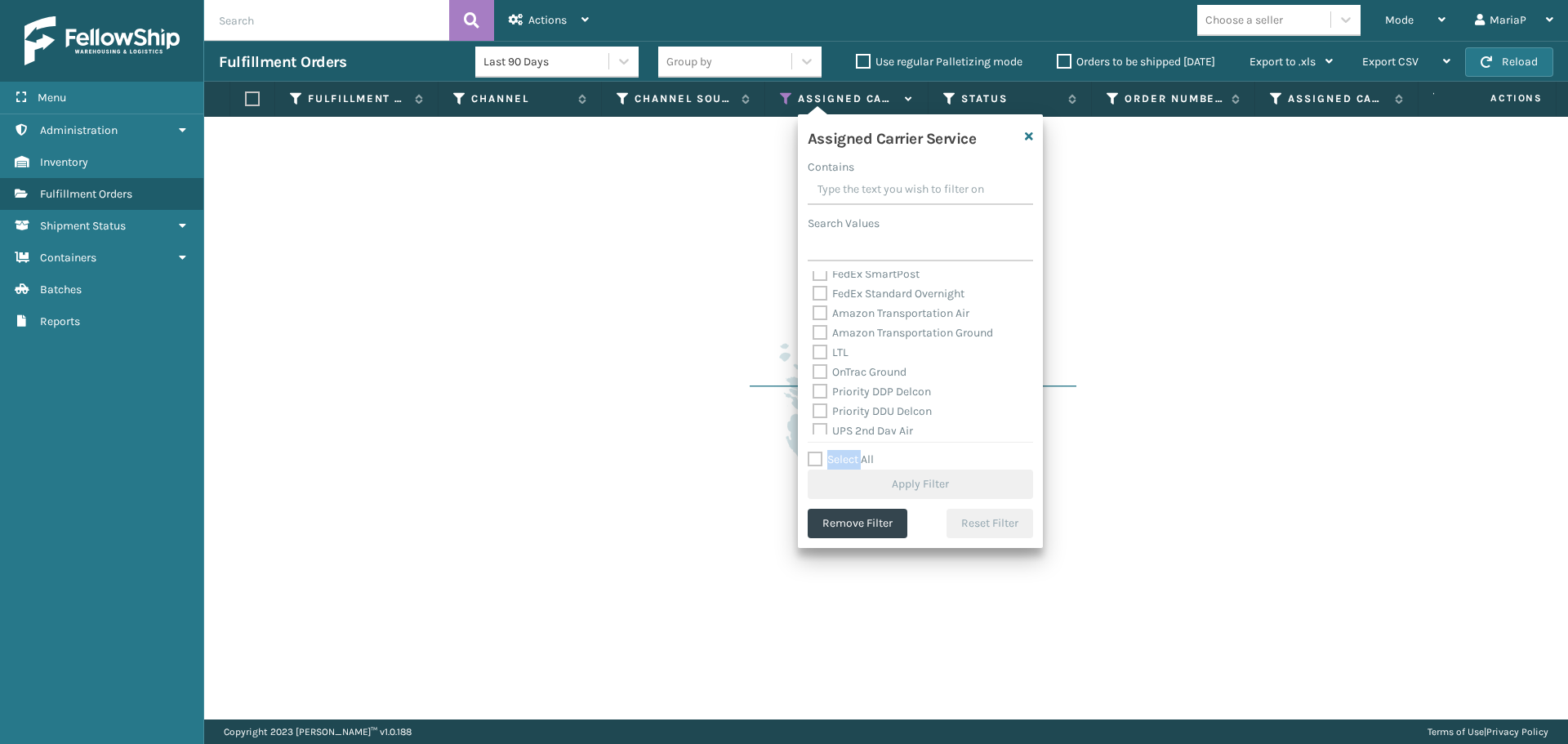
click at [844, 456] on label "Select All" at bounding box center [841, 459] width 66 height 14
click at [844, 452] on input "Select All" at bounding box center [930, 451] width 245 height 2
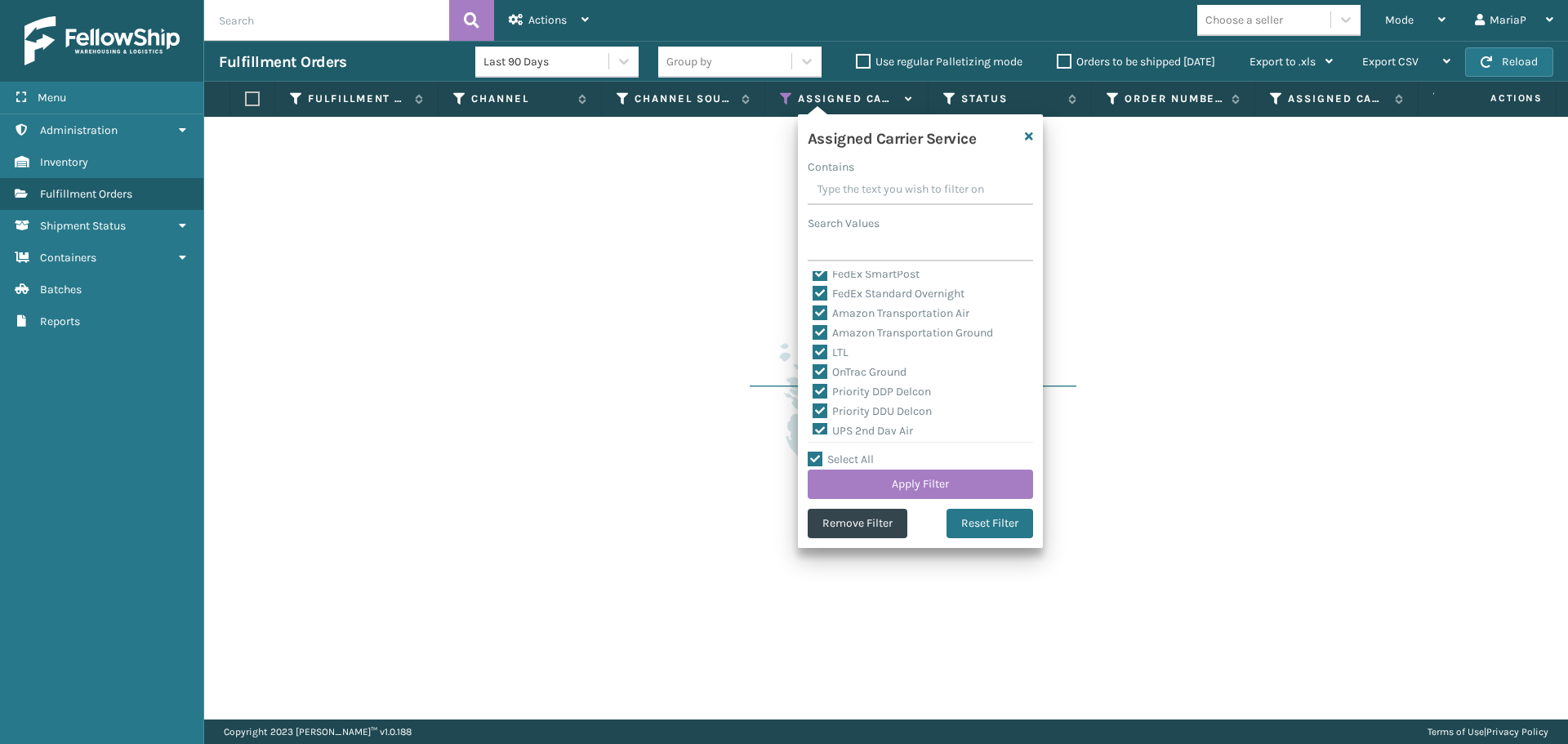
click at [842, 343] on div "LTL" at bounding box center [920, 352] width 215 height 20
click at [840, 356] on label "LTL" at bounding box center [831, 352] width 36 height 14
click at [813, 354] on input "LTL" at bounding box center [812, 347] width 1 height 10
click at [961, 478] on button "Apply Filter" at bounding box center [921, 484] width 226 height 29
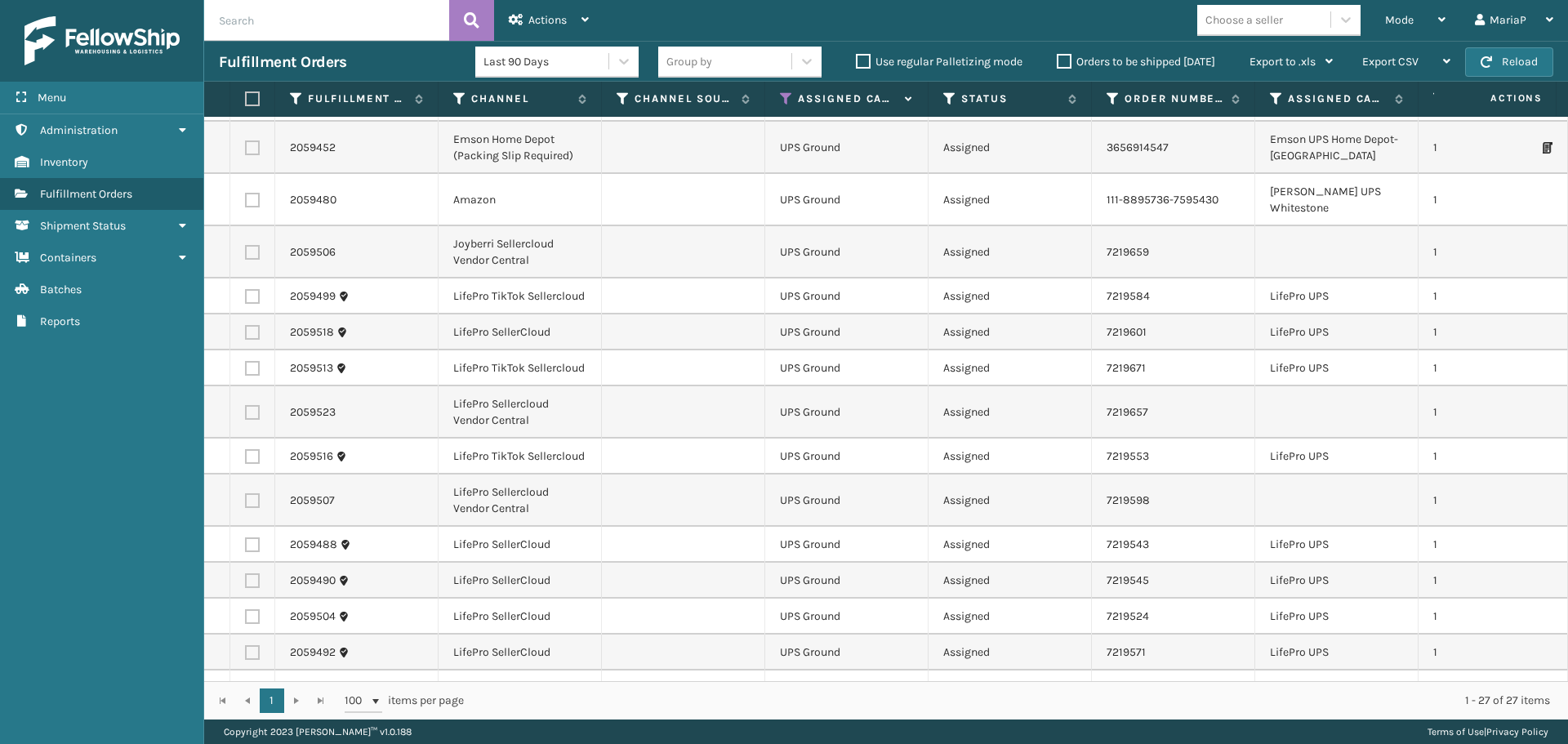
scroll to position [500, 0]
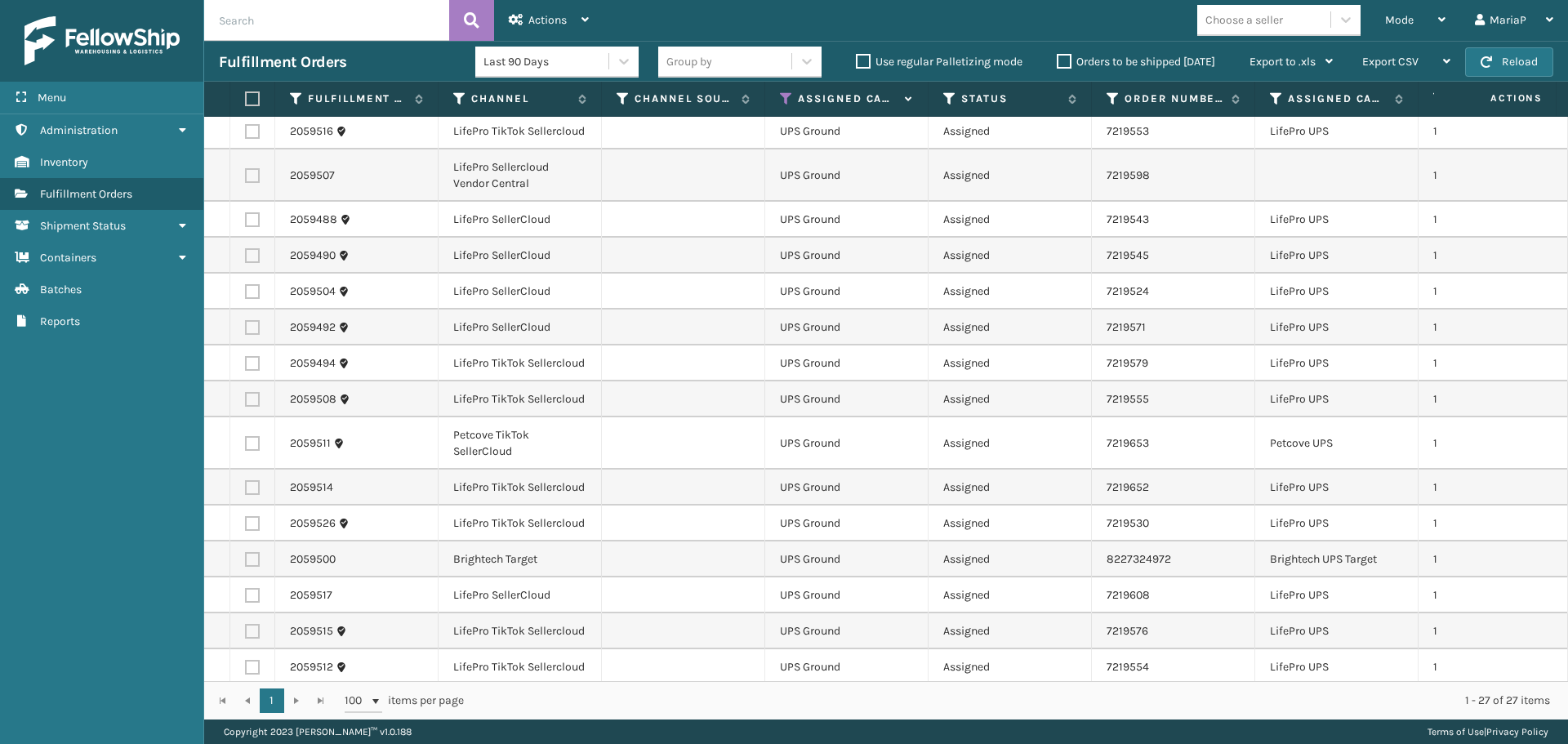
click at [1252, 17] on div "Choose a seller" at bounding box center [1244, 20] width 78 height 17
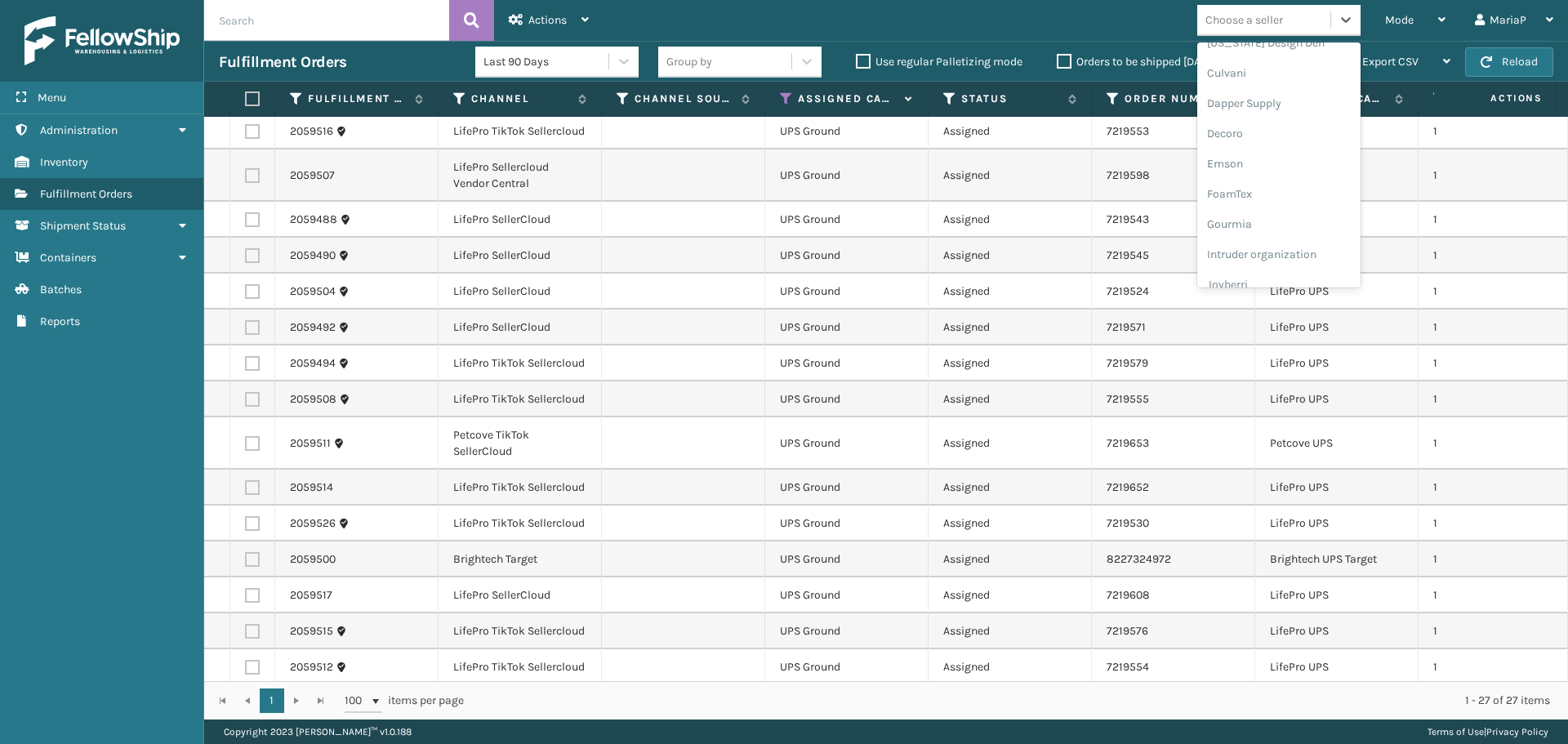
scroll to position [517, 0]
click at [1250, 141] on div "LifePro Fitness" at bounding box center [1279, 148] width 163 height 30
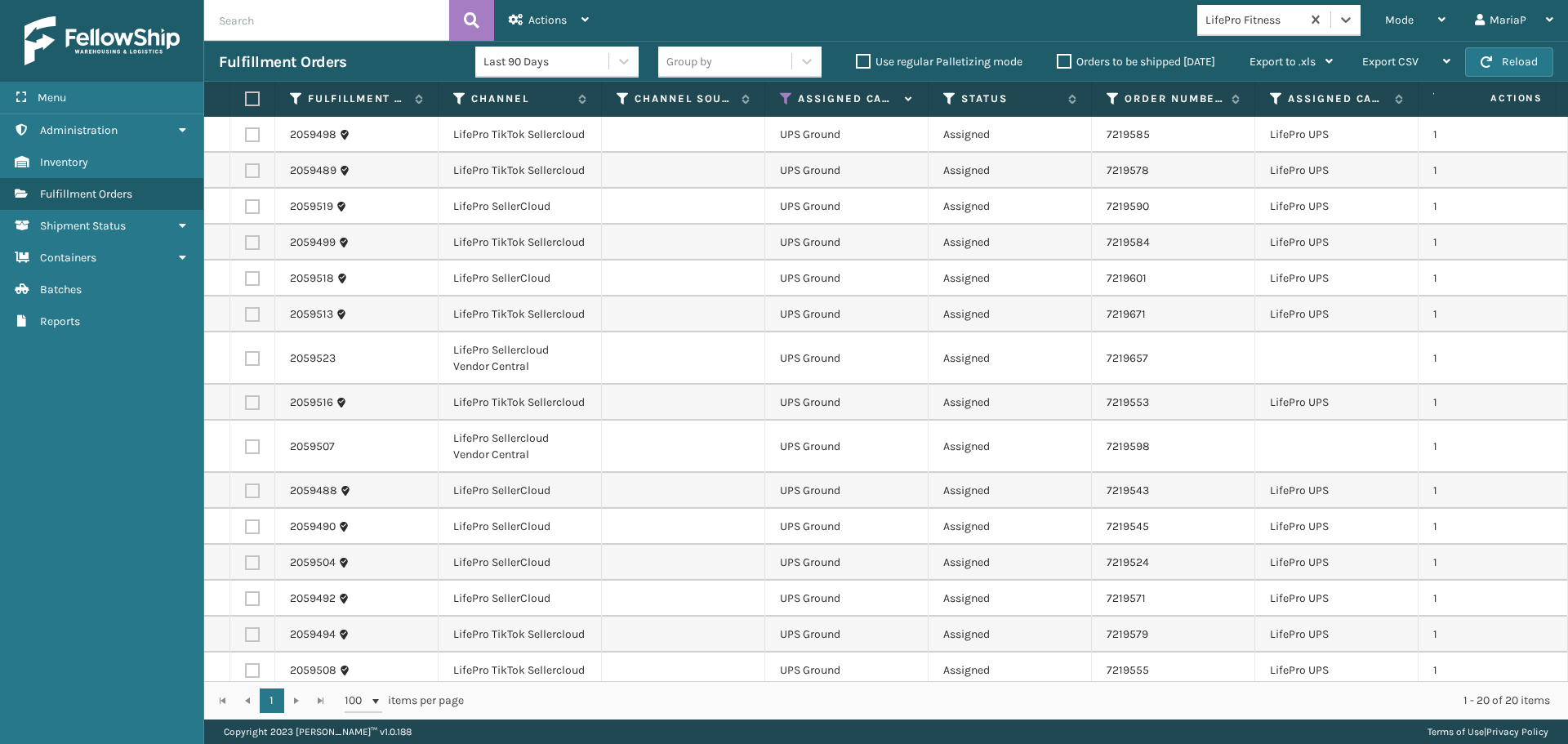
click at [258, 102] on th at bounding box center [252, 99] width 45 height 35
click at [251, 95] on label at bounding box center [250, 98] width 9 height 14
click at [246, 95] on input "checkbox" at bounding box center [245, 99] width 1 height 10
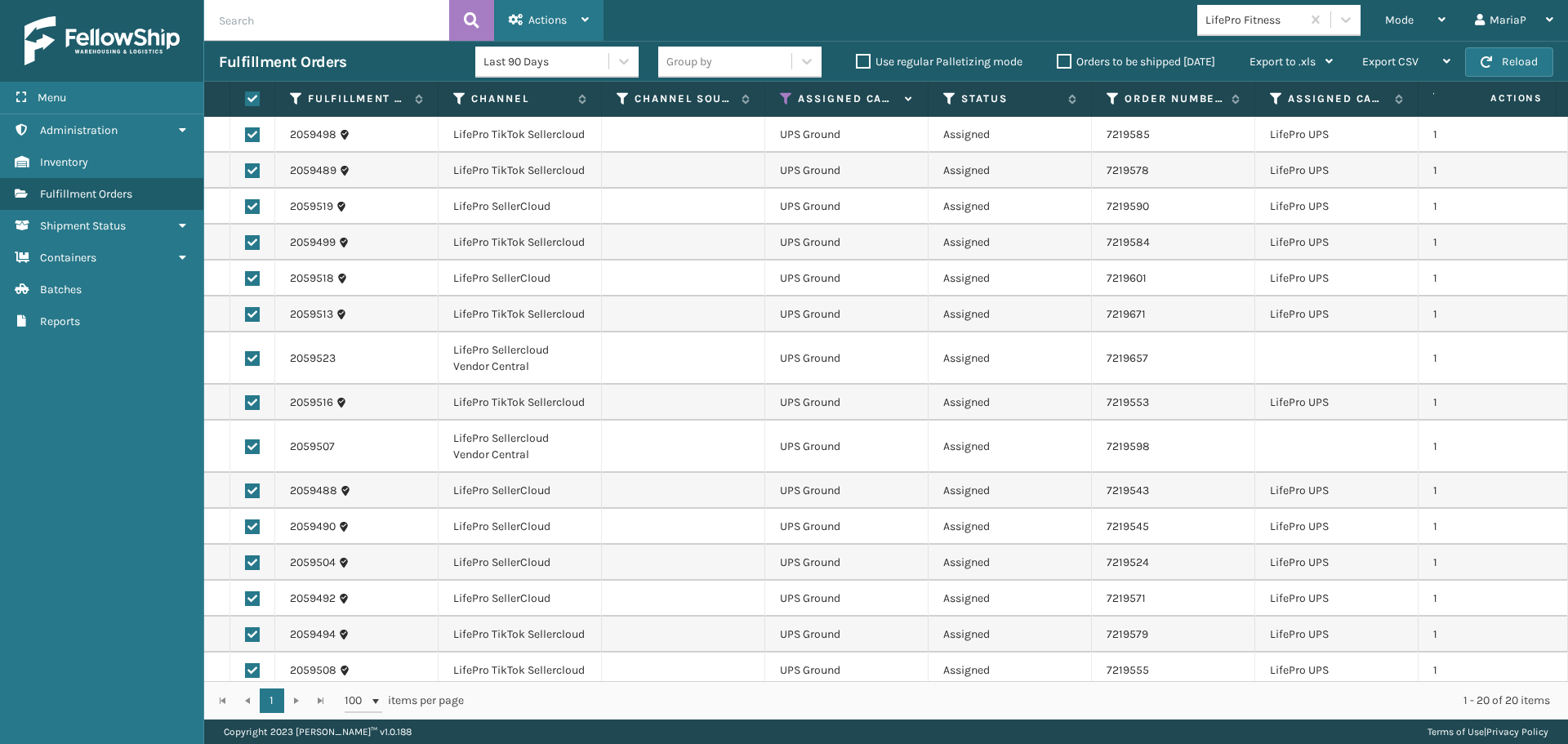
click at [540, 21] on span "Actions" at bounding box center [548, 20] width 38 height 14
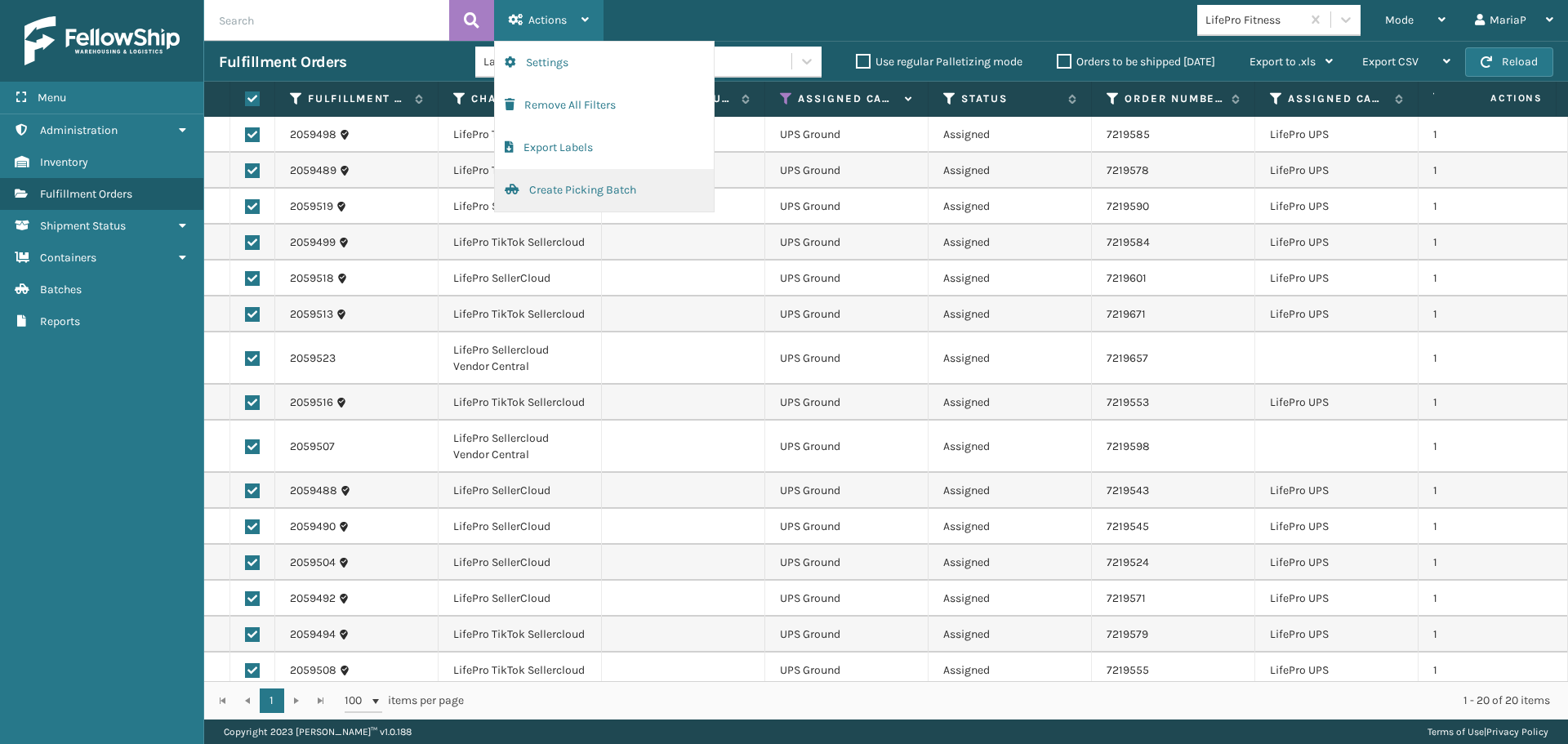
click at [566, 191] on button "Create Picking Batch" at bounding box center [604, 190] width 219 height 43
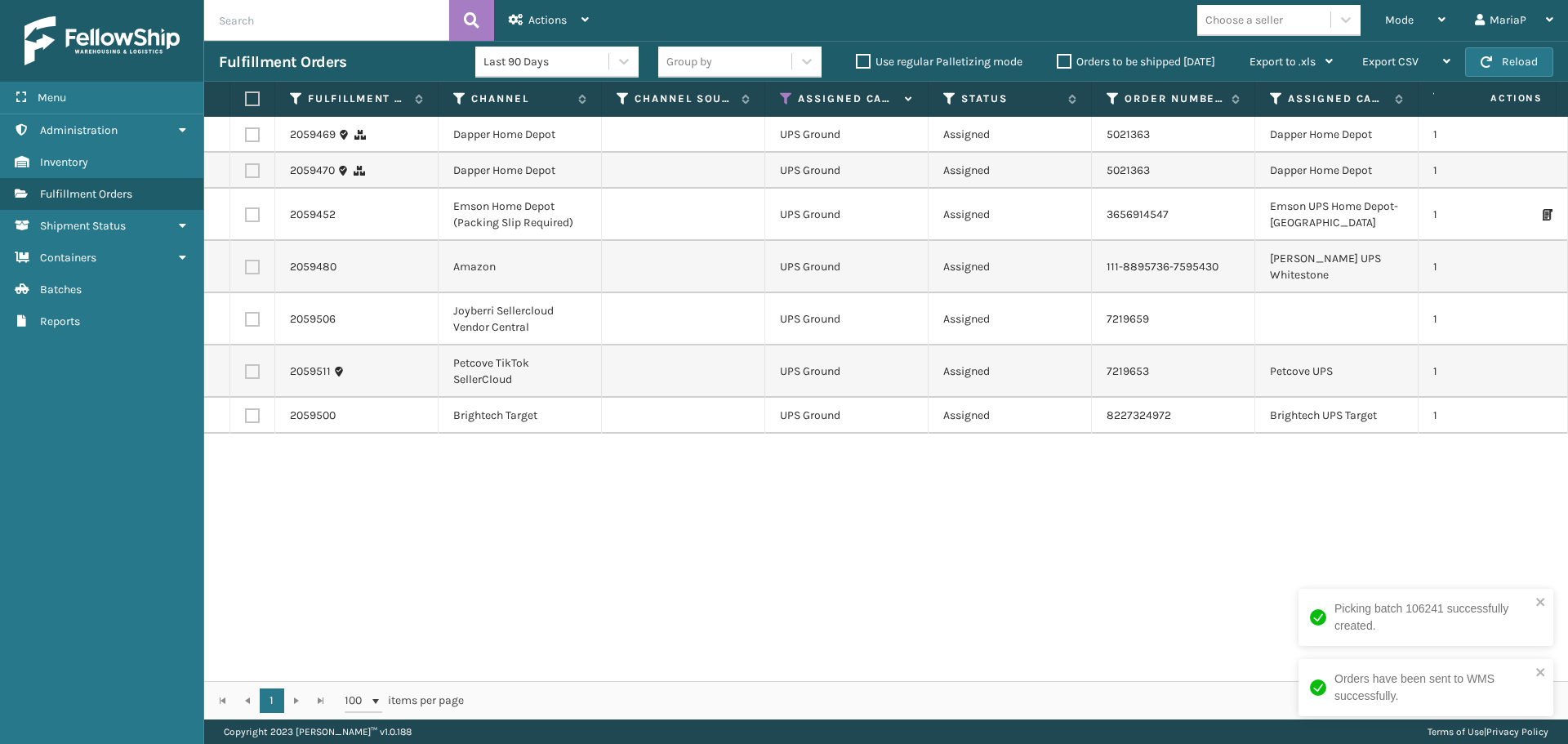
click at [254, 98] on label at bounding box center [250, 98] width 9 height 14
click at [246, 98] on input "checkbox" at bounding box center [245, 99] width 1 height 10
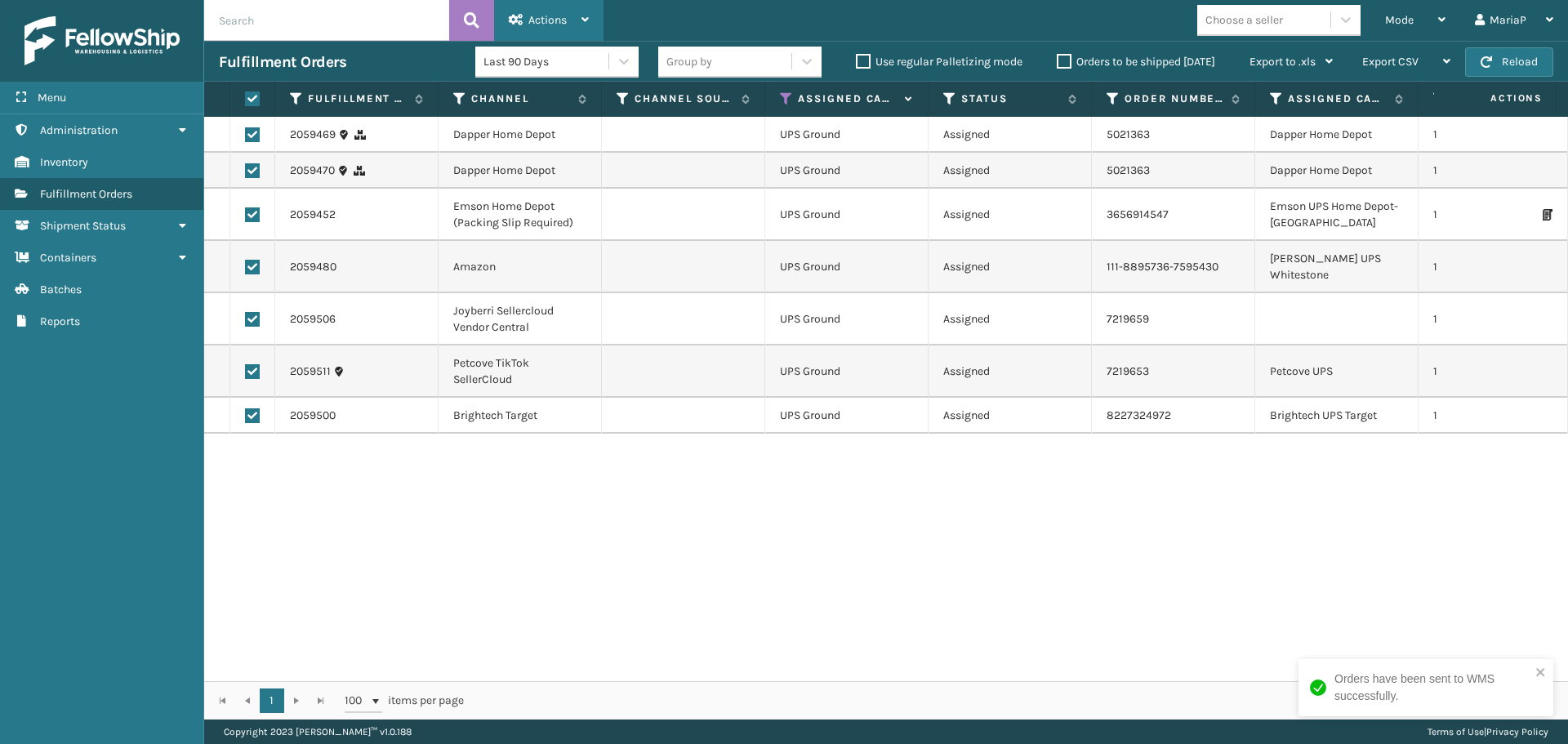
click at [543, 19] on span "Actions" at bounding box center [548, 20] width 38 height 14
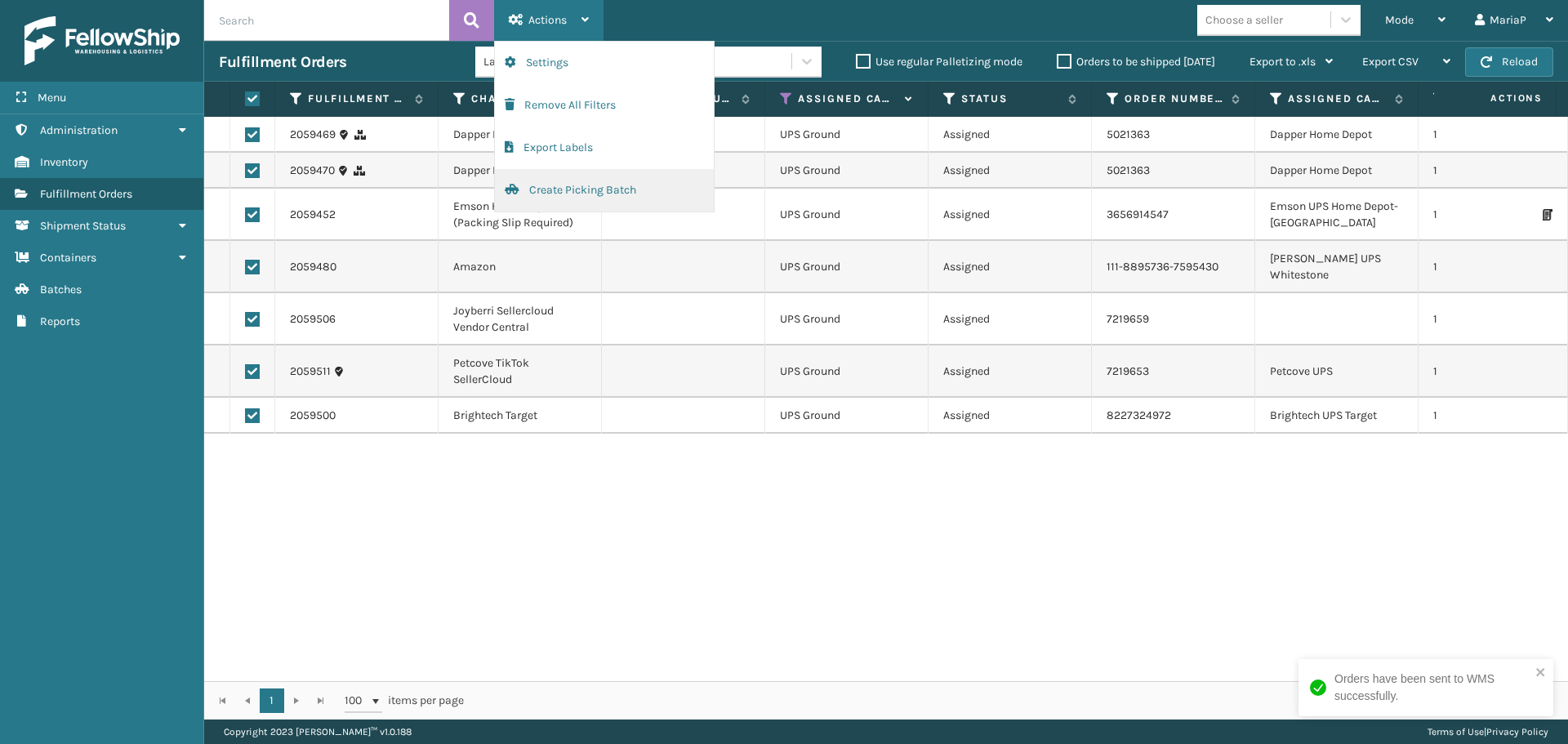
click at [577, 196] on button "Create Picking Batch" at bounding box center [604, 190] width 219 height 43
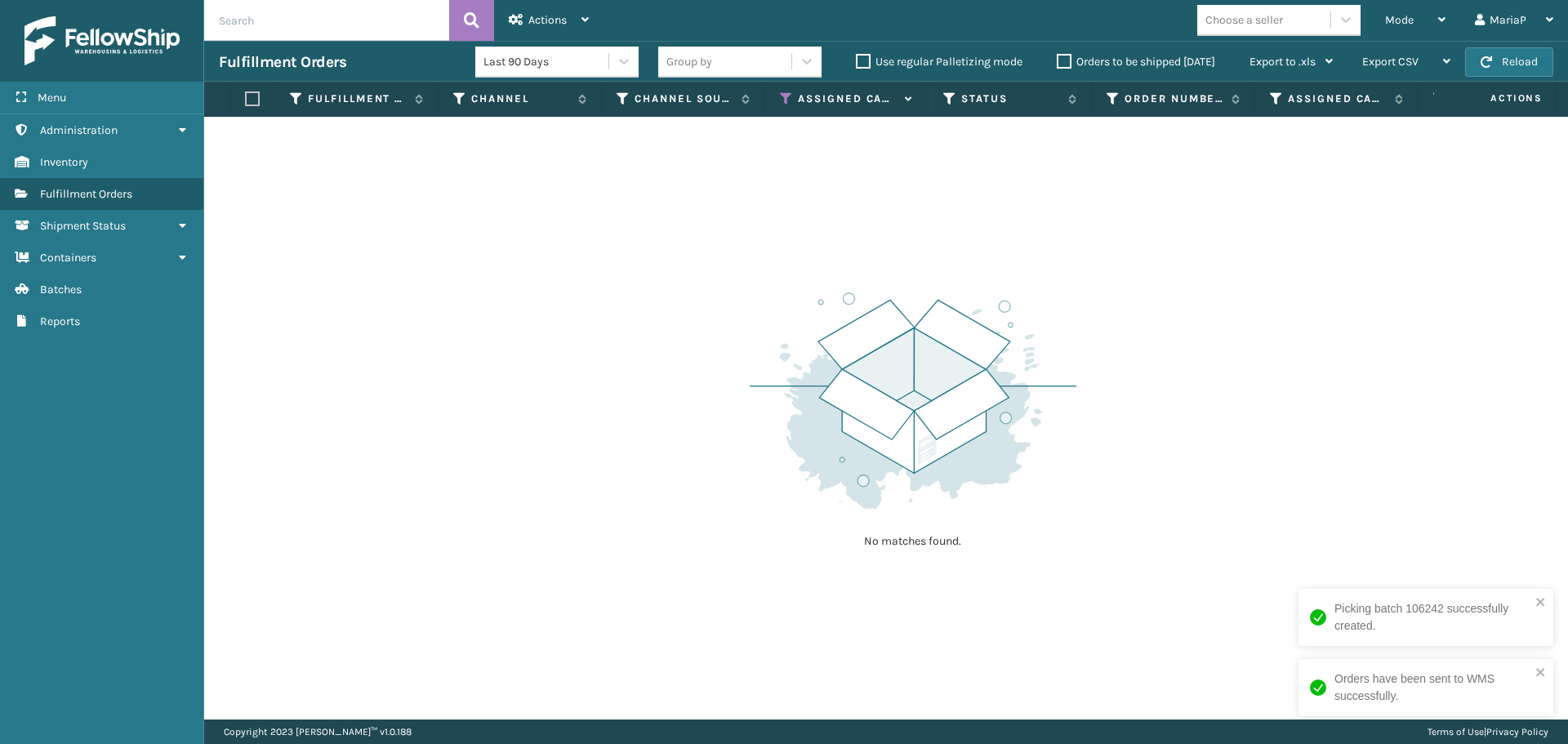
click at [788, 99] on icon at bounding box center [787, 98] width 13 height 14
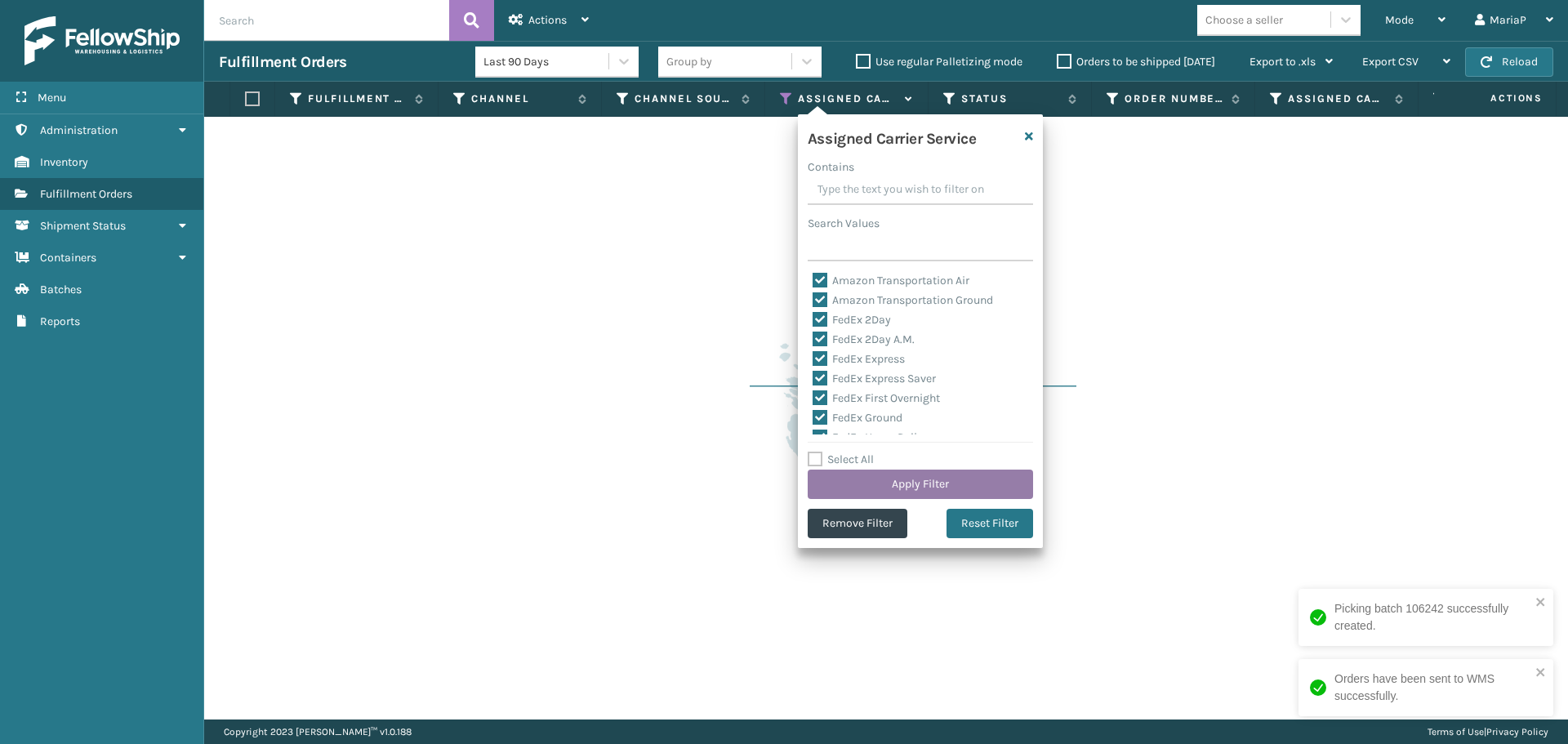
click at [875, 489] on button "Apply Filter" at bounding box center [921, 484] width 226 height 29
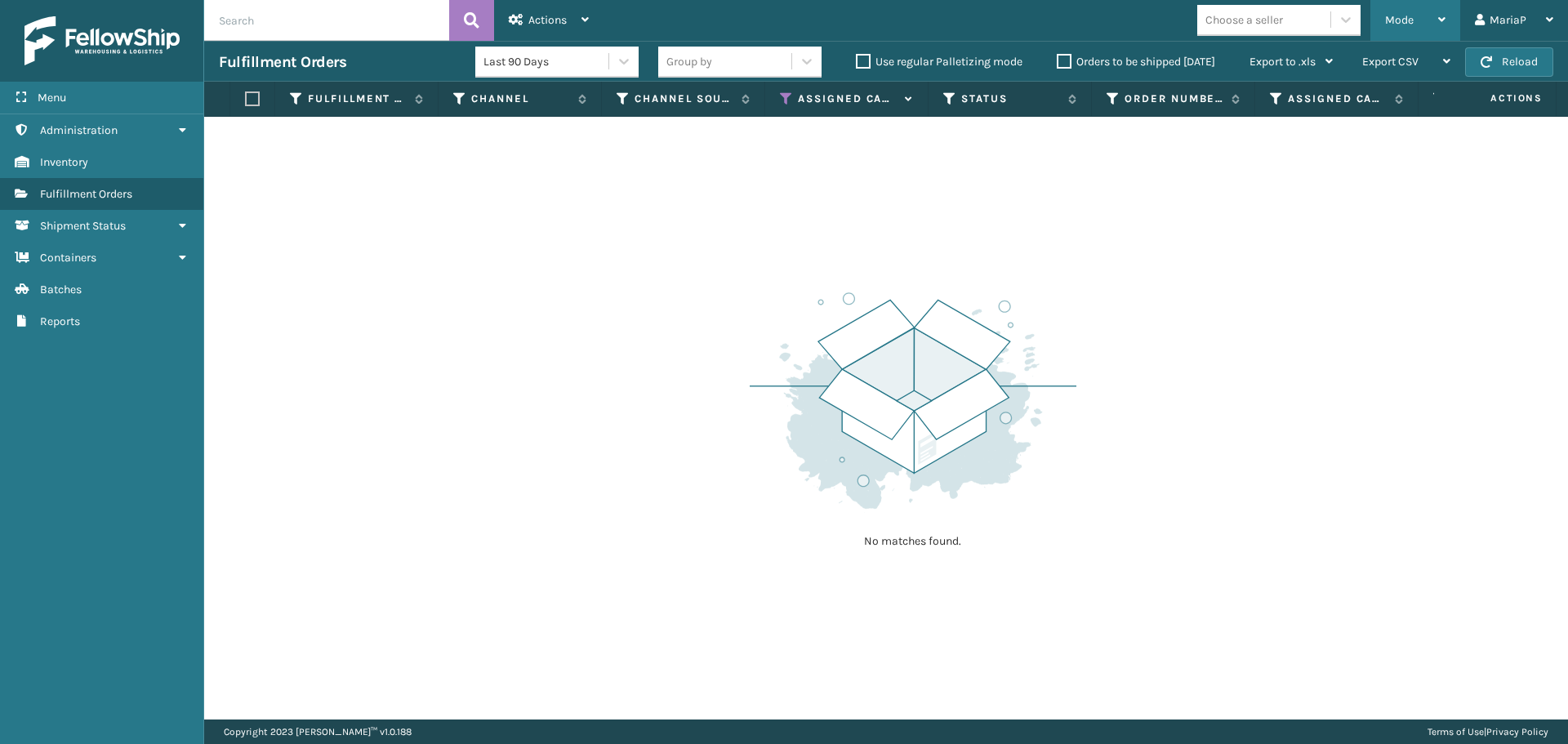
click at [1416, 21] on div "Mode" at bounding box center [1415, 20] width 61 height 41
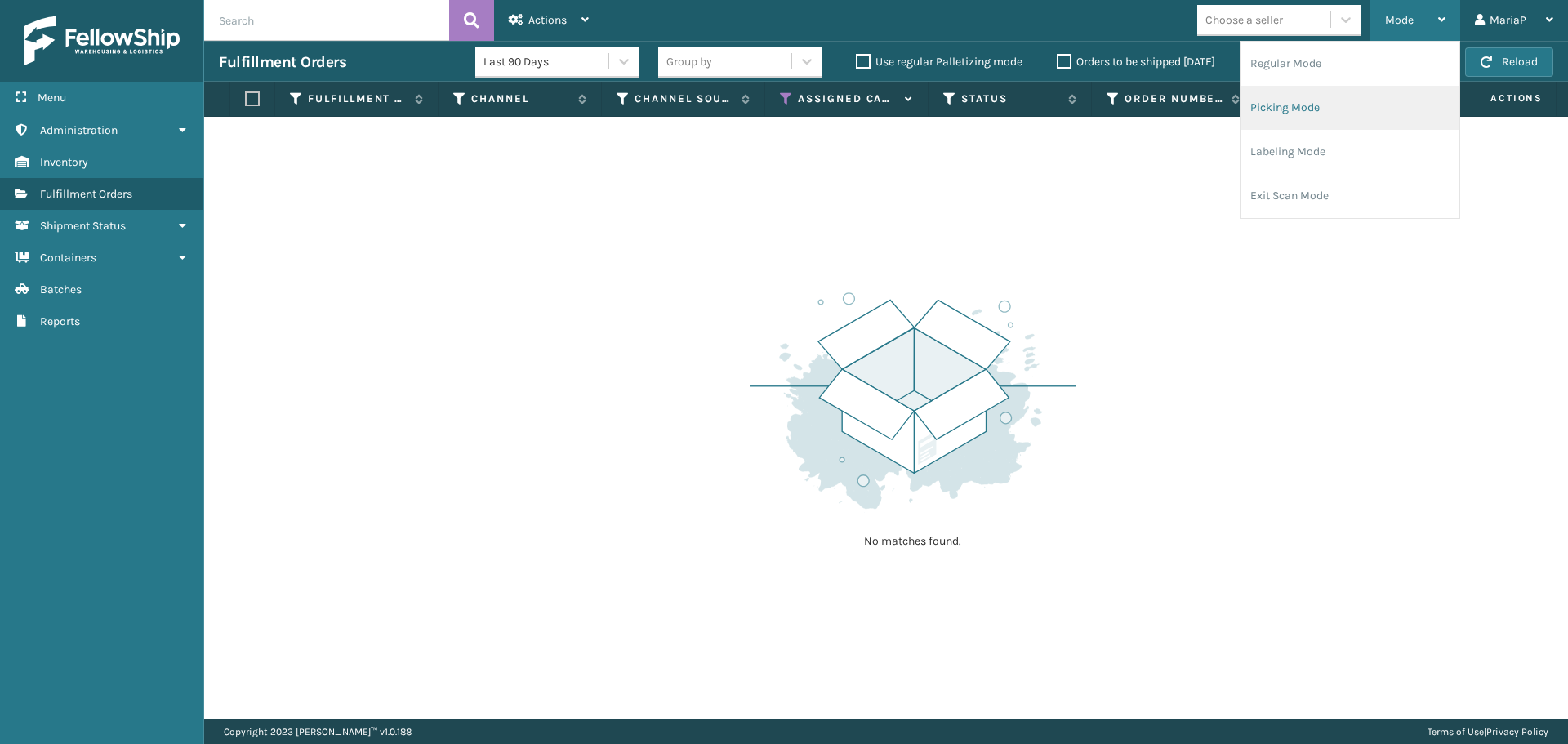
click at [1302, 72] on li "Regular Mode" at bounding box center [1350, 64] width 219 height 44
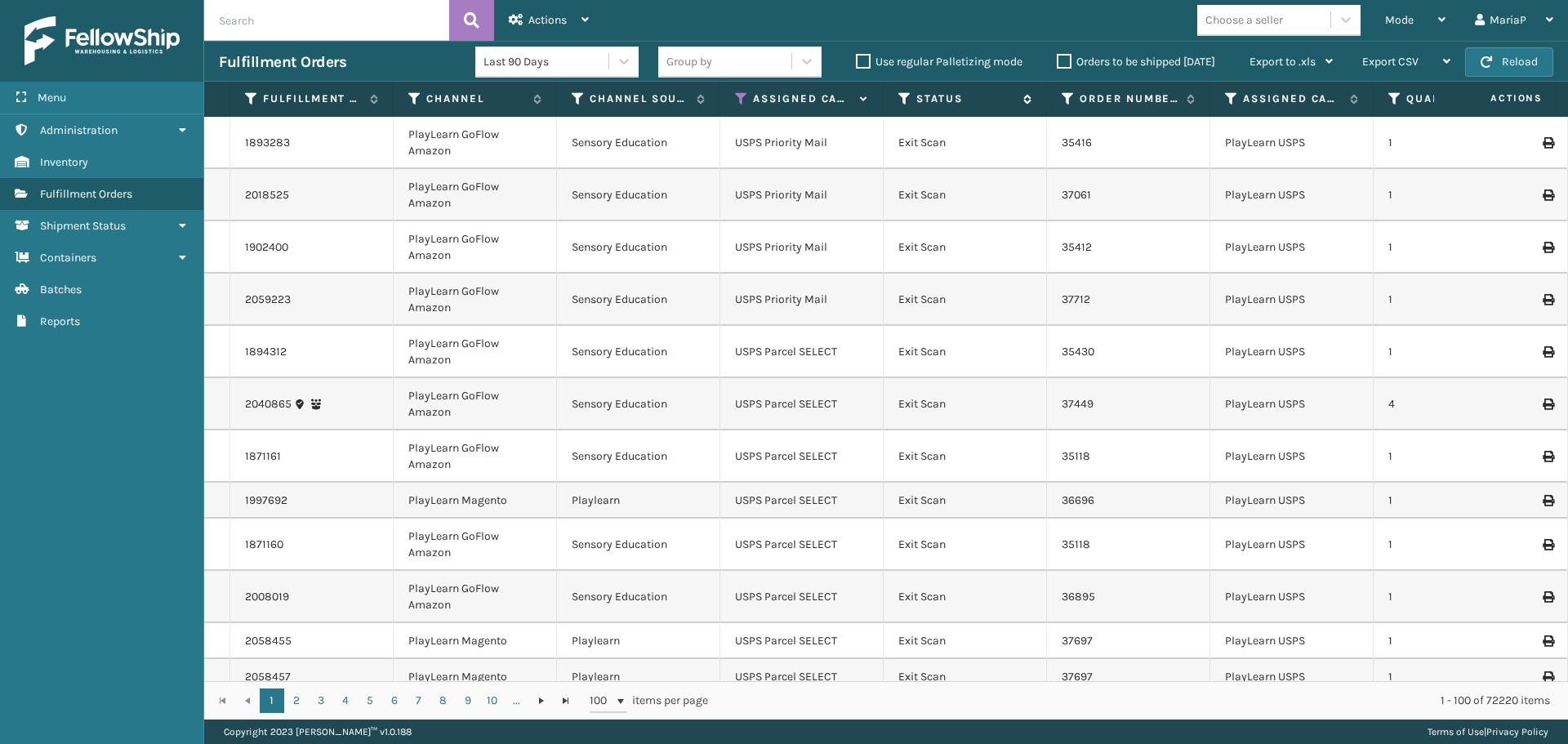
click at [904, 98] on icon at bounding box center [905, 98] width 13 height 14
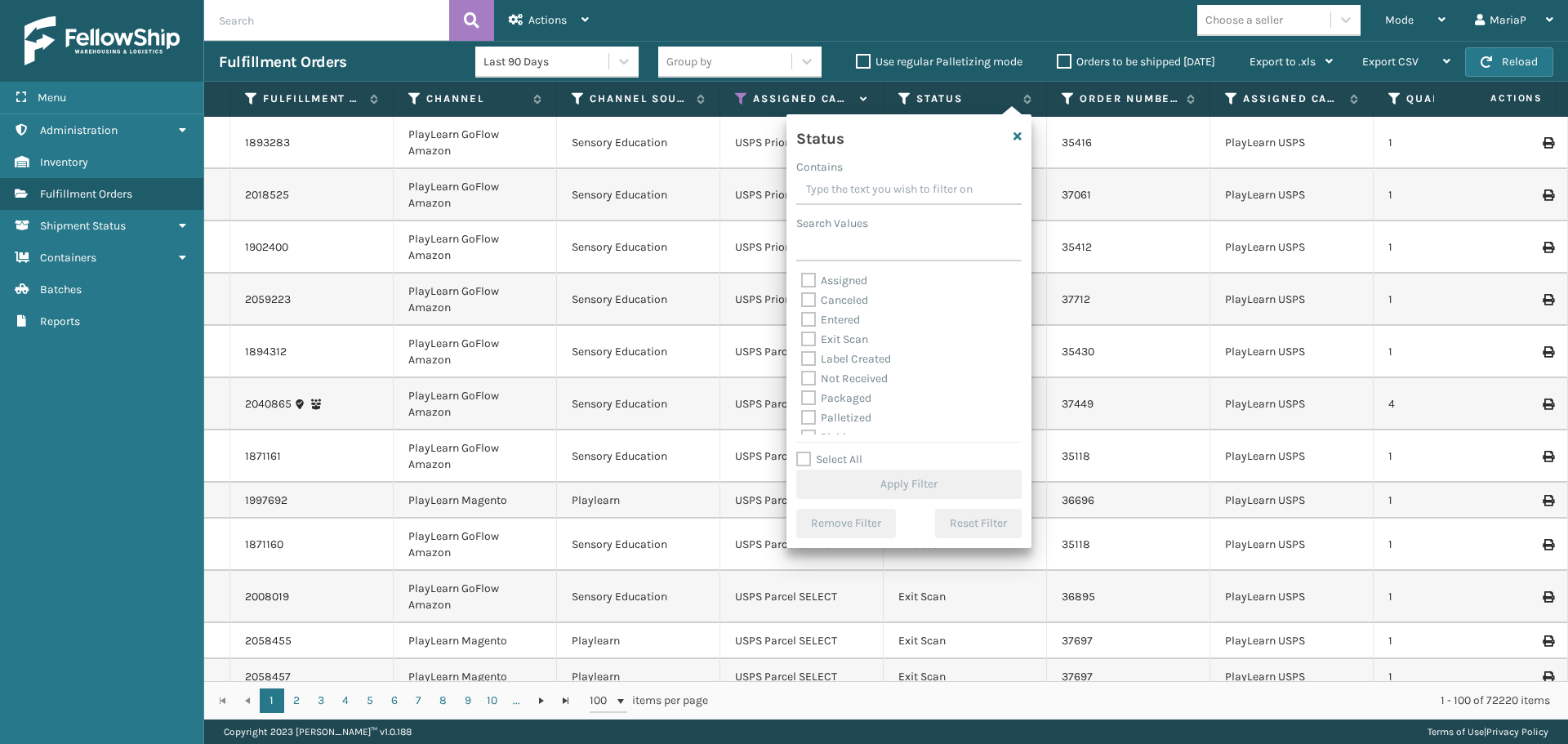
scroll to position [82, 0]
click at [852, 357] on label "Picking" at bounding box center [830, 355] width 58 height 14
click at [802, 357] on input "Picking" at bounding box center [801, 351] width 1 height 10
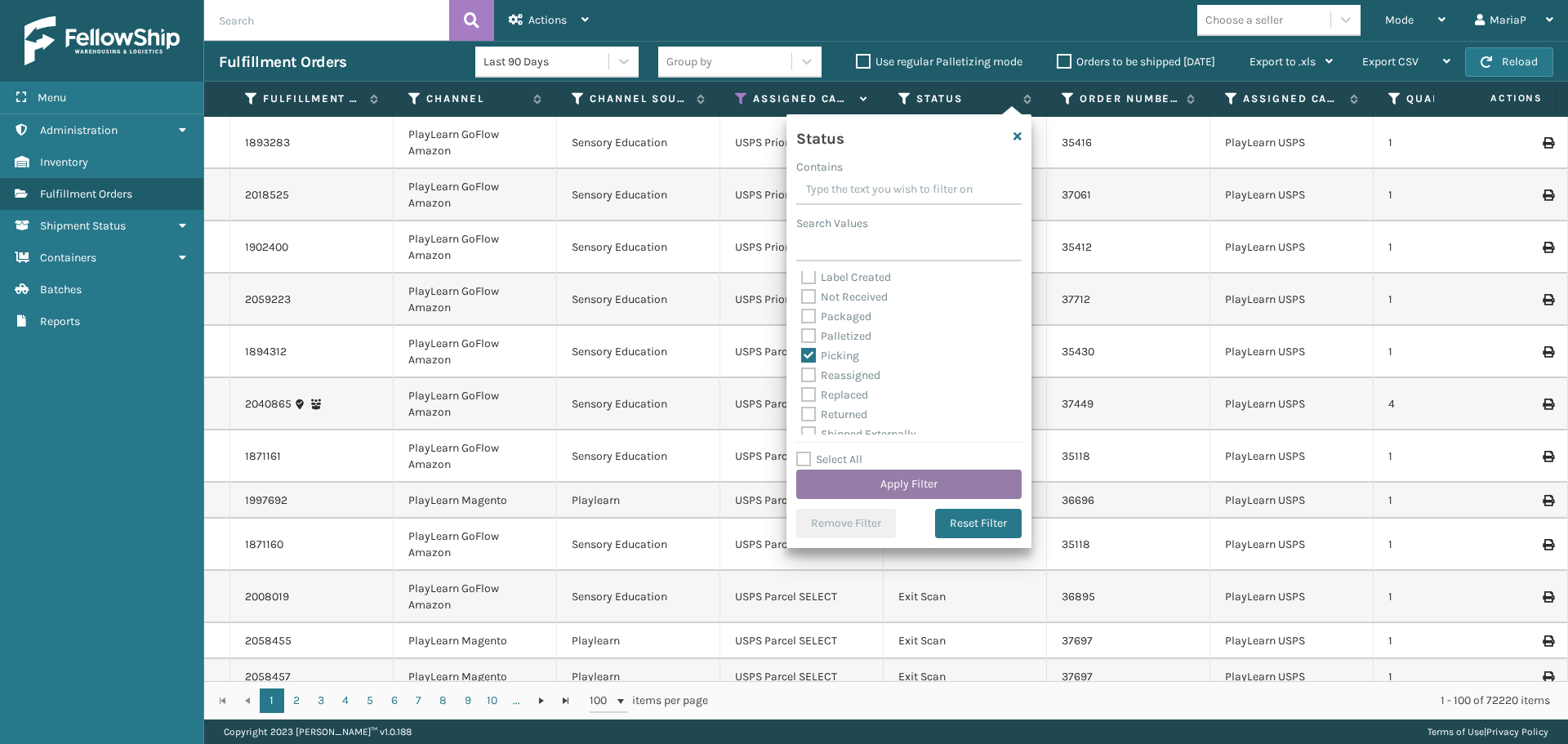
click at [907, 481] on button "Apply Filter" at bounding box center [909, 484] width 226 height 29
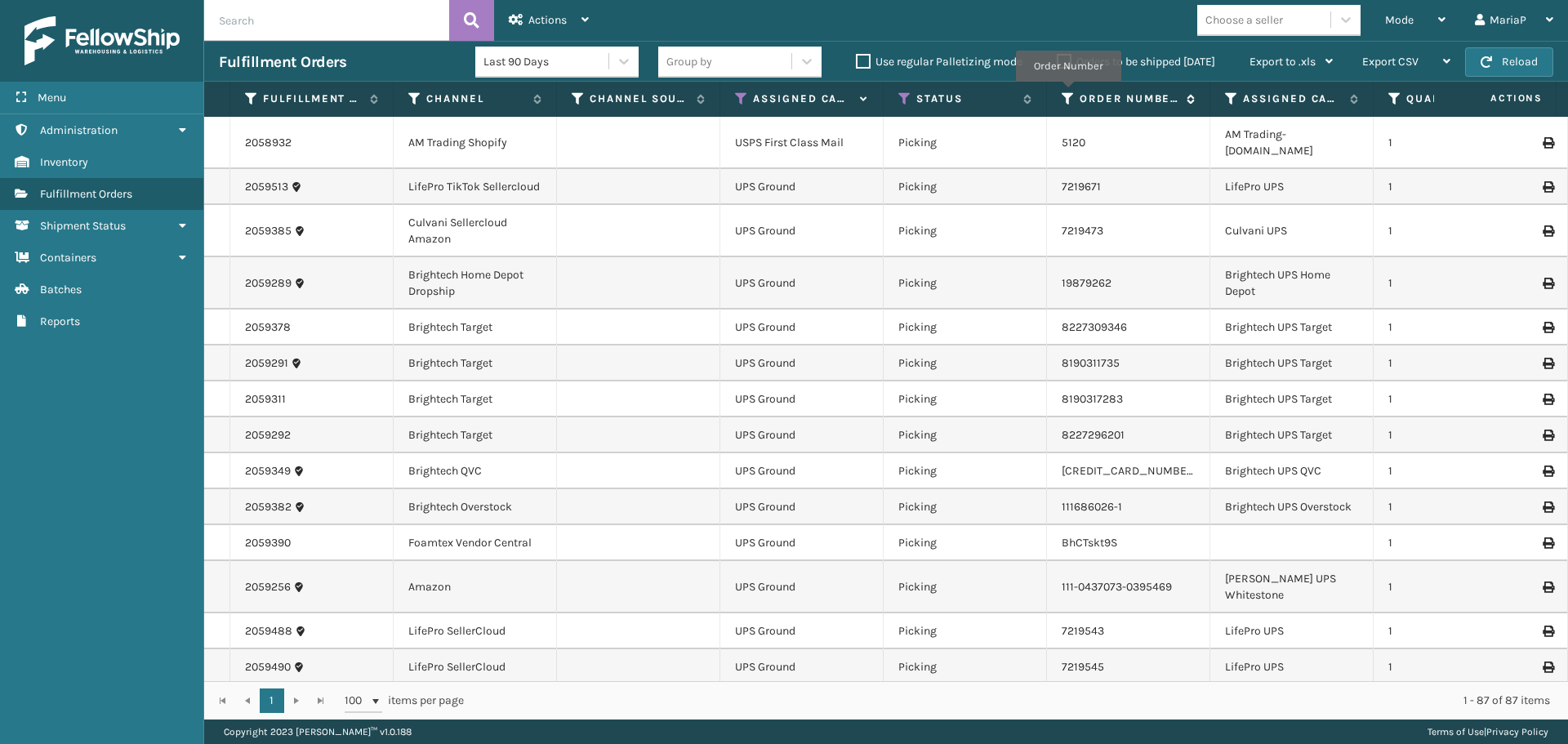
click at [1069, 93] on icon at bounding box center [1069, 98] width 13 height 14
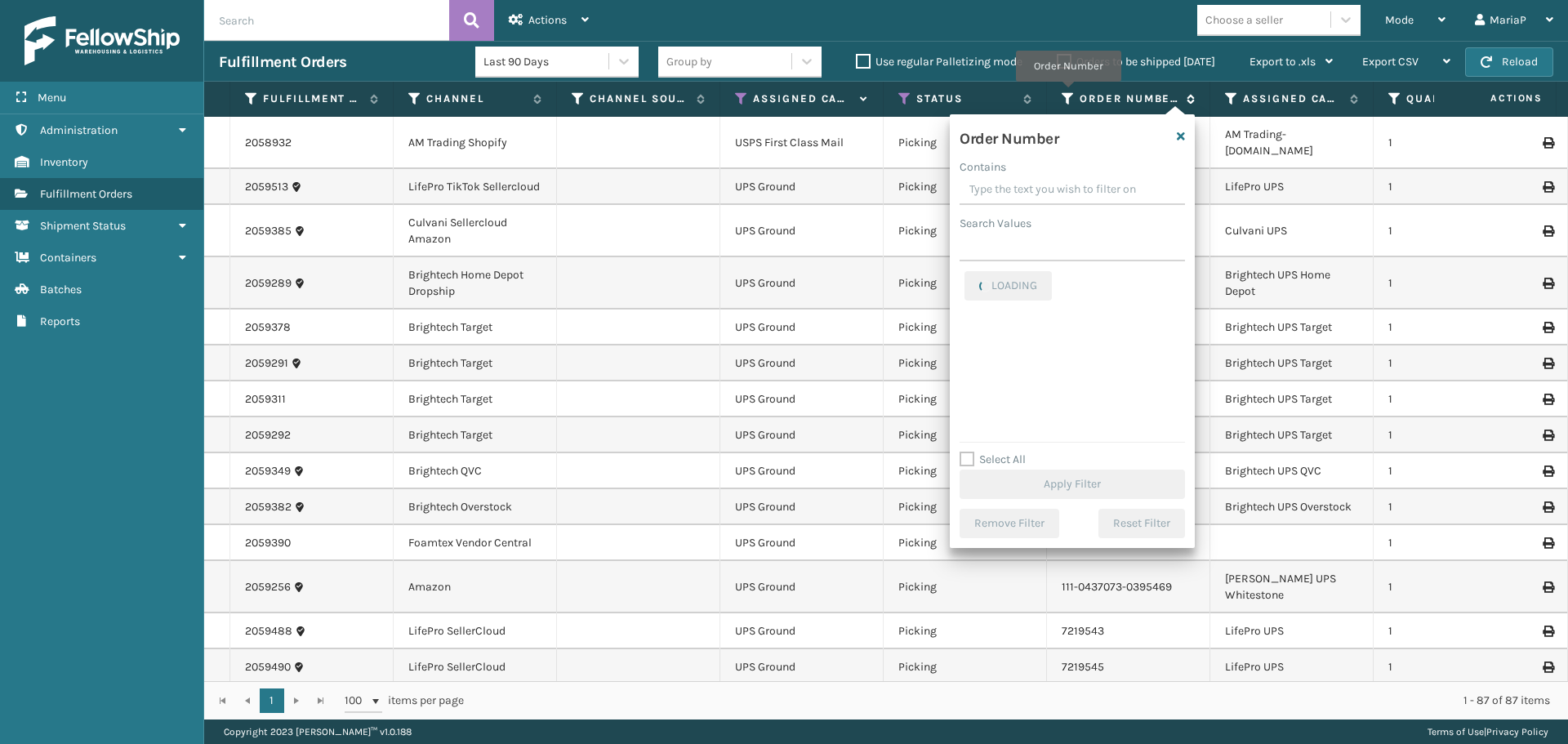
click at [1069, 93] on icon at bounding box center [1069, 98] width 13 height 14
click at [1181, 138] on icon "button" at bounding box center [1181, 137] width 9 height 11
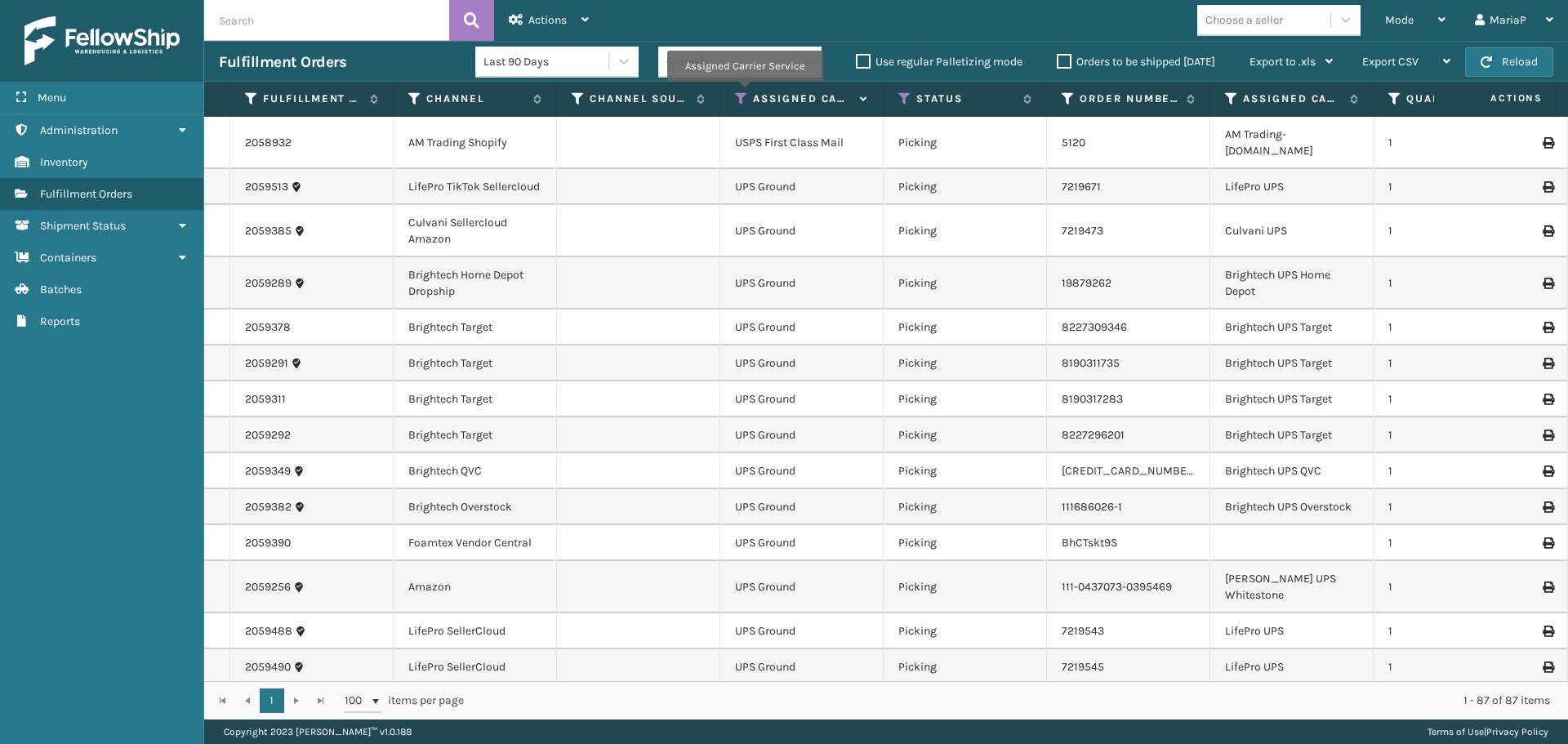
click at [741, 97] on icon at bounding box center [741, 98] width 13 height 14
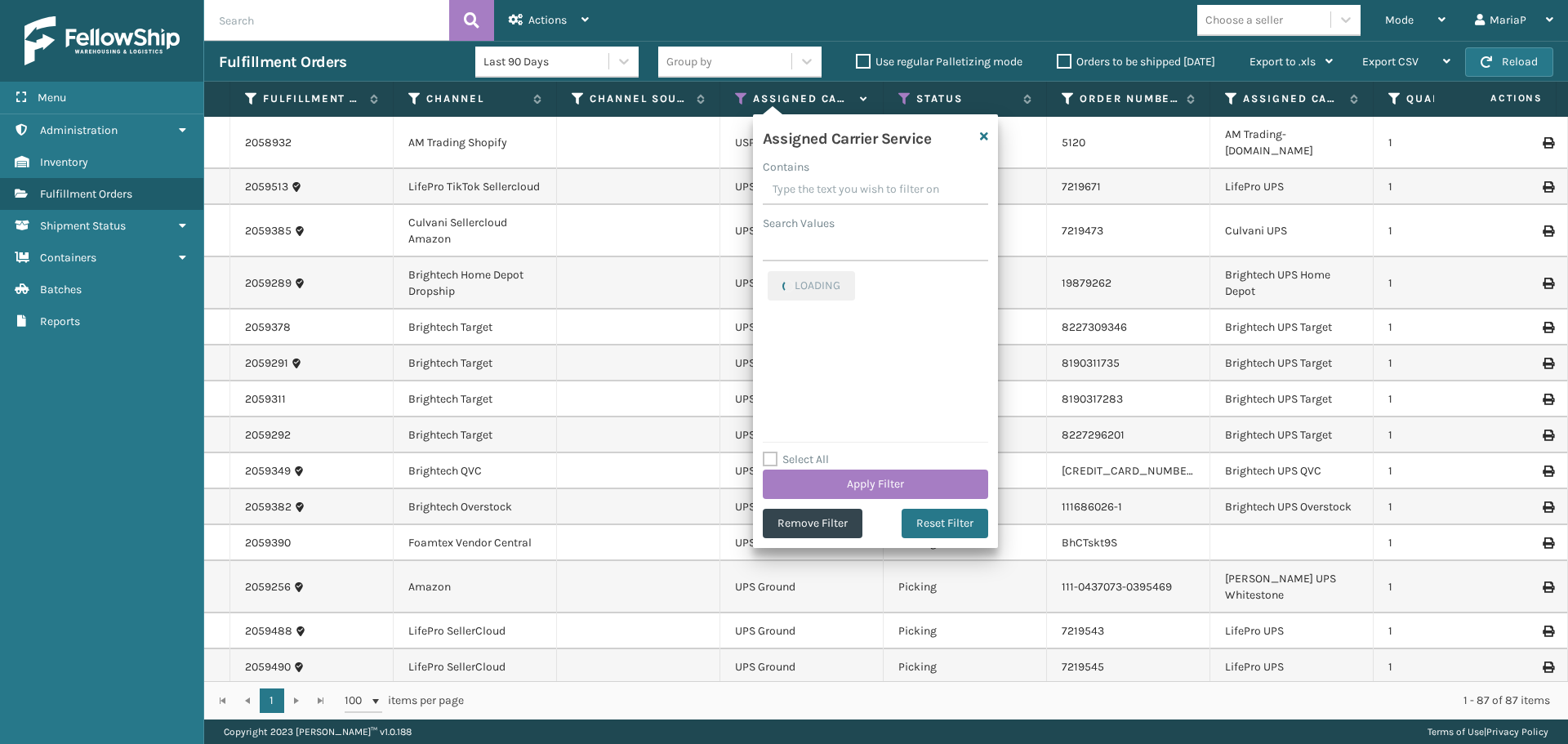
click at [808, 461] on label "Select All" at bounding box center [796, 459] width 66 height 14
click at [808, 452] on input "Select All" at bounding box center [886, 451] width 245 height 2
click at [805, 457] on label "Select All" at bounding box center [796, 459] width 66 height 14
click at [805, 452] on input "Select All" at bounding box center [886, 451] width 245 height 2
click at [803, 452] on div "Select All Apply Filter" at bounding box center [876, 474] width 226 height 49
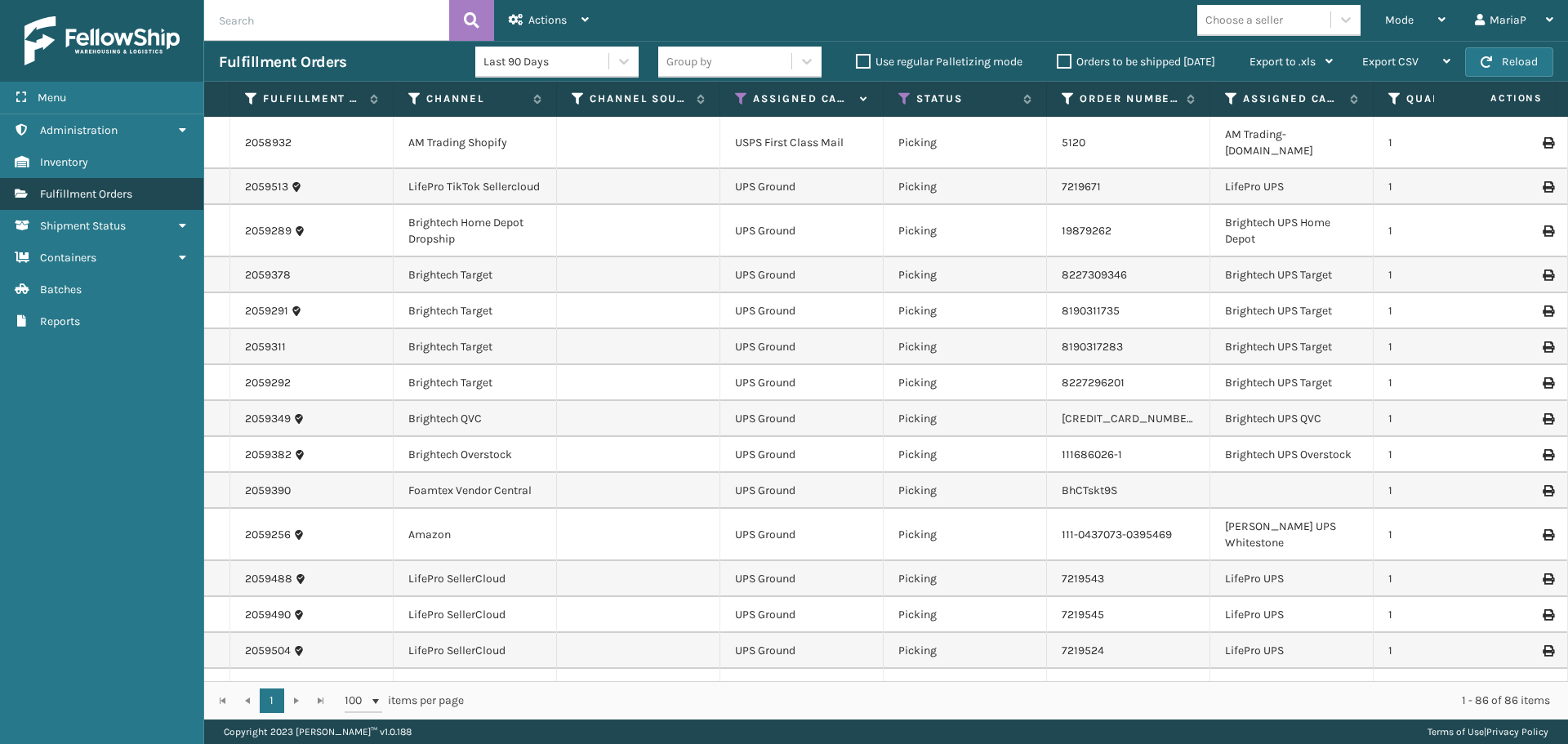
click at [112, 186] on link "Fulfillment Orders" at bounding box center [102, 195] width 203 height 32
click at [743, 95] on icon at bounding box center [741, 98] width 13 height 14
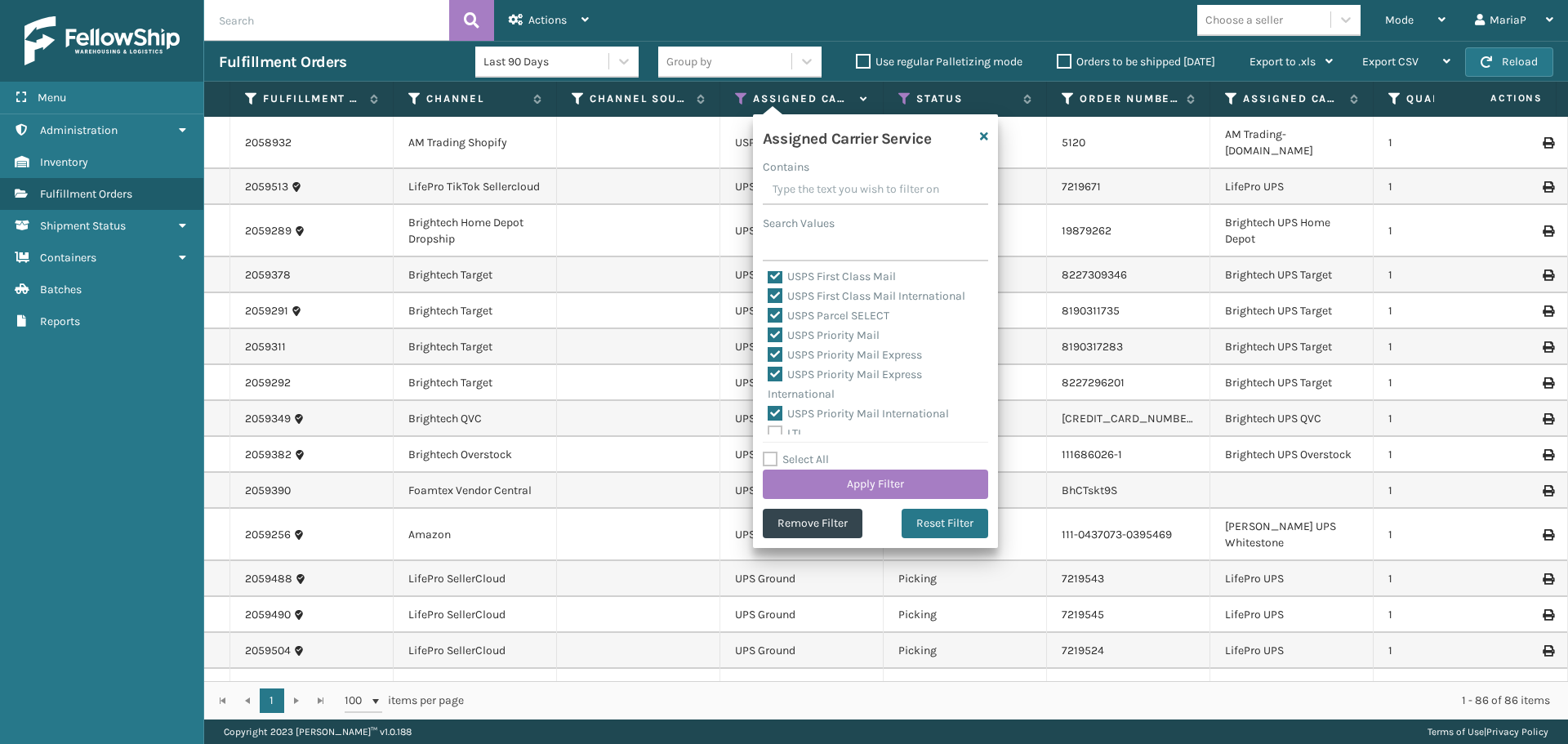
scroll to position [503, 0]
click at [841, 479] on button "Apply Filter" at bounding box center [876, 484] width 226 height 29
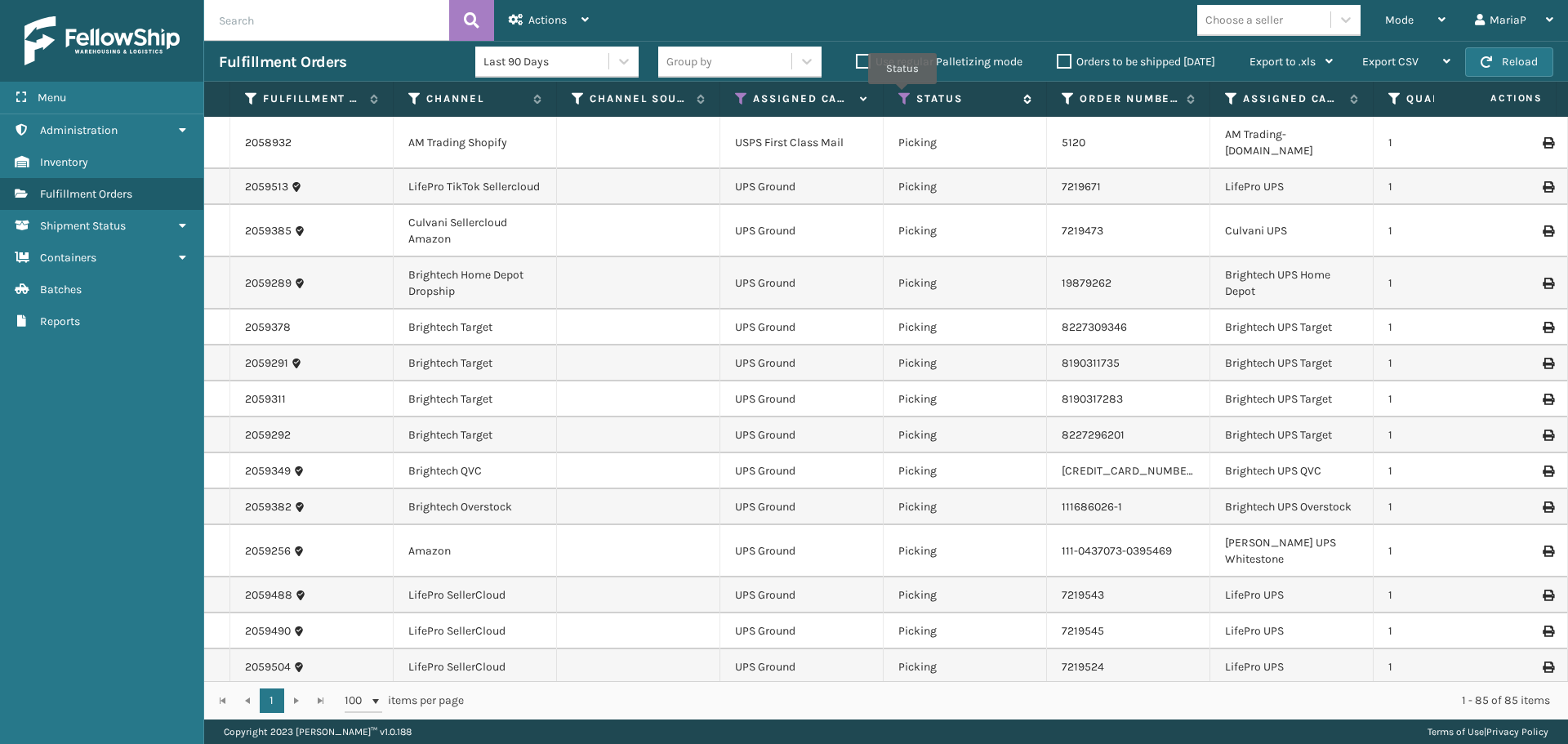
click at [903, 96] on icon at bounding box center [905, 98] width 13 height 14
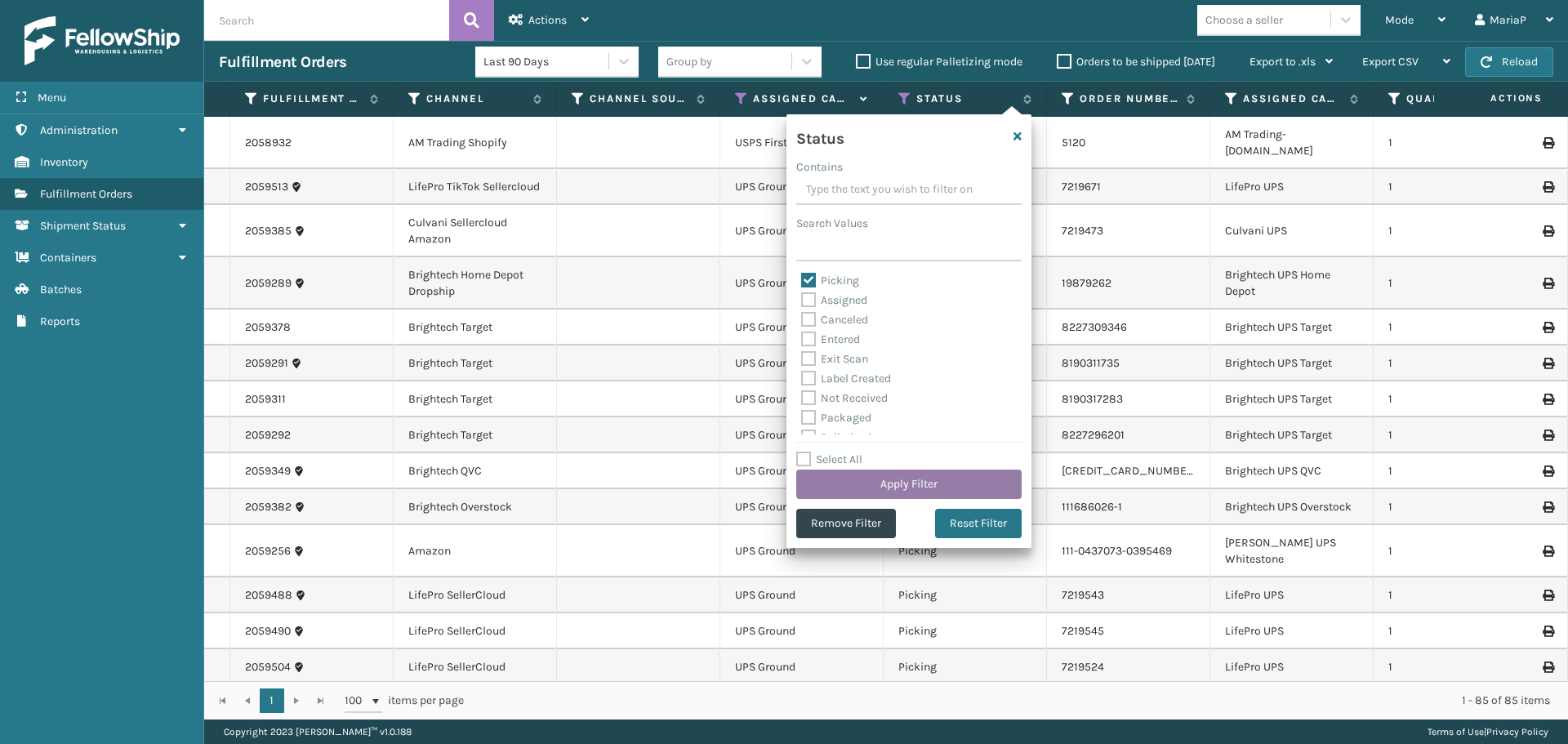
click at [945, 489] on button "Apply Filter" at bounding box center [909, 484] width 226 height 29
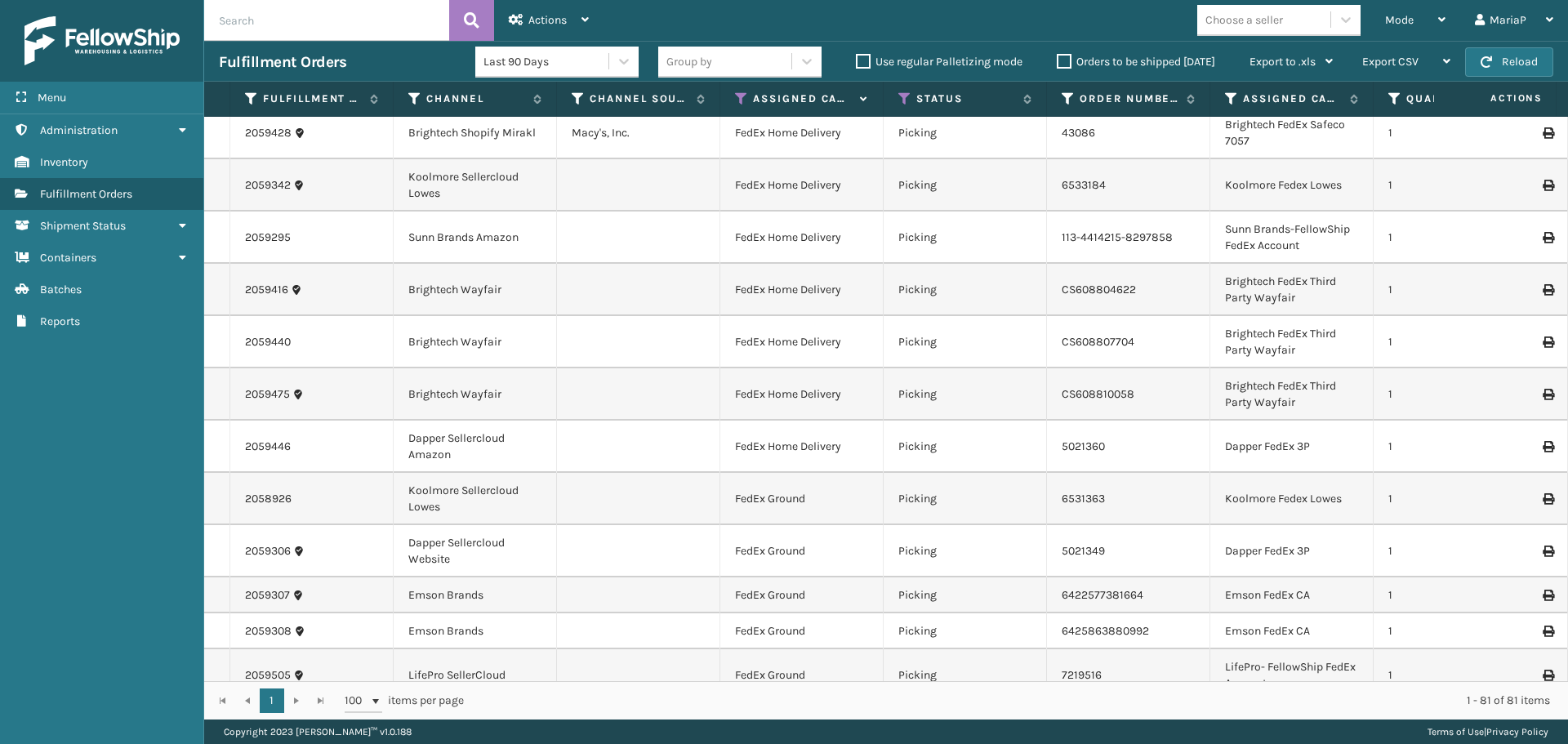
scroll to position [2930, 0]
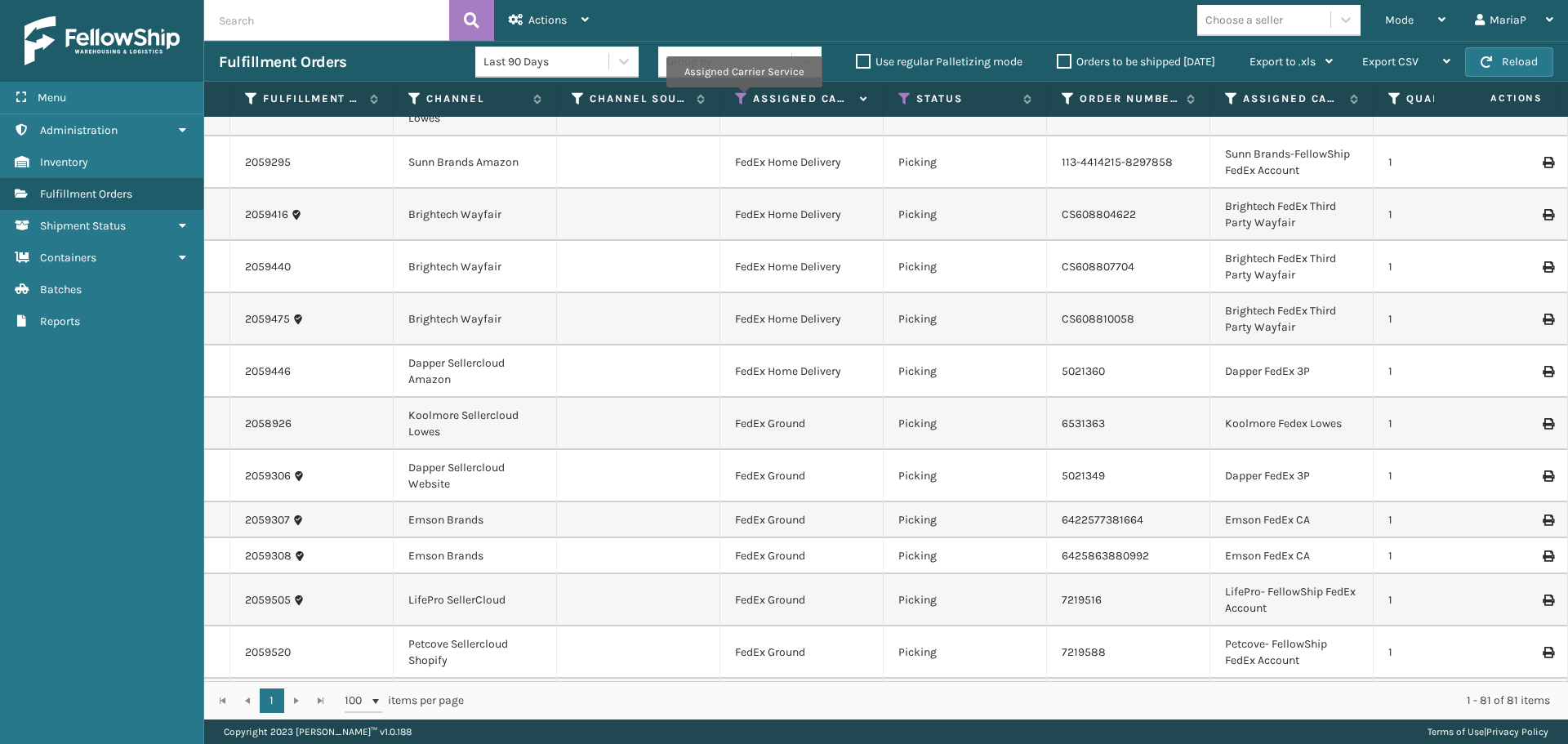
click at [743, 99] on icon at bounding box center [741, 98] width 13 height 14
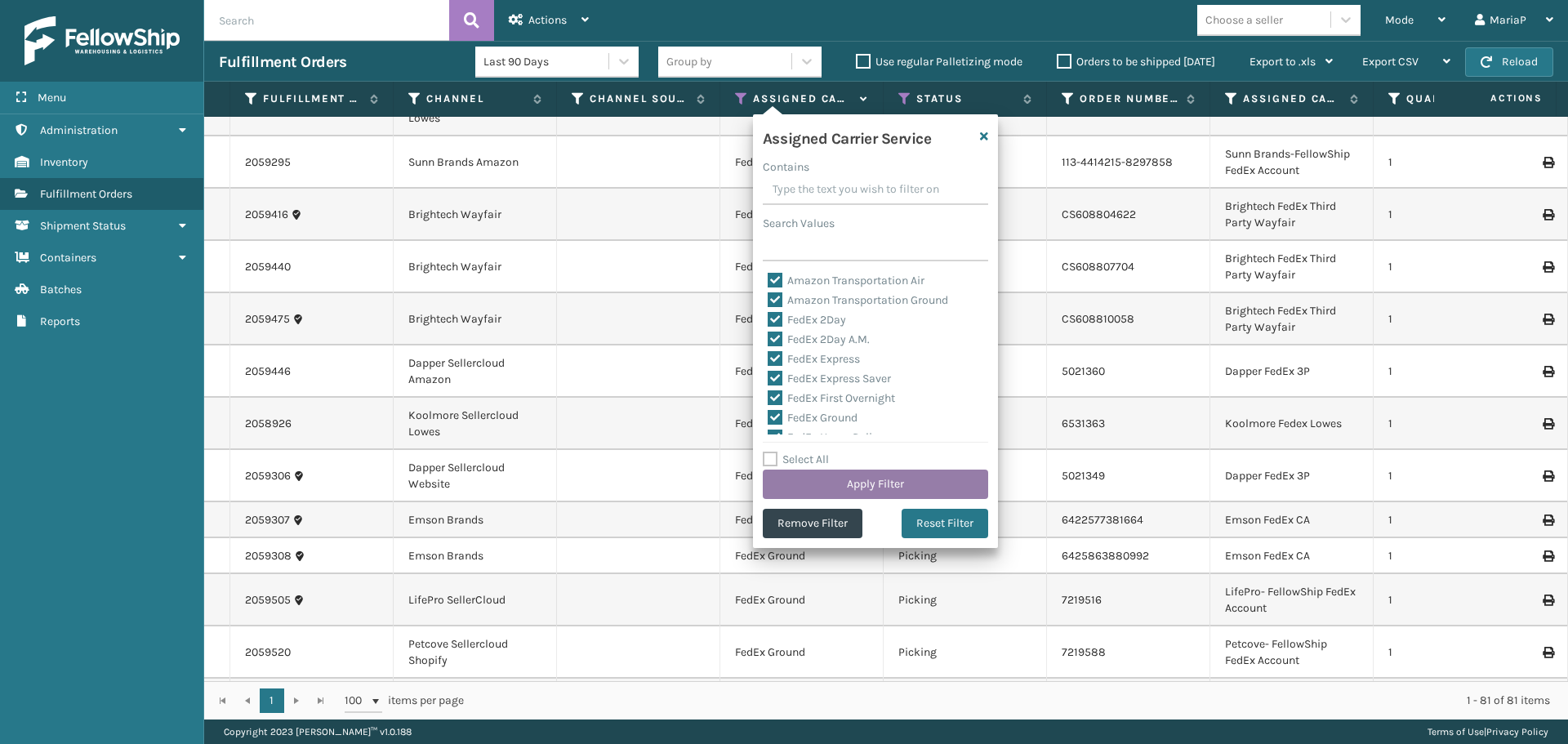
click at [873, 483] on button "Apply Filter" at bounding box center [876, 484] width 226 height 29
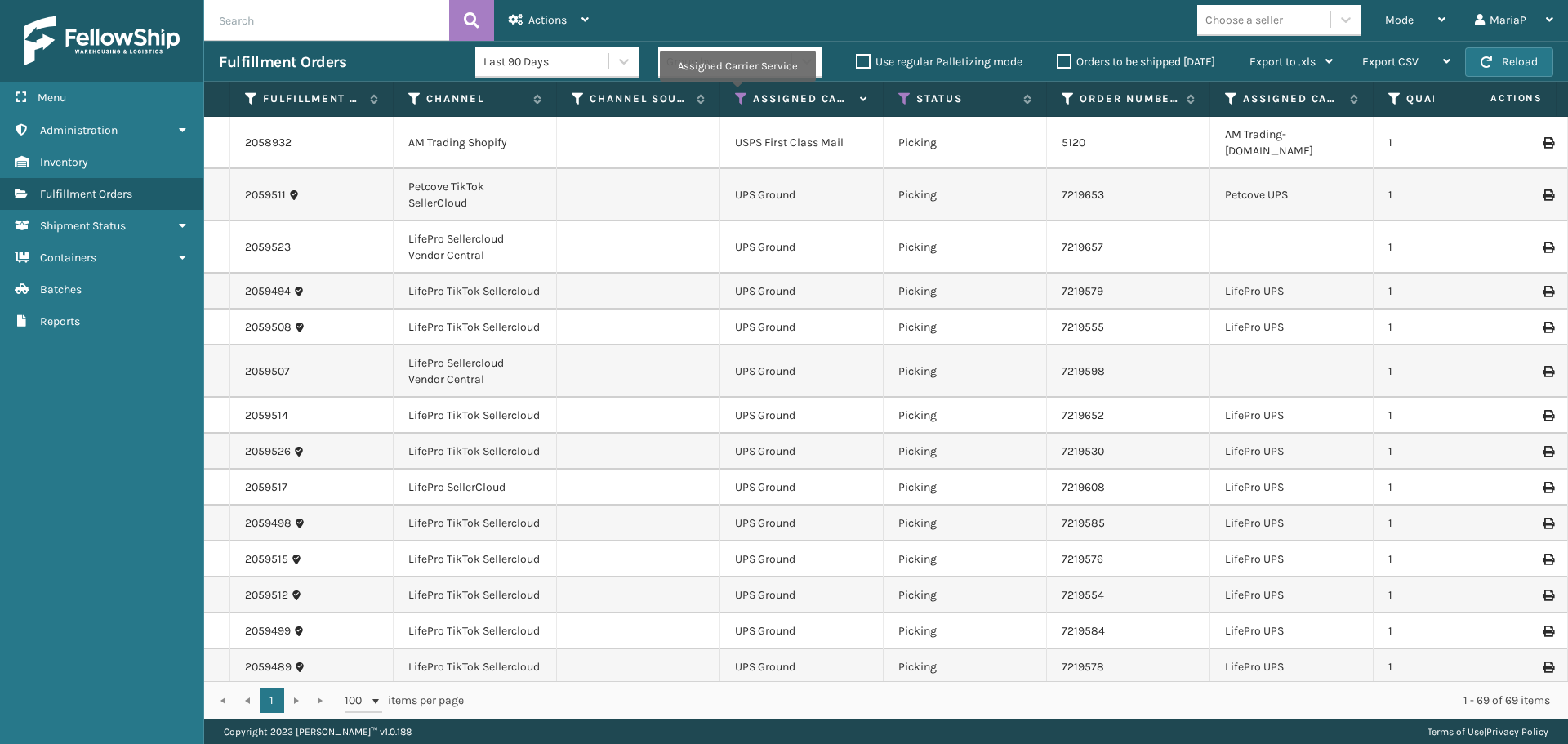
drag, startPoint x: 737, startPoint y: 93, endPoint x: 744, endPoint y: 121, distance: 28.9
click at [737, 93] on icon at bounding box center [741, 98] width 13 height 14
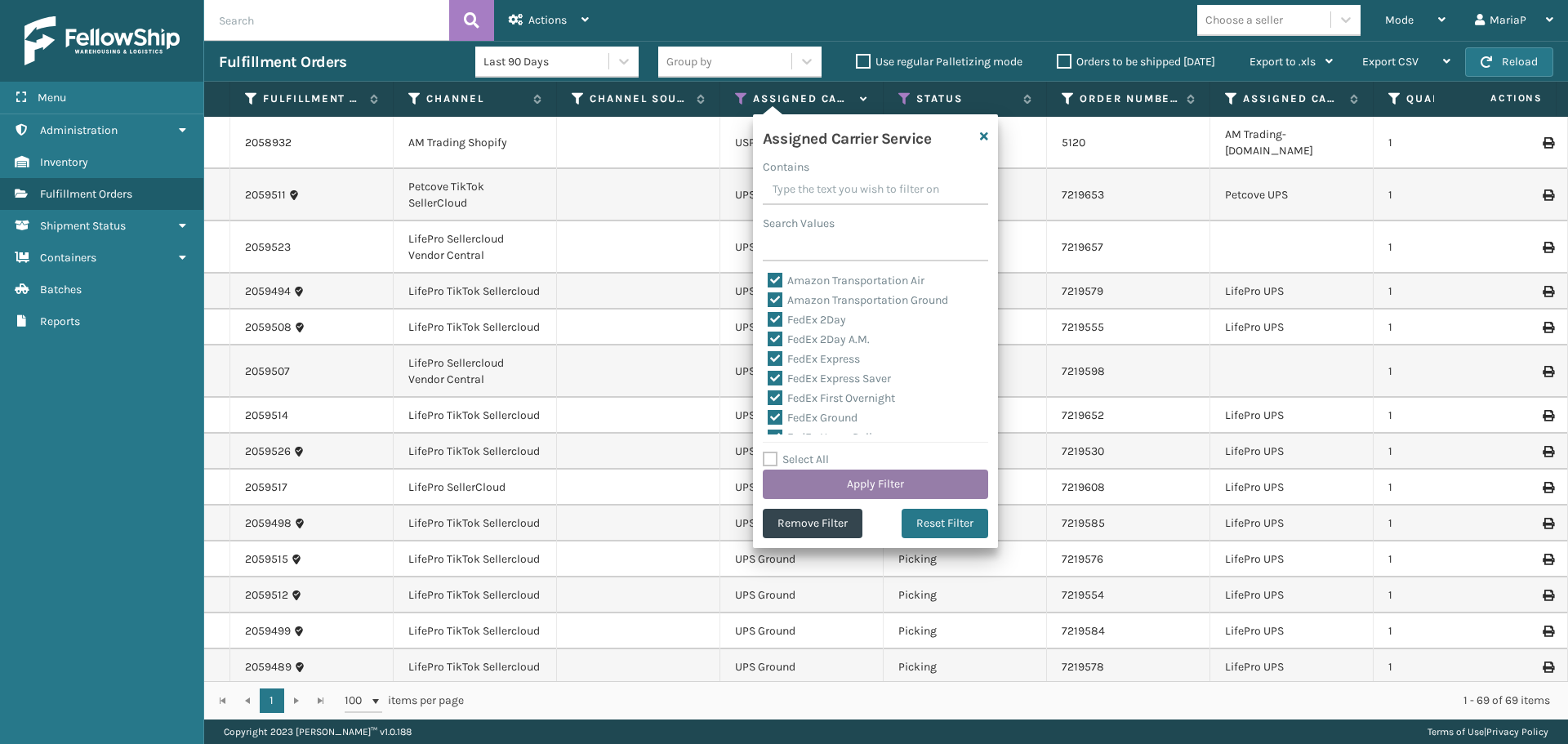
click at [852, 484] on button "Apply Filter" at bounding box center [876, 484] width 226 height 29
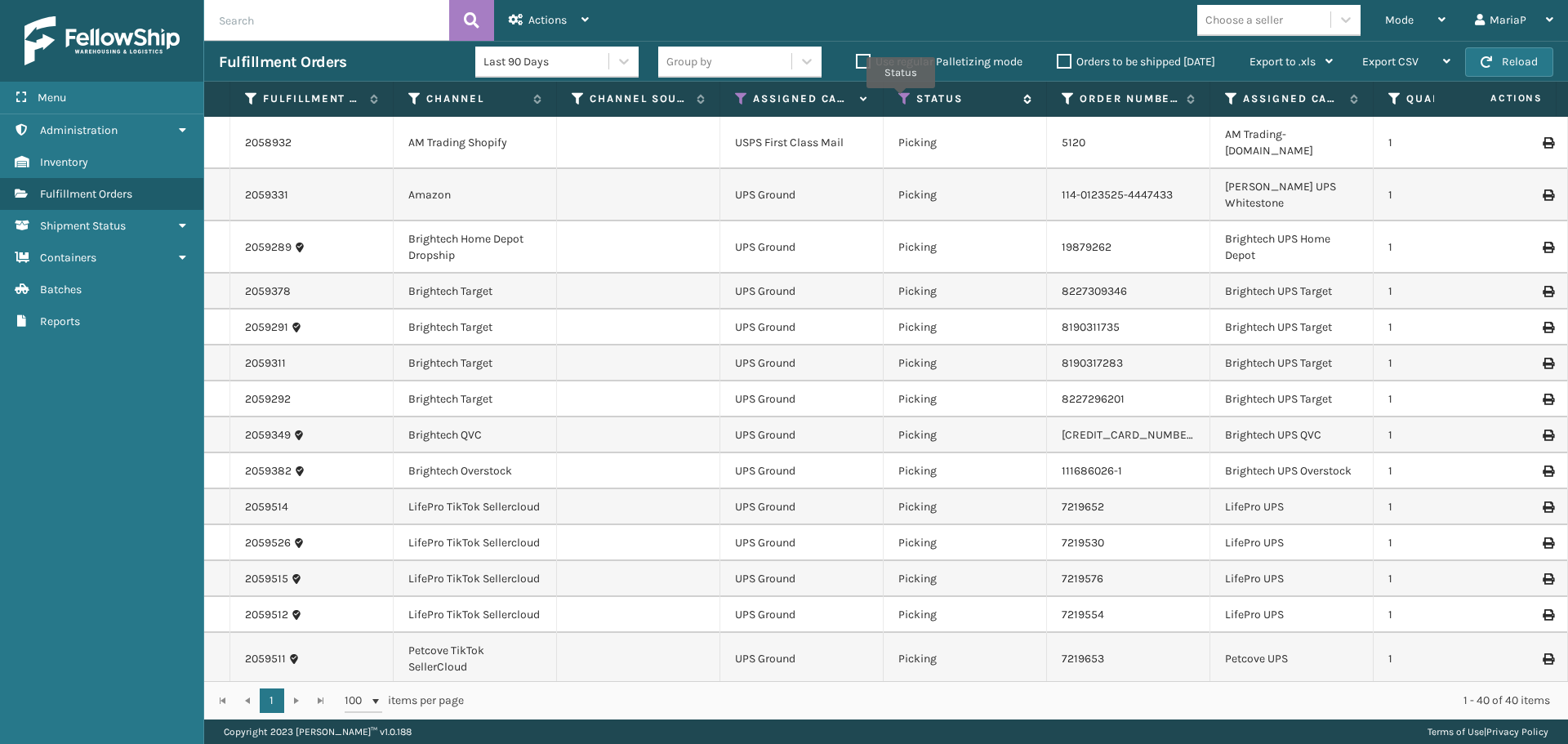
click at [901, 100] on icon at bounding box center [905, 98] width 13 height 14
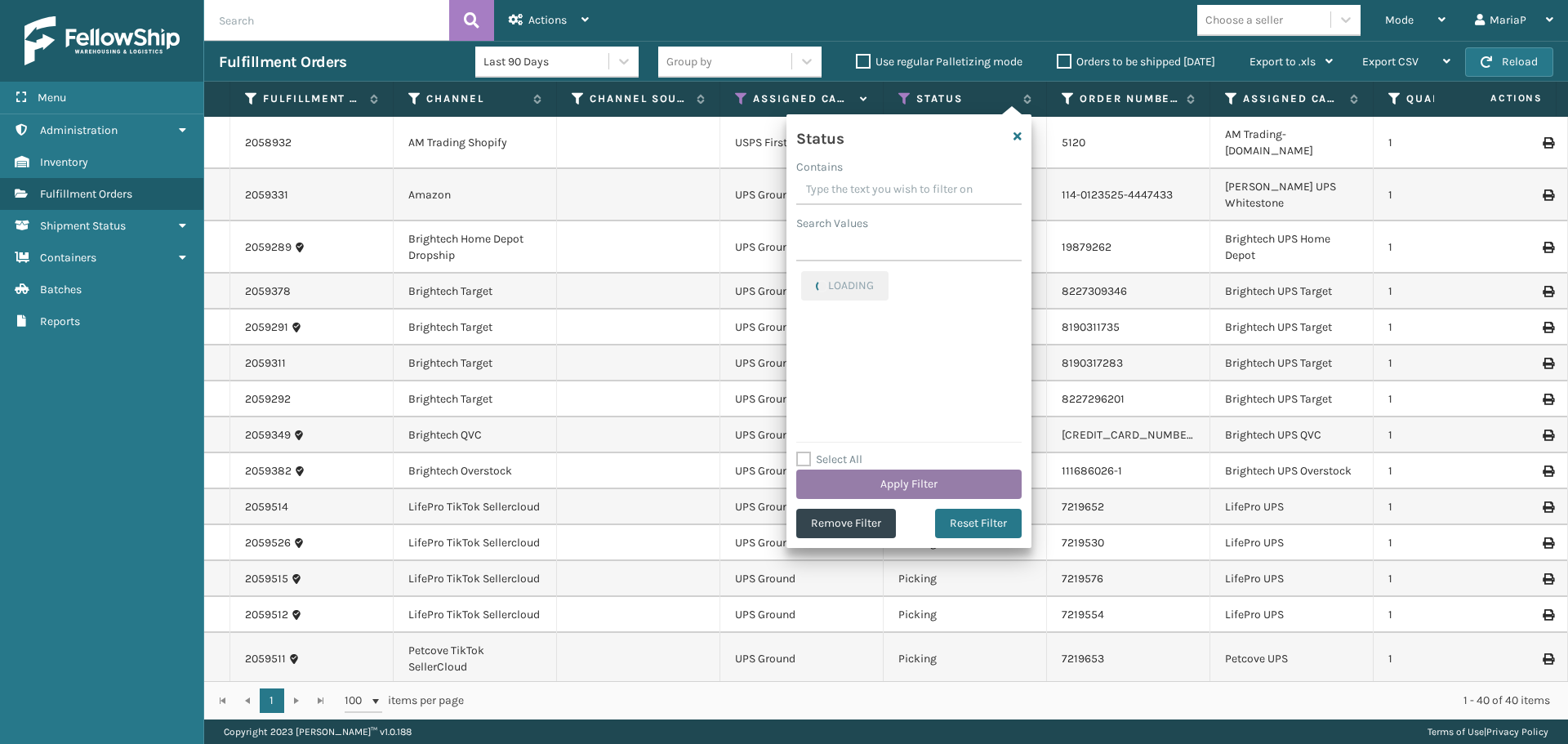
click at [923, 489] on button "Apply Filter" at bounding box center [909, 484] width 226 height 29
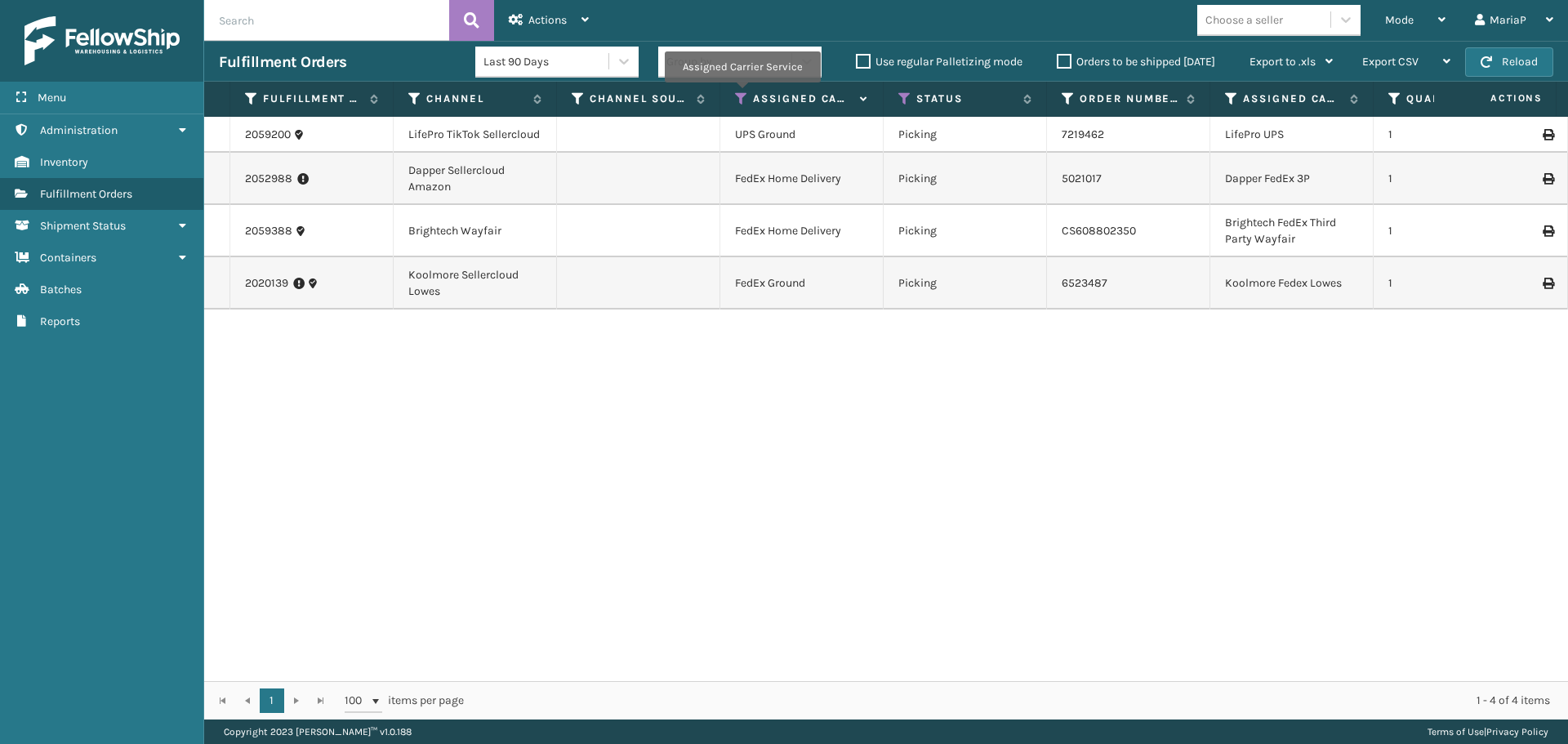
click at [741, 97] on icon at bounding box center [741, 98] width 13 height 14
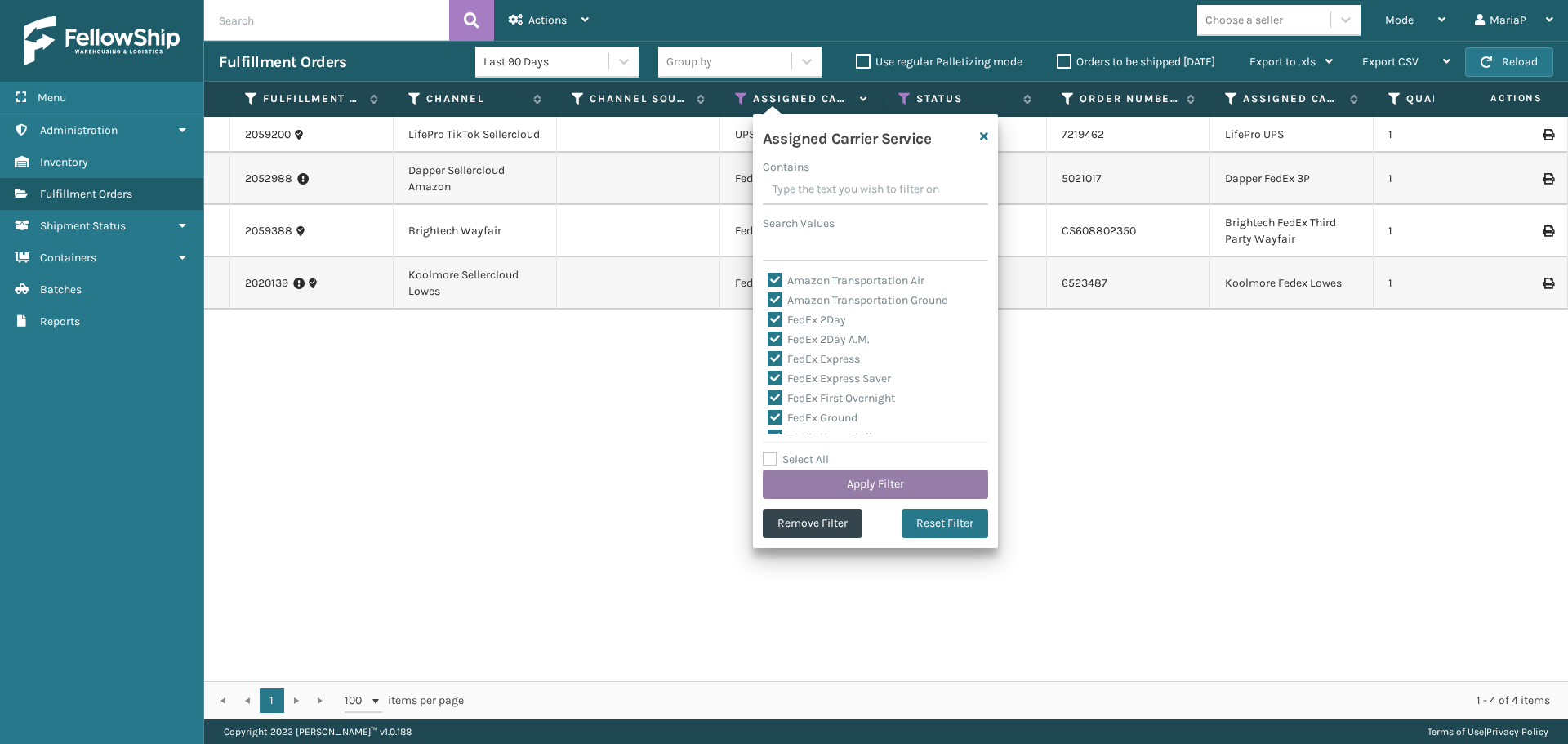
click at [879, 490] on button "Apply Filter" at bounding box center [876, 484] width 226 height 29
